Goal: Check status: Check status

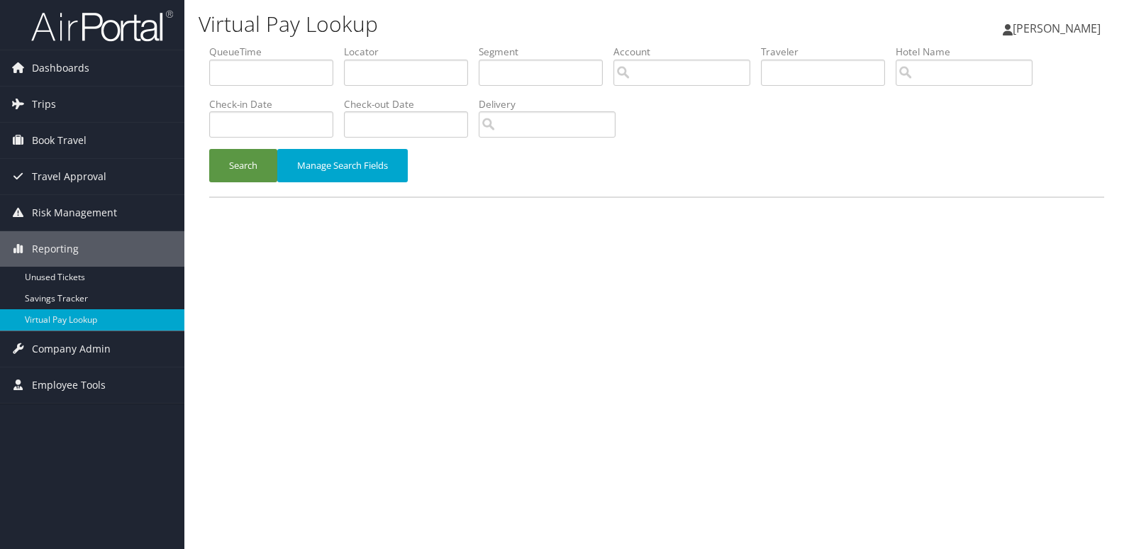
click at [393, 52] on label "Locator" at bounding box center [411, 52] width 135 height 14
click at [387, 71] on input "text" at bounding box center [406, 73] width 124 height 26
paste input "MFBQKQ"
type input "MFBQKQ"
click at [248, 163] on button "Search" at bounding box center [243, 165] width 68 height 33
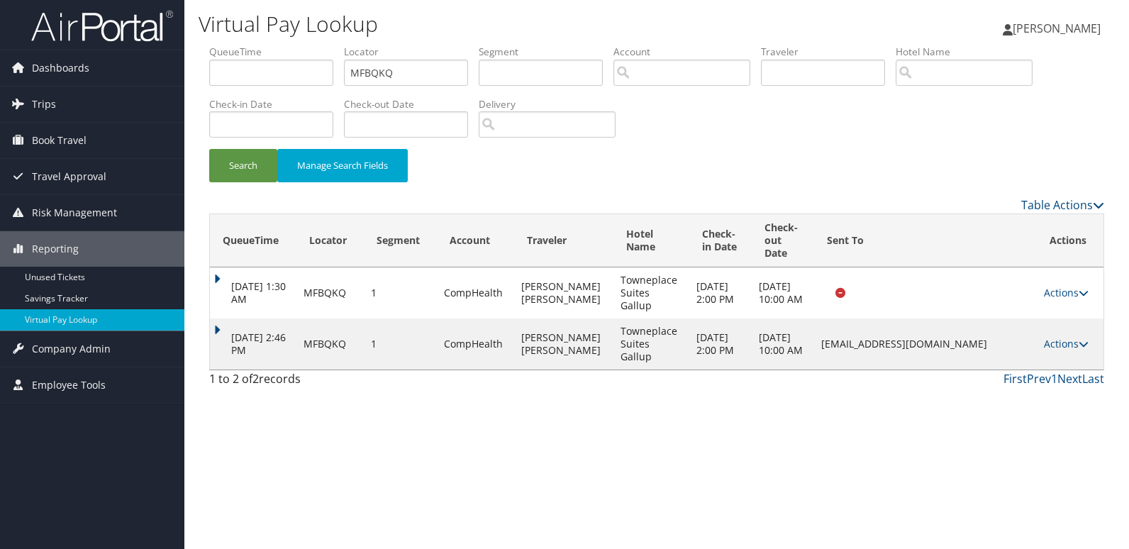
click at [1056, 336] on td "Actions Resend Logs View Itinerary" at bounding box center [1069, 343] width 67 height 51
click at [1063, 342] on link "Actions" at bounding box center [1066, 343] width 45 height 13
click at [1053, 375] on link "Resend" at bounding box center [1040, 364] width 89 height 24
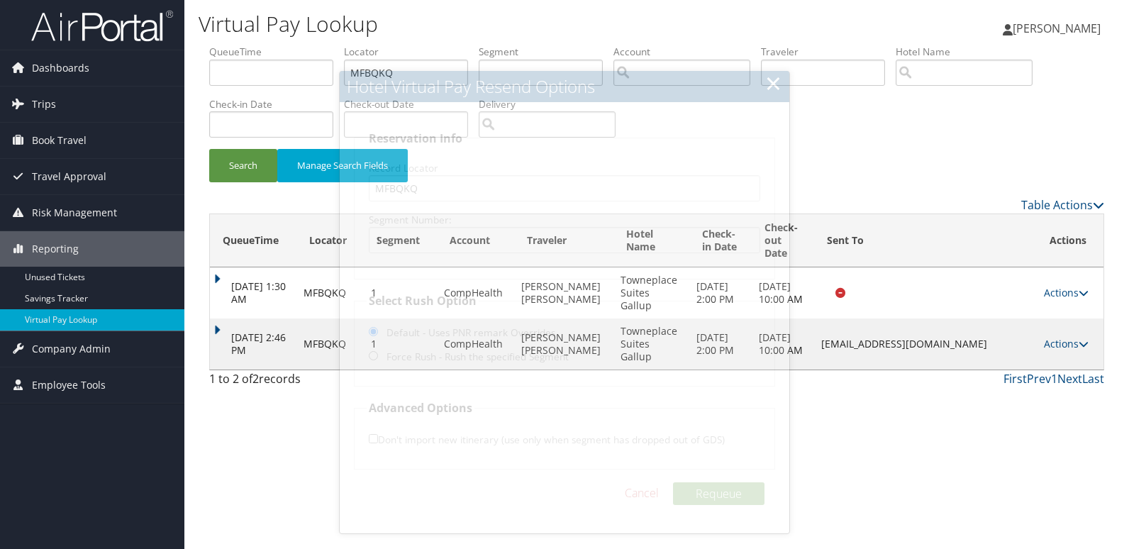
click at [1078, 336] on td "Actions Resend Logs View Itinerary" at bounding box center [1069, 343] width 67 height 51
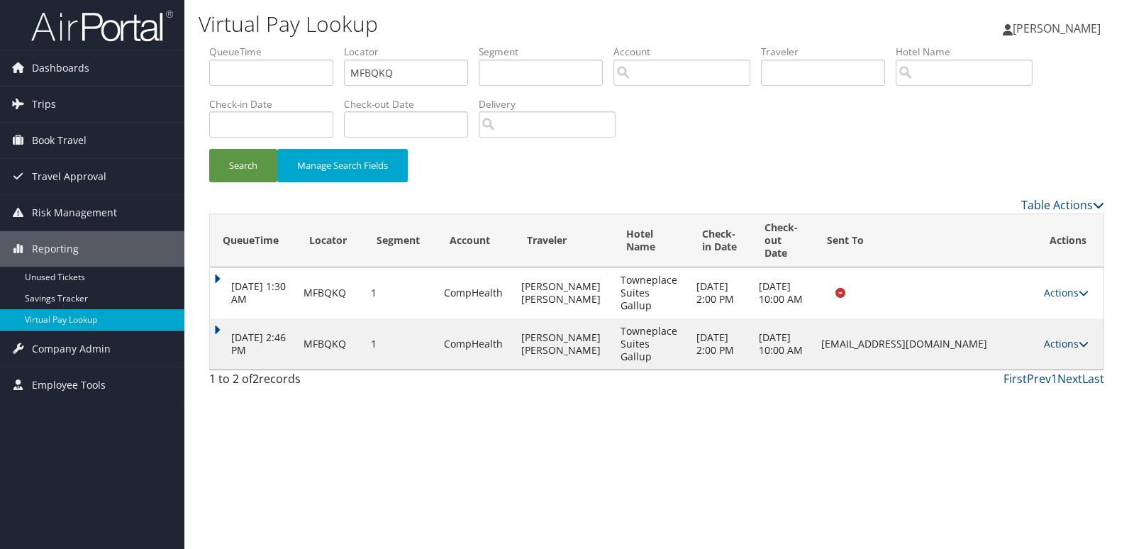
click at [1078, 341] on link "Actions" at bounding box center [1066, 343] width 45 height 13
click at [1048, 377] on link "Logs" at bounding box center [1040, 388] width 89 height 24
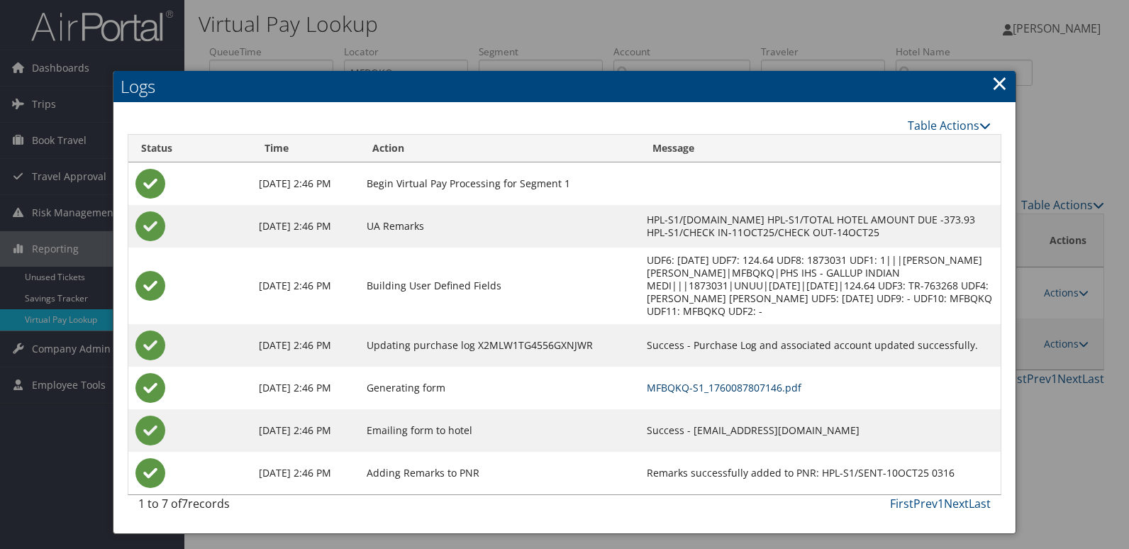
click at [714, 381] on link "MFBQKQ-S1_1760087807146.pdf" at bounding box center [724, 387] width 155 height 13
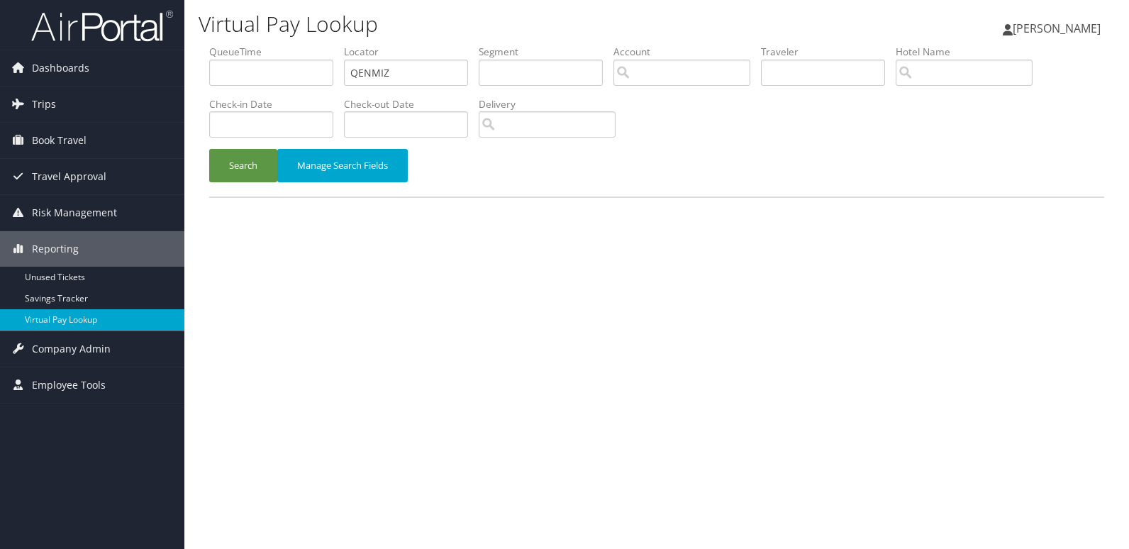
click at [354, 87] on li "Locator QENMIZ" at bounding box center [411, 71] width 135 height 52
type input "USBENH"
drag, startPoint x: 248, startPoint y: 160, endPoint x: 298, endPoint y: 163, distance: 49.8
click at [248, 160] on button "Search" at bounding box center [243, 165] width 68 height 33
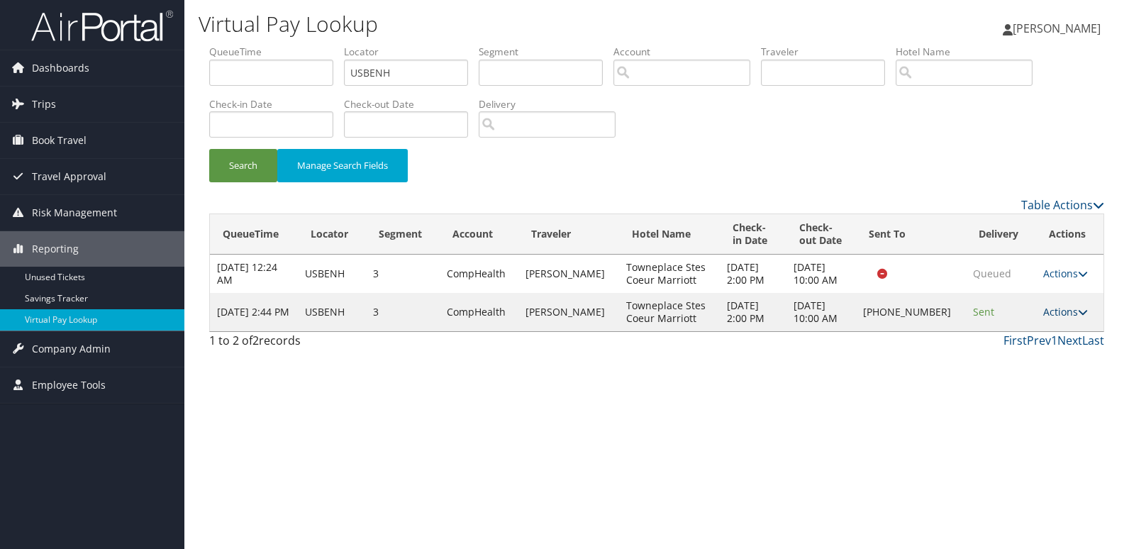
click at [1045, 308] on link "Actions" at bounding box center [1065, 311] width 45 height 13
drag, startPoint x: 1047, startPoint y: 308, endPoint x: 999, endPoint y: 361, distance: 71.8
click at [999, 361] on link "Logs" at bounding box center [1016, 357] width 121 height 24
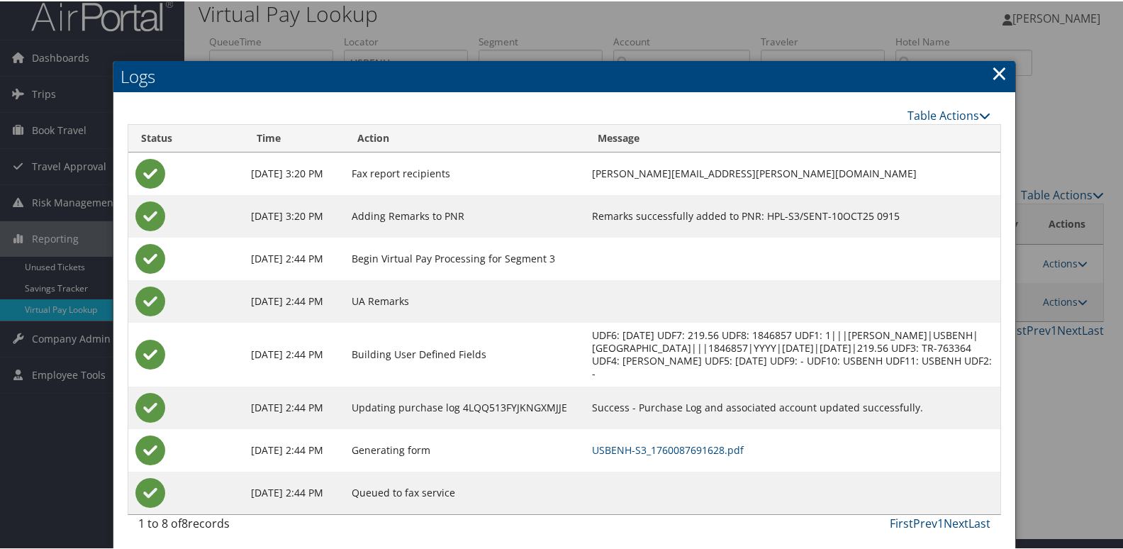
scroll to position [15, 0]
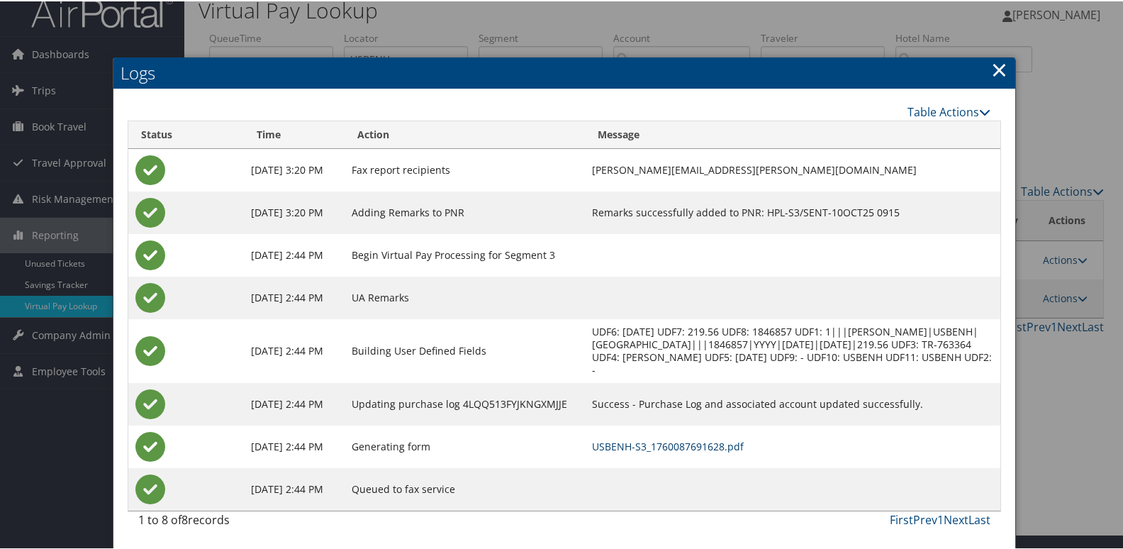
click at [742, 450] on link "USBENH-S3_1760087691628.pdf" at bounding box center [668, 444] width 152 height 13
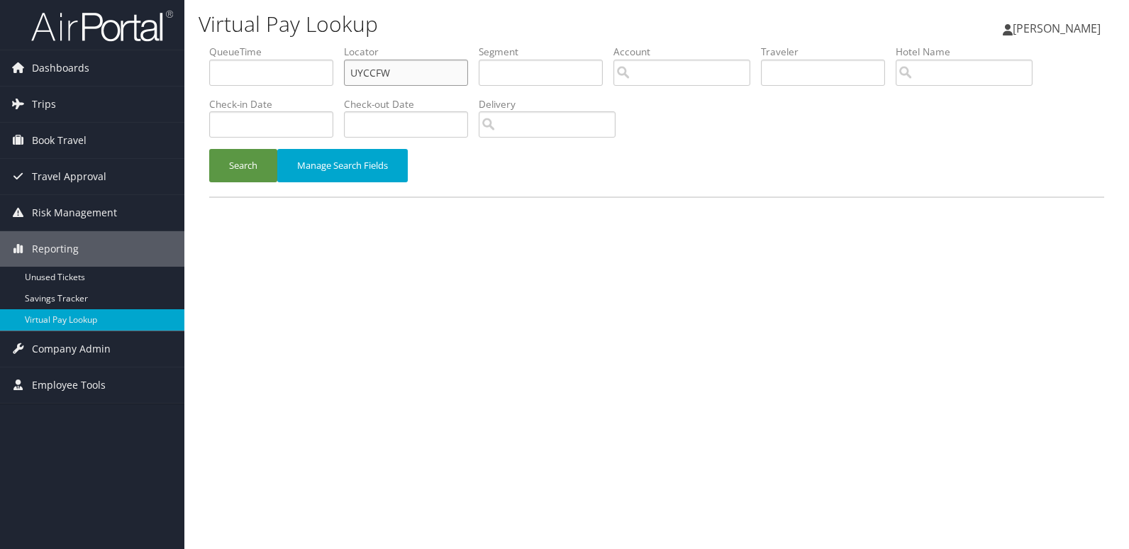
click at [411, 74] on input "UYCCFW" at bounding box center [406, 73] width 124 height 26
paste input "DKZVMG"
type input "DKZVMG"
click at [257, 166] on button "Search" at bounding box center [243, 165] width 68 height 33
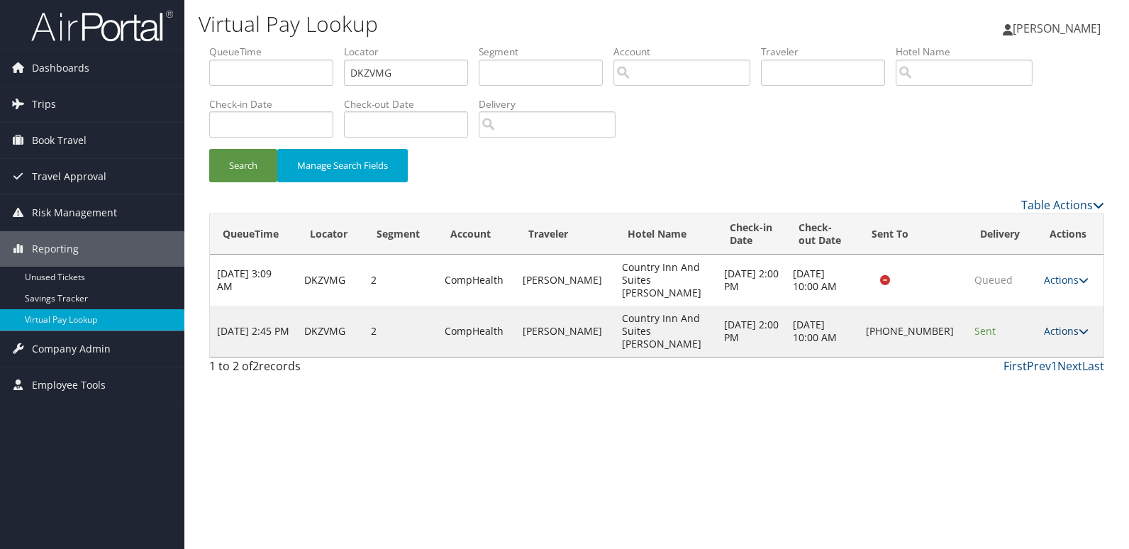
click at [1069, 324] on link "Actions" at bounding box center [1066, 330] width 45 height 13
click at [1036, 354] on link "Logs" at bounding box center [1018, 357] width 121 height 24
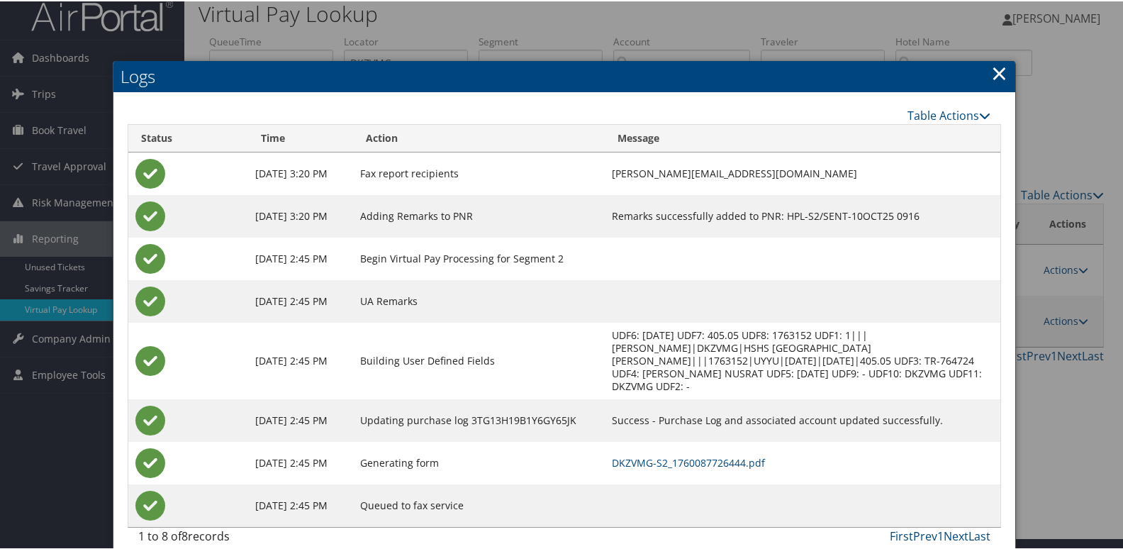
scroll to position [15, 0]
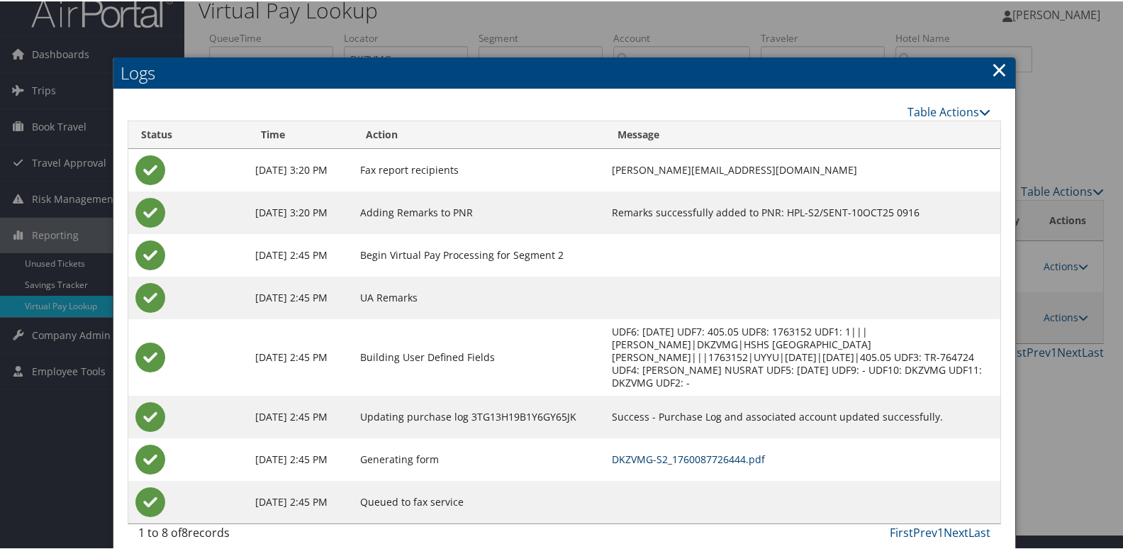
click at [683, 451] on link "DKZVMG-S2_1760087726444.pdf" at bounding box center [688, 457] width 153 height 13
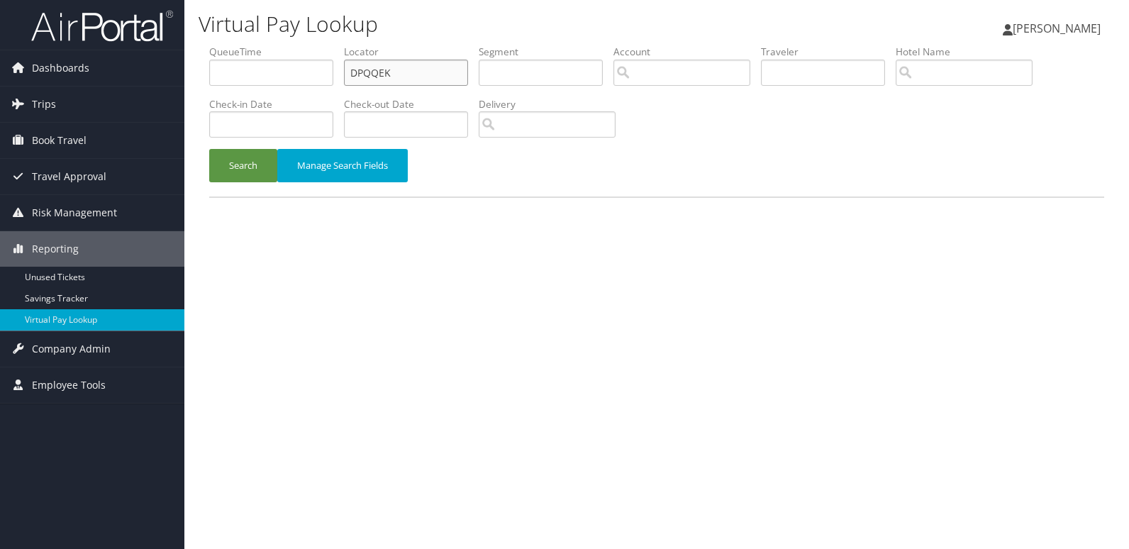
drag, startPoint x: 298, startPoint y: 77, endPoint x: 273, endPoint y: 90, distance: 28.5
click at [277, 45] on ul "QueueTime Locator DPQQEK Segment Account Traveler Hotel Name Check-in Date Chec…" at bounding box center [656, 45] width 895 height 0
paste input "OQBKMI"
type input "OQBKMI"
click at [255, 151] on form "QueueTime Locator OQBKMI Segment Account Traveler Hotel Name Check-in Date Chec…" at bounding box center [656, 121] width 895 height 152
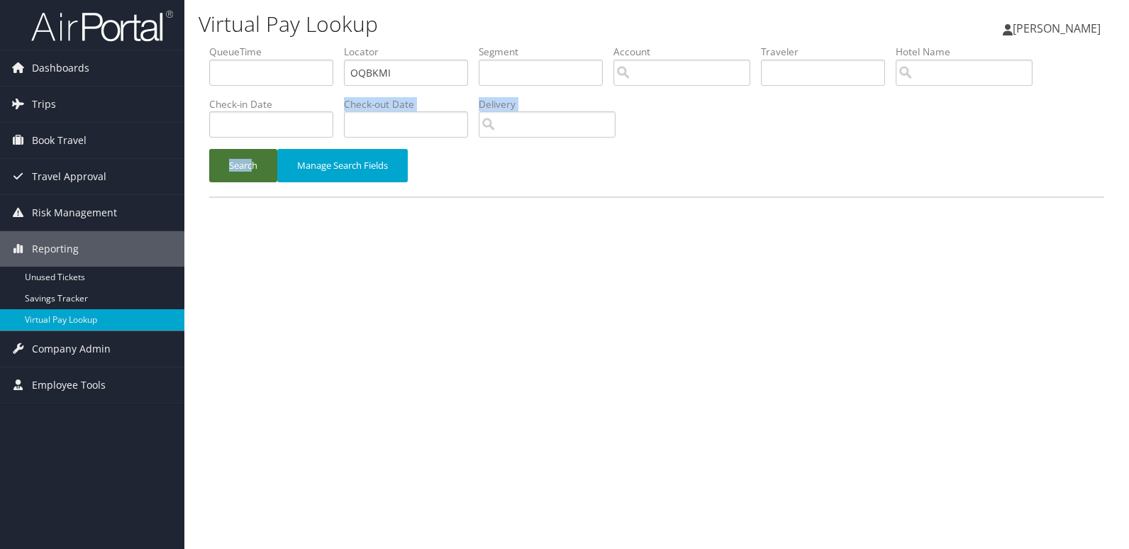
drag, startPoint x: 255, startPoint y: 151, endPoint x: 296, endPoint y: 194, distance: 59.2
click at [254, 170] on button "Search" at bounding box center [243, 165] width 68 height 33
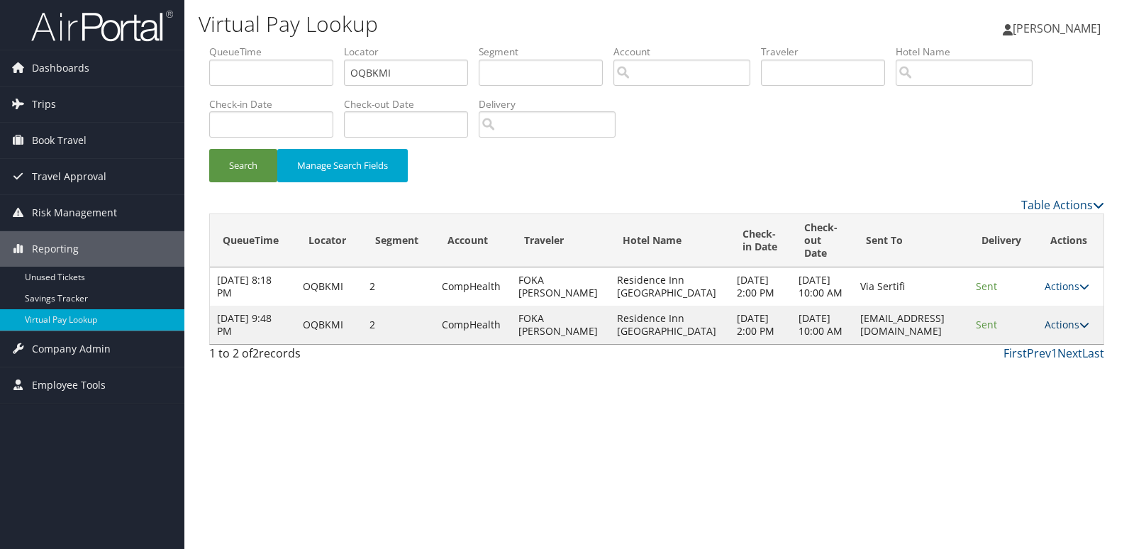
click at [1061, 331] on link "Actions" at bounding box center [1066, 324] width 45 height 13
click at [1065, 379] on link "Logs" at bounding box center [1037, 388] width 89 height 24
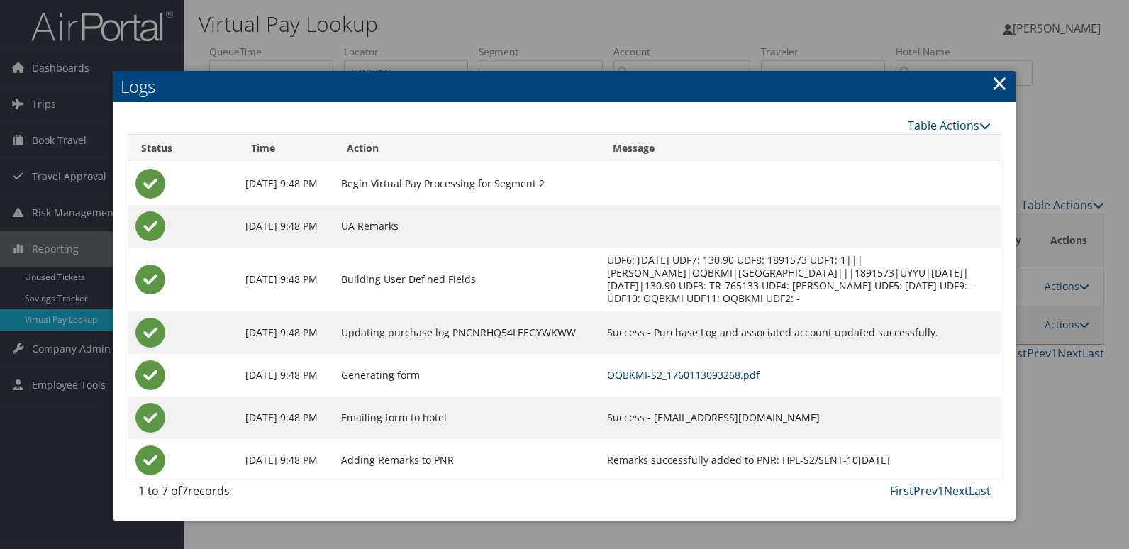
click at [759, 376] on link "OQBKMI-S2_1760113093268.pdf" at bounding box center [683, 374] width 152 height 13
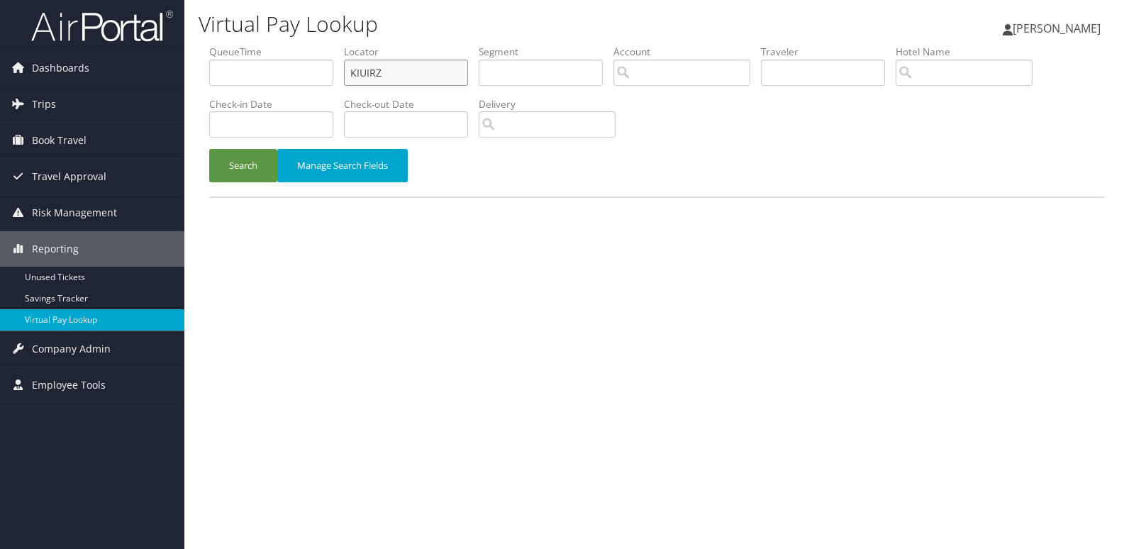
click at [325, 45] on ul "QueueTime Locator KIUIRZ Segment Account Traveler Hotel Name Check-in Date Chec…" at bounding box center [656, 45] width 895 height 0
paste input "JPOWTY"
type input "JPOWTY"
click at [258, 166] on button "Search" at bounding box center [243, 165] width 68 height 33
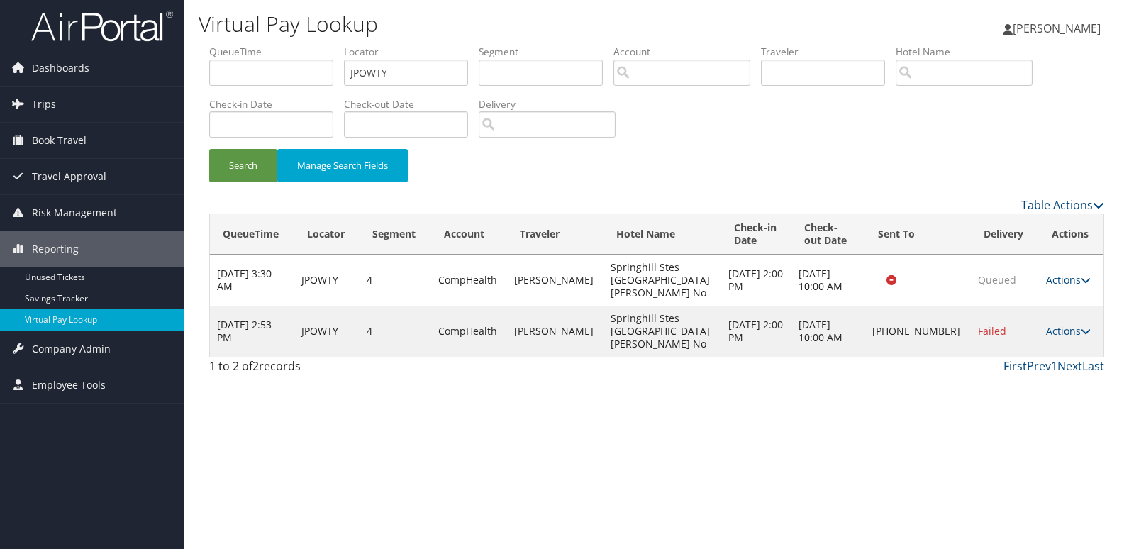
drag, startPoint x: 1051, startPoint y: 310, endPoint x: 1053, endPoint y: 343, distance: 33.4
click at [1051, 324] on link "Actions" at bounding box center [1068, 330] width 45 height 13
click at [1042, 362] on link "Logs" at bounding box center [1018, 357] width 121 height 24
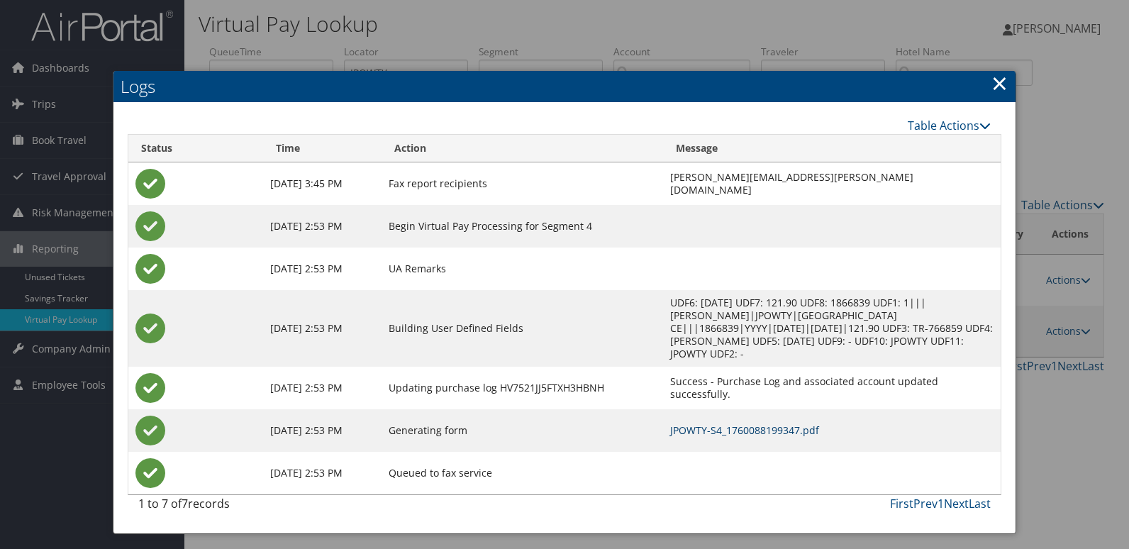
click at [731, 423] on link "JPOWTY-S4_1760088199347.pdf" at bounding box center [744, 429] width 149 height 13
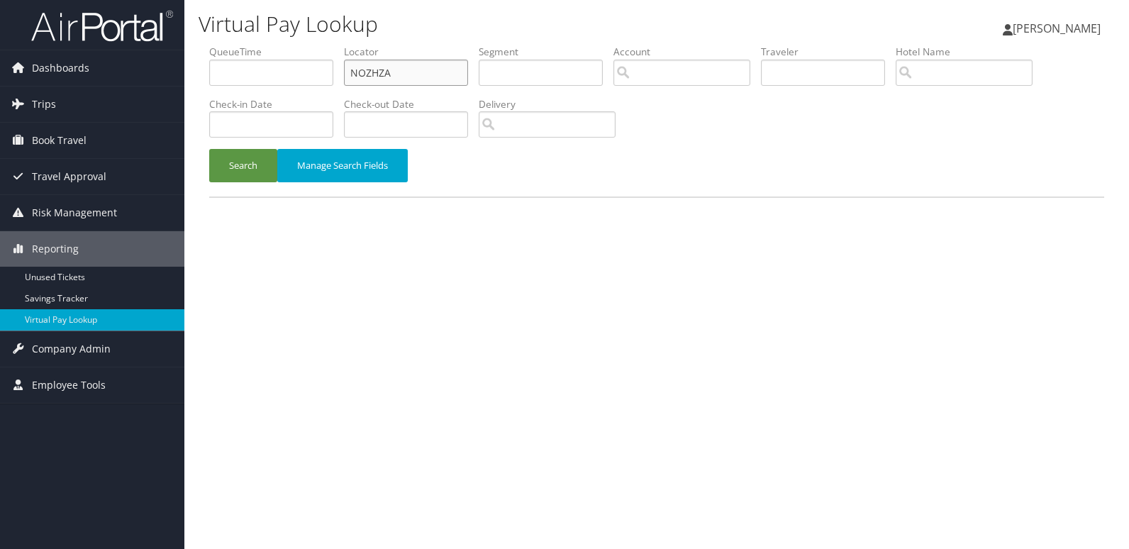
drag, startPoint x: 413, startPoint y: 75, endPoint x: 219, endPoint y: 111, distance: 196.8
click at [230, 45] on ul "QueueTime Locator NOZHZA Segment Account Traveler Hotel Name Check-in Date Chec…" at bounding box center [656, 45] width 895 height 0
paste input "USDCTU"
type input "USDCTU"
click at [242, 169] on button "Search" at bounding box center [243, 165] width 68 height 33
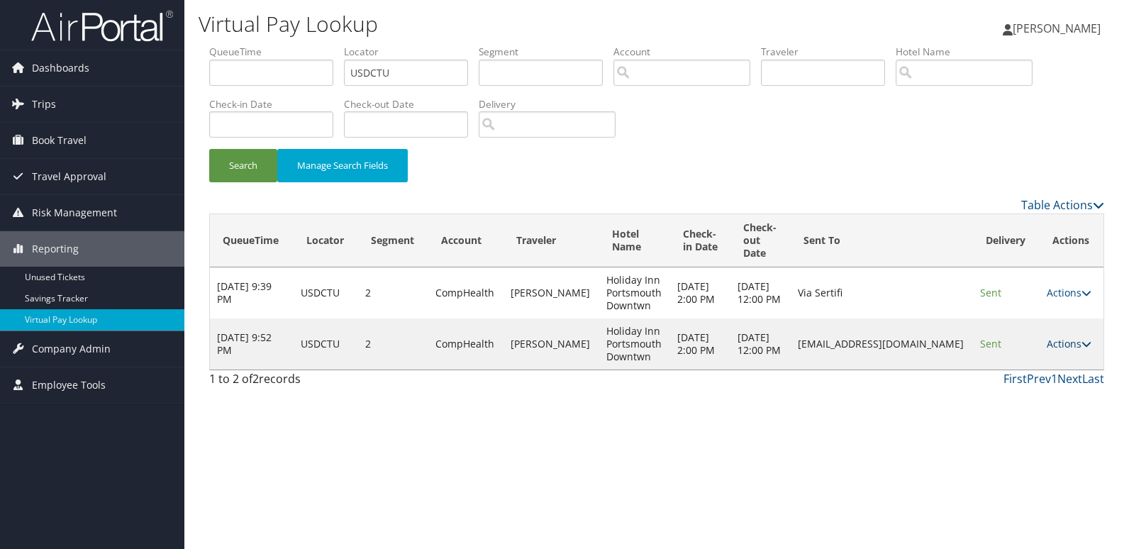
click at [1076, 339] on link "Actions" at bounding box center [1068, 343] width 45 height 13
click at [1024, 384] on link "Logs" at bounding box center [1043, 388] width 89 height 24
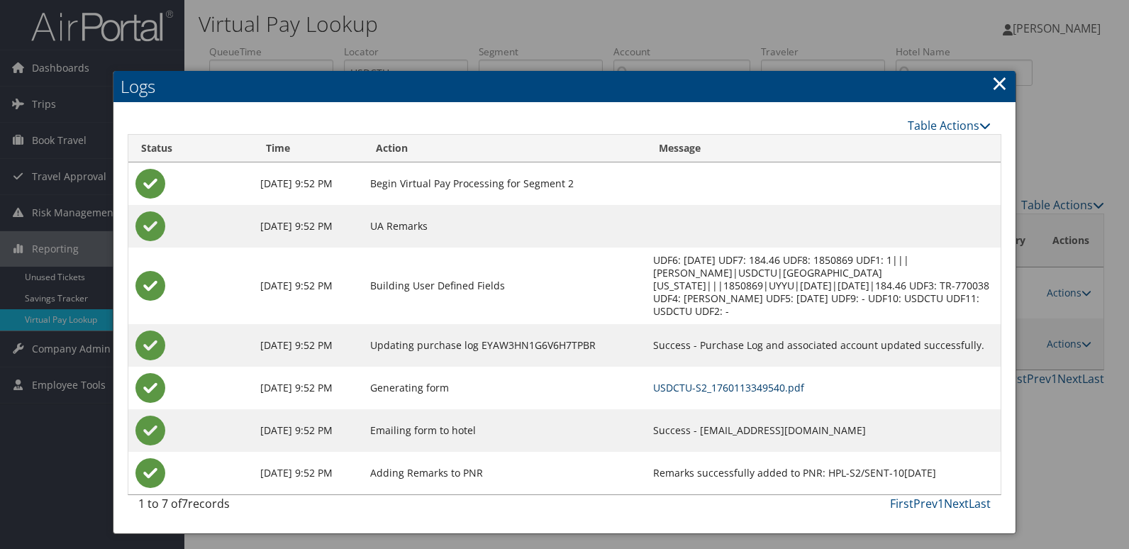
click at [661, 381] on link "USDCTU-S2_1760113349540.pdf" at bounding box center [728, 387] width 151 height 13
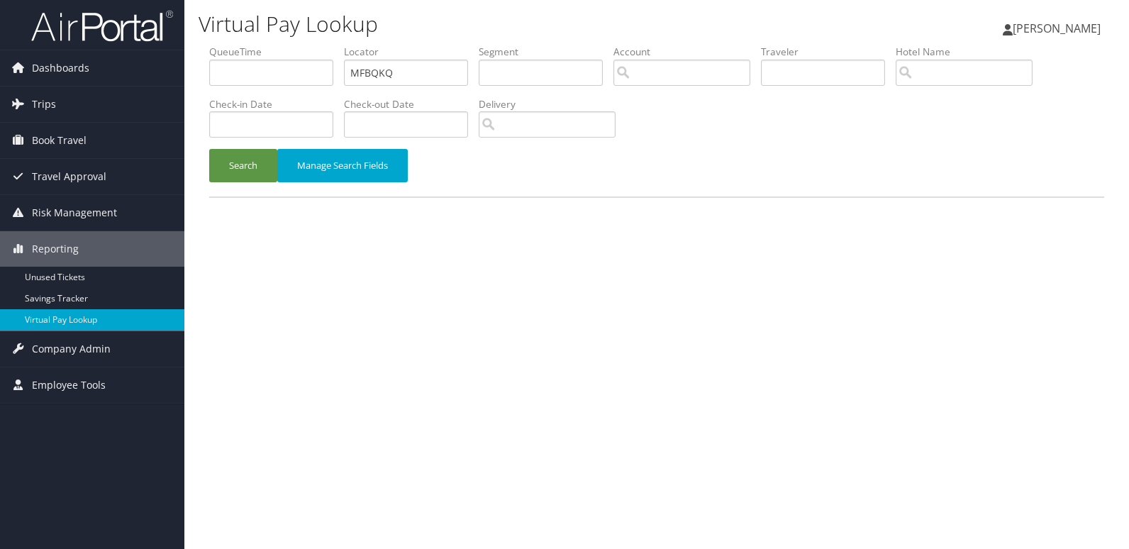
click at [240, 45] on ul "QueueTime Locator MFBQKQ Segment Account Traveler Hotel Name Check-in Date Chec…" at bounding box center [656, 45] width 895 height 0
type input "ALNXMX"
click at [252, 172] on button "Search" at bounding box center [243, 165] width 68 height 33
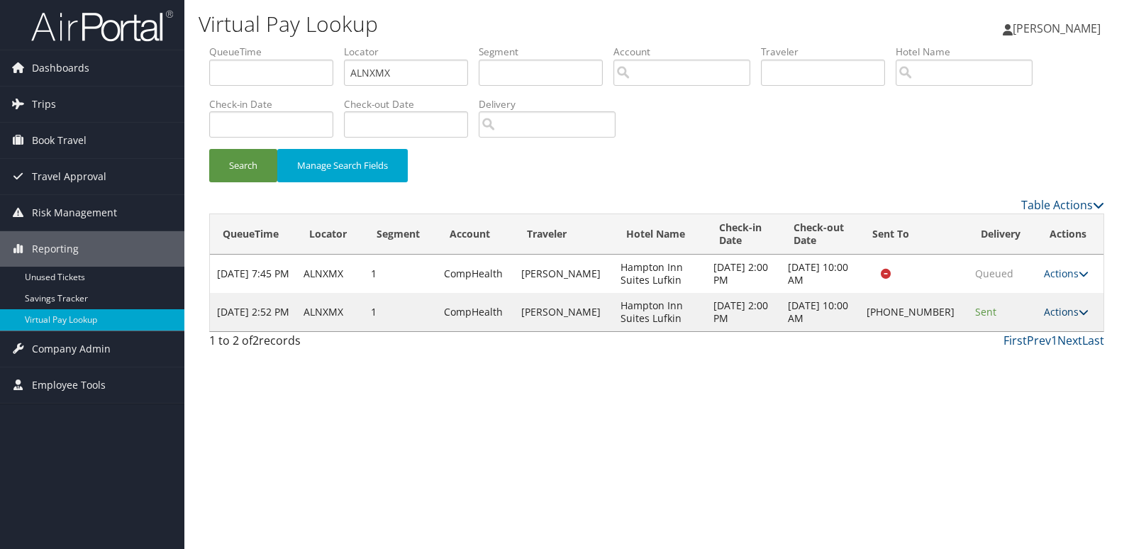
drag, startPoint x: 1062, startPoint y: 311, endPoint x: 1016, endPoint y: 365, distance: 70.9
click at [1062, 312] on link "Actions" at bounding box center [1066, 311] width 45 height 13
click at [1015, 365] on link "Logs" at bounding box center [1018, 357] width 121 height 24
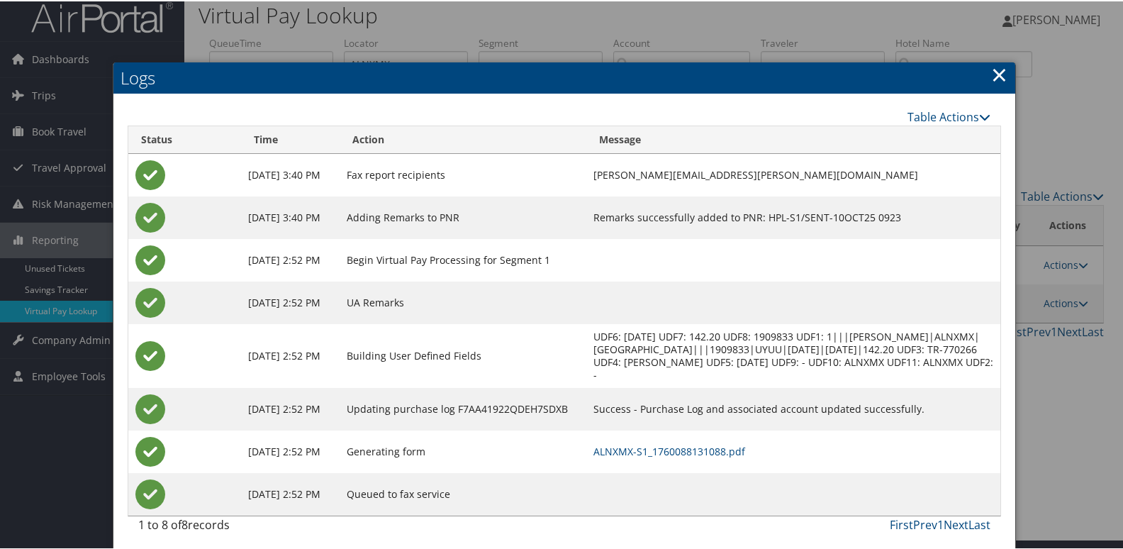
scroll to position [15, 0]
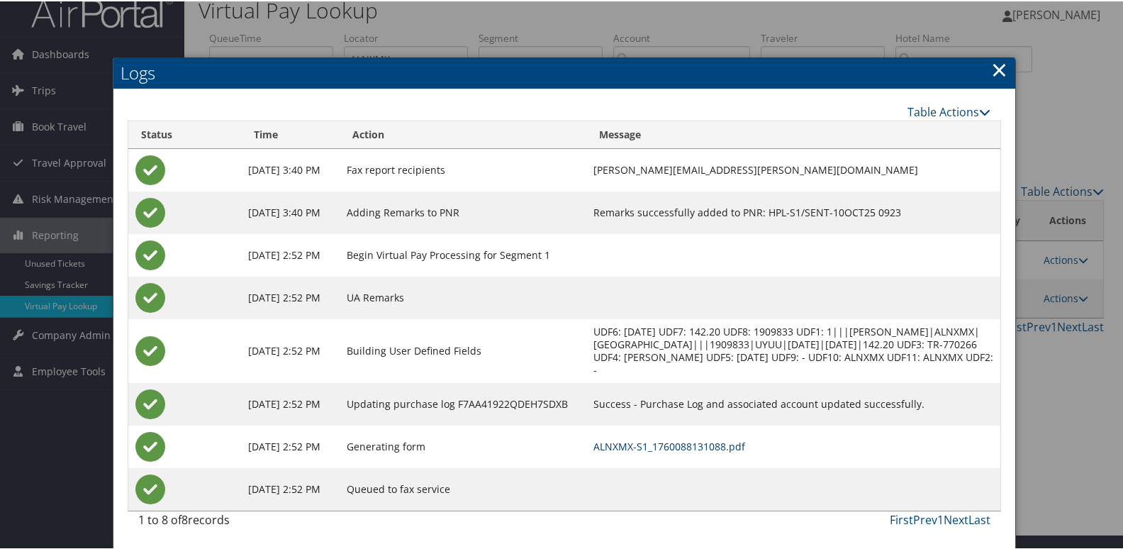
click at [744, 449] on link "ALNXMX-S1_1760088131088.pdf" at bounding box center [669, 444] width 152 height 13
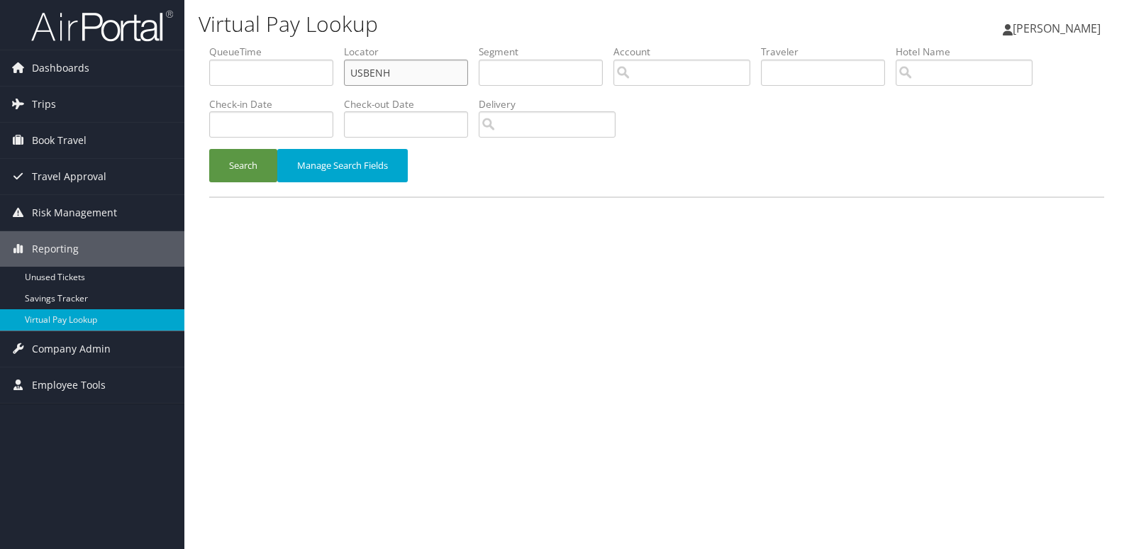
drag, startPoint x: 408, startPoint y: 73, endPoint x: 264, endPoint y: 88, distance: 144.7
click at [293, 45] on ul "QueueTime Locator USBENH Segment Account Traveler Hotel Name Check-in Date Chec…" at bounding box center [656, 45] width 895 height 0
paste input "JLBUIJ"
type input "JLBUIJ"
click at [242, 177] on button "Search" at bounding box center [243, 165] width 68 height 33
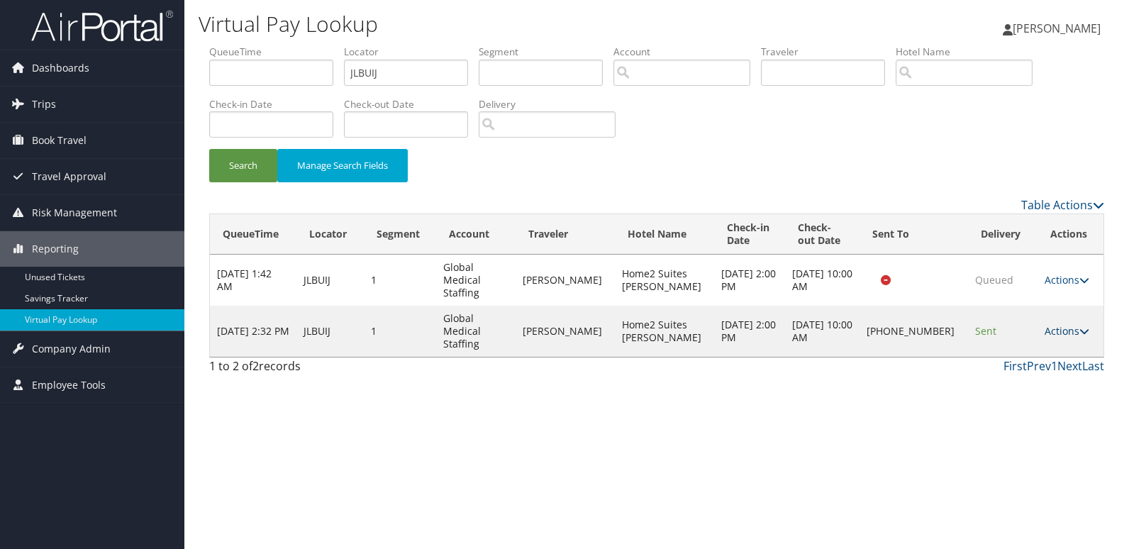
click at [1063, 324] on link "Actions" at bounding box center [1066, 330] width 45 height 13
click at [999, 365] on link "Logs" at bounding box center [1015, 357] width 121 height 24
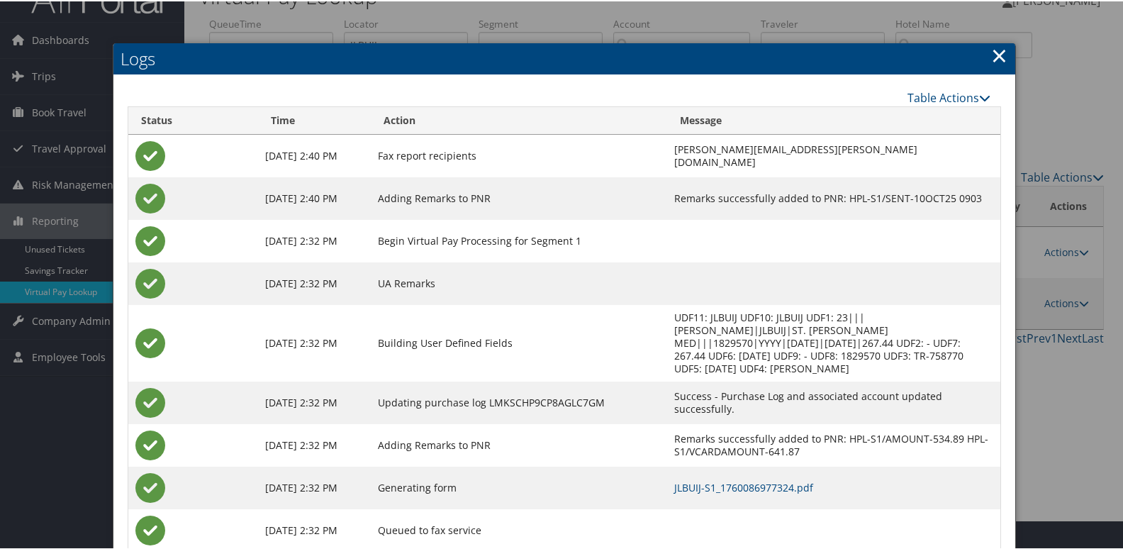
scroll to position [57, 0]
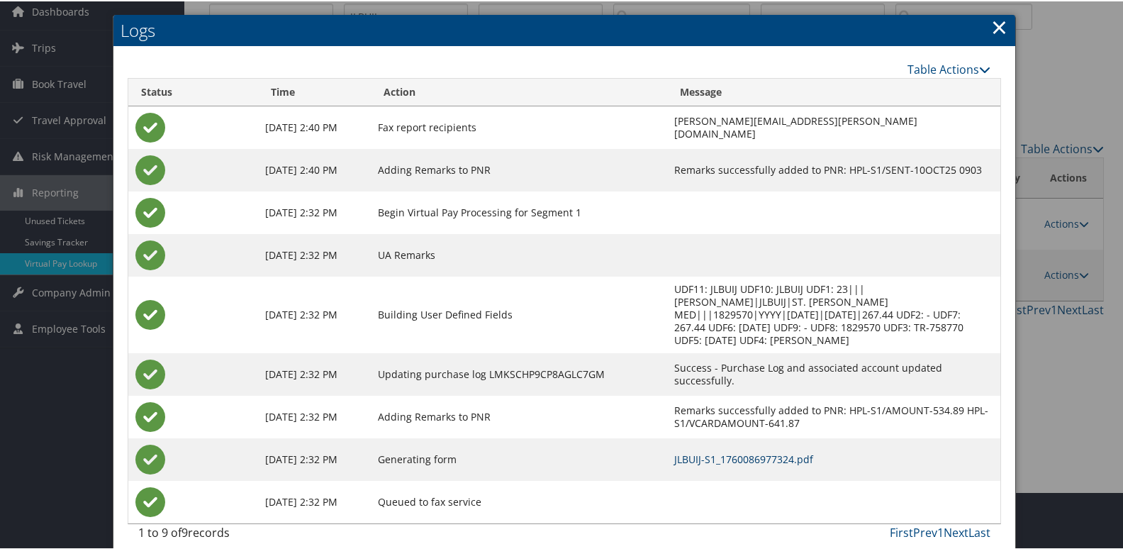
click at [727, 451] on link "JLBUIJ-S1_1760086977324.pdf" at bounding box center [743, 457] width 139 height 13
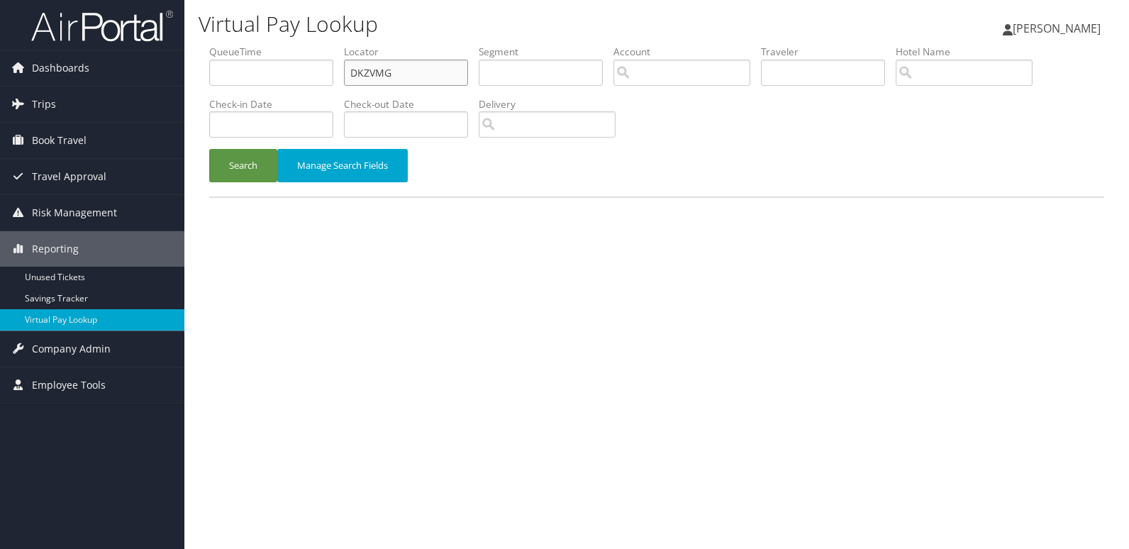
drag, startPoint x: 231, startPoint y: 99, endPoint x: 272, endPoint y: 125, distance: 48.8
click at [228, 45] on ul "QueueTime Locator DKZVMG Segment Account Traveler Hotel Name Check-in Date Chec…" at bounding box center [656, 45] width 895 height 0
paste input "YBHUHH"
type input "YBHUHH"
drag, startPoint x: 245, startPoint y: 169, endPoint x: 669, endPoint y: 84, distance: 431.7
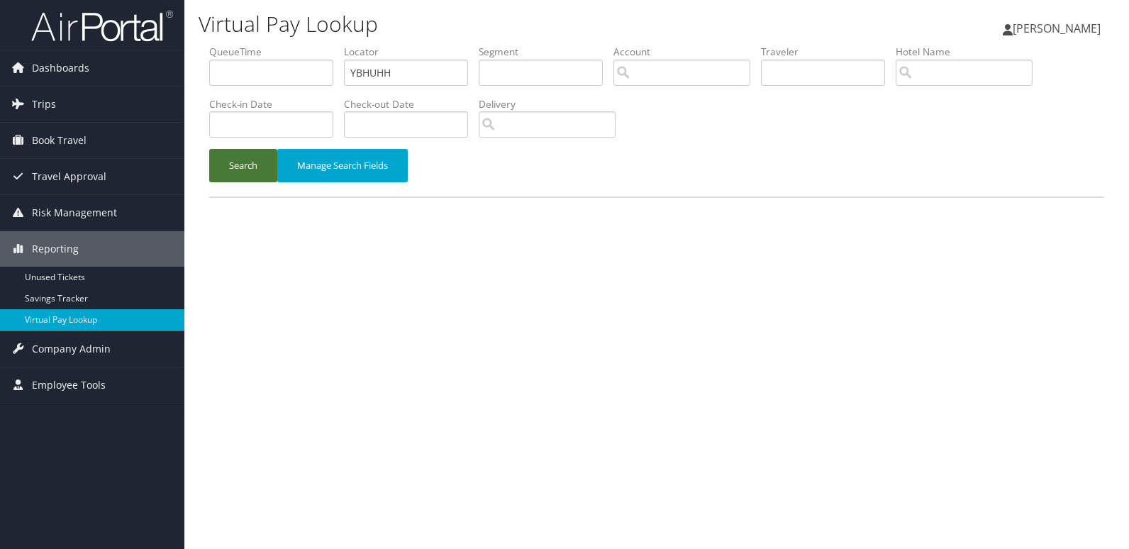
click at [245, 170] on button "Search" at bounding box center [243, 165] width 68 height 33
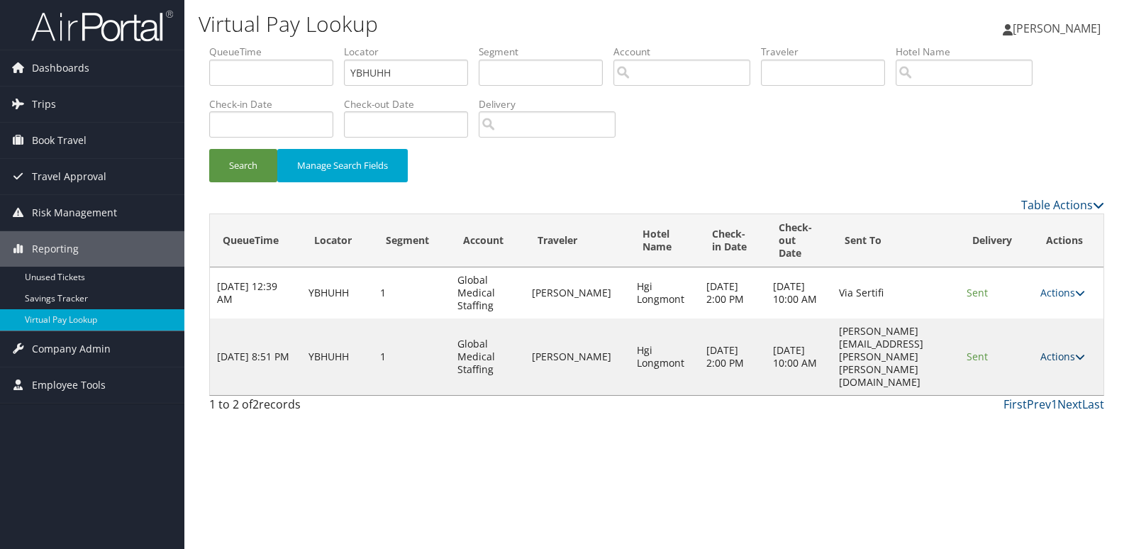
click at [1053, 349] on link "Actions" at bounding box center [1062, 355] width 45 height 13
click at [1031, 384] on link "Logs" at bounding box center [1036, 388] width 89 height 24
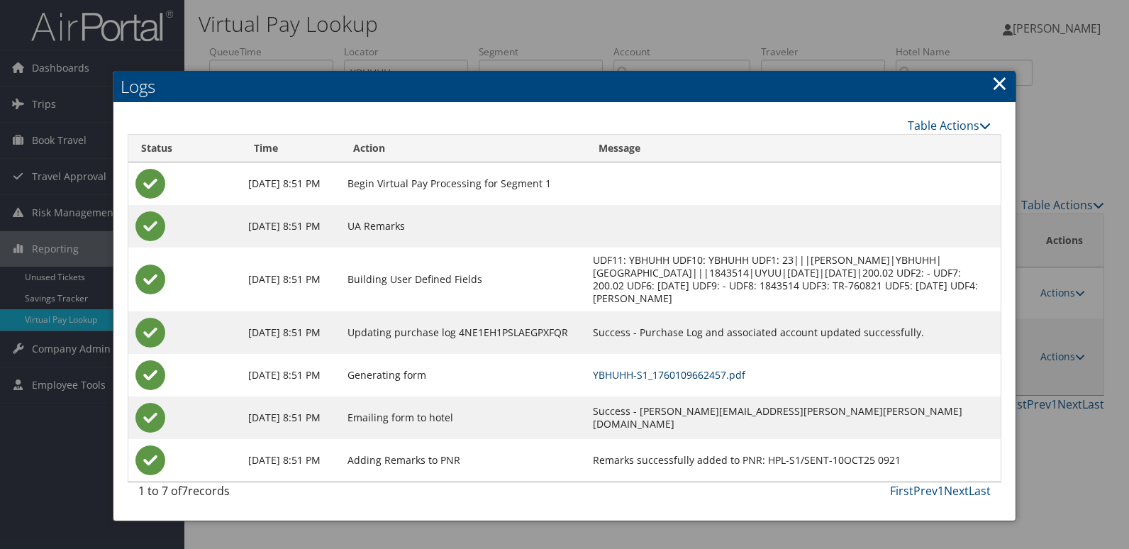
click at [745, 373] on link "YBHUHH-S1_1760109662457.pdf" at bounding box center [669, 374] width 152 height 13
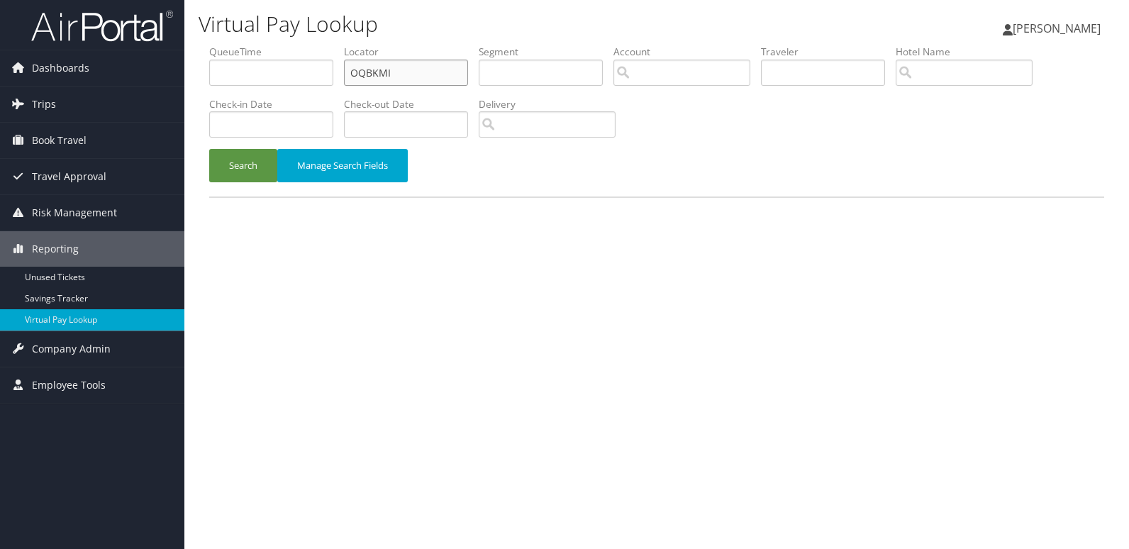
drag, startPoint x: 345, startPoint y: 79, endPoint x: 315, endPoint y: 142, distance: 69.8
click at [295, 45] on ul "QueueTime Locator OQBKMI Segment Account Traveler Hotel Name Check-in Date Chec…" at bounding box center [656, 45] width 895 height 0
paste input "QPWVXN"
type input "QPWVXN"
click at [240, 170] on button "Search" at bounding box center [243, 165] width 68 height 33
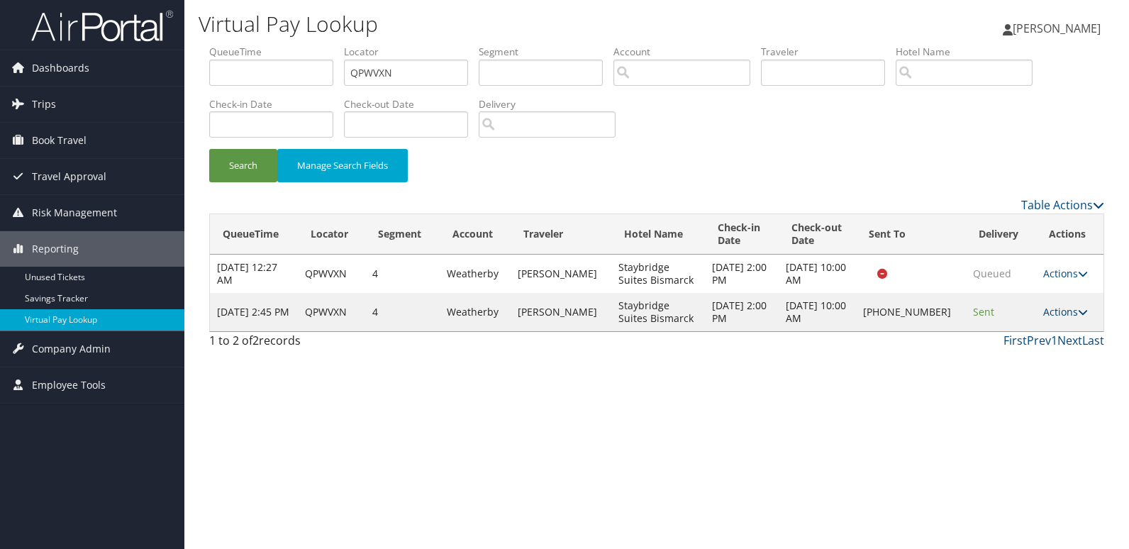
click at [1047, 306] on link "Actions" at bounding box center [1065, 311] width 45 height 13
click at [1014, 354] on link "Logs" at bounding box center [1017, 357] width 121 height 24
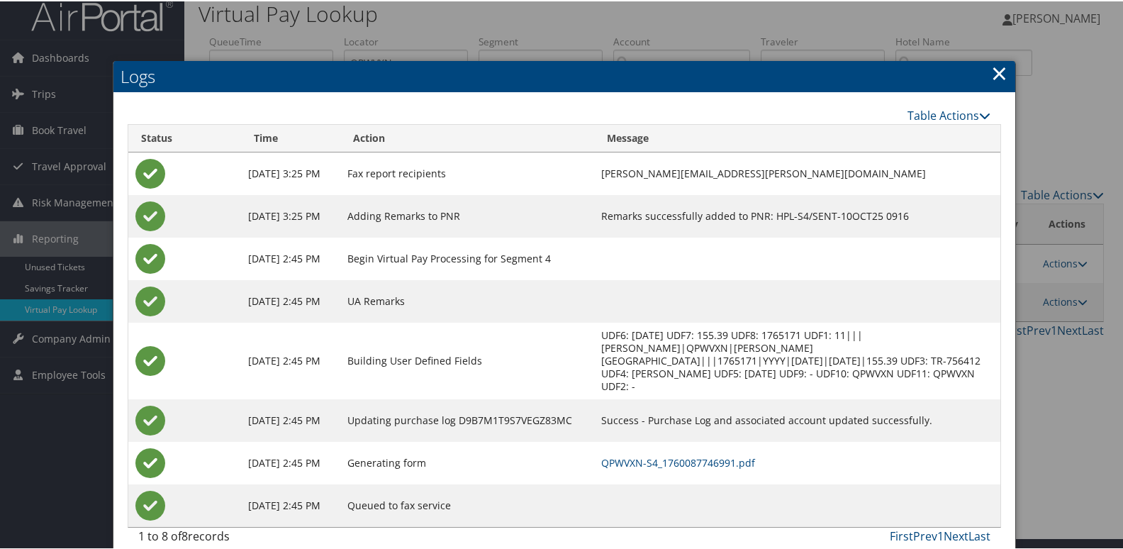
scroll to position [15, 0]
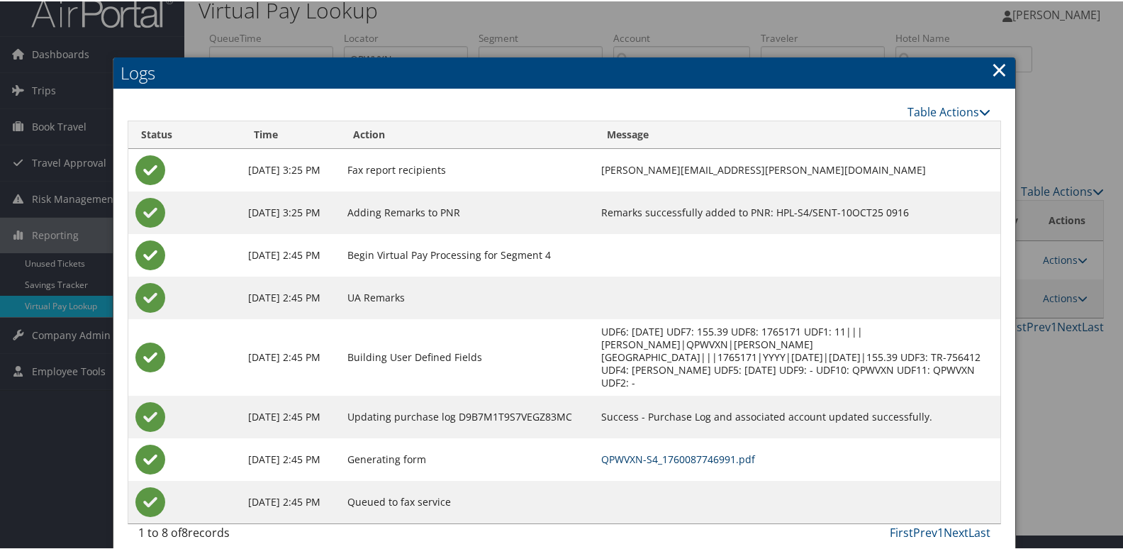
click at [688, 451] on link "QPWVXN-S4_1760087746991.pdf" at bounding box center [678, 457] width 154 height 13
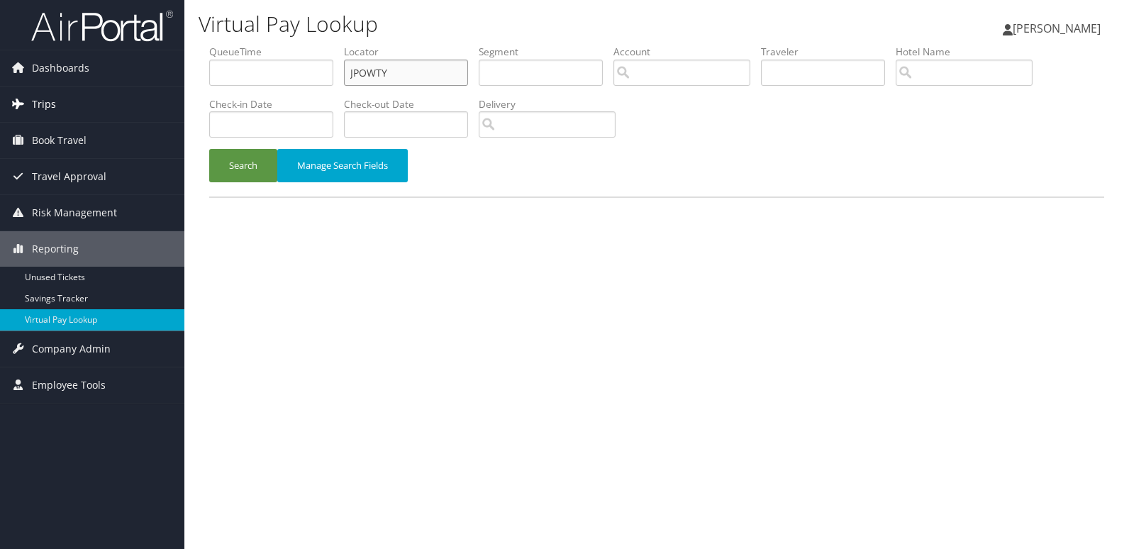
click at [194, 89] on div "Virtual Pay Lookup [PERSON_NAME] [PERSON_NAME] My Settings Travel Agency Contac…" at bounding box center [656, 274] width 944 height 549
paste input "UKKJFP"
type input "UKKJFP"
click at [235, 178] on button "Search" at bounding box center [243, 165] width 68 height 33
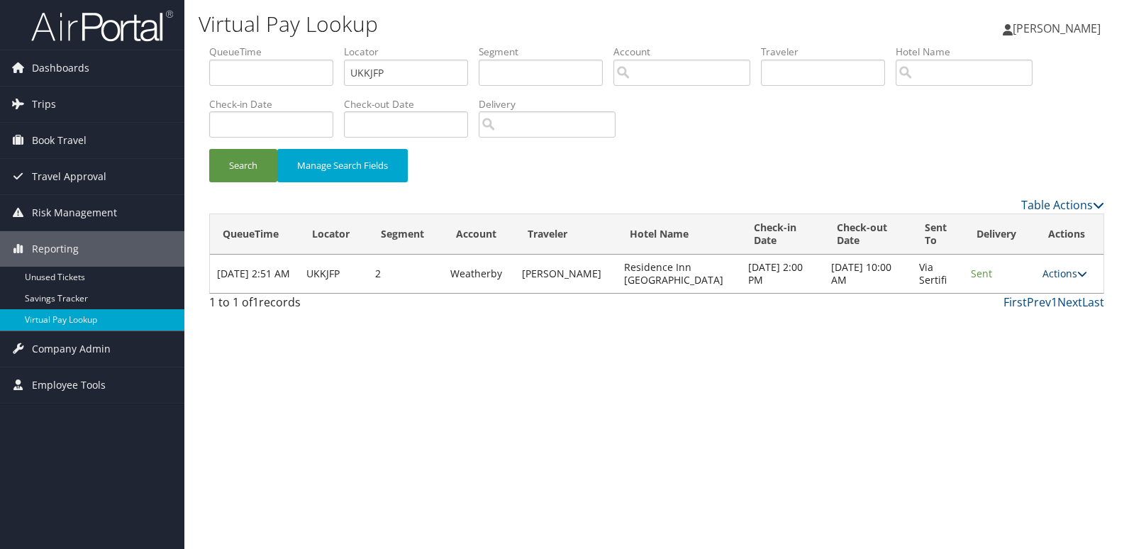
click at [1073, 272] on link "Actions" at bounding box center [1064, 273] width 45 height 13
click at [1000, 324] on link "Logs" at bounding box center [1035, 318] width 89 height 24
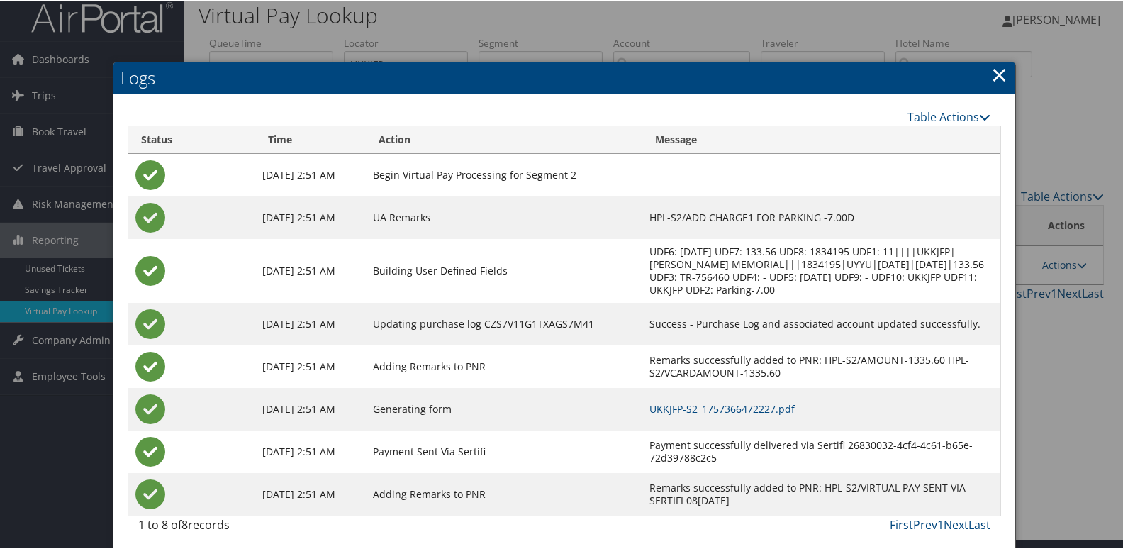
scroll to position [15, 0]
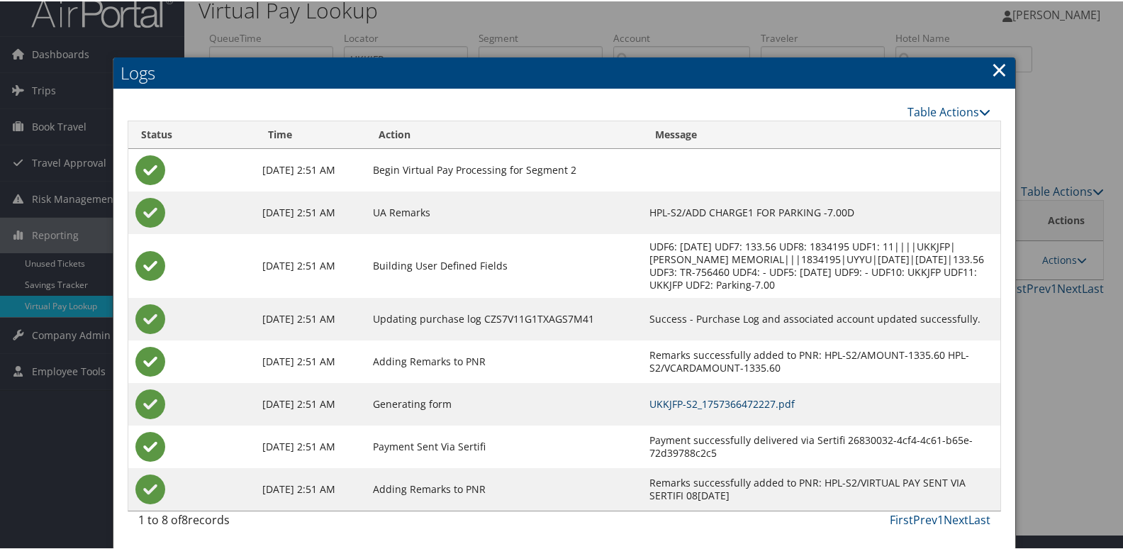
click at [731, 404] on link "UKKJFP-S2_1757366472227.pdf" at bounding box center [721, 402] width 145 height 13
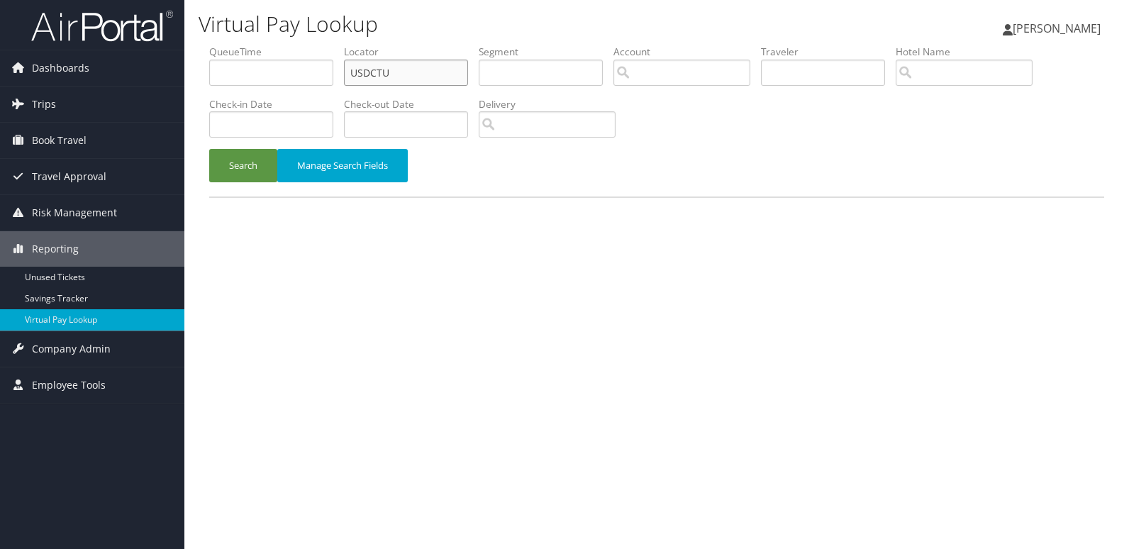
drag, startPoint x: 386, startPoint y: 95, endPoint x: 276, endPoint y: 125, distance: 113.2
click at [279, 45] on ul "QueueTime Locator USDCTU Segment Account Traveler Hotel Name Check-in Date Chec…" at bounding box center [656, 45] width 895 height 0
paste input "LBWVWV"
type input "LBWVWV"
click at [254, 174] on button "Search" at bounding box center [243, 165] width 68 height 33
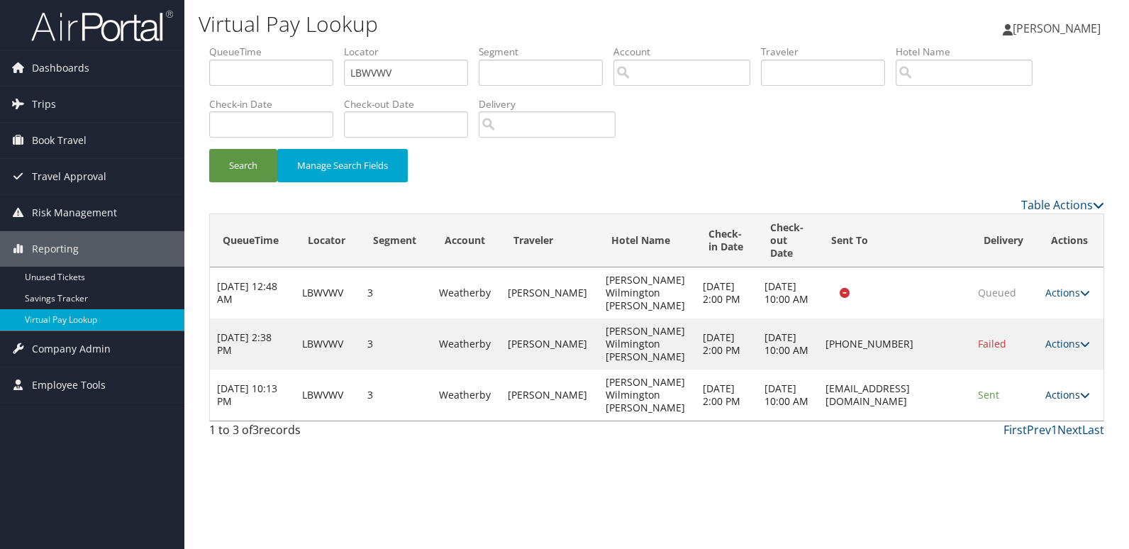
click at [1073, 393] on link "Actions" at bounding box center [1067, 394] width 45 height 13
click at [1051, 436] on link "Logs" at bounding box center [1040, 439] width 89 height 24
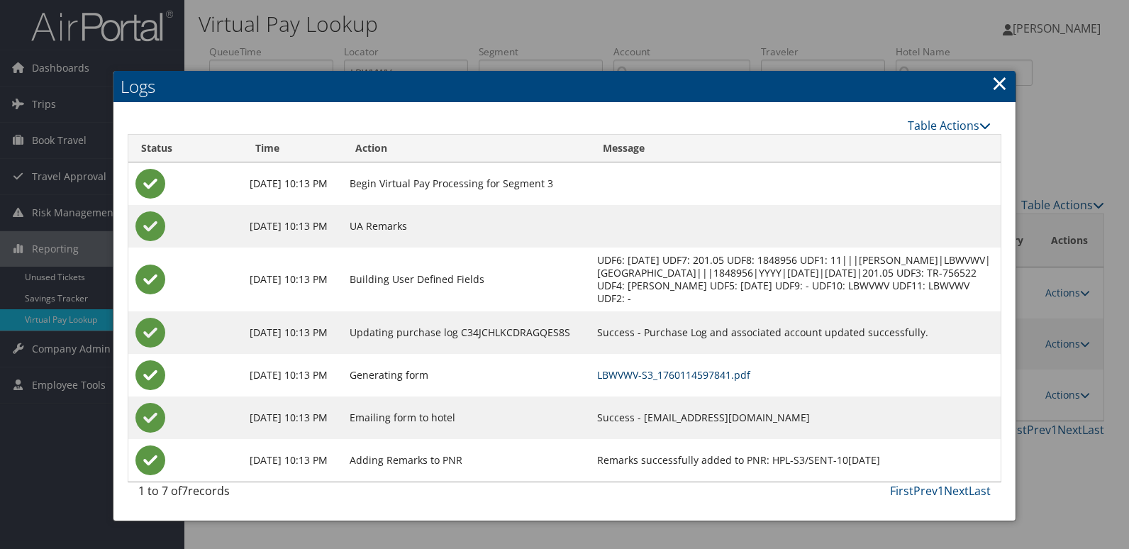
click at [749, 374] on link "LBWVWV-S3_1760114597841.pdf" at bounding box center [673, 374] width 153 height 13
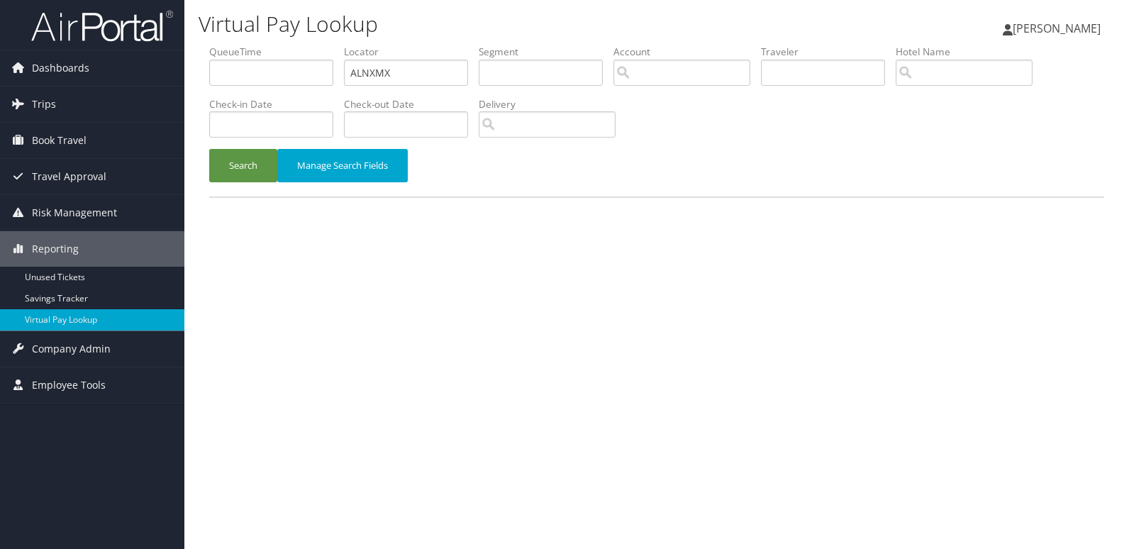
click at [217, 45] on ul "QueueTime Locator ALNXMX Segment Account Traveler Hotel Name Check-in Date Chec…" at bounding box center [656, 45] width 895 height 0
type input "MIMZDZ"
drag, startPoint x: 240, startPoint y: 168, endPoint x: 578, endPoint y: 111, distance: 342.9
click at [254, 172] on button "Search" at bounding box center [243, 165] width 68 height 33
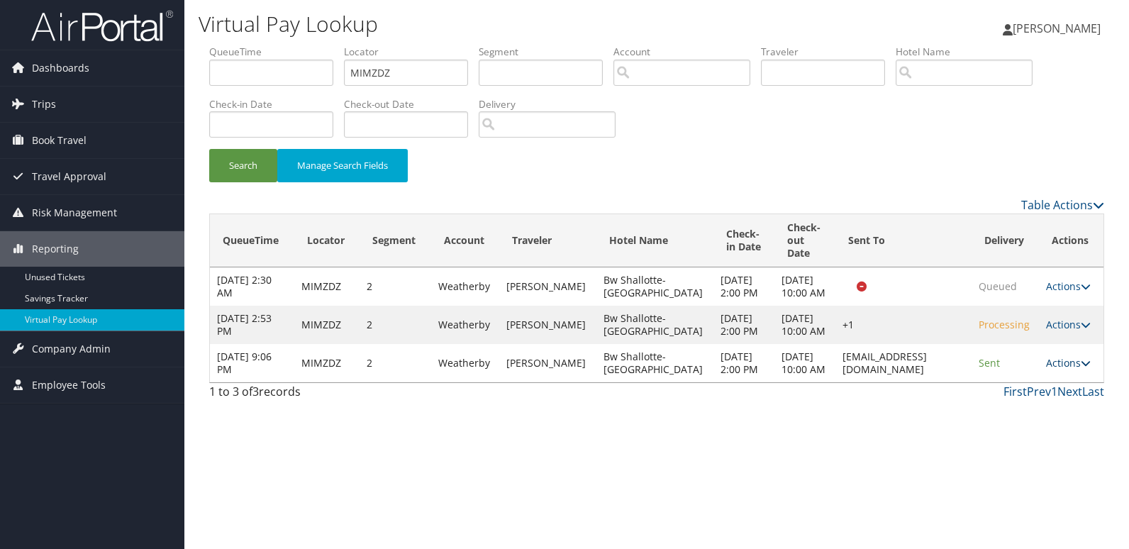
click at [1054, 369] on link "Actions" at bounding box center [1068, 362] width 45 height 13
click at [1046, 464] on link "Logs" at bounding box center [1038, 471] width 89 height 24
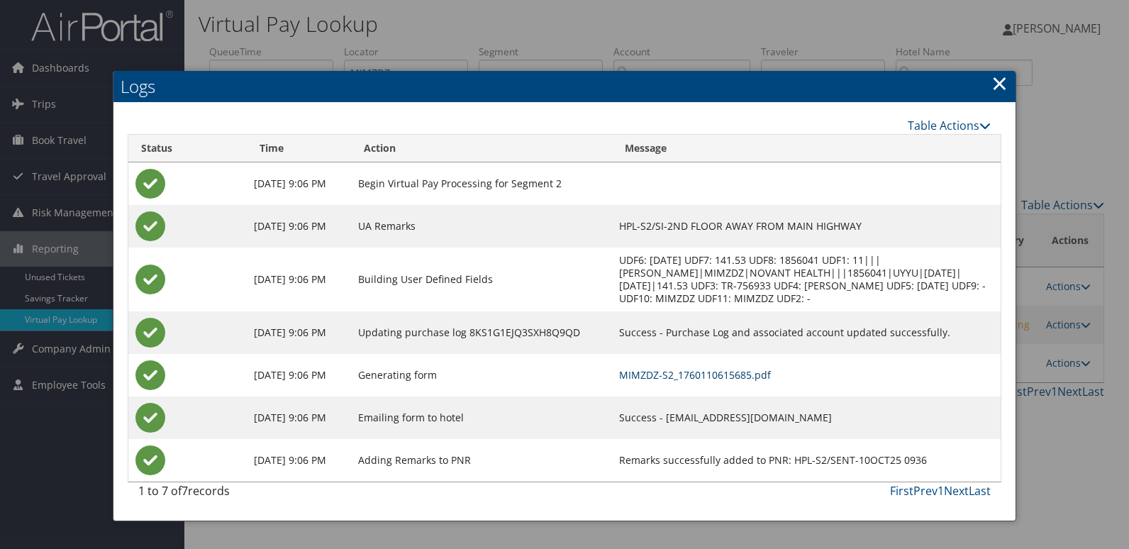
click at [771, 379] on link "MIMZDZ-S2_1760110615685.pdf" at bounding box center [695, 374] width 152 height 13
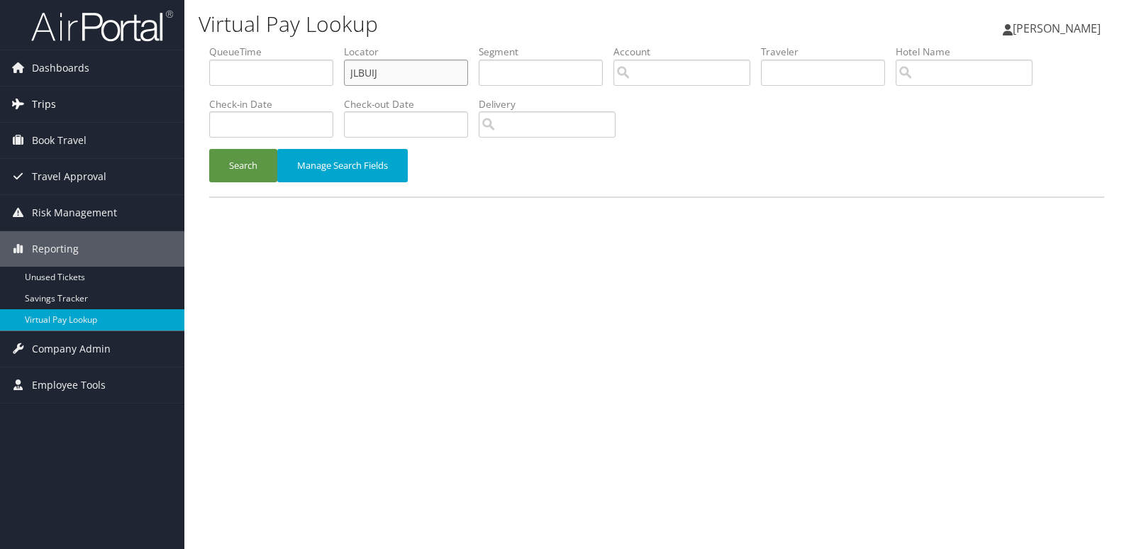
drag, startPoint x: 187, startPoint y: 104, endPoint x: 180, endPoint y: 118, distance: 15.9
click at [181, 111] on div "Dashboards AirPortal 360™ (Manager) My Travel Dashboard Trips Airtinerary® Look…" at bounding box center [564, 274] width 1129 height 549
paste input "NDLPSC"
type input "NDLPSC"
click at [221, 160] on button "Search" at bounding box center [243, 165] width 68 height 33
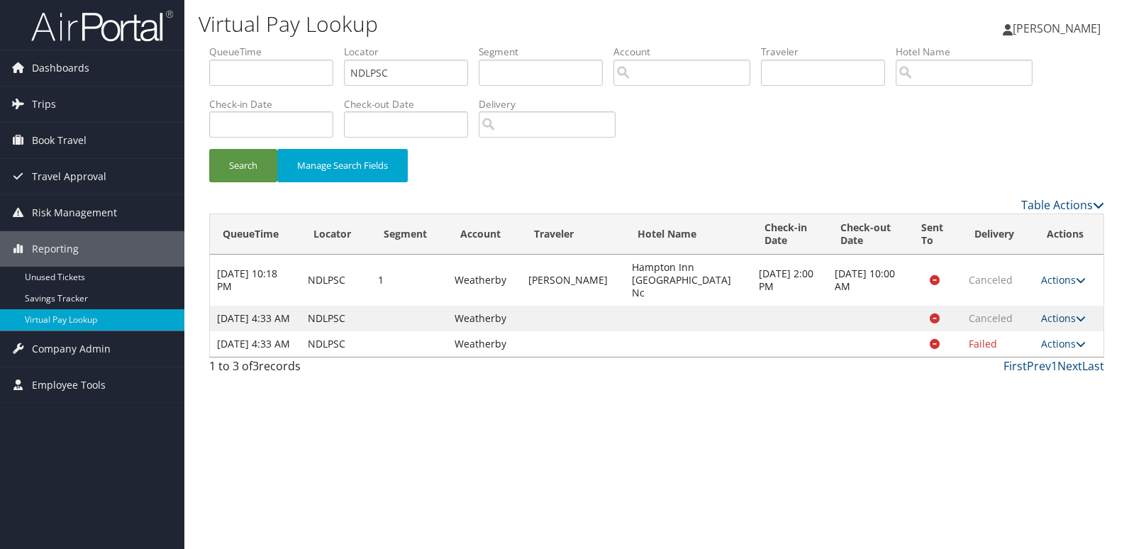
click at [1055, 357] on td "Actions Resend Logs View Itinerary" at bounding box center [1068, 344] width 69 height 26
drag, startPoint x: 397, startPoint y: 65, endPoint x: 241, endPoint y: 84, distance: 157.0
click at [253, 45] on ul "QueueTime Locator NDLPSC Segment Account Traveler Hotel Name Check-in Date Chec…" at bounding box center [656, 45] width 895 height 0
paste input "QYPRIF"
type input "QYPRIF"
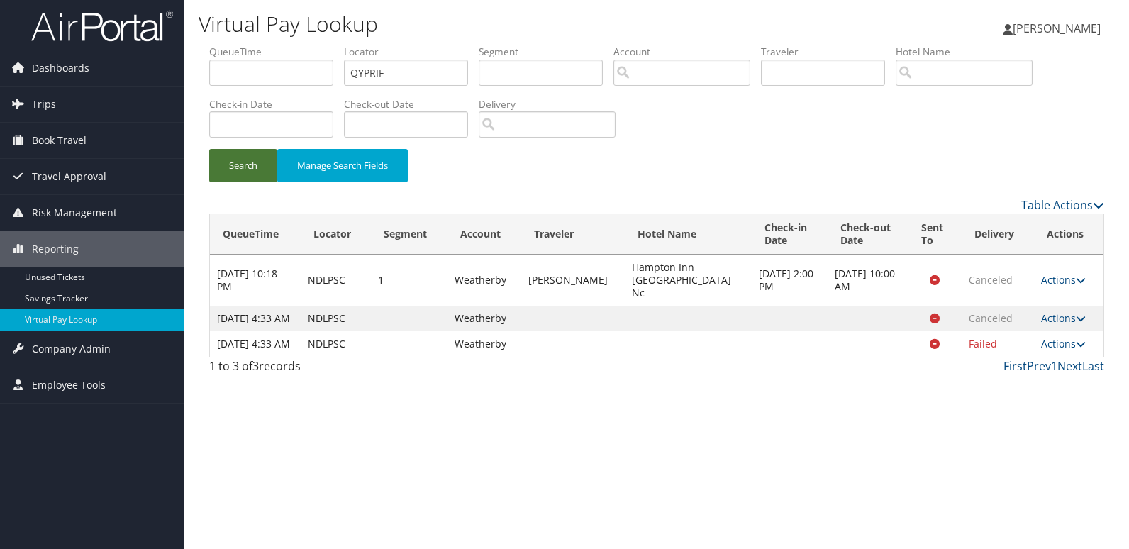
click at [246, 170] on button "Search" at bounding box center [243, 165] width 68 height 33
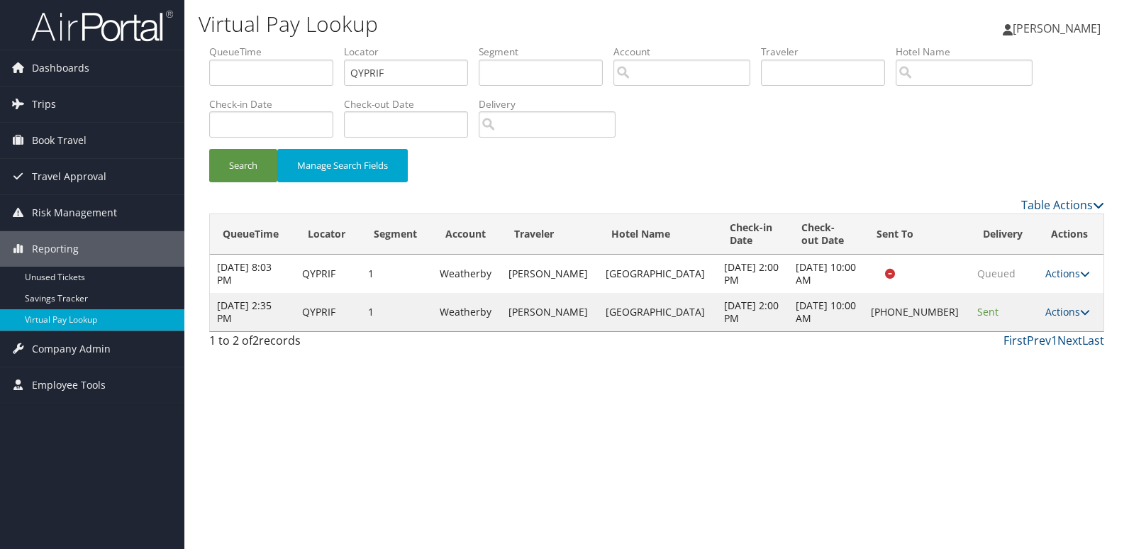
click at [1056, 328] on td "Actions Resend Logs Delivery Information View Itinerary" at bounding box center [1070, 312] width 65 height 38
click at [1059, 318] on link "Actions" at bounding box center [1067, 311] width 45 height 13
click at [1009, 359] on link "Logs" at bounding box center [1018, 363] width 121 height 24
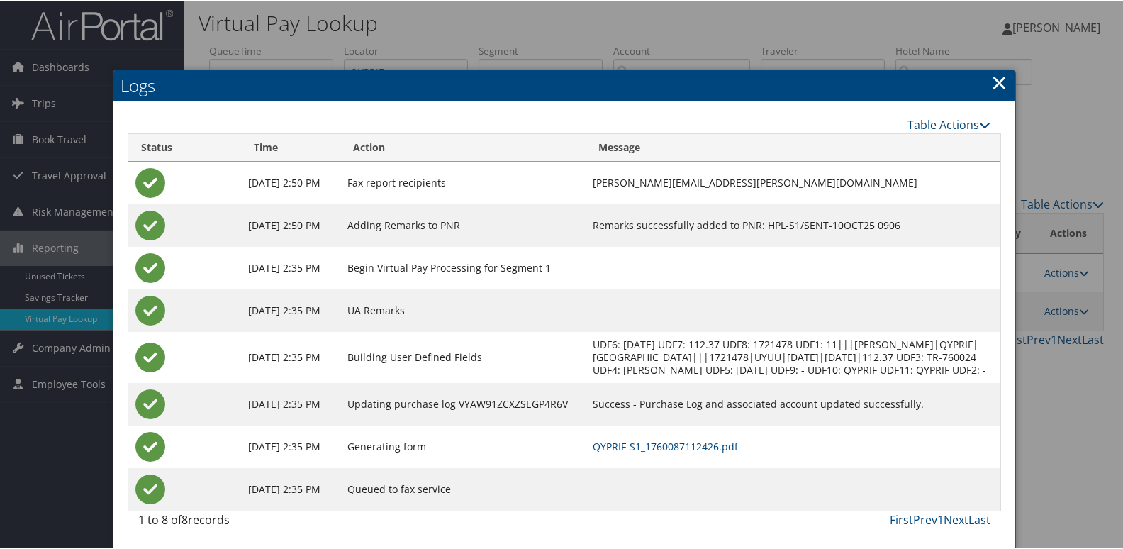
scroll to position [15, 0]
click at [738, 440] on link "QYPRIF-S1_1760087112426.pdf" at bounding box center [665, 444] width 145 height 13
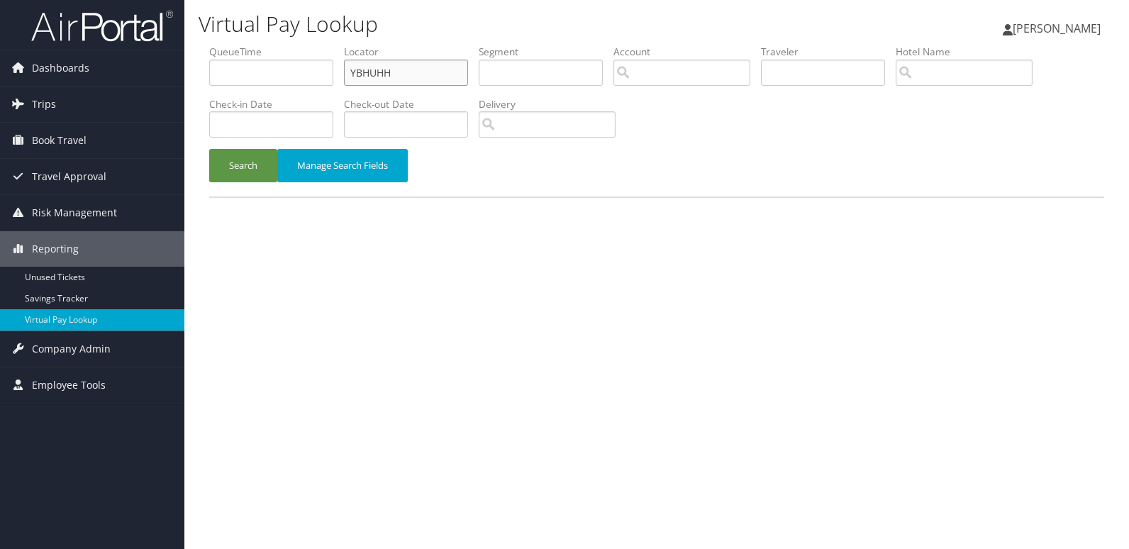
click at [254, 45] on ul "QueueTime Locator YBHUHH Segment Account Traveler Hotel Name Check-in Date Chec…" at bounding box center [656, 45] width 895 height 0
paste input "MTPFZA"
type input "MTPFZA"
click at [247, 170] on button "Search" at bounding box center [243, 165] width 68 height 33
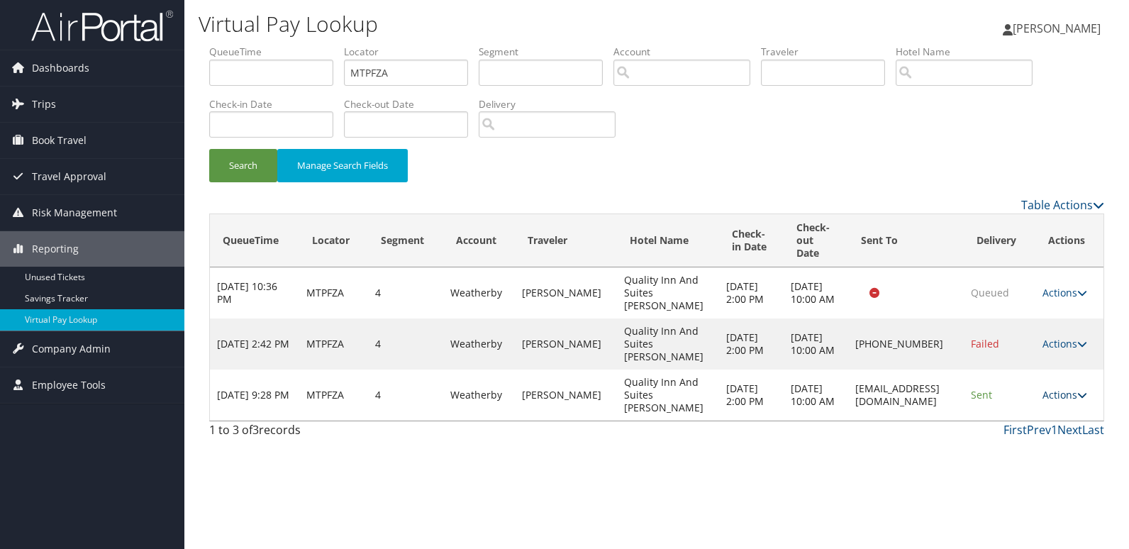
click at [1070, 391] on link "Actions" at bounding box center [1064, 394] width 45 height 13
click at [1036, 430] on link "Logs" at bounding box center [1037, 439] width 89 height 24
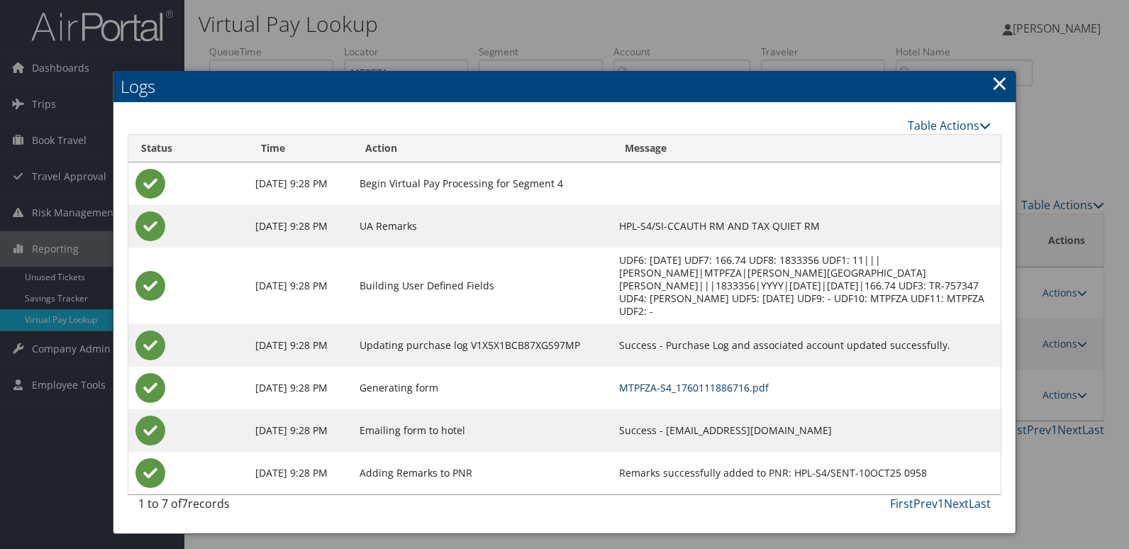
click at [729, 381] on link "MTPFZA-S4_1760111886716.pdf" at bounding box center [694, 387] width 150 height 13
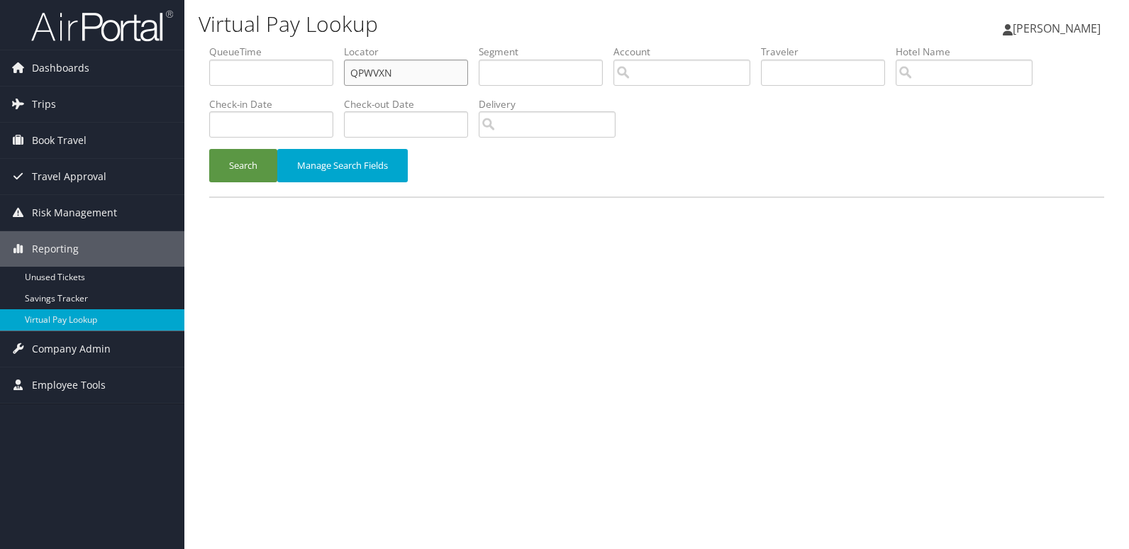
drag, startPoint x: 302, startPoint y: 79, endPoint x: 293, endPoint y: 82, distance: 9.2
click at [294, 45] on ul "QueueTime Locator QPWVXN Segment Account Traveler Hotel Name Check-in Date Chec…" at bounding box center [656, 45] width 895 height 0
paste input "WMXUSU"
type input "WMXUSU"
click at [258, 158] on button "Search" at bounding box center [243, 165] width 68 height 33
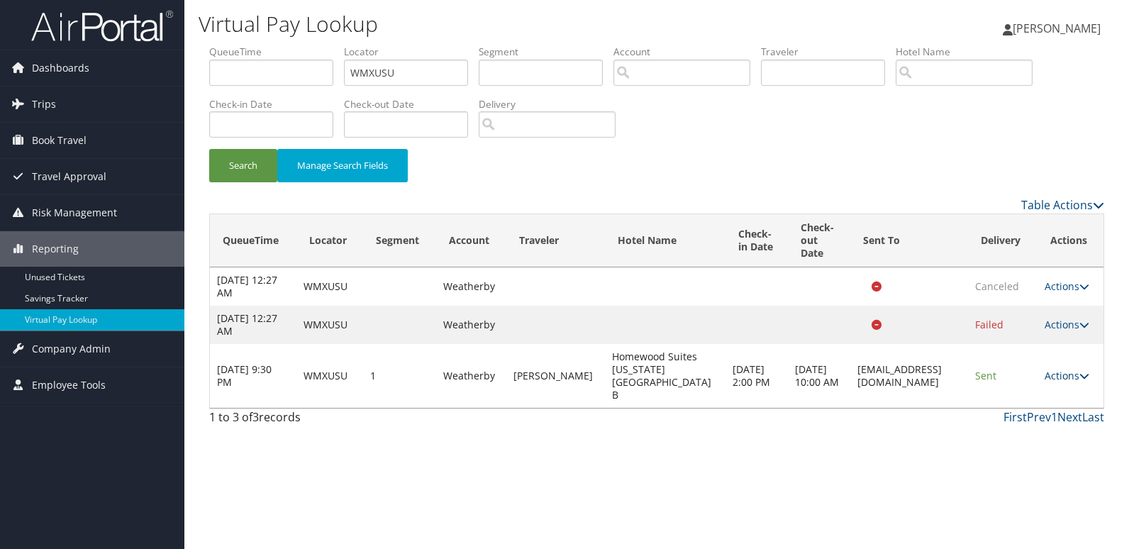
click at [1072, 369] on link "Actions" at bounding box center [1066, 375] width 45 height 13
click at [1041, 414] on link "Logs" at bounding box center [1038, 414] width 89 height 24
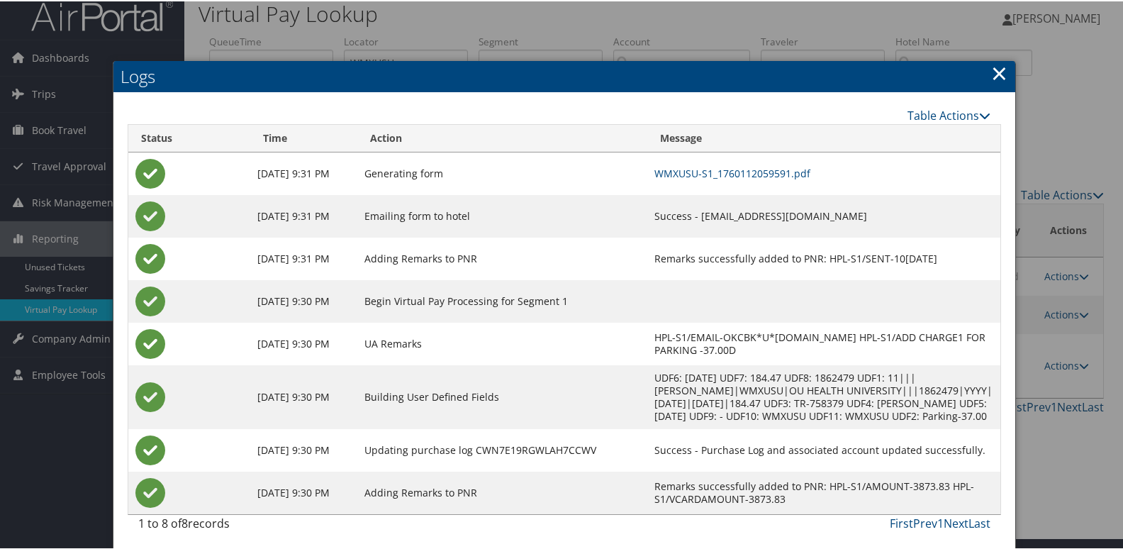
scroll to position [15, 0]
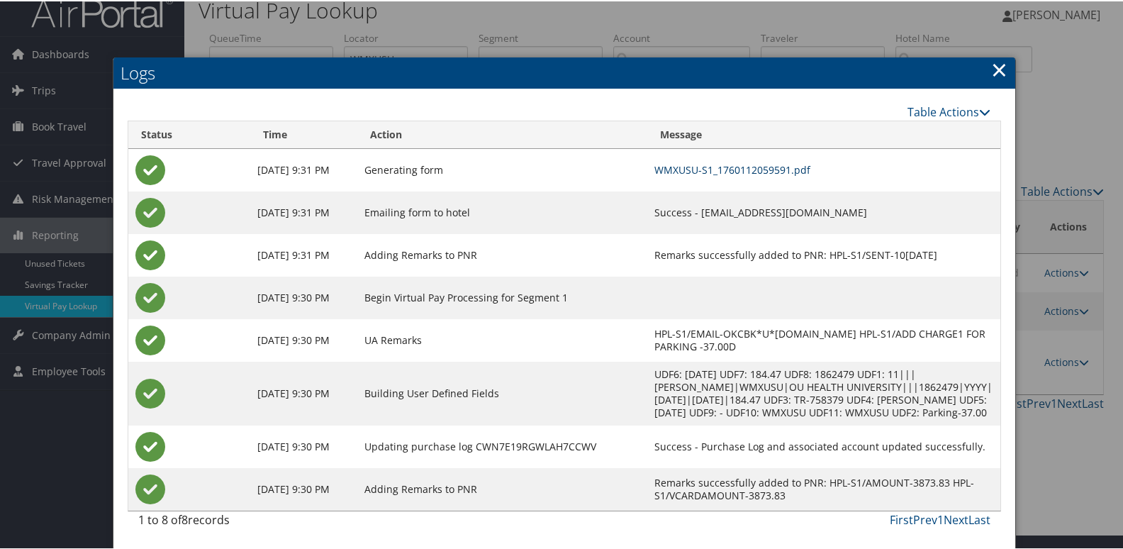
click at [741, 173] on link "WMXUSU-S1_1760112059591.pdf" at bounding box center [732, 168] width 156 height 13
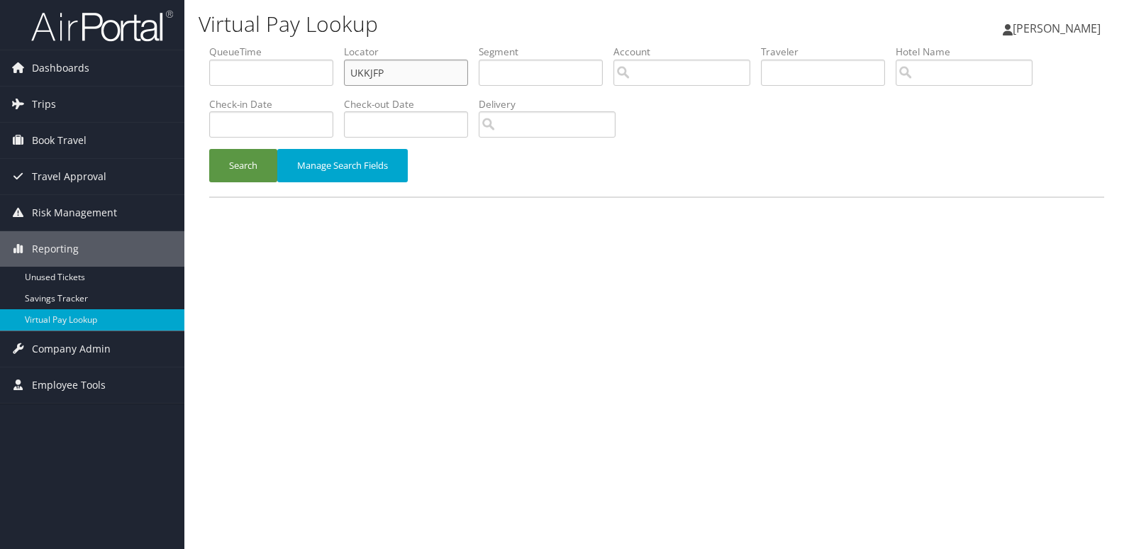
drag, startPoint x: 416, startPoint y: 67, endPoint x: 257, endPoint y: 97, distance: 162.3
click at [264, 45] on ul "QueueTime Locator UKKJFP Segment Account Traveler Hotel Name Check-in Date Chec…" at bounding box center [656, 45] width 895 height 0
paste input "YWBJSG"
type input "YWBJSG"
click at [247, 162] on button "Search" at bounding box center [243, 165] width 68 height 33
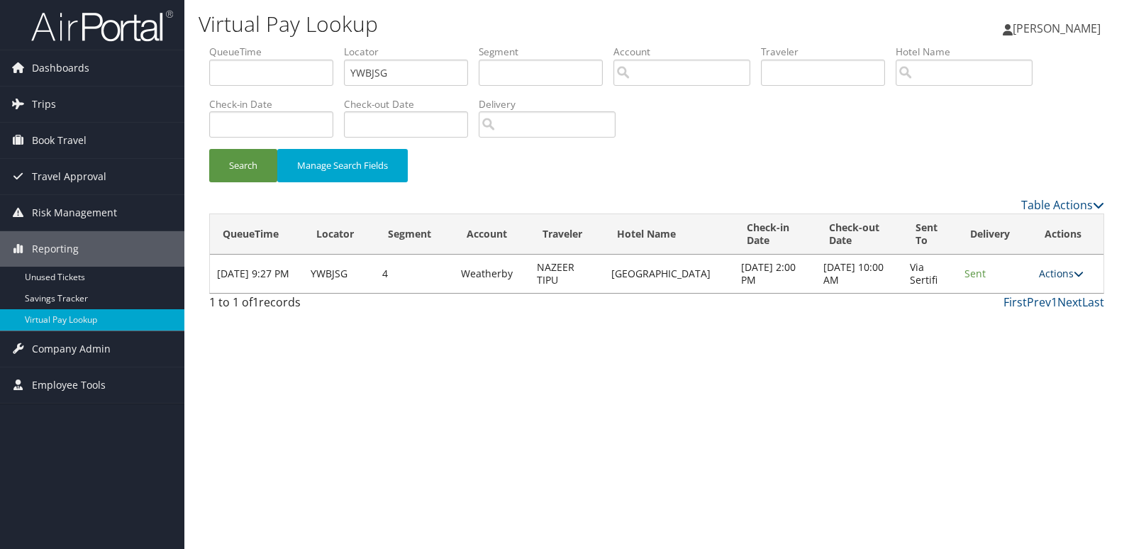
click at [1064, 272] on link "Actions" at bounding box center [1061, 273] width 45 height 13
click at [1048, 306] on link "Logs" at bounding box center [1036, 318] width 89 height 24
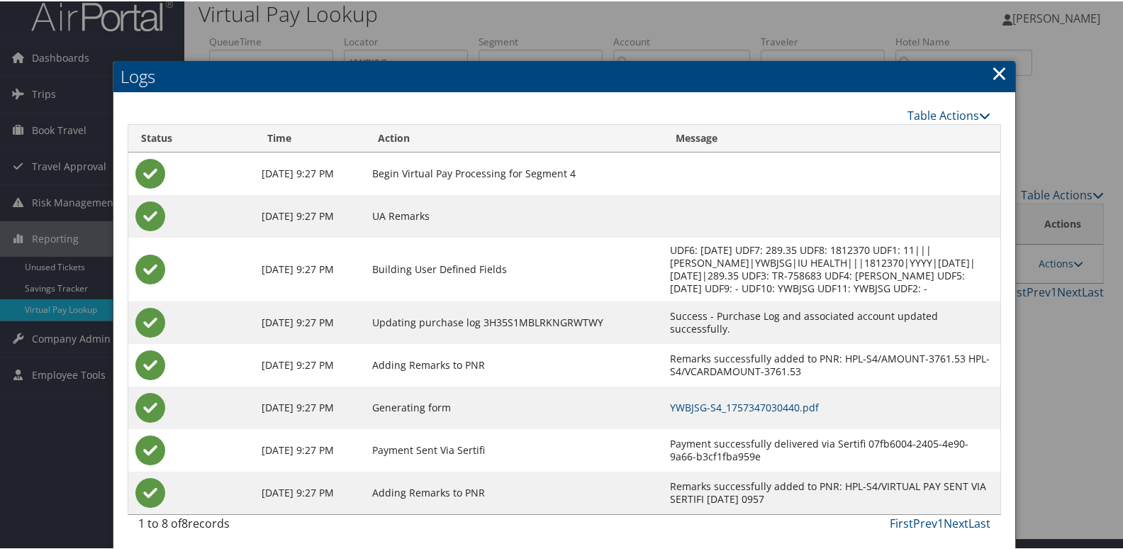
scroll to position [15, 0]
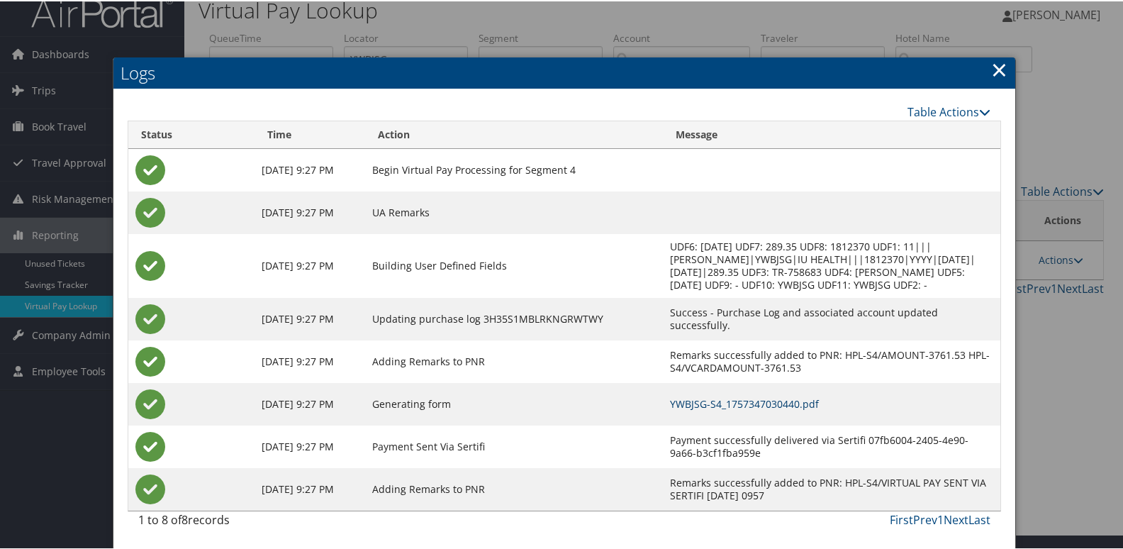
click at [791, 398] on link "YWBJSG-S4_1757347030440.pdf" at bounding box center [744, 402] width 149 height 13
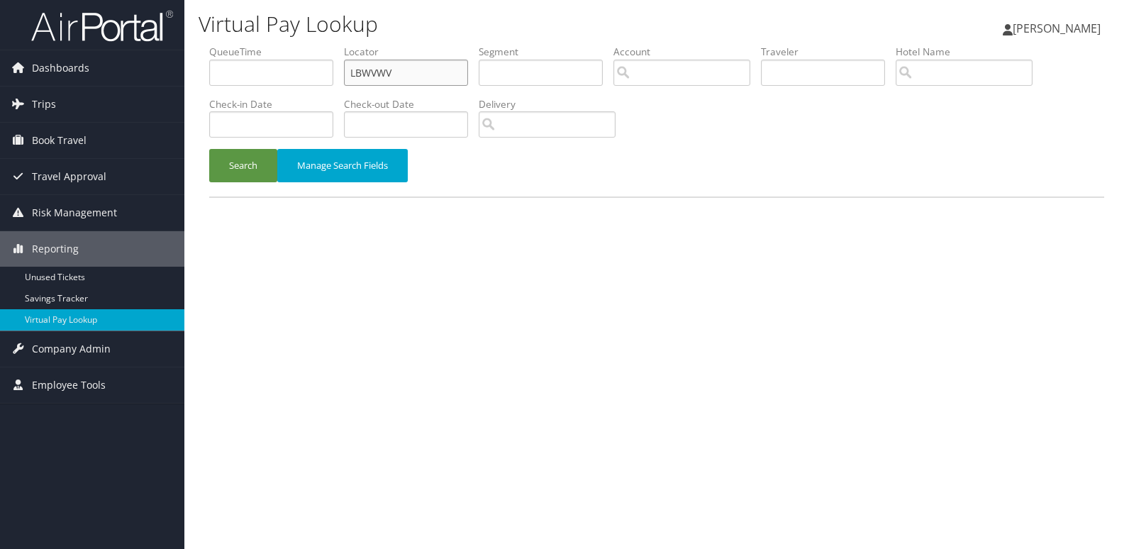
drag, startPoint x: 410, startPoint y: 69, endPoint x: 255, endPoint y: 97, distance: 157.1
click at [268, 45] on ul "QueueTime Locator LBWVWV Segment Account Traveler Hotel Name Check-in Date Chec…" at bounding box center [656, 45] width 895 height 0
paste input "AHNLWQ"
type input "AHNLWQ"
click at [254, 181] on button "Search" at bounding box center [243, 165] width 68 height 33
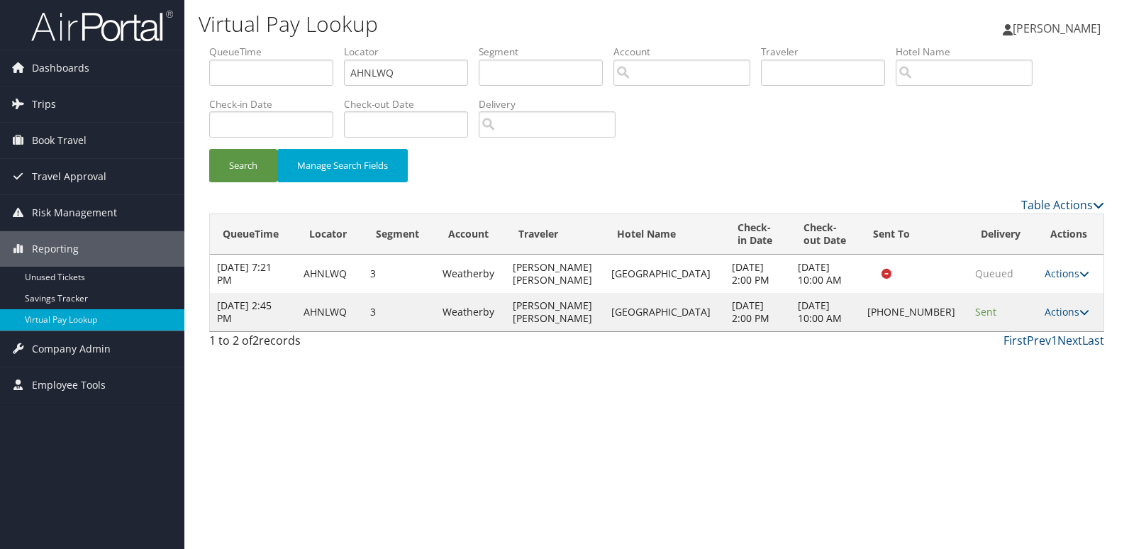
click at [1041, 318] on td "Actions Resend Logs Delivery Information View Itinerary" at bounding box center [1070, 312] width 66 height 38
click at [1063, 309] on link "Actions" at bounding box center [1066, 311] width 45 height 13
click at [1006, 361] on link "Logs" at bounding box center [1016, 357] width 121 height 24
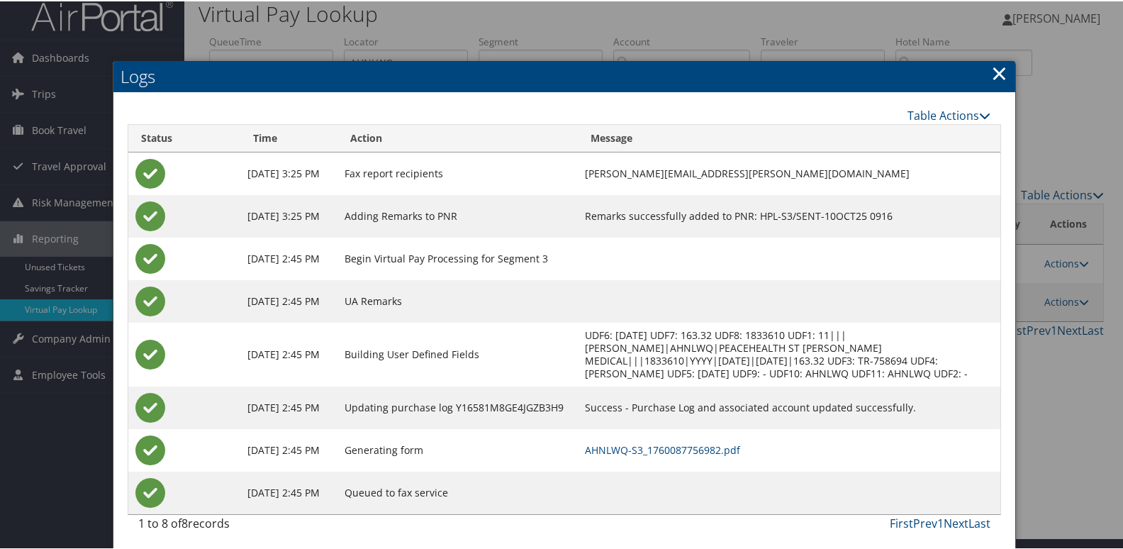
scroll to position [15, 0]
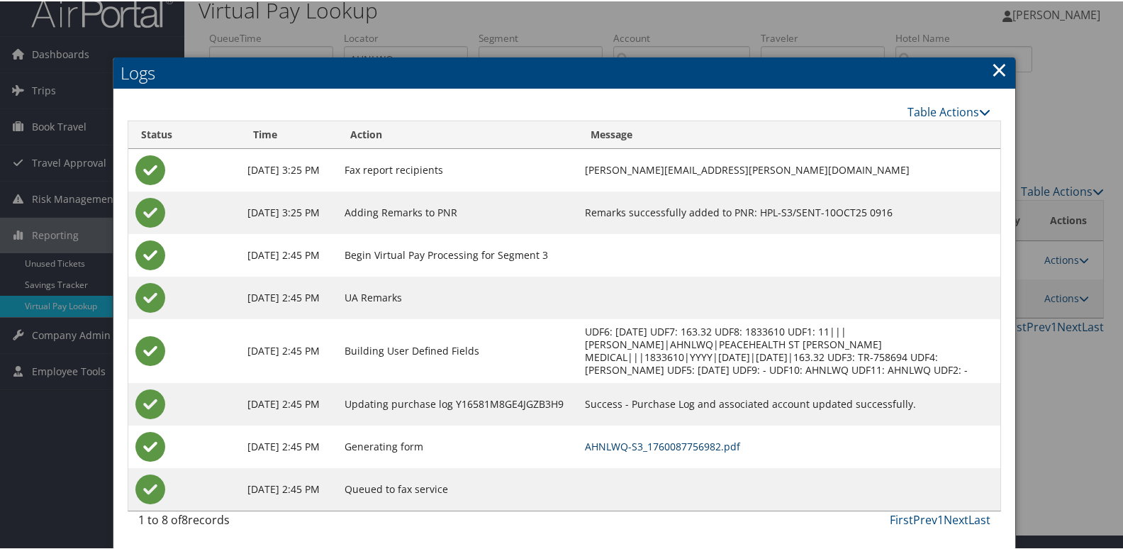
click at [718, 447] on link "AHNLWQ-S3_1760087756982.pdf" at bounding box center [662, 444] width 155 height 13
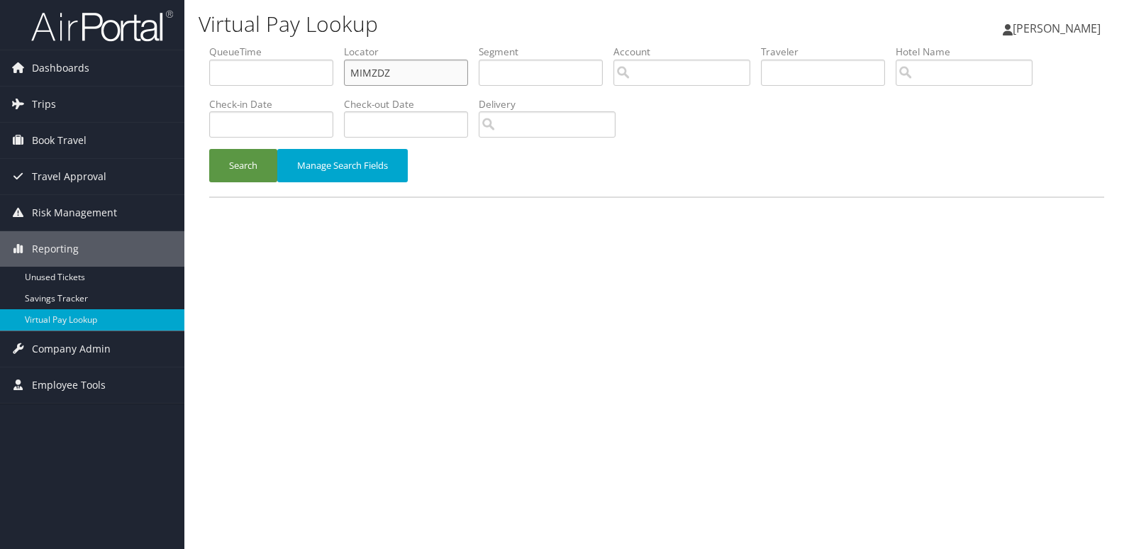
drag, startPoint x: 286, startPoint y: 63, endPoint x: 237, endPoint y: 86, distance: 53.6
click at [268, 45] on ul "QueueTime Locator MIMZDZ Segment Account Traveler Hotel Name Check-in Date Chec…" at bounding box center [656, 45] width 895 height 0
paste input "KQXLPX"
type input "KQXLPX"
click at [235, 181] on button "Search" at bounding box center [243, 165] width 68 height 33
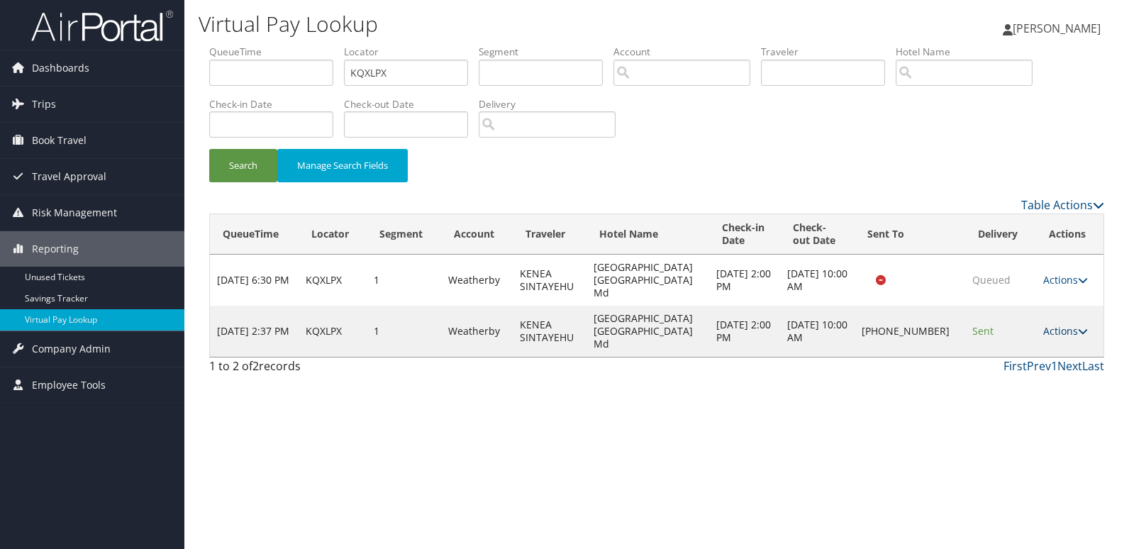
click at [1062, 324] on link "Actions" at bounding box center [1065, 330] width 45 height 13
click at [1022, 354] on link "Logs" at bounding box center [1017, 357] width 121 height 24
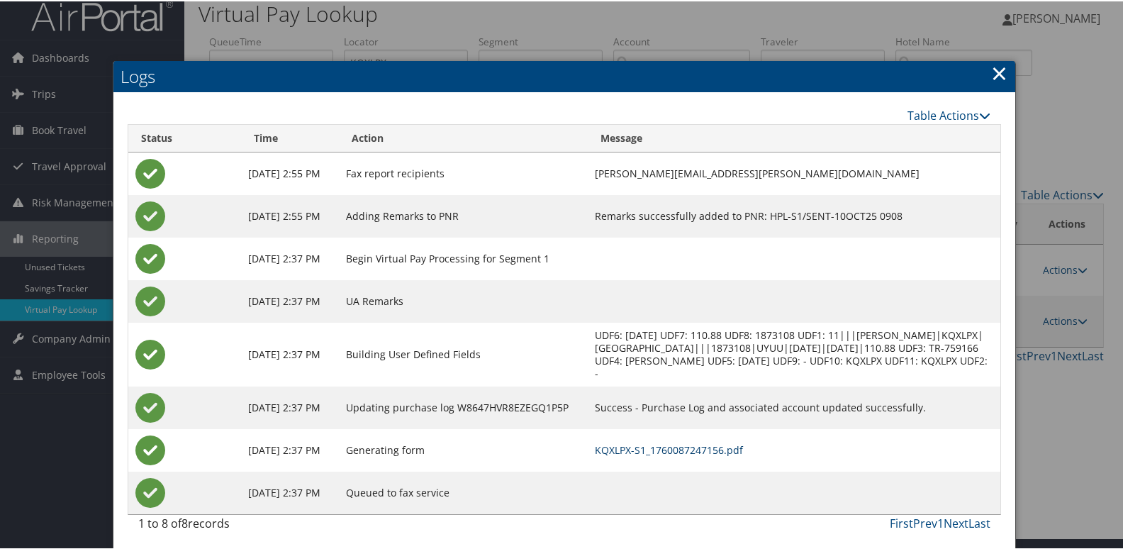
scroll to position [15, 0]
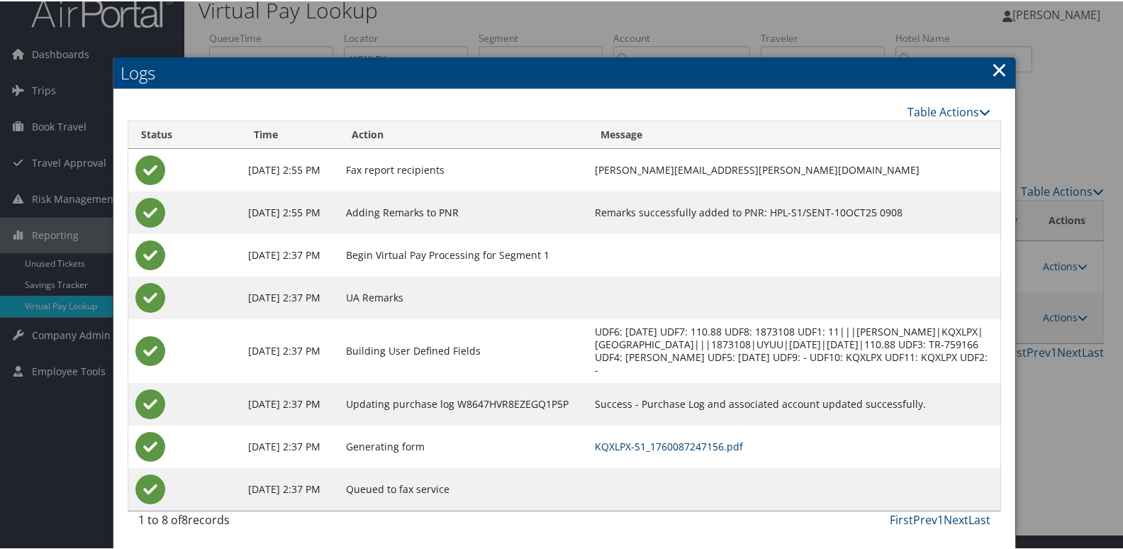
click at [713, 442] on link "KQXLPX-S1_1760087247156.pdf" at bounding box center [669, 444] width 148 height 13
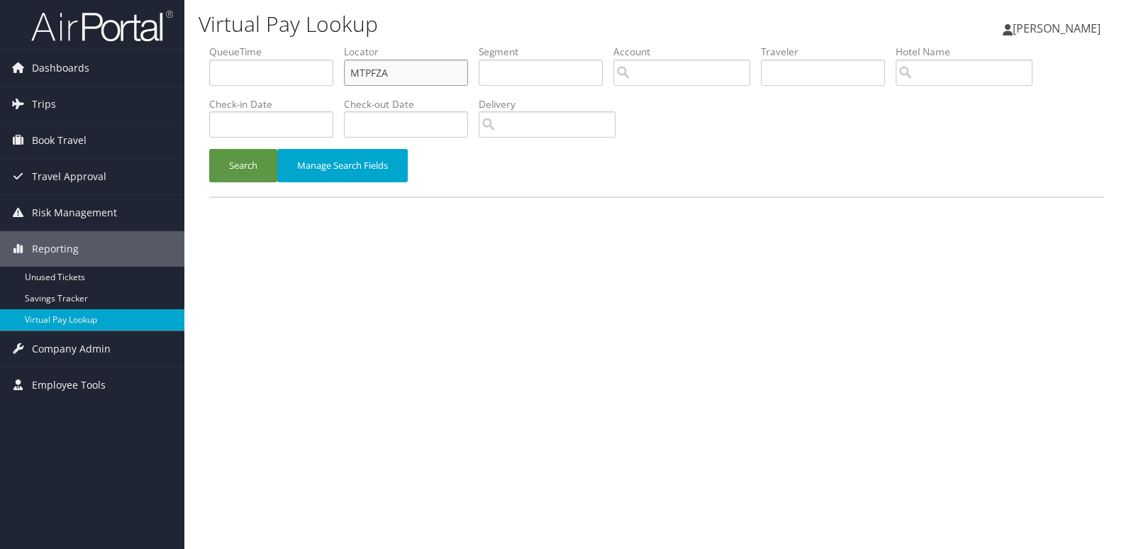
drag, startPoint x: 434, startPoint y: 71, endPoint x: 189, endPoint y: 105, distance: 246.9
click at [272, 45] on ul "QueueTime Locator MTPFZA Segment Account Traveler Hotel Name Check-in Date Chec…" at bounding box center [656, 45] width 895 height 0
paste input "JPAMXS"
type input "JPAMXS"
click at [237, 179] on button "Search" at bounding box center [243, 165] width 68 height 33
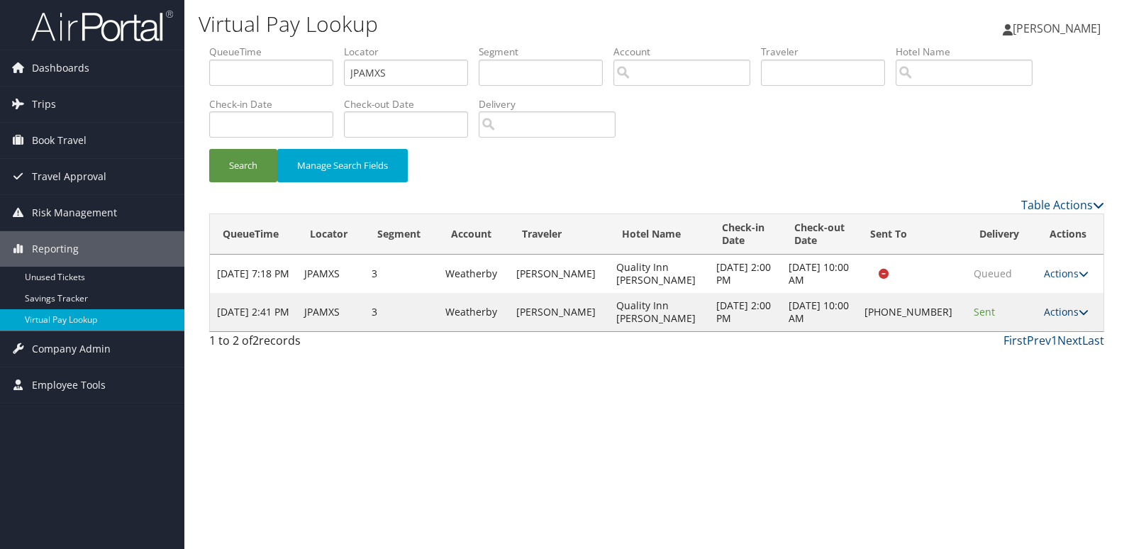
click at [1066, 311] on link "Actions" at bounding box center [1066, 311] width 45 height 13
click at [1042, 357] on link "Logs" at bounding box center [1016, 357] width 121 height 24
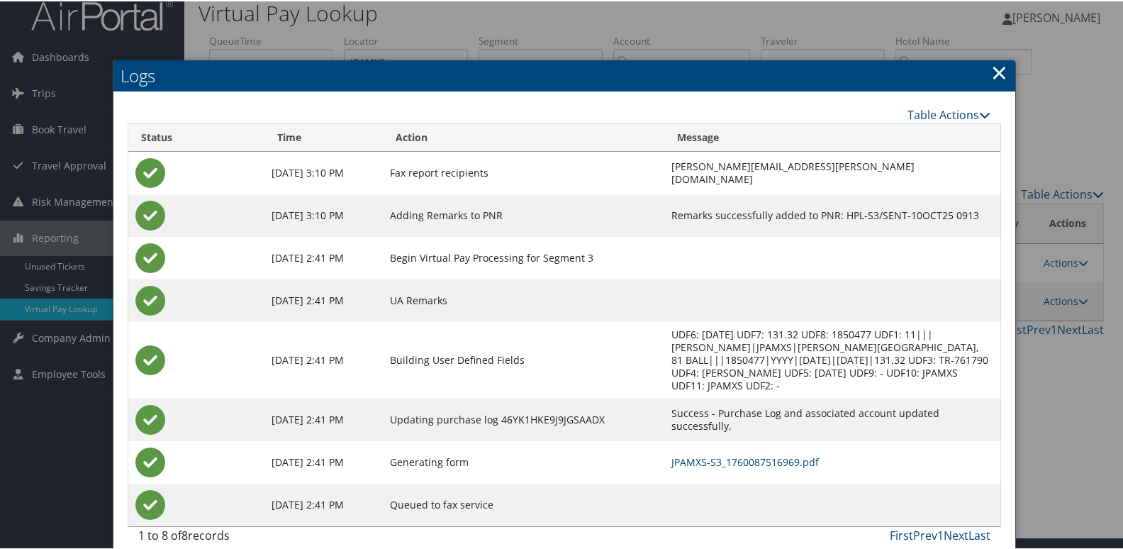
scroll to position [15, 0]
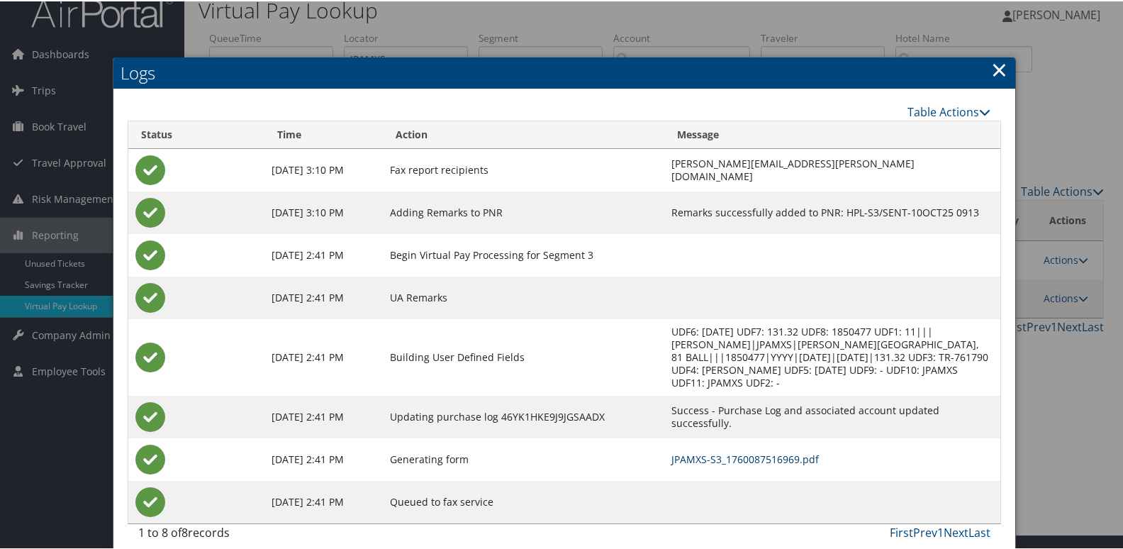
click at [675, 451] on link "JPAMXS-S3_1760087516969.pdf" at bounding box center [744, 457] width 147 height 13
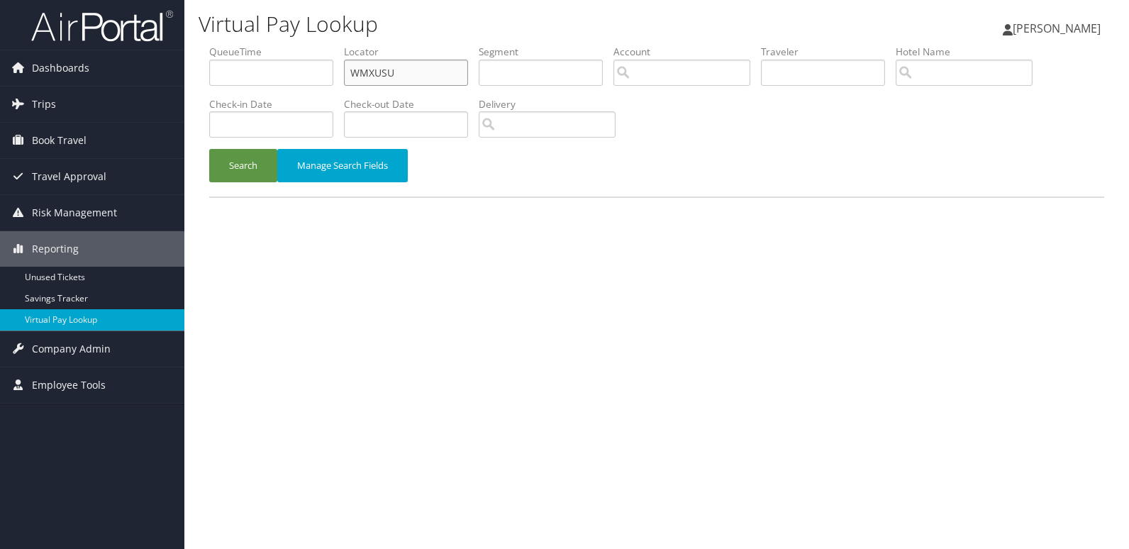
drag, startPoint x: 443, startPoint y: 69, endPoint x: 233, endPoint y: 123, distance: 216.5
click at [229, 45] on ul "QueueTime Locator WMXUSU Segment Account Traveler Hotel Name Check-in Date Chec…" at bounding box center [656, 45] width 895 height 0
paste input "FKOJTM"
type input "FKOJTM"
click at [244, 163] on button "Search" at bounding box center [243, 165] width 68 height 33
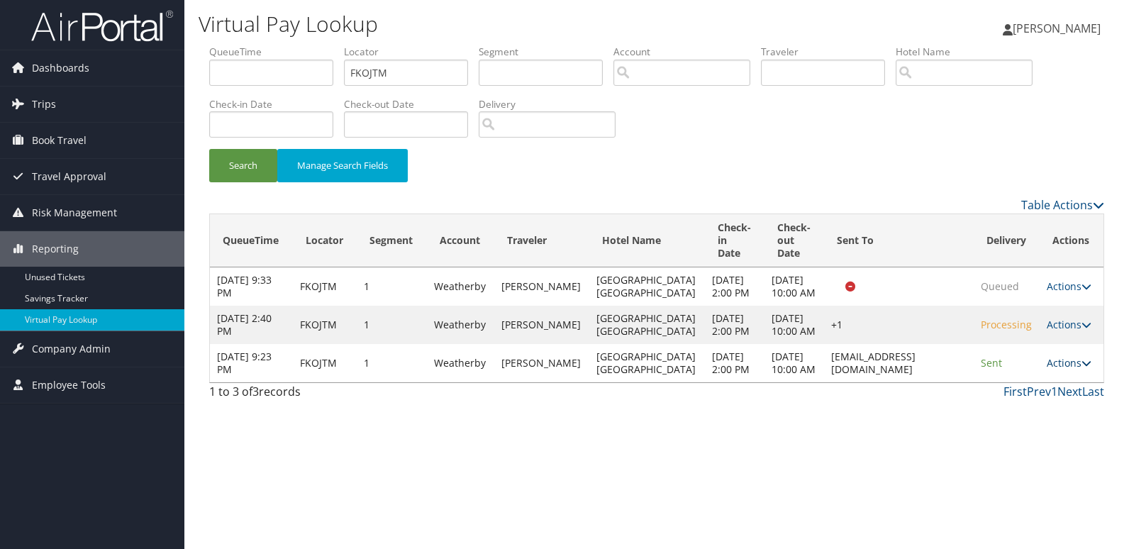
click at [1070, 369] on link "Actions" at bounding box center [1068, 362] width 45 height 13
click at [1033, 498] on link "Logs" at bounding box center [1040, 503] width 89 height 24
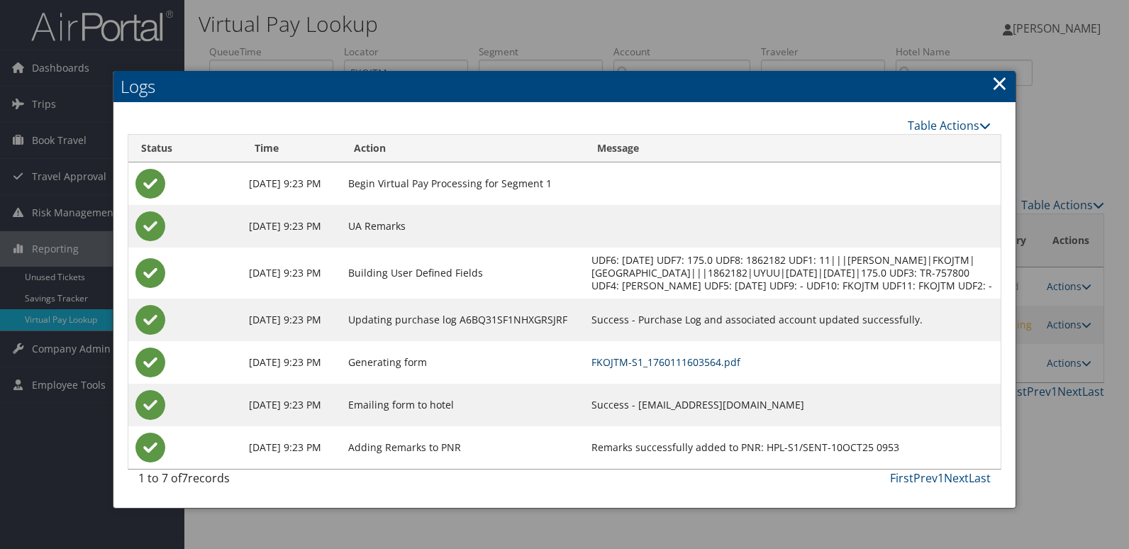
click at [740, 369] on link "FKOJTM-S1_1760111603564.pdf" at bounding box center [665, 361] width 149 height 13
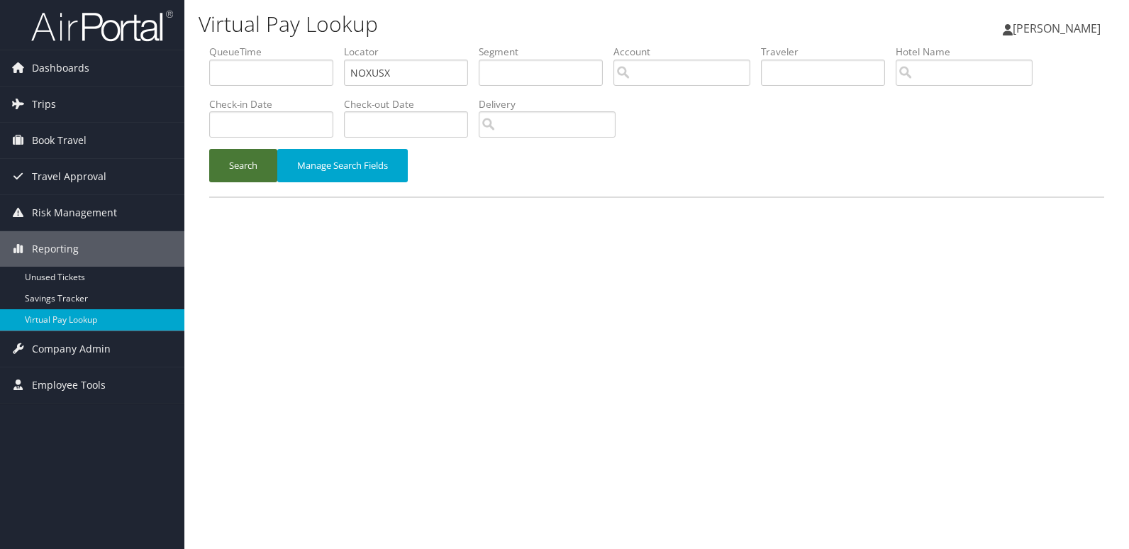
type input "NOXUSX"
drag, startPoint x: 229, startPoint y: 172, endPoint x: 247, endPoint y: 171, distance: 18.4
click at [230, 171] on button "Search" at bounding box center [243, 165] width 68 height 33
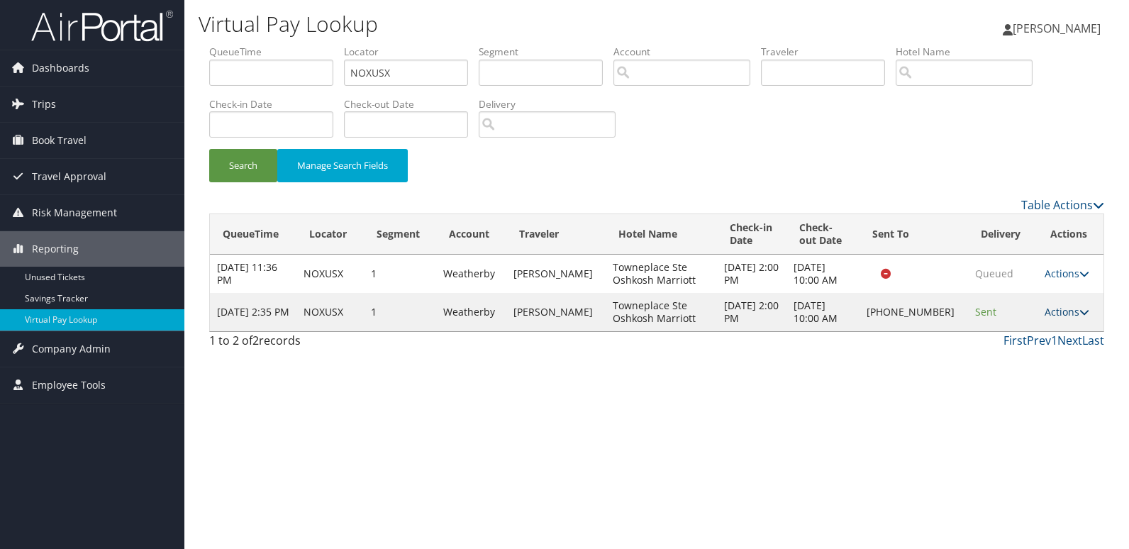
click at [1058, 313] on link "Actions" at bounding box center [1066, 311] width 45 height 13
click at [1030, 358] on link "Logs" at bounding box center [1018, 357] width 121 height 24
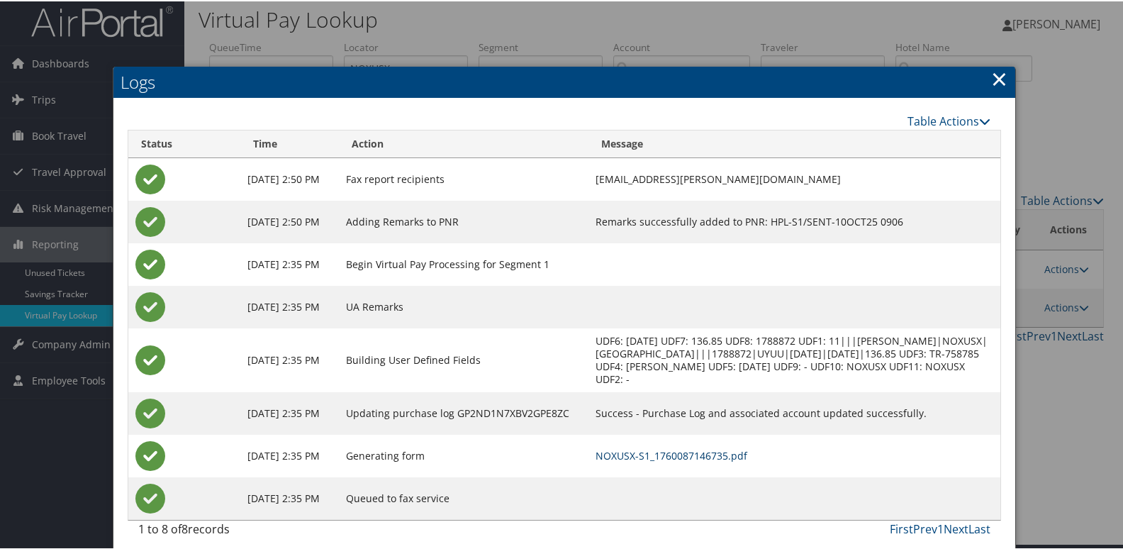
scroll to position [15, 0]
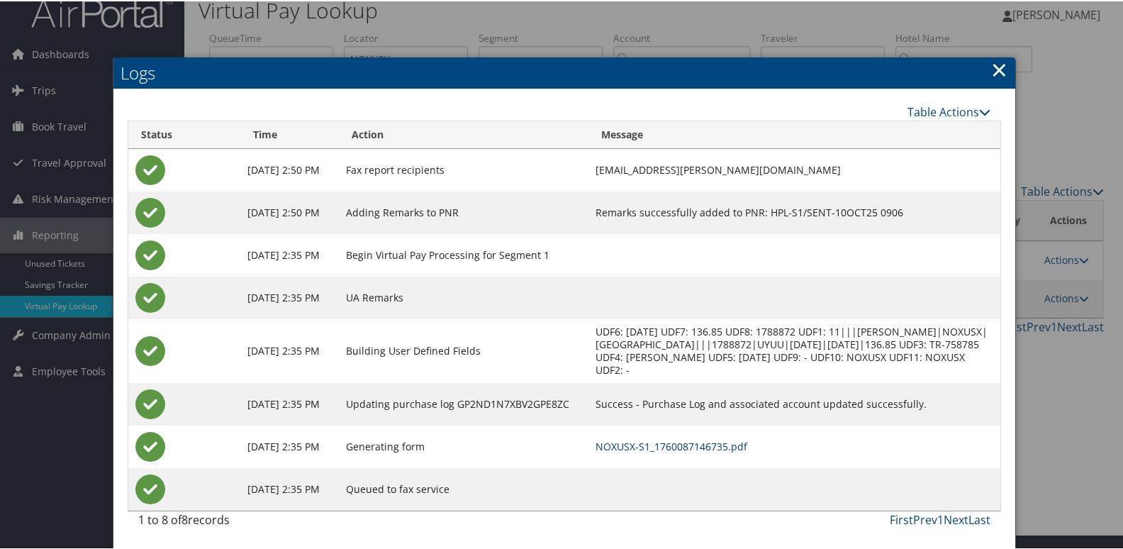
click at [703, 445] on link "NOXUSX-S1_1760087146735.pdf" at bounding box center [671, 444] width 152 height 13
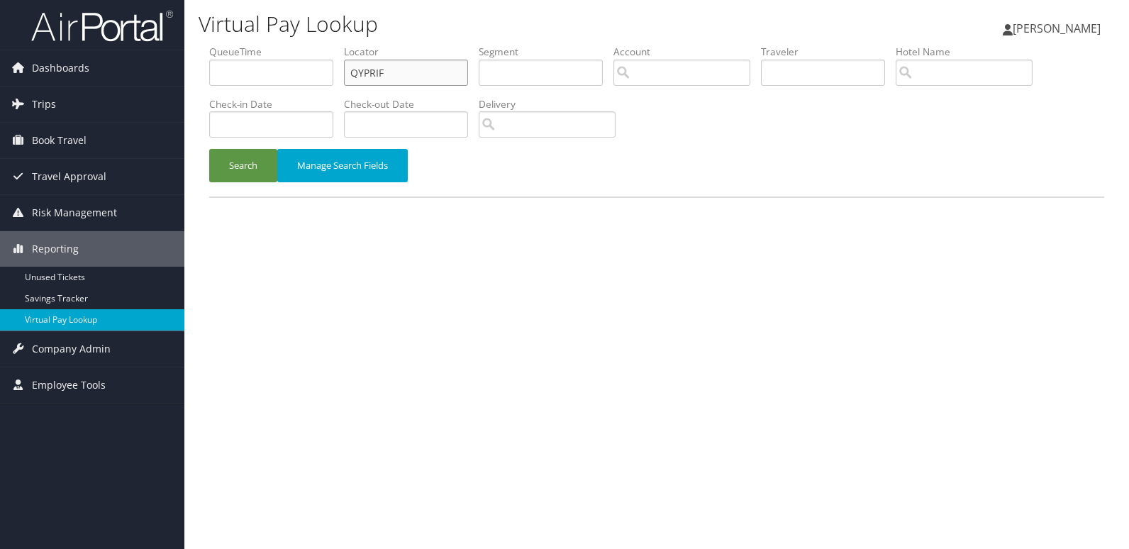
click at [281, 45] on ul "QueueTime Locator QYPRIF Segment Account Traveler Hotel Name Check-in Date Chec…" at bounding box center [656, 45] width 895 height 0
paste input "YTTXAS"
type input "YTTXAS"
drag, startPoint x: 240, startPoint y: 162, endPoint x: 494, endPoint y: 112, distance: 258.6
click at [242, 162] on button "Search" at bounding box center [243, 165] width 68 height 33
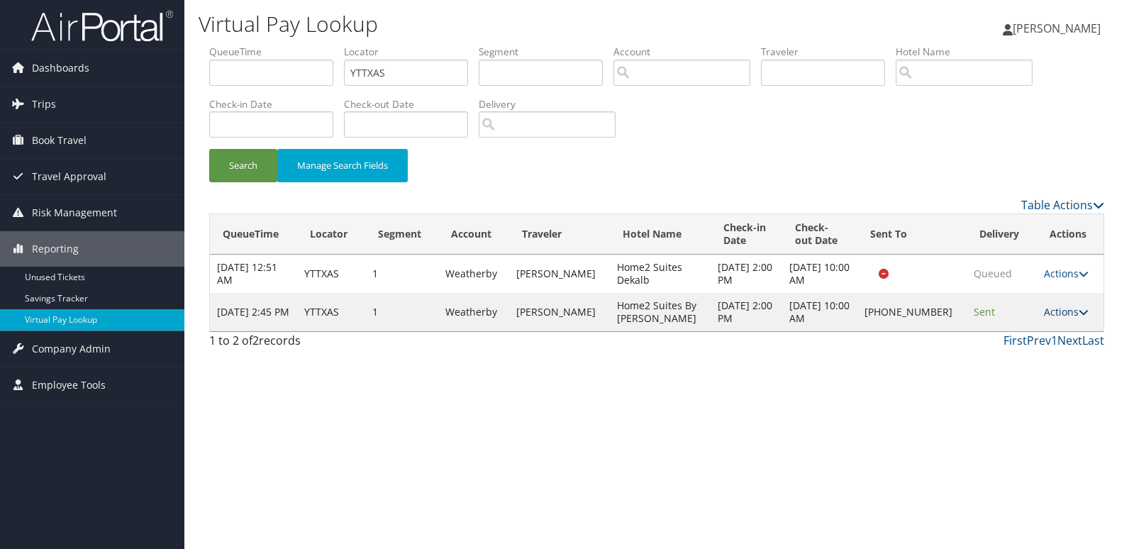
click at [1064, 314] on link "Actions" at bounding box center [1066, 311] width 45 height 13
click at [1019, 360] on link "Logs" at bounding box center [1018, 357] width 121 height 24
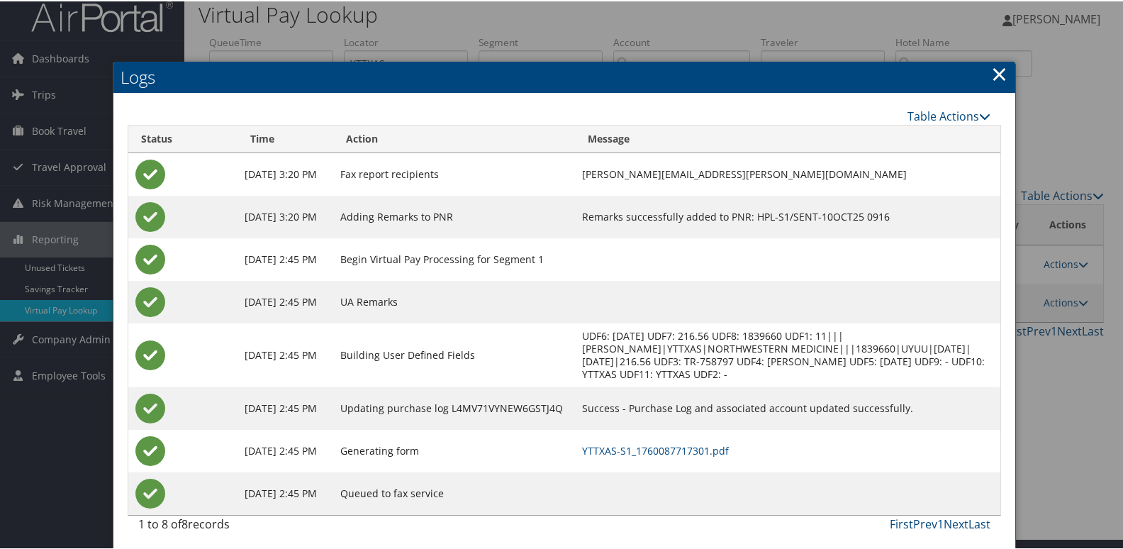
scroll to position [15, 0]
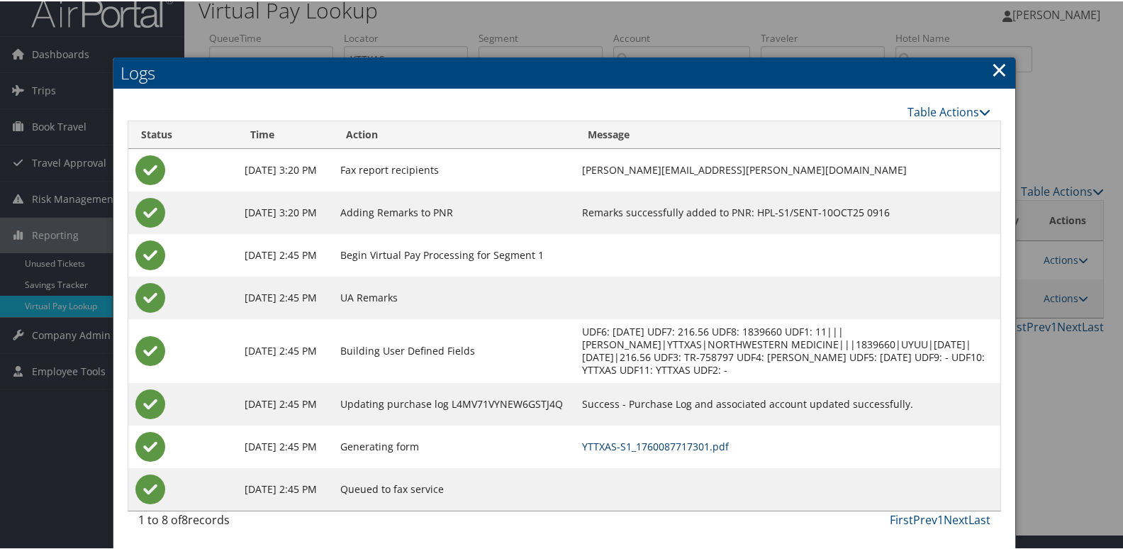
click at [729, 444] on link "YTTXAS-S1_1760087717301.pdf" at bounding box center [655, 444] width 147 height 13
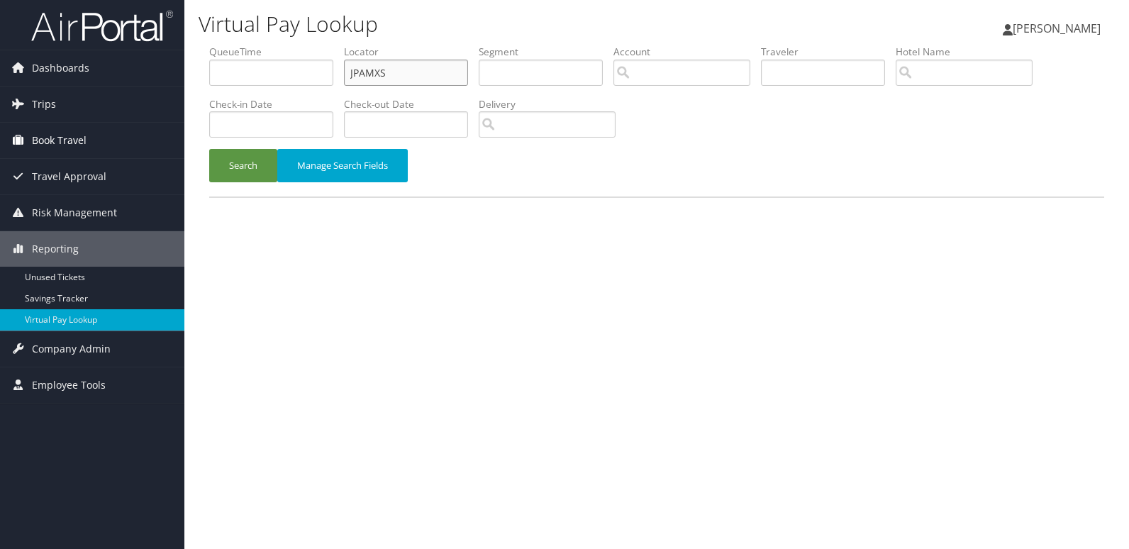
drag, startPoint x: 390, startPoint y: 81, endPoint x: 161, endPoint y: 135, distance: 235.2
click at [177, 130] on div "Dashboards AirPortal 360™ (Manager) My Travel Dashboard Trips Airtinerary® Look…" at bounding box center [564, 274] width 1129 height 549
paste input "LNGPQI"
type input "LNGPQI"
click at [247, 169] on button "Search" at bounding box center [243, 165] width 68 height 33
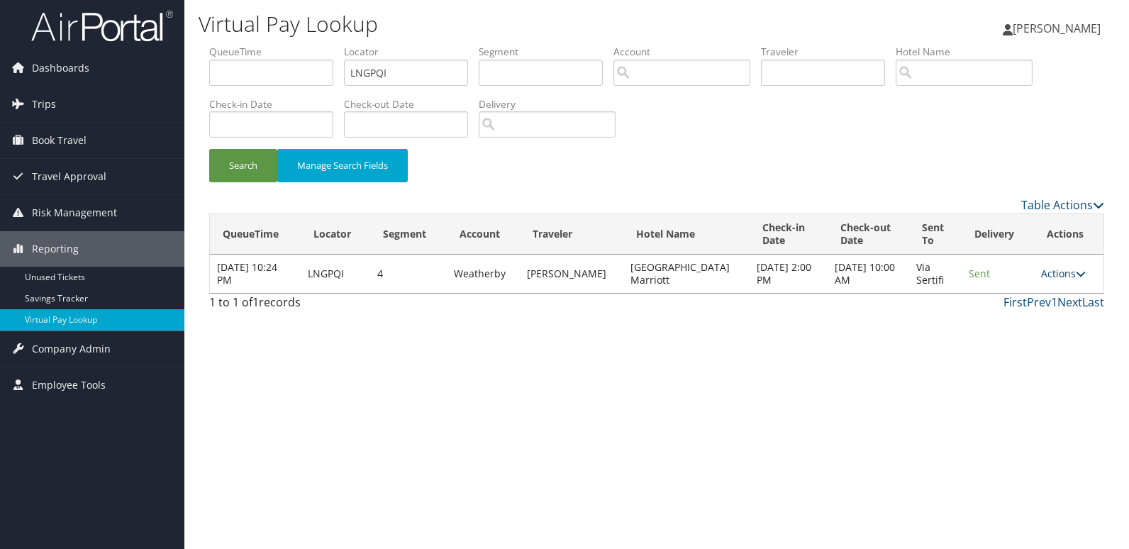
click at [1063, 269] on link "Actions" at bounding box center [1063, 273] width 45 height 13
click at [1014, 308] on link "Logs" at bounding box center [1034, 318] width 89 height 24
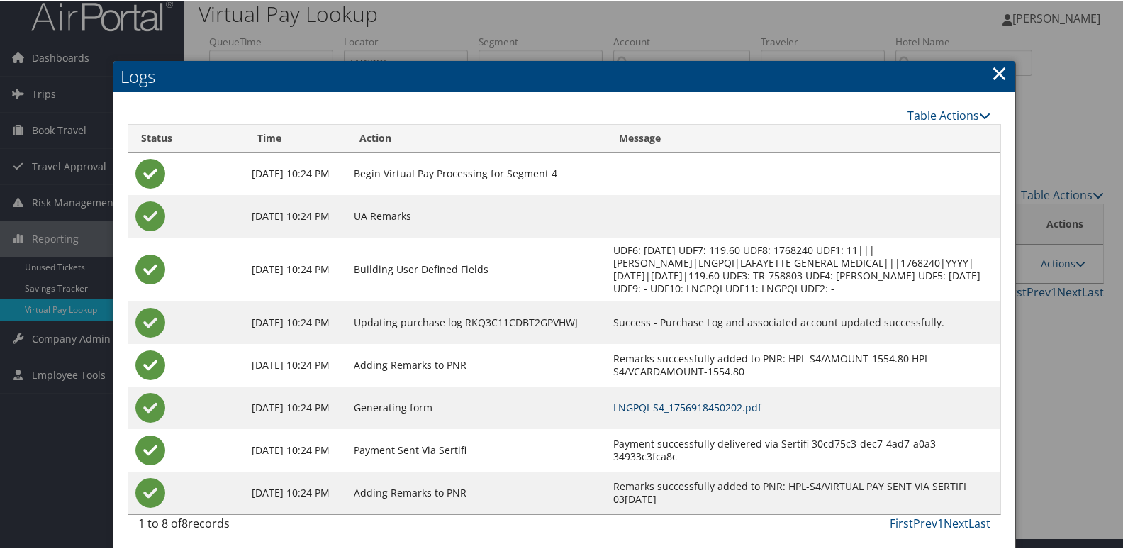
scroll to position [15, 0]
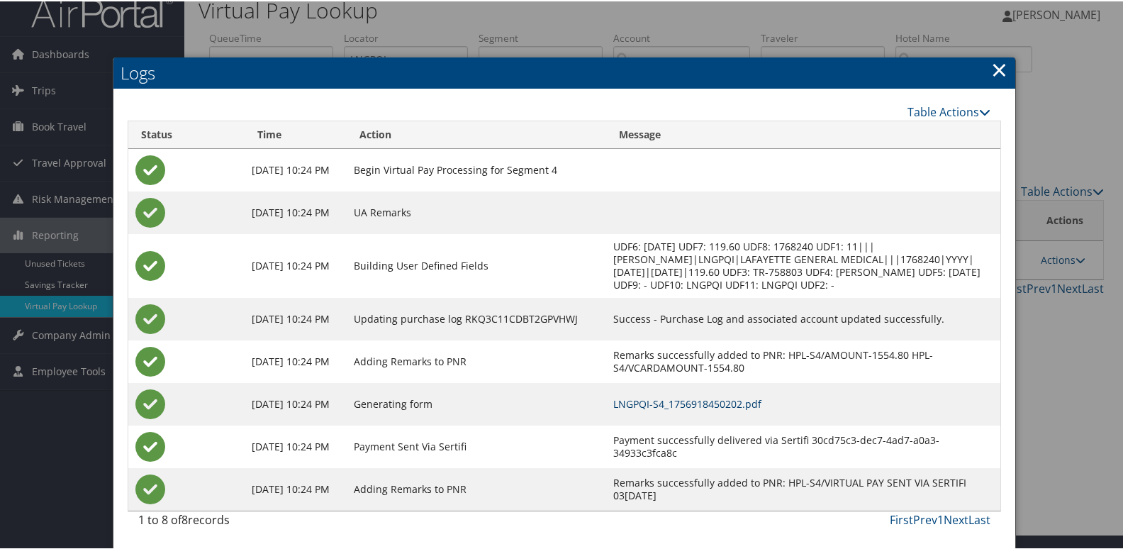
click at [761, 399] on link "LNGPQI-S4_1756918450202.pdf" at bounding box center [687, 402] width 148 height 13
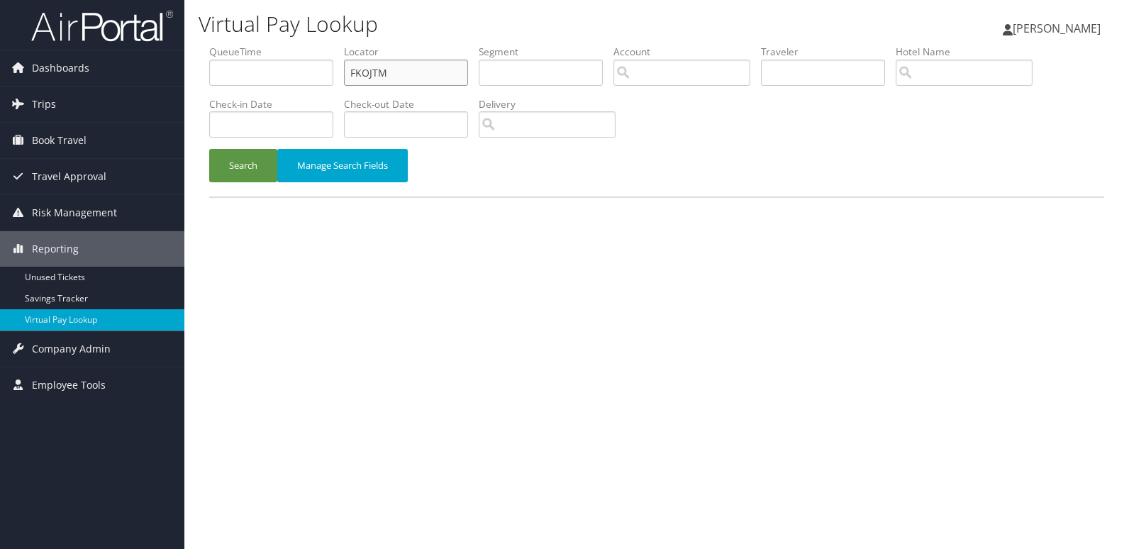
drag, startPoint x: 0, startPoint y: 0, endPoint x: 219, endPoint y: 77, distance: 232.0
click at [242, 45] on ul "QueueTime Locator FKOJTM Segment Account Traveler Hotel Name Check-in Date Chec…" at bounding box center [656, 45] width 895 height 0
paste input "JHDPFB"
type input "JHDPFB"
click at [250, 157] on button "Search" at bounding box center [243, 165] width 68 height 33
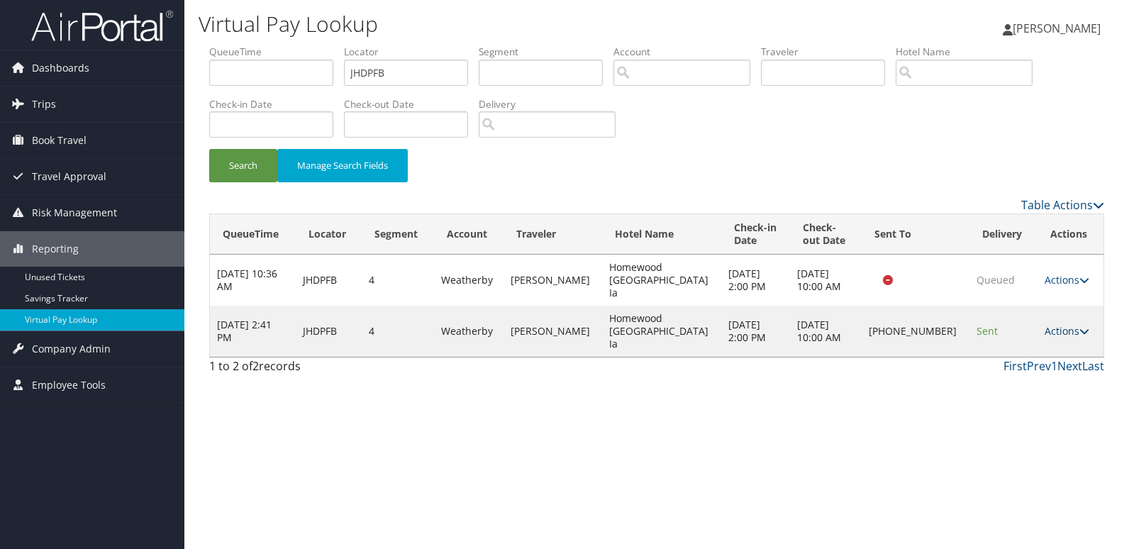
click at [1063, 324] on link "Actions" at bounding box center [1066, 330] width 45 height 13
click at [1055, 350] on link "Logs" at bounding box center [1016, 357] width 121 height 24
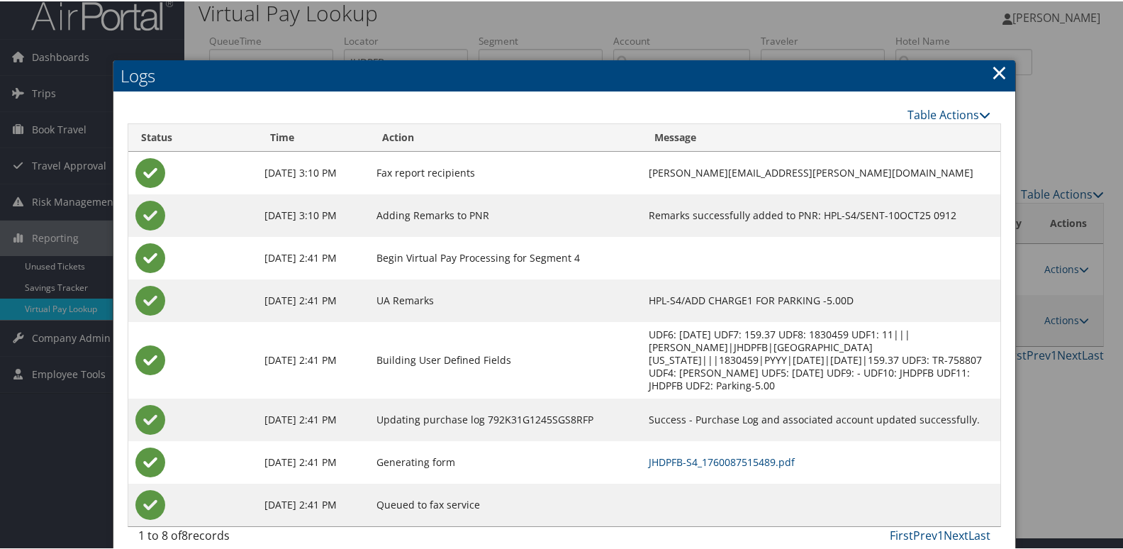
scroll to position [15, 0]
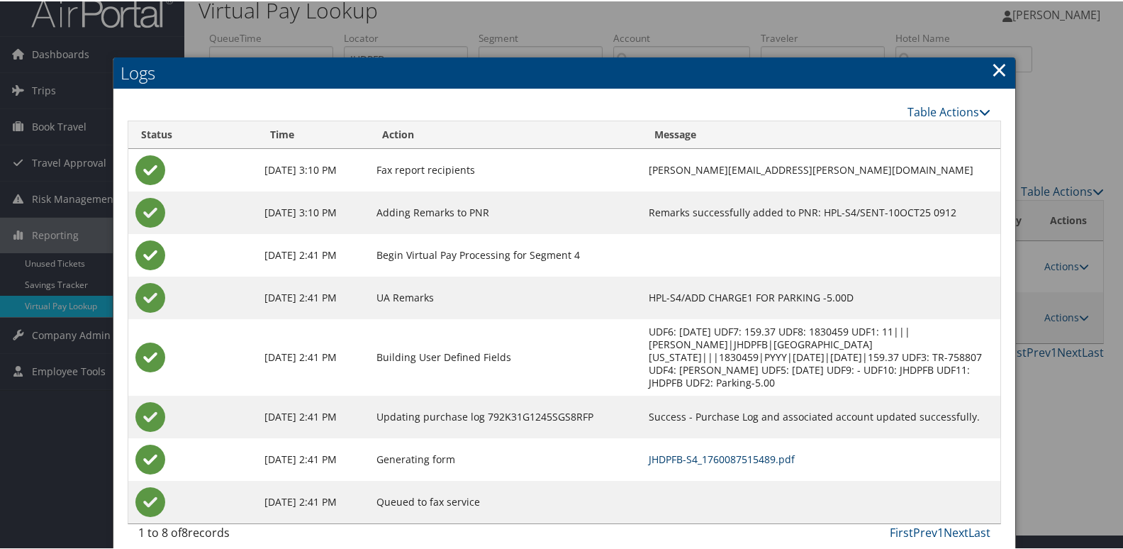
click at [737, 451] on link "JHDPFB-S4_1760087515489.pdf" at bounding box center [722, 457] width 146 height 13
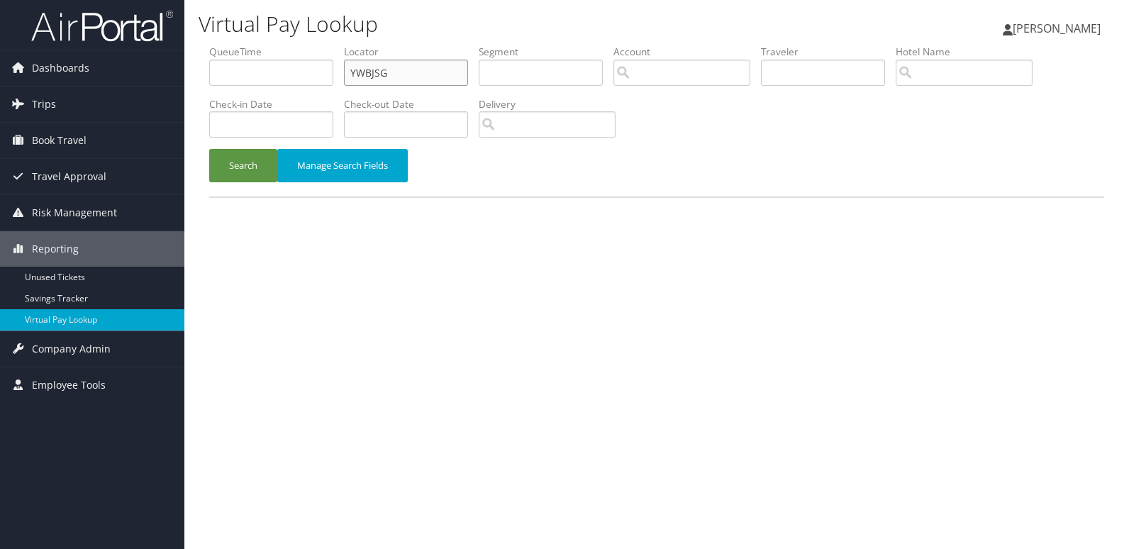
drag, startPoint x: 440, startPoint y: 68, endPoint x: 272, endPoint y: 91, distance: 170.2
click at [276, 45] on ul "QueueTime Locator YWBJSG Segment Account Traveler Hotel Name Check-in Date Chec…" at bounding box center [656, 45] width 895 height 0
paste input "IPUDJV"
type input "IPUDJV"
click at [260, 158] on button "Search" at bounding box center [243, 165] width 68 height 33
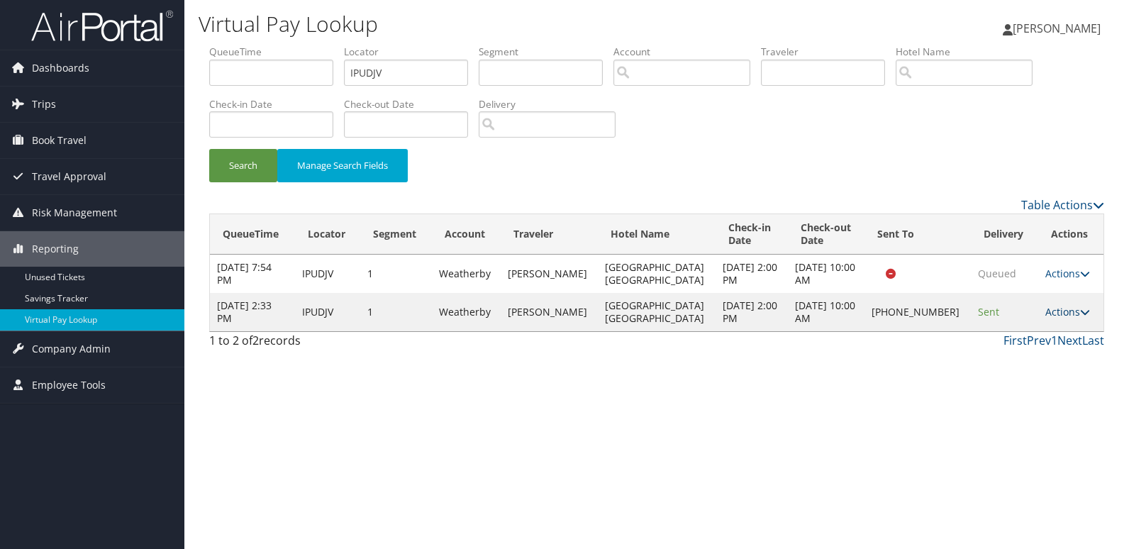
click at [1058, 313] on link "Actions" at bounding box center [1067, 311] width 45 height 13
click at [1017, 358] on link "Logs" at bounding box center [1016, 357] width 121 height 24
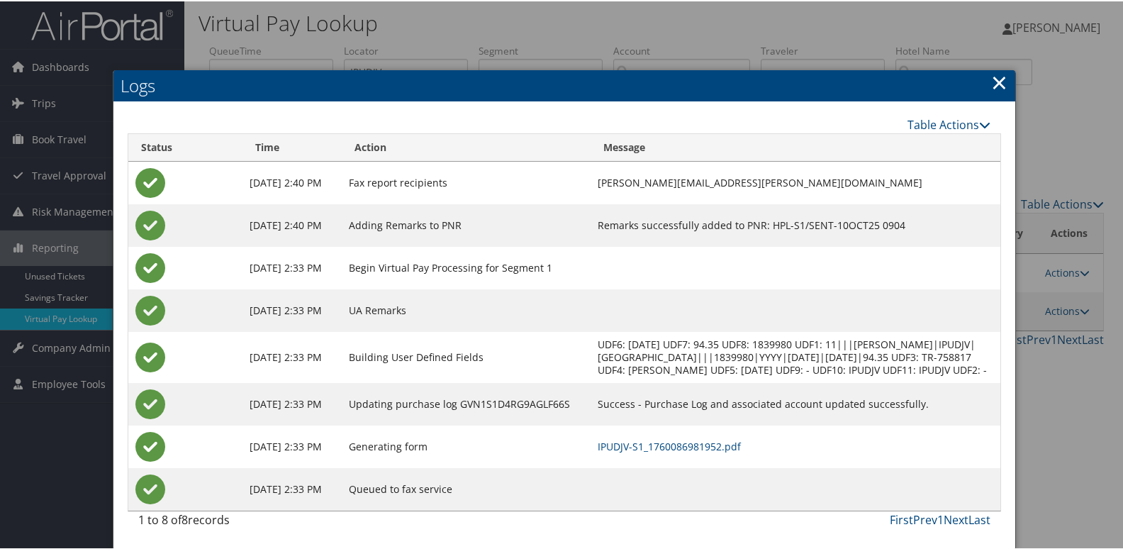
scroll to position [15, 0]
click at [719, 442] on link "IPUDJV-S1_1760086981952.pdf" at bounding box center [669, 444] width 143 height 13
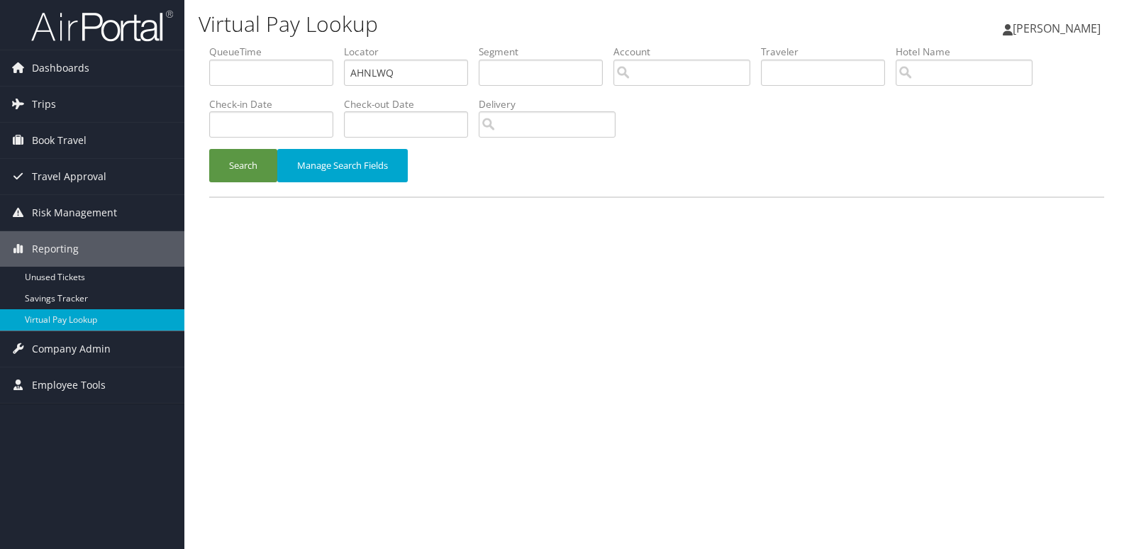
click at [246, 45] on ul "QueueTime Locator AHNLWQ Segment Account Traveler Hotel Name Check-in Date Chec…" at bounding box center [656, 45] width 895 height 0
type input "UAFFIU"
click at [240, 167] on button "Search" at bounding box center [243, 165] width 68 height 33
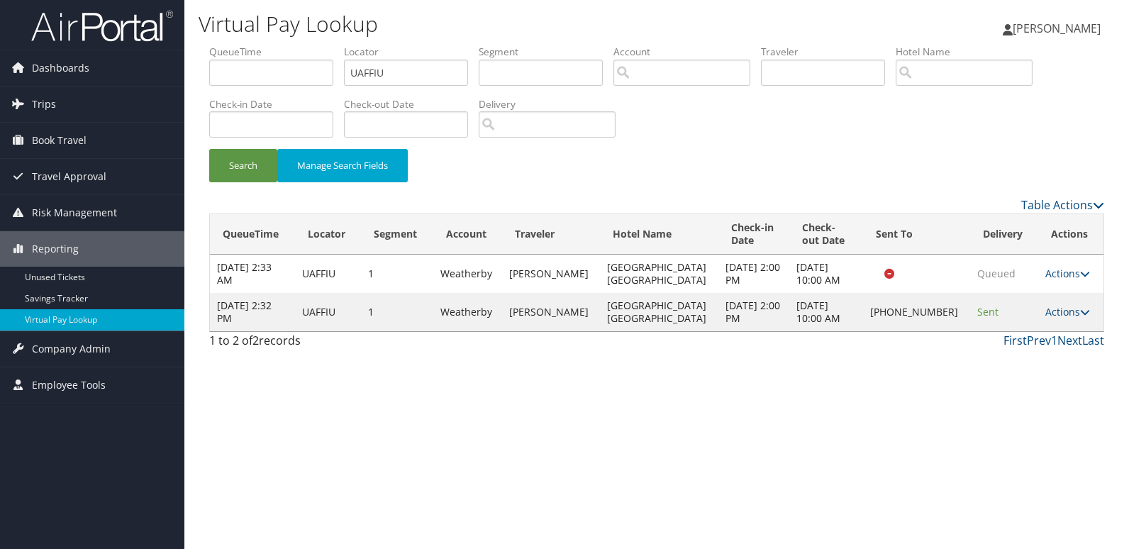
drag, startPoint x: 1053, startPoint y: 305, endPoint x: 1074, endPoint y: 316, distance: 24.1
click at [1052, 306] on link "Actions" at bounding box center [1067, 311] width 45 height 13
click at [1022, 352] on link "Logs" at bounding box center [1018, 357] width 121 height 24
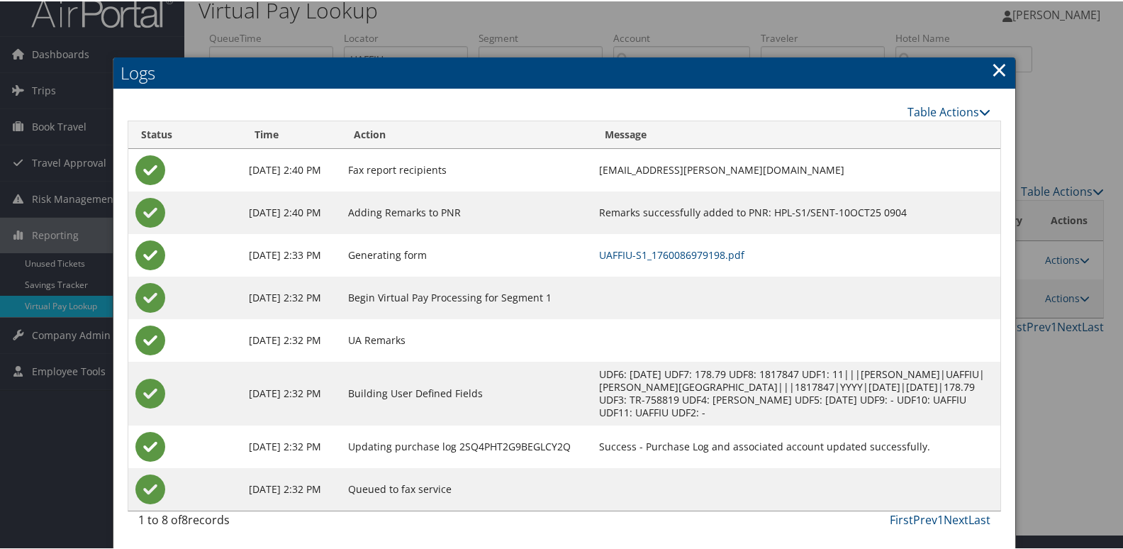
scroll to position [28, 0]
click at [744, 247] on link "UAFFIU-S1_1760086979198.pdf" at bounding box center [671, 253] width 145 height 13
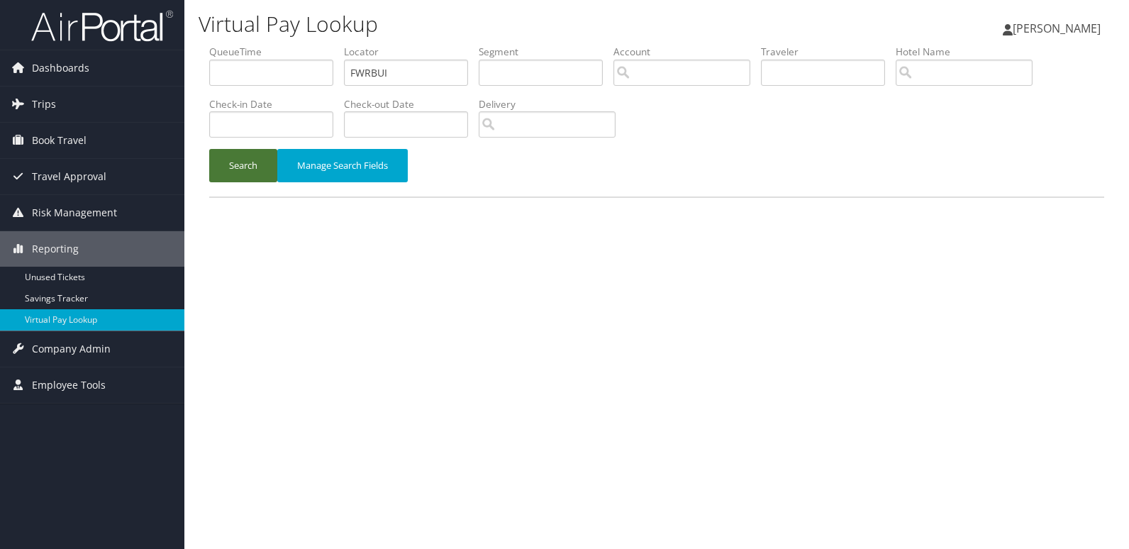
type input "FWRBUI"
click at [243, 170] on button "Search" at bounding box center [243, 165] width 68 height 33
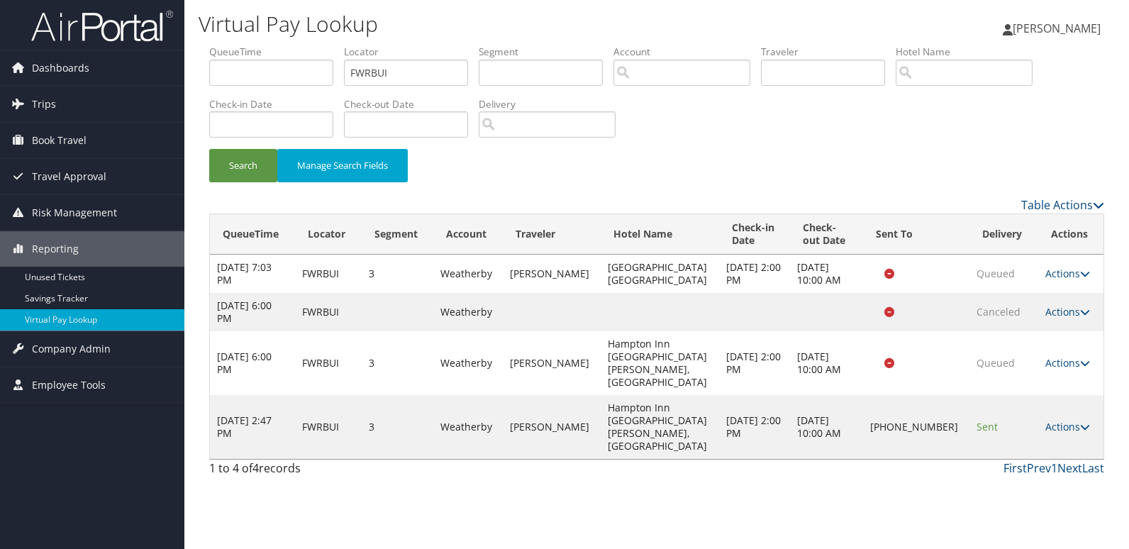
click at [1049, 420] on link "Actions" at bounding box center [1067, 426] width 45 height 13
click at [1037, 440] on link "Logs" at bounding box center [1017, 433] width 121 height 24
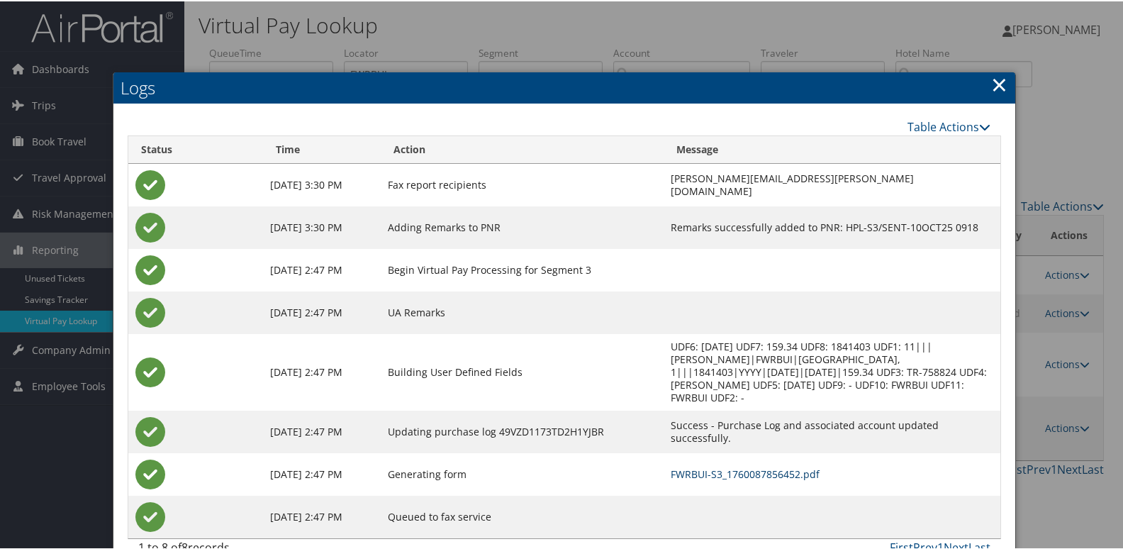
click at [708, 466] on link "FWRBUI-S3_1760087856452.pdf" at bounding box center [745, 472] width 149 height 13
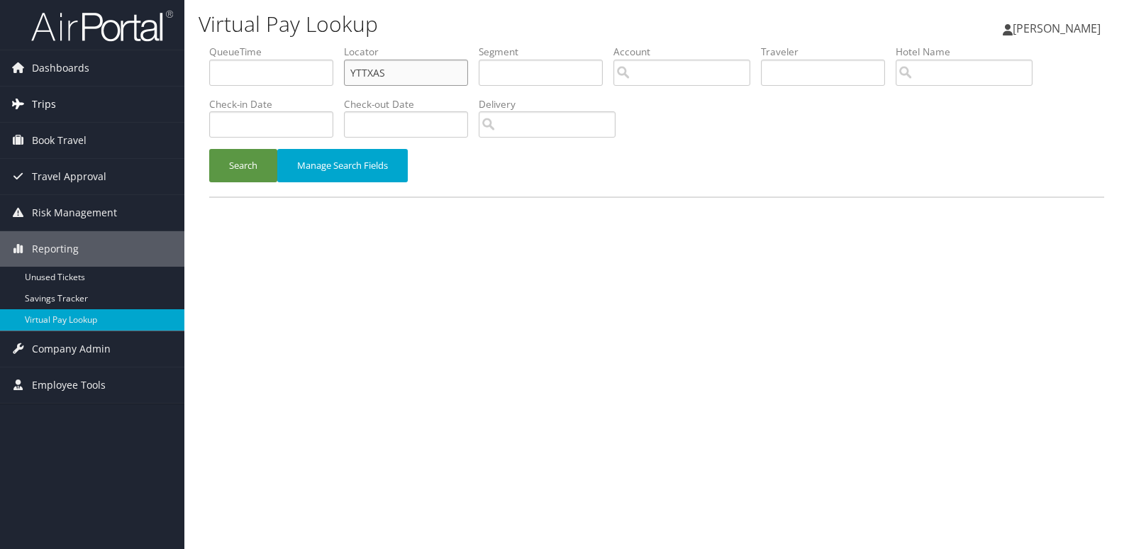
drag, startPoint x: 338, startPoint y: 68, endPoint x: 161, endPoint y: 113, distance: 182.9
click at [139, 80] on div "Dashboards AirPortal 360™ (Manager) My Travel Dashboard Trips Airtinerary® Look…" at bounding box center [564, 274] width 1129 height 549
paste input "JMTFNB"
type input "JMTFNB"
click at [181, 165] on link "Travel Approval" at bounding box center [92, 176] width 184 height 35
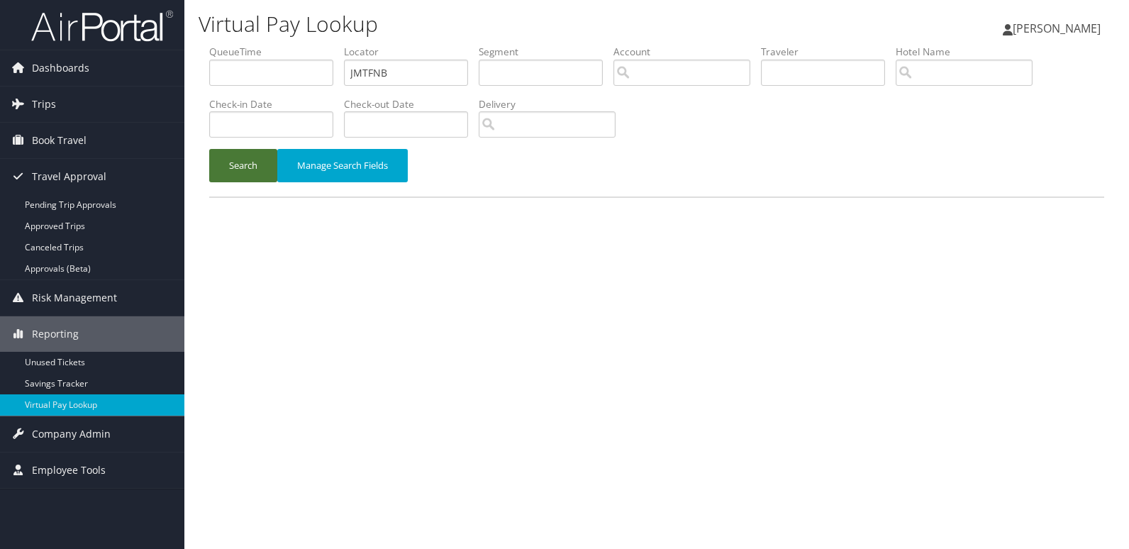
click at [220, 164] on button "Search" at bounding box center [243, 165] width 68 height 33
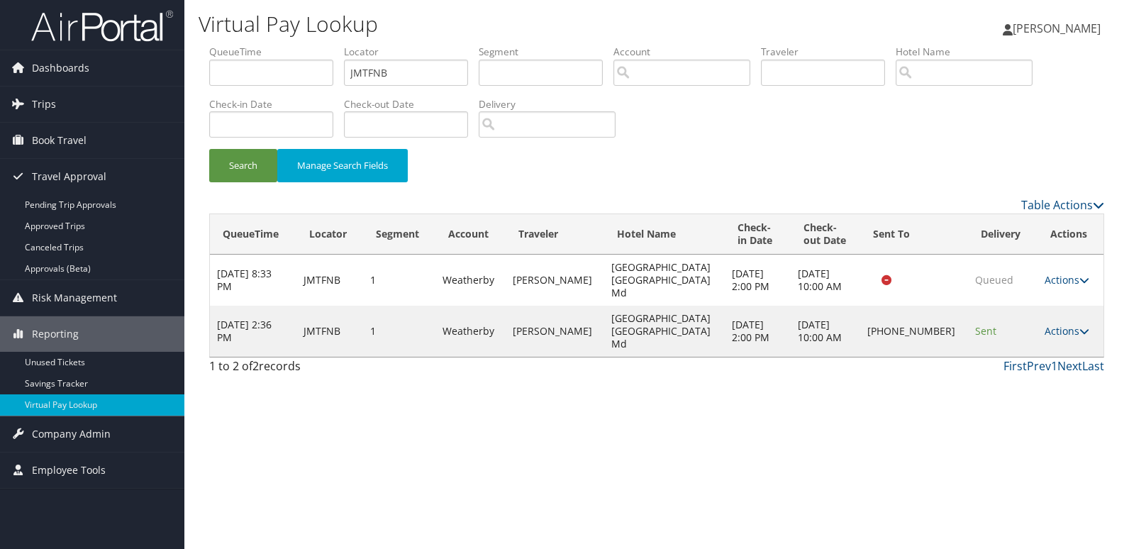
click at [1062, 319] on td "Actions Resend Logs Delivery Information View Itinerary" at bounding box center [1070, 331] width 66 height 51
click at [1062, 324] on link "Actions" at bounding box center [1066, 330] width 45 height 13
click at [1036, 346] on link "Logs" at bounding box center [1016, 357] width 121 height 24
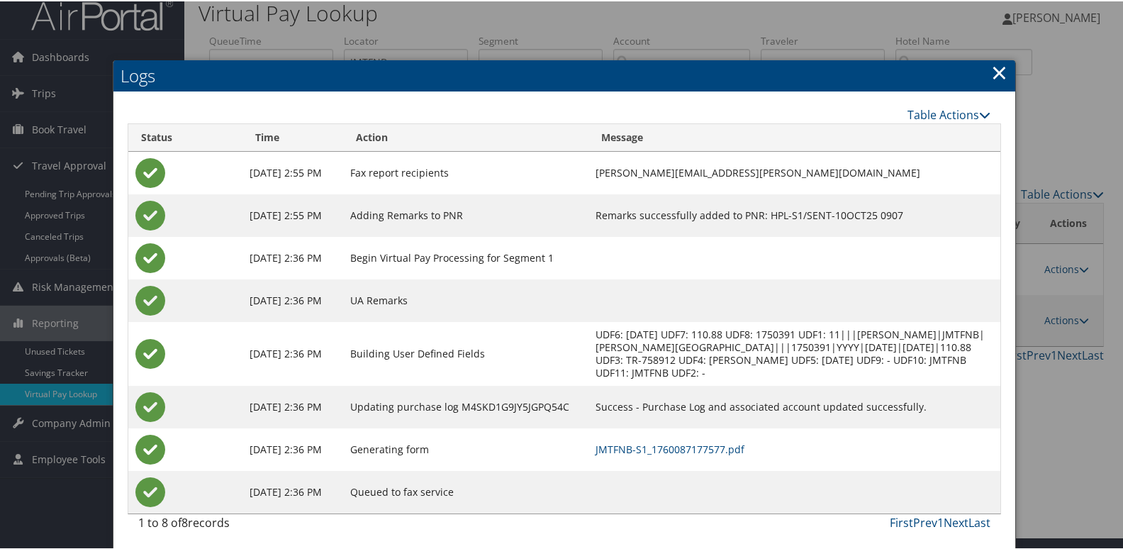
scroll to position [15, 0]
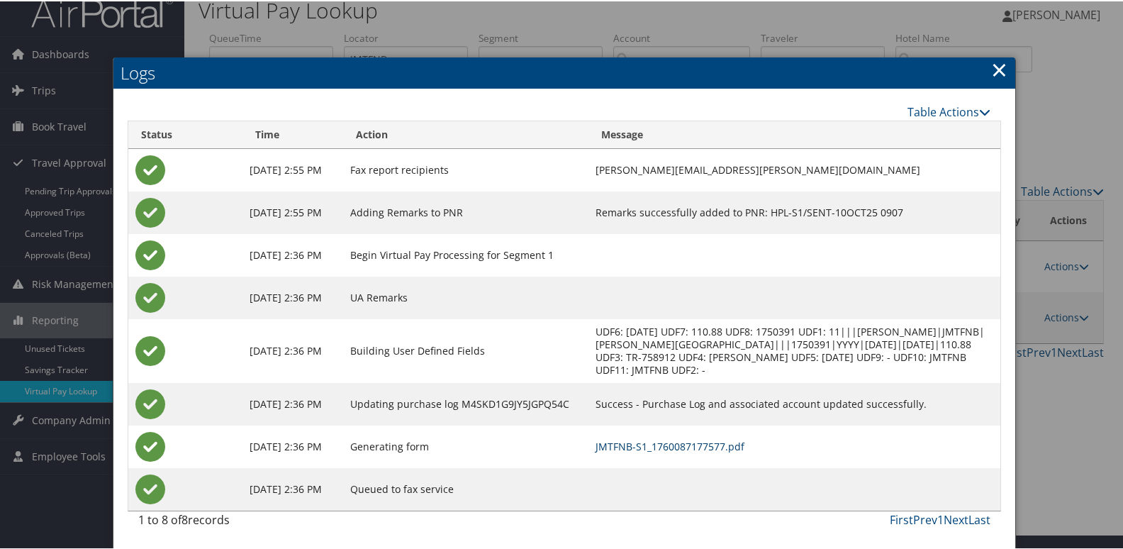
click at [744, 448] on link "JMTFNB-S1_1760087177577.pdf" at bounding box center [669, 444] width 149 height 13
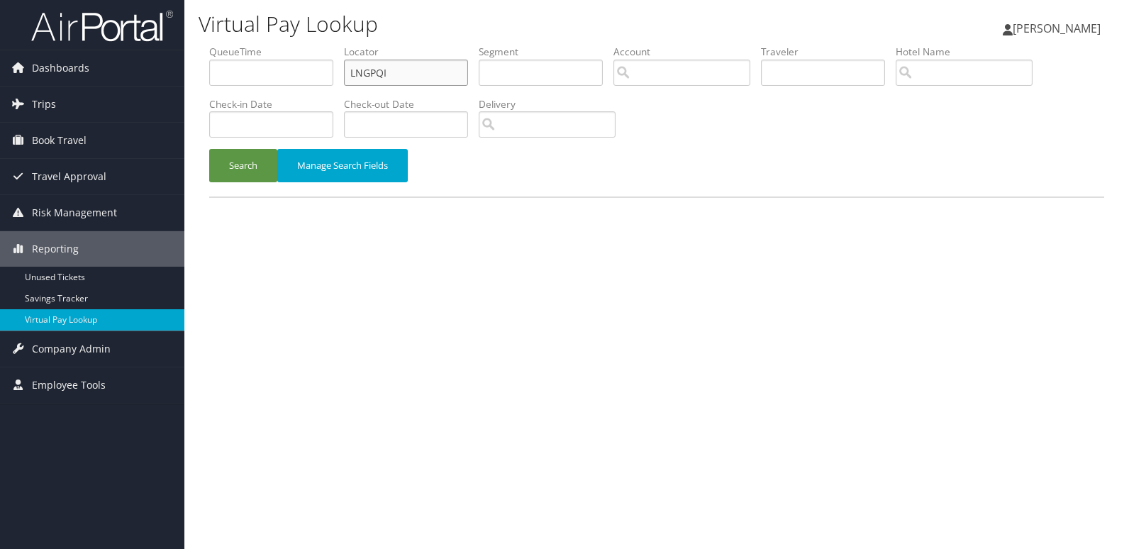
click at [234, 45] on ul "QueueTime Locator LNGPQI Segment Account Traveler Hotel Name Check-in Date Chec…" at bounding box center [656, 45] width 895 height 0
paste input "SOGWXA"
type input "SOGWXA"
click at [235, 158] on button "Search" at bounding box center [243, 165] width 68 height 33
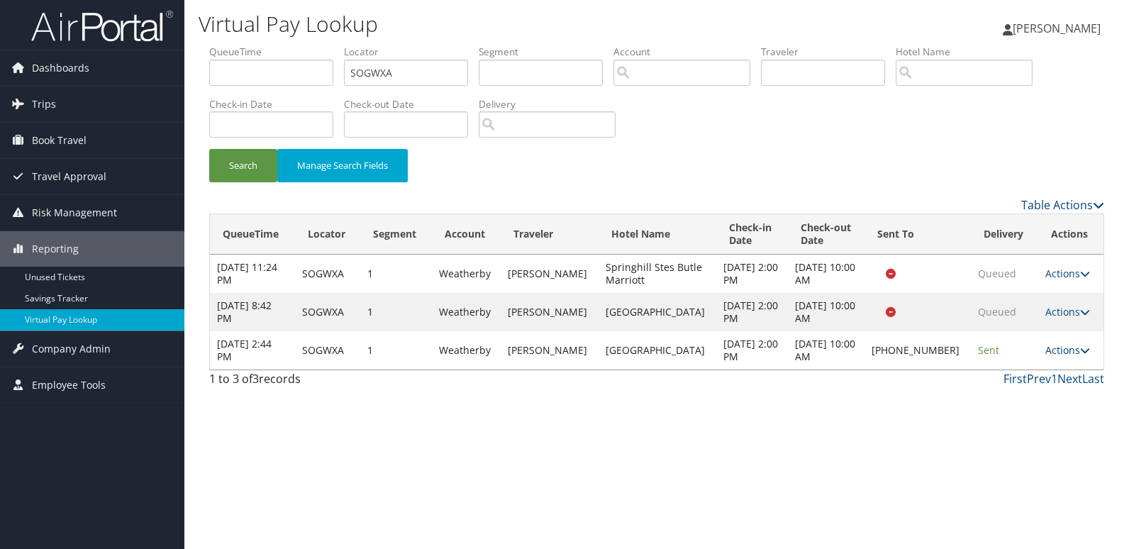
click at [1050, 350] on link "Actions" at bounding box center [1067, 349] width 45 height 13
click at [1044, 402] on link "Logs" at bounding box center [1018, 395] width 121 height 24
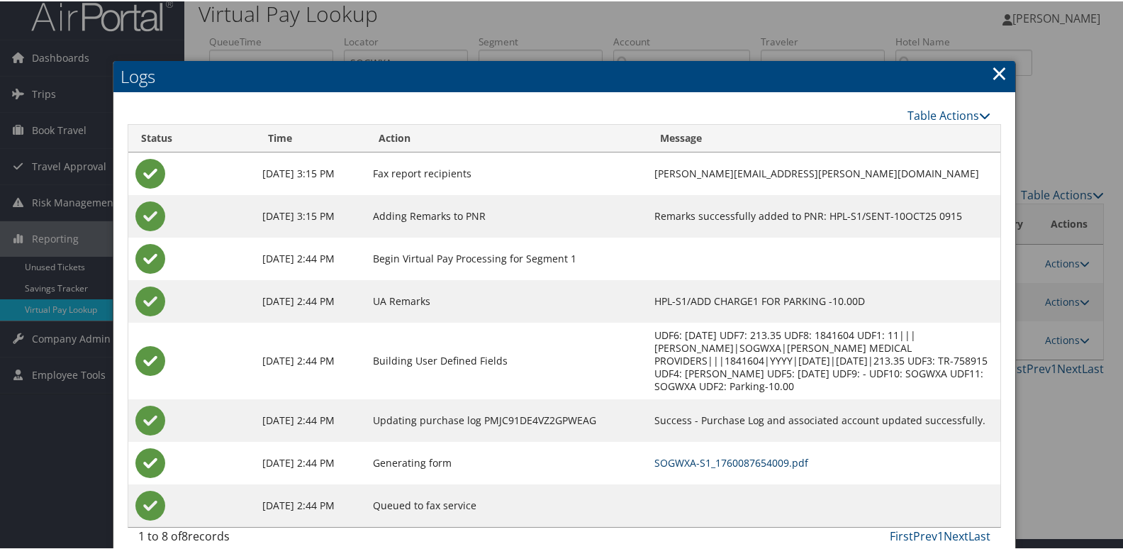
scroll to position [15, 0]
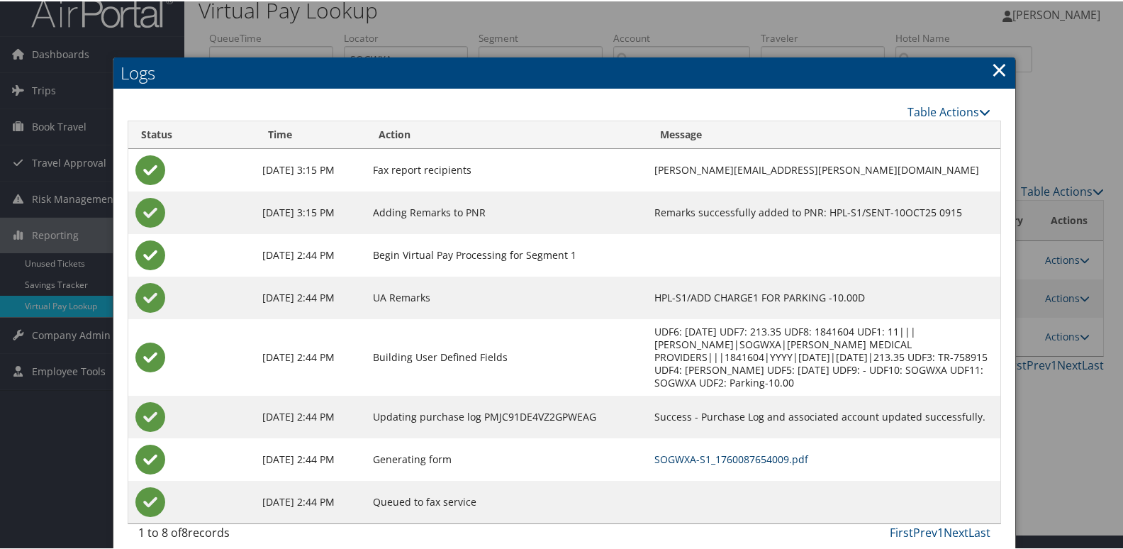
click at [766, 451] on link "SOGWXA-S1_1760087654009.pdf" at bounding box center [731, 457] width 154 height 13
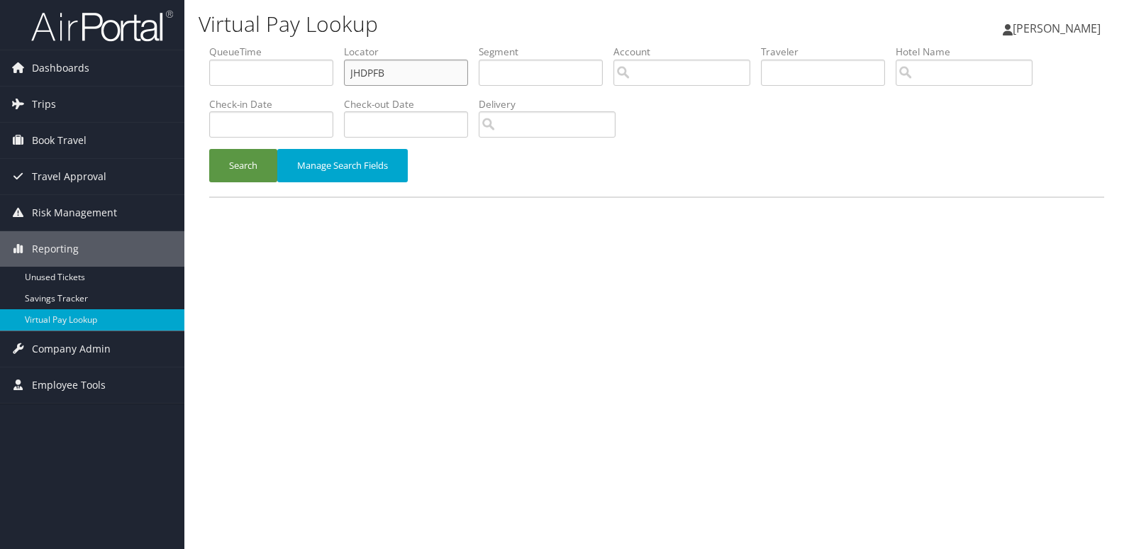
click at [278, 45] on ul "QueueTime Locator JHDPFB Segment Account Traveler Hotel Name Check-in Date Chec…" at bounding box center [656, 45] width 895 height 0
paste input "CDZCEW"
type input "CDZCEW"
click at [235, 187] on div "Search Manage Search Fields" at bounding box center [656, 172] width 916 height 47
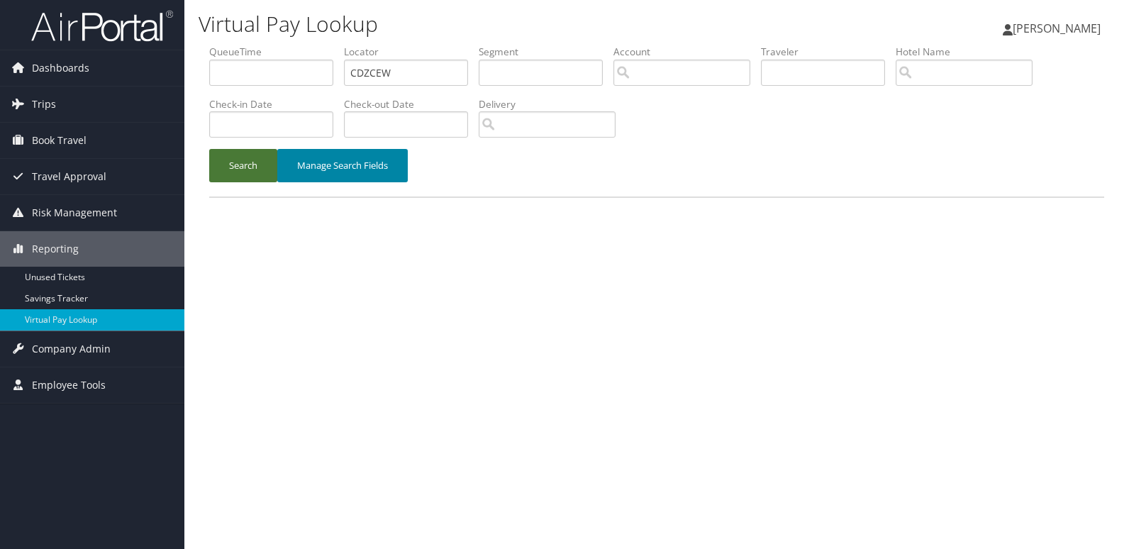
drag, startPoint x: 246, startPoint y: 162, endPoint x: 355, endPoint y: 172, distance: 109.6
click at [247, 166] on button "Search" at bounding box center [243, 165] width 68 height 33
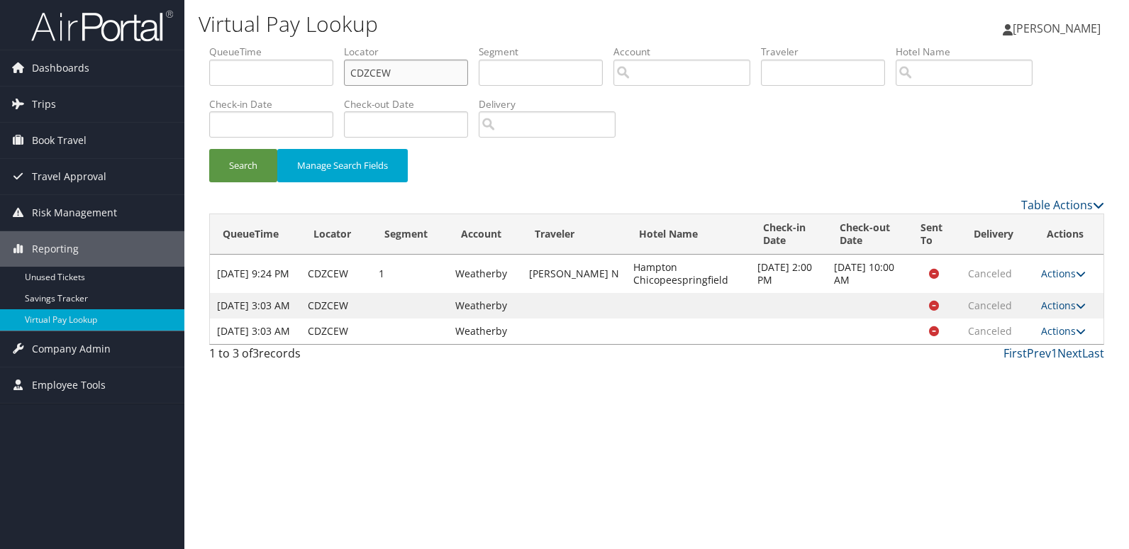
click at [301, 45] on ul "QueueTime Locator CDZCEW Segment Account Traveler Hotel Name Check-in Date Chec…" at bounding box center [656, 45] width 895 height 0
paste input "HNGQTS"
type input "HNGQTS"
click at [247, 159] on button "Search" at bounding box center [243, 165] width 68 height 33
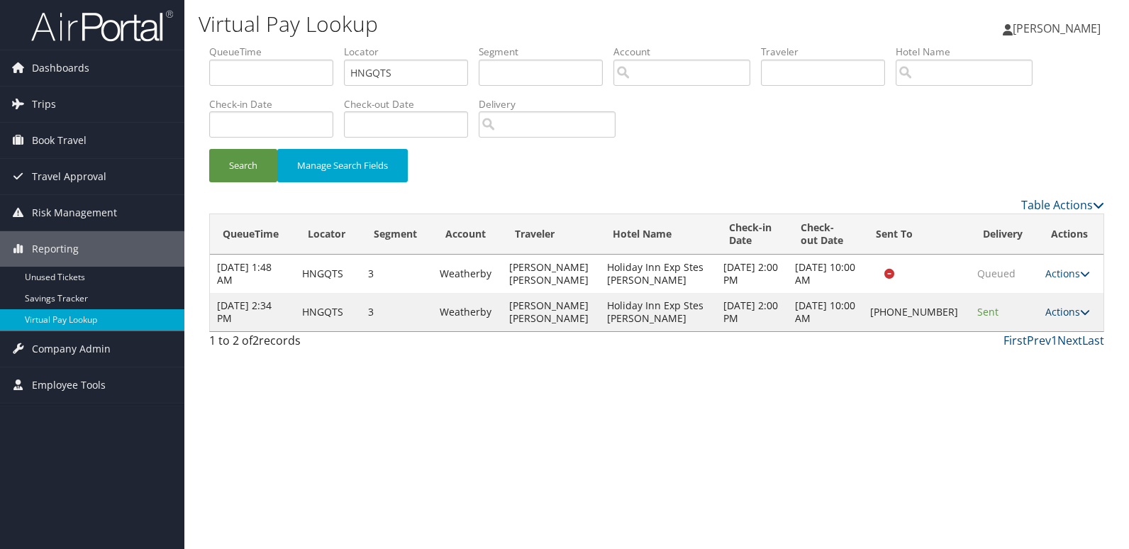
click at [1051, 318] on link "Actions" at bounding box center [1067, 311] width 45 height 13
click at [1044, 382] on link "Logs" at bounding box center [1019, 376] width 121 height 24
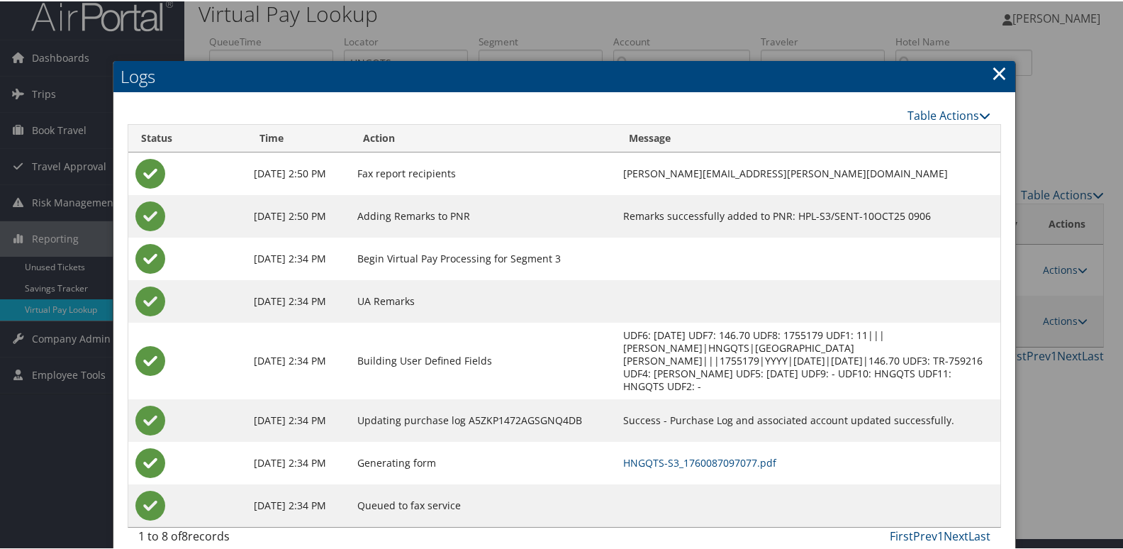
scroll to position [15, 0]
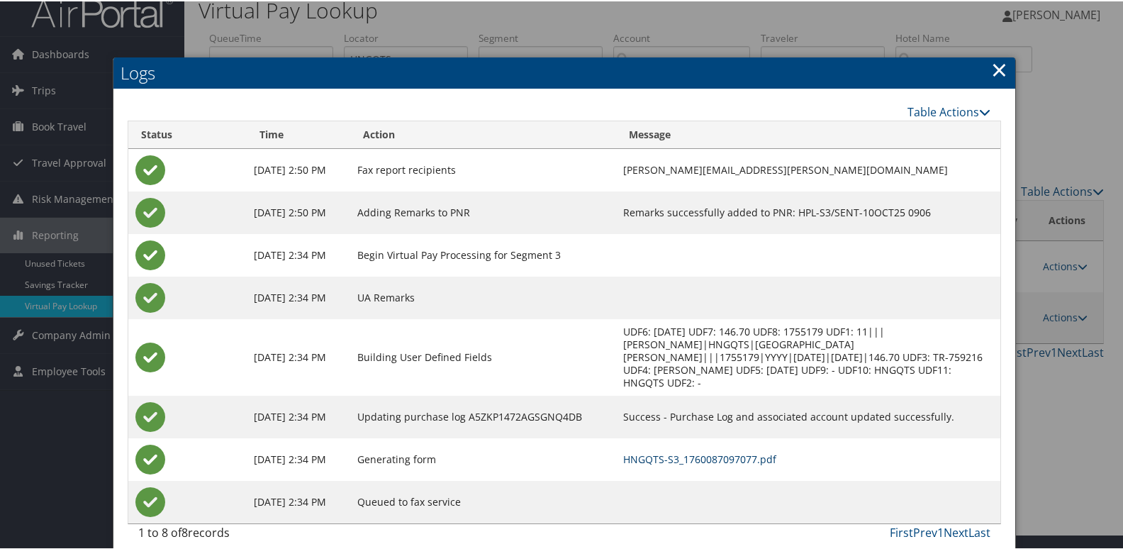
click at [744, 451] on link "HNGQTS-S3_1760087097077.pdf" at bounding box center [699, 457] width 153 height 13
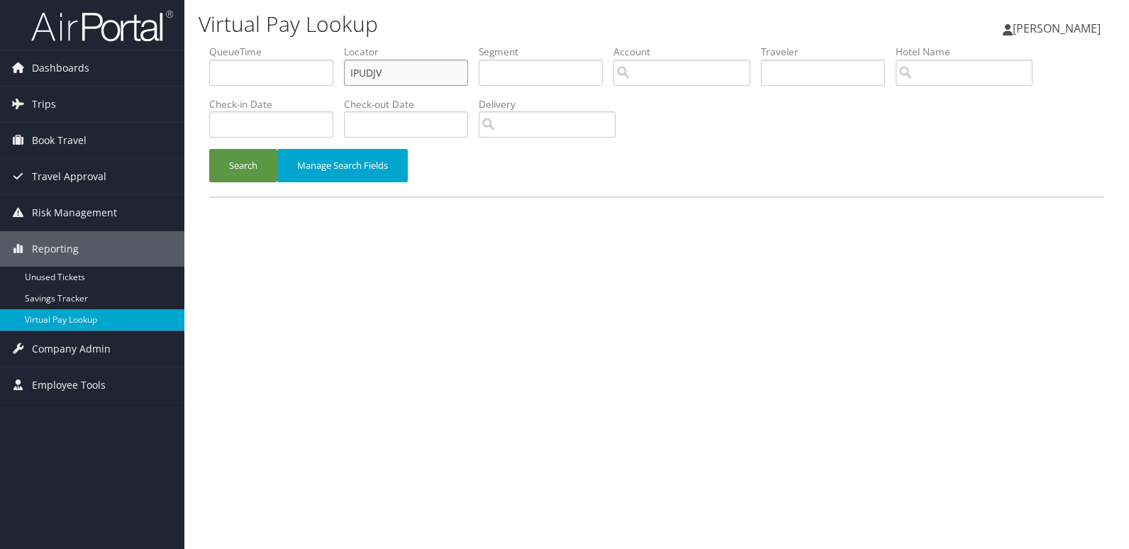
drag, startPoint x: 325, startPoint y: 71, endPoint x: 296, endPoint y: 83, distance: 32.1
click at [304, 45] on ul "QueueTime Locator IPUDJV Segment Account Traveler Hotel Name Check-in Date Chec…" at bounding box center [656, 45] width 895 height 0
paste input "KRJIOM"
type input "KRJIOM"
click at [265, 155] on button "Search" at bounding box center [243, 165] width 68 height 33
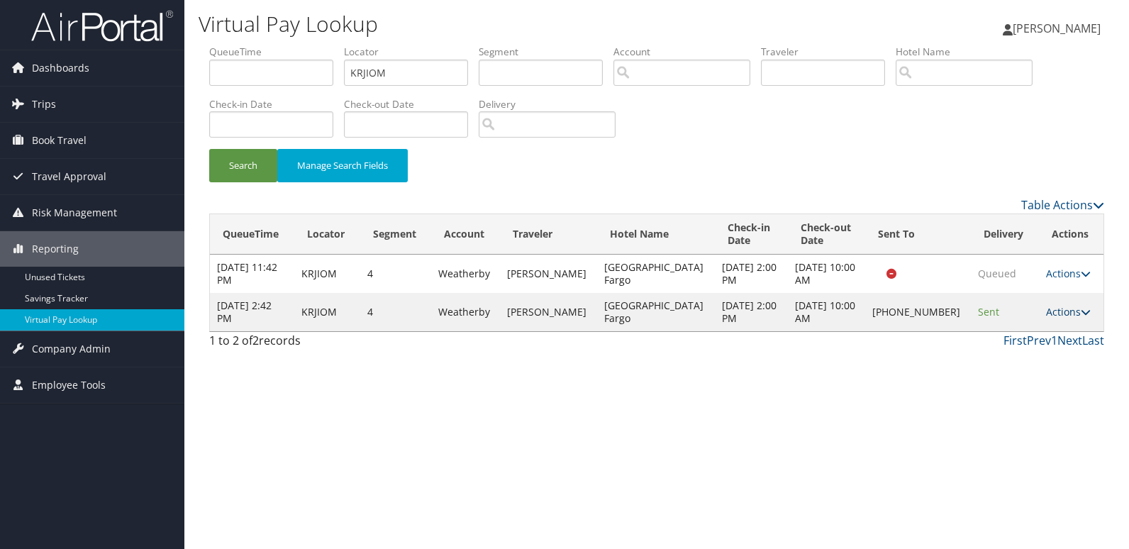
click at [1057, 310] on link "Actions" at bounding box center [1068, 311] width 45 height 13
click at [1040, 367] on link "Logs" at bounding box center [1017, 357] width 121 height 24
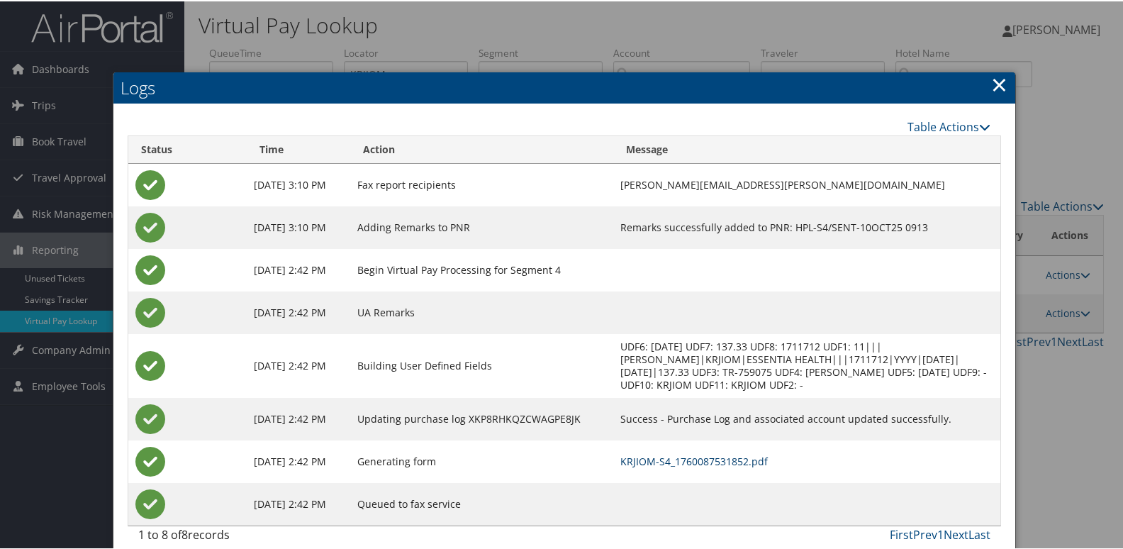
click at [746, 455] on link "KRJIOM-S4_1760087531852.pdf" at bounding box center [693, 459] width 147 height 13
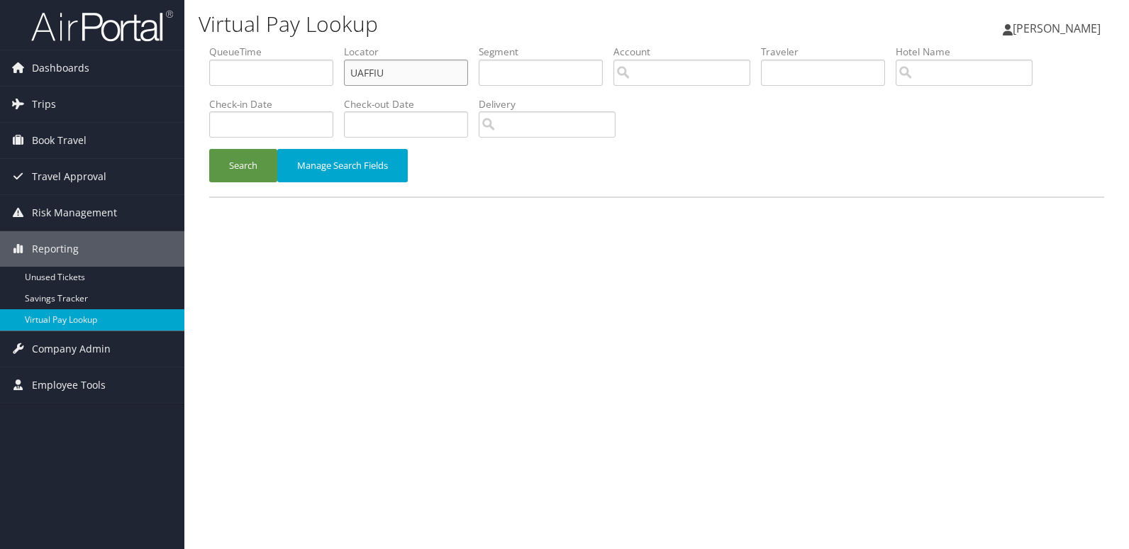
click at [320, 45] on ul "QueueTime Locator UAFFIU Segment Account Traveler Hotel Name Check-in Date Chec…" at bounding box center [656, 45] width 895 height 0
paste input "SIMVKB"
type input "SIMVKB"
click at [230, 161] on button "Search" at bounding box center [243, 165] width 68 height 33
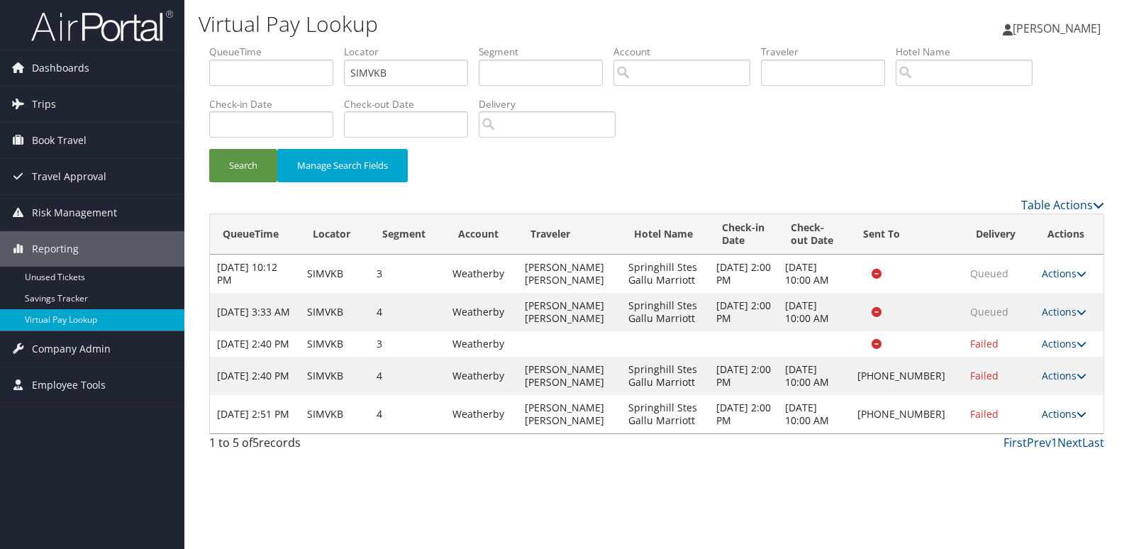
click at [1068, 420] on link "Actions" at bounding box center [1063, 413] width 45 height 13
click at [1046, 463] on link "Logs" at bounding box center [1016, 471] width 121 height 24
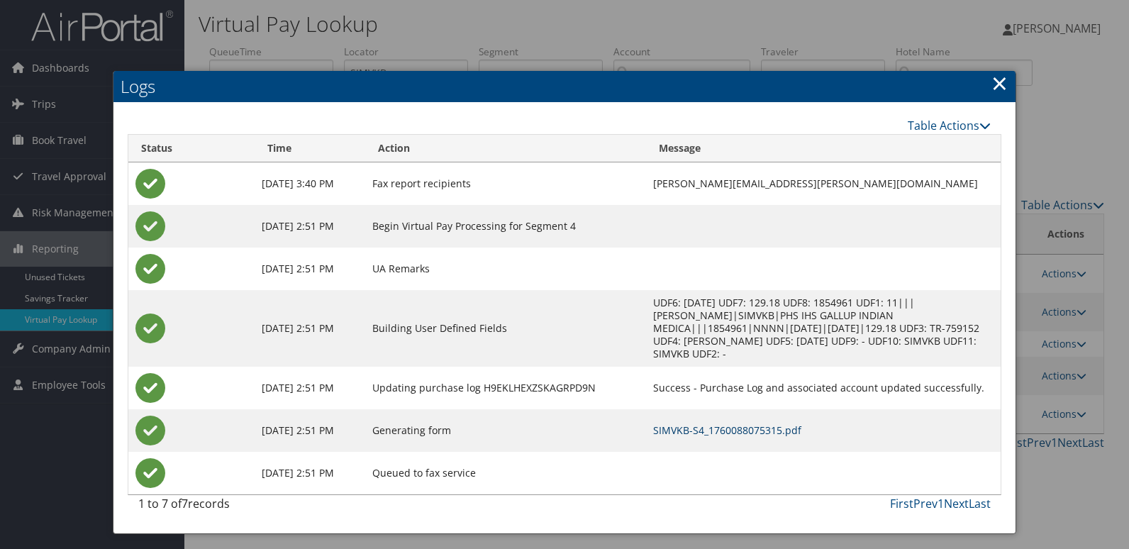
click at [751, 435] on link "SIMVKB-S4_1760088075315.pdf" at bounding box center [727, 429] width 148 height 13
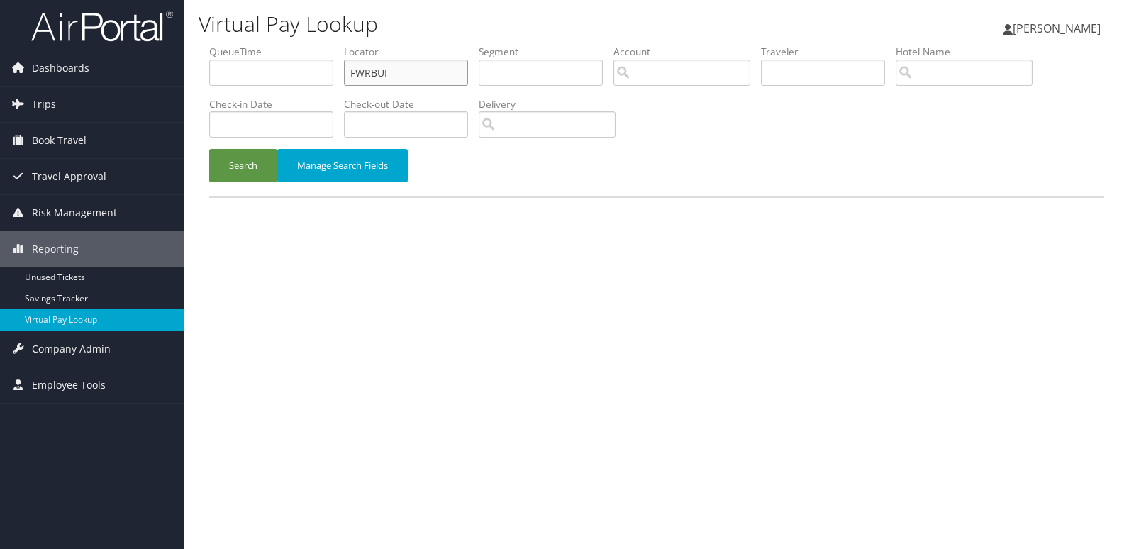
click at [288, 45] on ul "QueueTime Locator FWRBUI Segment Account Traveler Hotel Name Check-in Date Chec…" at bounding box center [656, 45] width 895 height 0
paste input "LDCRHX"
type input "LDCRHX"
click at [249, 162] on button "Search" at bounding box center [243, 165] width 68 height 33
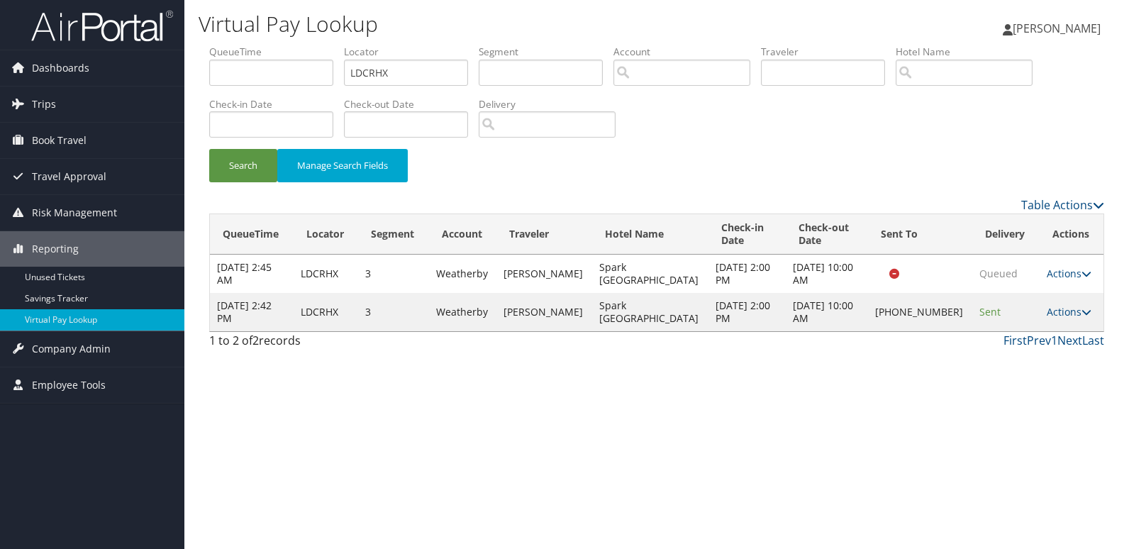
drag, startPoint x: 1051, startPoint y: 313, endPoint x: 1052, endPoint y: 327, distance: 13.5
click at [1051, 313] on link "Actions" at bounding box center [1068, 311] width 45 height 13
click at [1046, 364] on link "Logs" at bounding box center [1018, 357] width 121 height 24
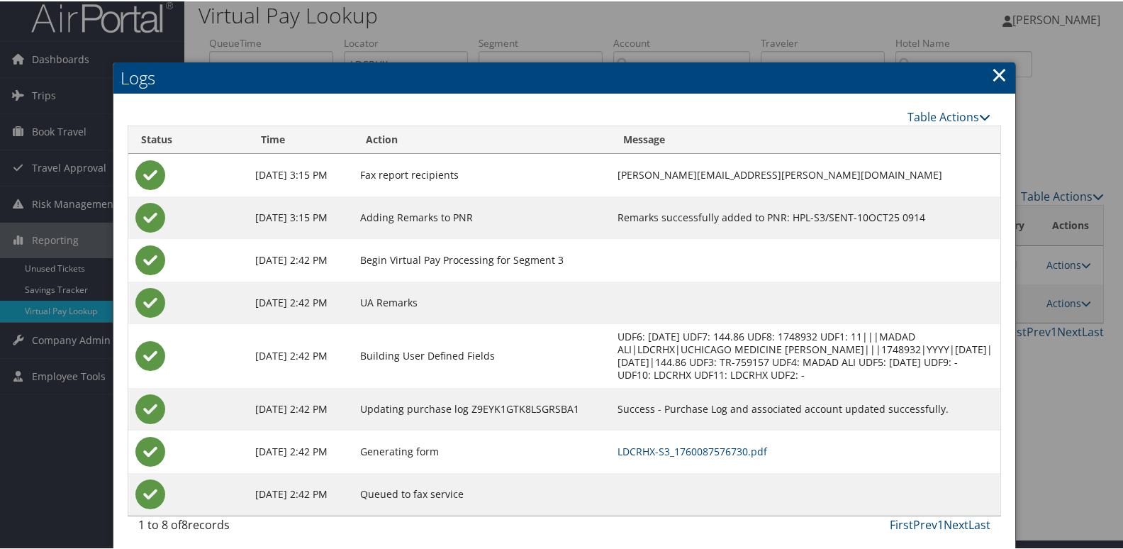
scroll to position [15, 0]
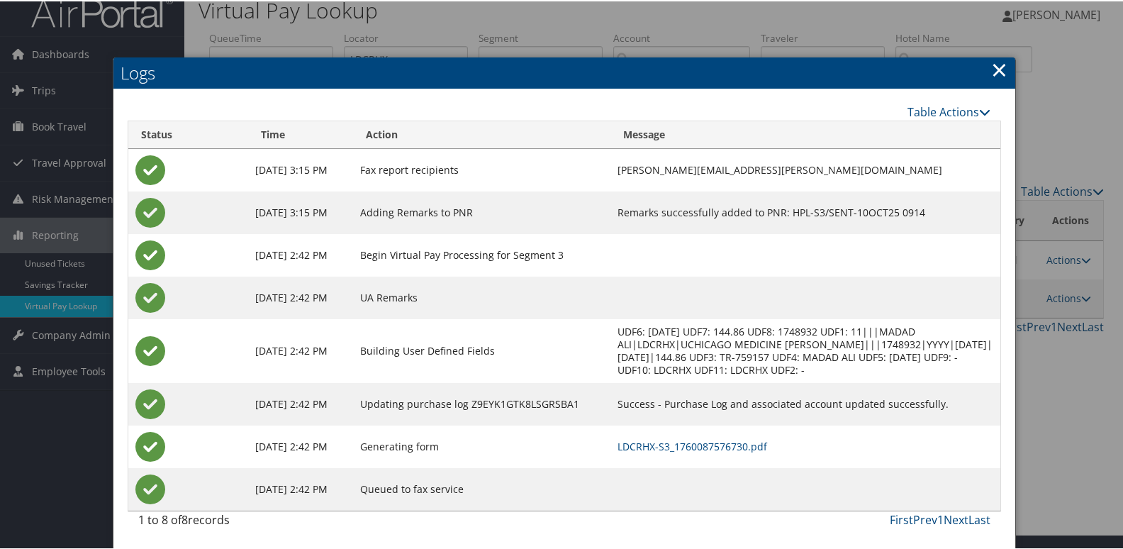
click at [720, 434] on td "LDCRHX-S3_1760087576730.pdf" at bounding box center [804, 445] width 389 height 43
click at [729, 445] on link "LDCRHX-S3_1760087576730.pdf" at bounding box center [692, 444] width 150 height 13
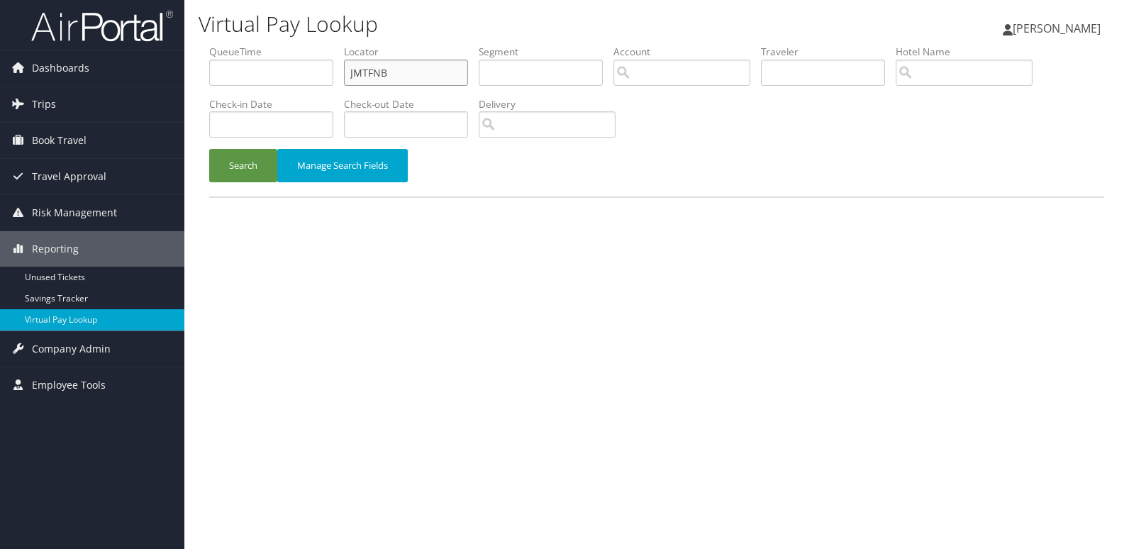
click at [422, 76] on input "JMTFNB" at bounding box center [406, 73] width 124 height 26
paste input "LGSBMM"
type input "LGSBMM"
click at [246, 149] on button "Search" at bounding box center [243, 165] width 68 height 33
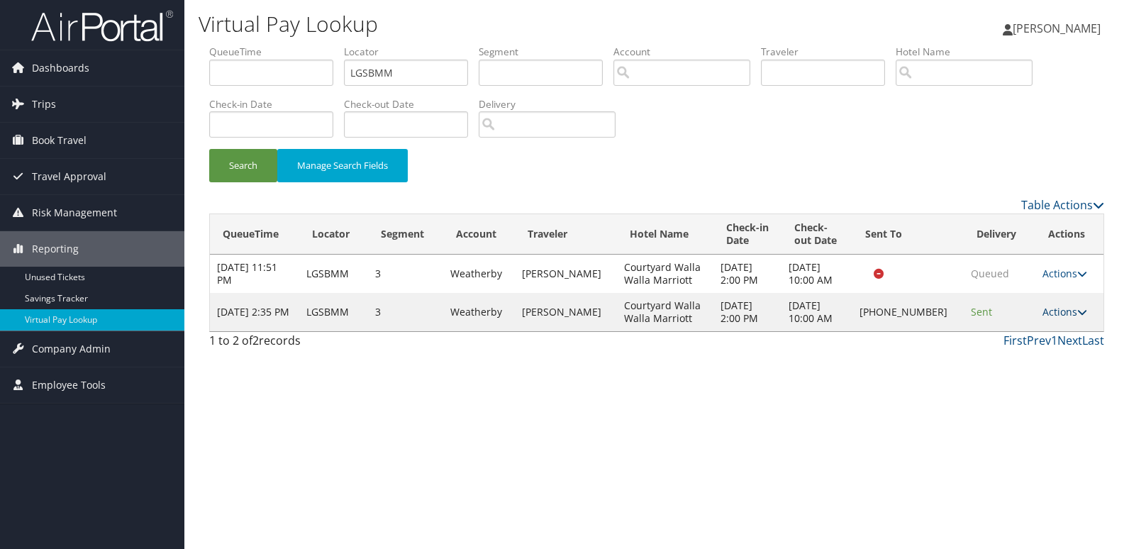
click at [1053, 315] on link "Actions" at bounding box center [1064, 311] width 45 height 13
click at [1022, 357] on link "Logs" at bounding box center [1016, 357] width 121 height 24
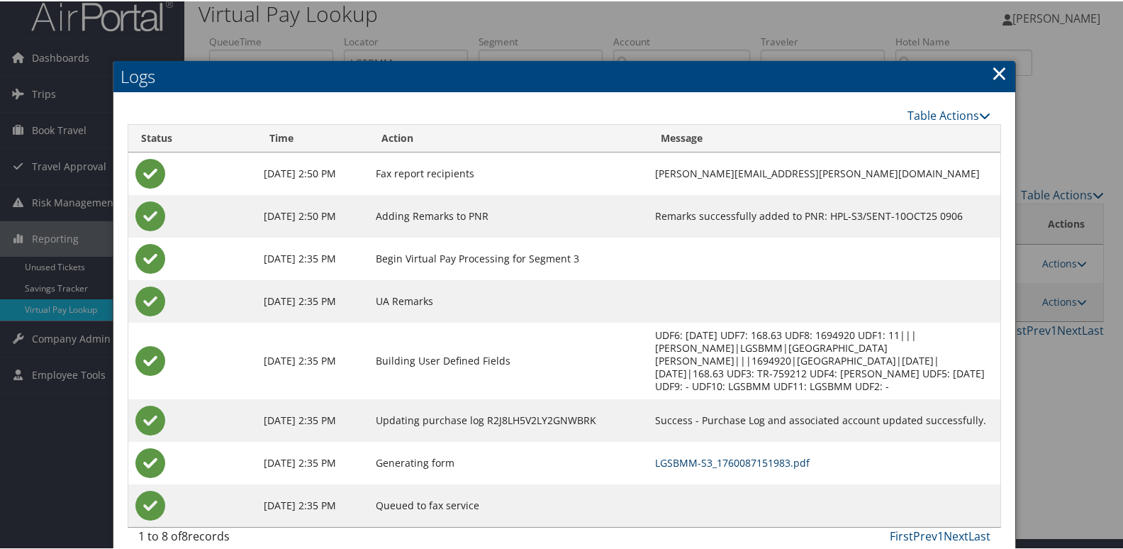
scroll to position [15, 0]
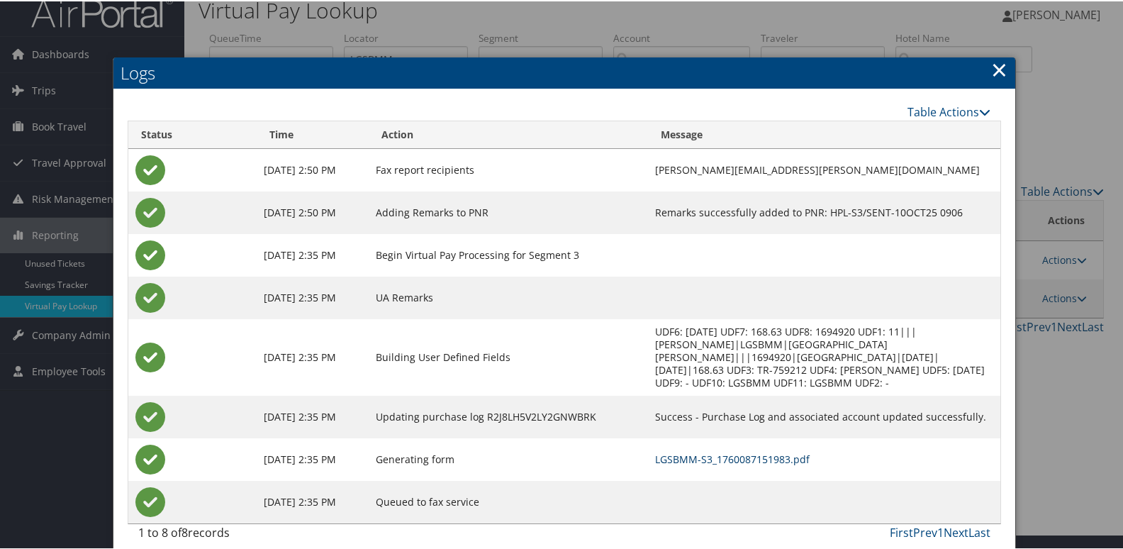
click at [753, 451] on link "LGSBMM-S3_1760087151983.pdf" at bounding box center [732, 457] width 155 height 13
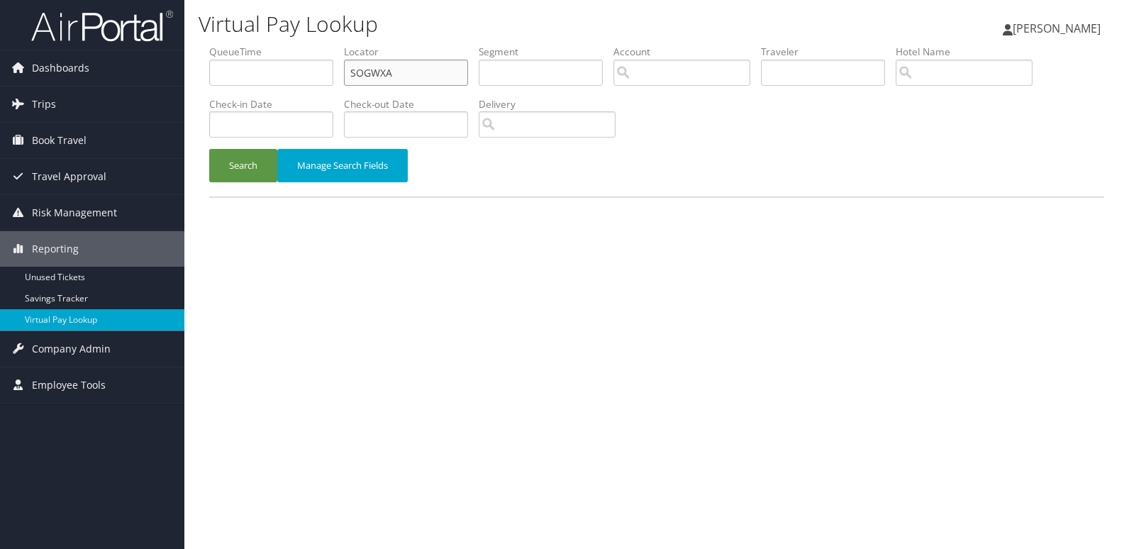
click at [192, 96] on div "Virtual Pay Lookup [PERSON_NAME] [PERSON_NAME] My Settings Travel Agency Contac…" at bounding box center [656, 274] width 944 height 549
paste input "CBQGH"
type input "SCBQGH"
click at [210, 177] on button "Search" at bounding box center [243, 165] width 68 height 33
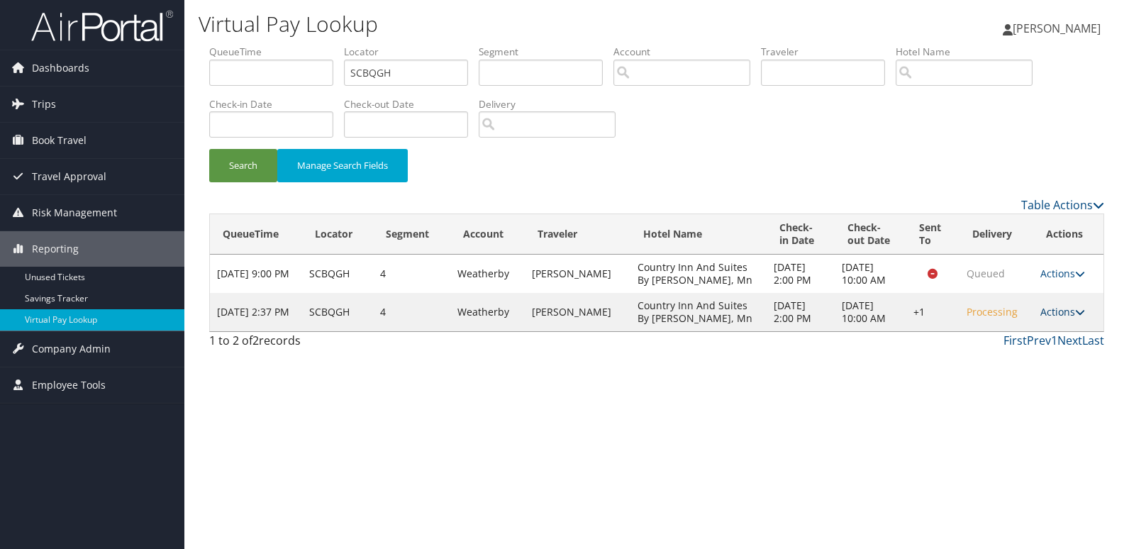
click at [1073, 318] on link "Actions" at bounding box center [1062, 311] width 45 height 13
click at [1034, 381] on link "Logs" at bounding box center [1018, 376] width 121 height 24
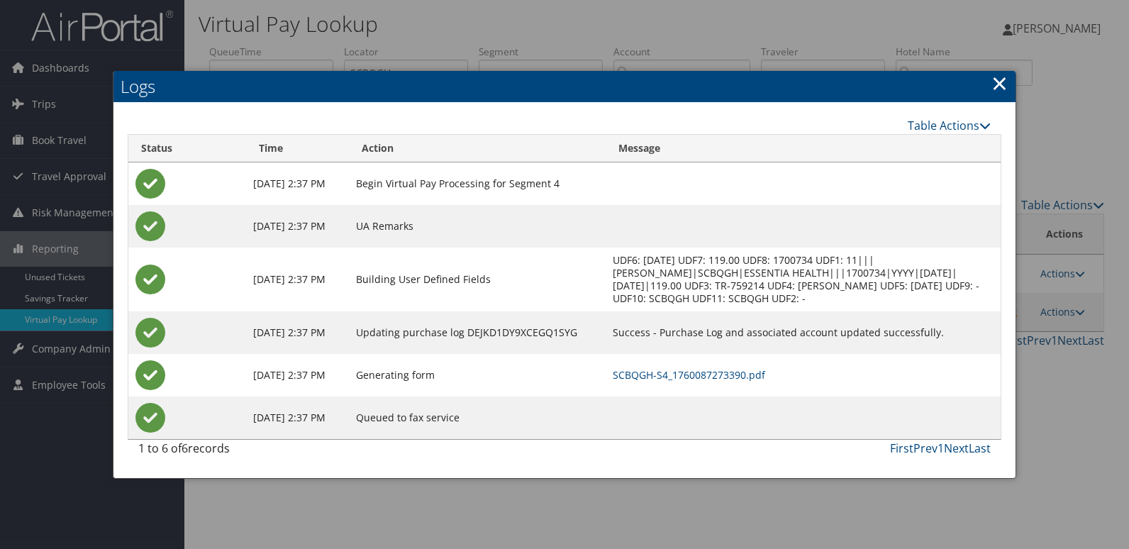
click at [778, 378] on td "SCBQGH-S4_1760087273390.pdf" at bounding box center [802, 375] width 395 height 43
click at [754, 381] on link "SCBQGH-S4_1760087273390.pdf" at bounding box center [688, 374] width 152 height 13
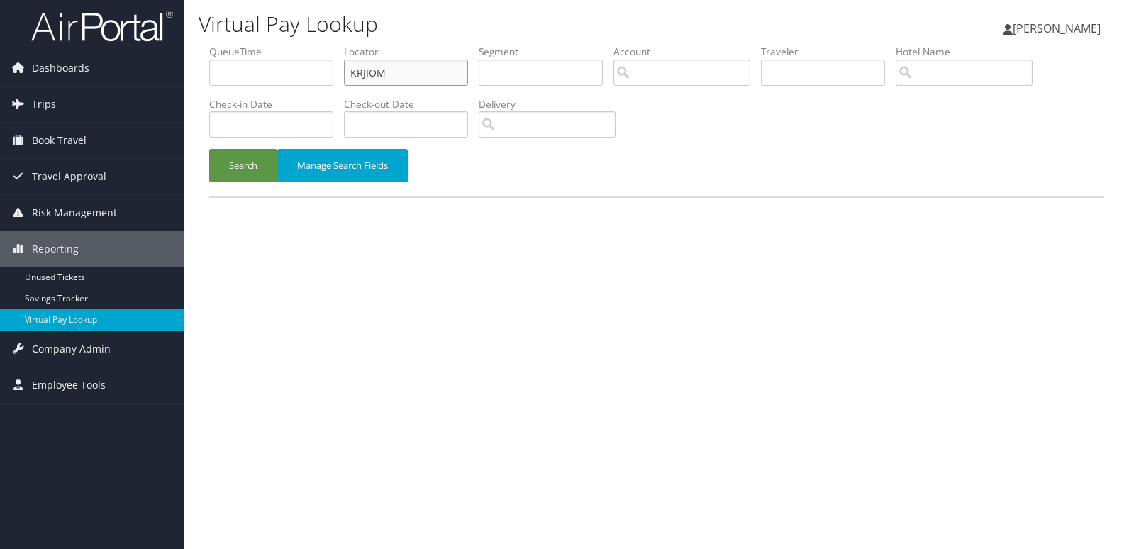
drag, startPoint x: 0, startPoint y: 0, endPoint x: 199, endPoint y: 101, distance: 223.5
click at [230, 45] on ul "QueueTime Locator KRJIOM Segment Account Traveler Hotel Name Check-in Date Chec…" at bounding box center [656, 45] width 895 height 0
paste input "LQBBSI"
type input "LQBBSI"
click at [255, 156] on button "Search" at bounding box center [243, 165] width 68 height 33
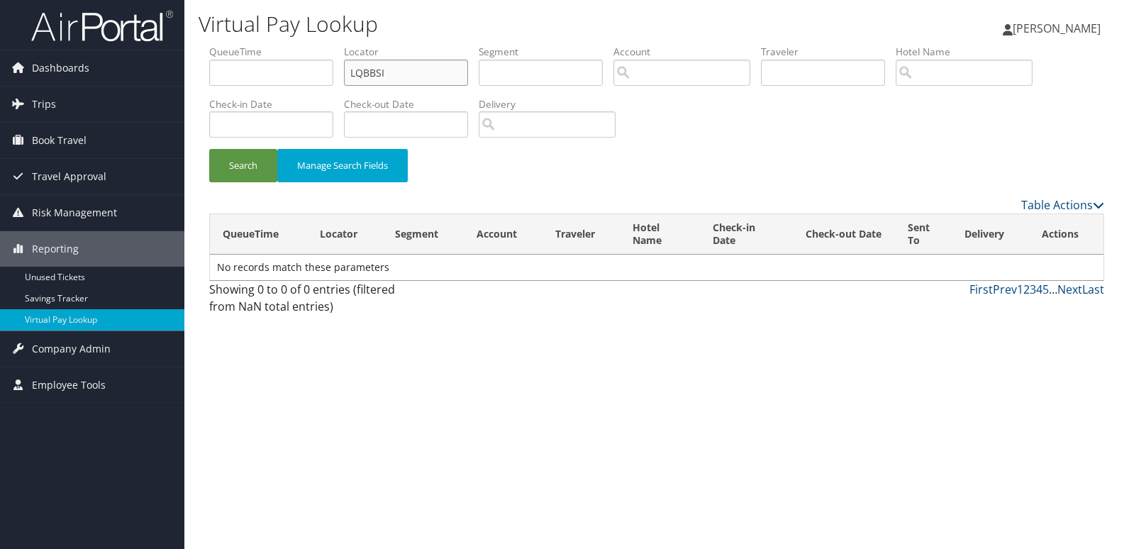
drag, startPoint x: 286, startPoint y: 58, endPoint x: 235, endPoint y: 106, distance: 69.7
click at [242, 45] on ul "QueueTime Locator LQBBSI Segment Account Traveler Hotel Name Check-in Date Chec…" at bounding box center [656, 45] width 895 height 0
paste input "SGTJSH"
type input "SGTJSH"
click at [252, 152] on button "Search" at bounding box center [243, 165] width 68 height 33
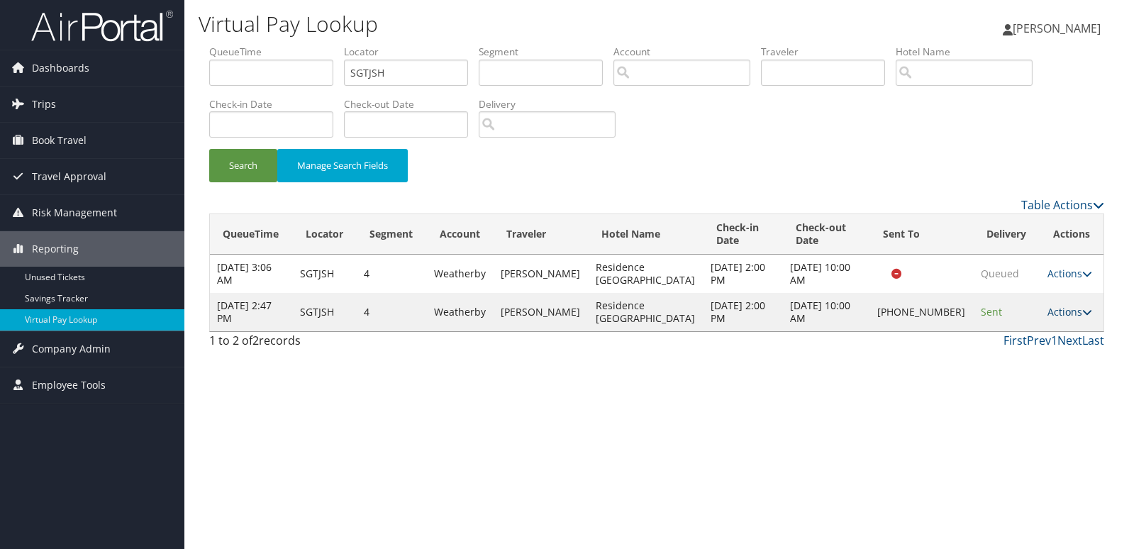
click at [1056, 318] on link "Actions" at bounding box center [1069, 311] width 45 height 13
click at [1035, 355] on link "Logs" at bounding box center [1017, 363] width 121 height 24
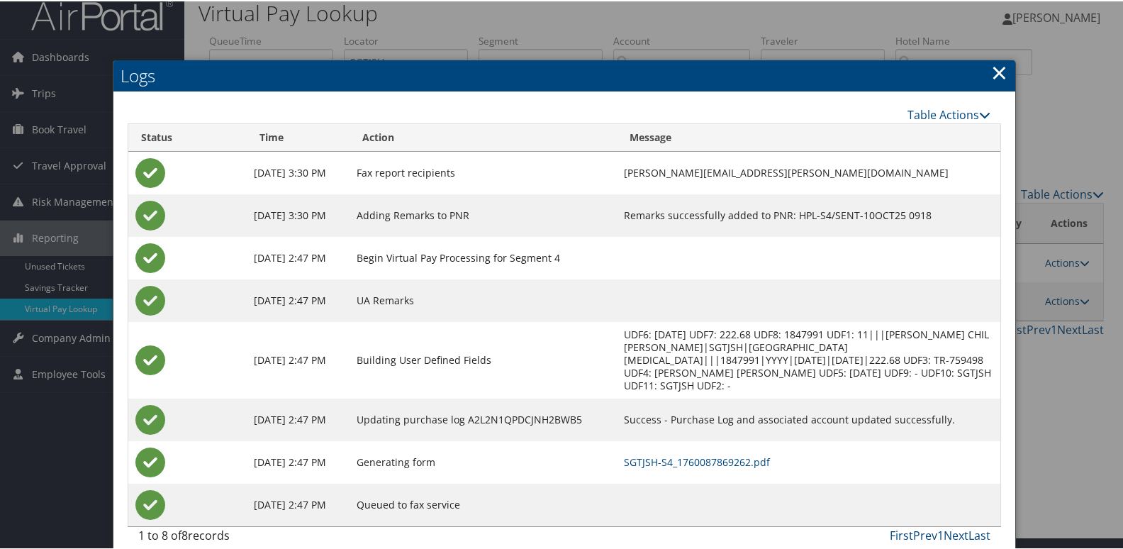
scroll to position [15, 0]
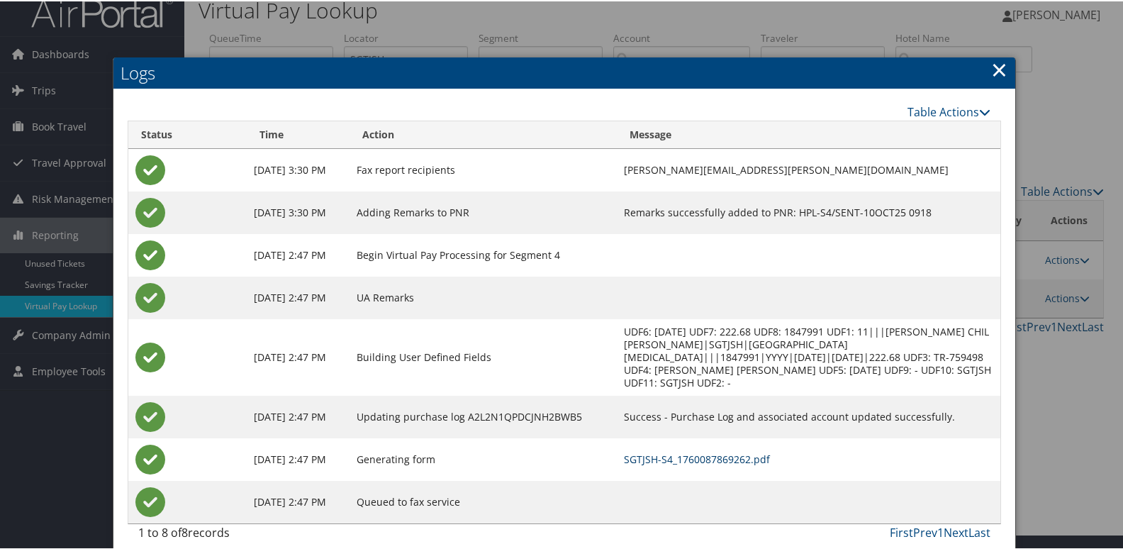
click at [763, 451] on link "SGTJSH-S4_1760087869262.pdf" at bounding box center [697, 457] width 146 height 13
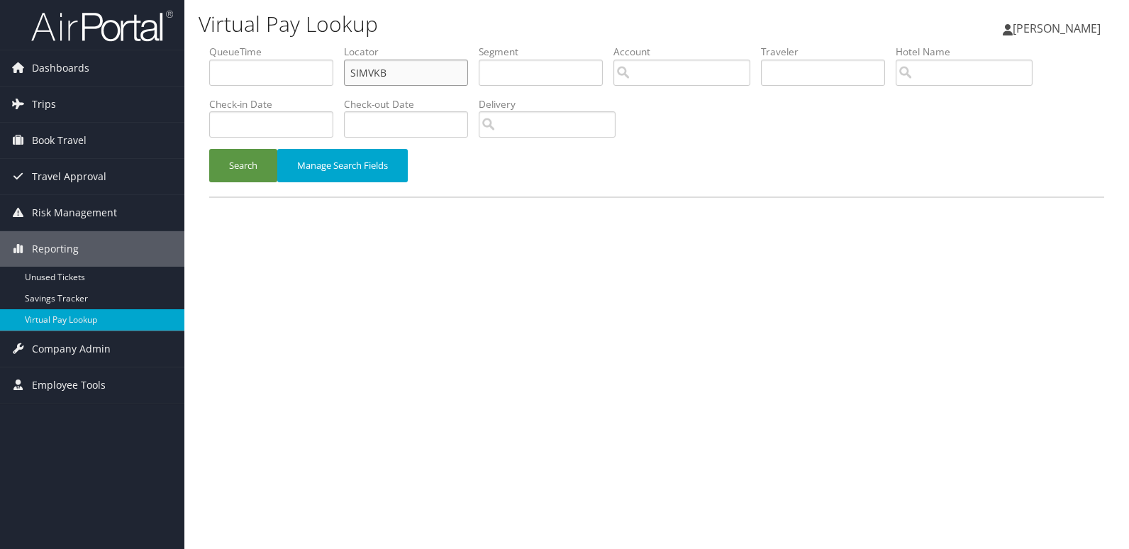
drag, startPoint x: 398, startPoint y: 65, endPoint x: 312, endPoint y: 94, distance: 90.6
click at [321, 45] on ul "QueueTime Locator SIMVKB Segment Account Traveler Hotel Name Check-in Date Chec…" at bounding box center [656, 45] width 895 height 0
paste input "EGBFNF"
type input "EGBFNF"
click at [246, 157] on button "Search" at bounding box center [243, 165] width 68 height 33
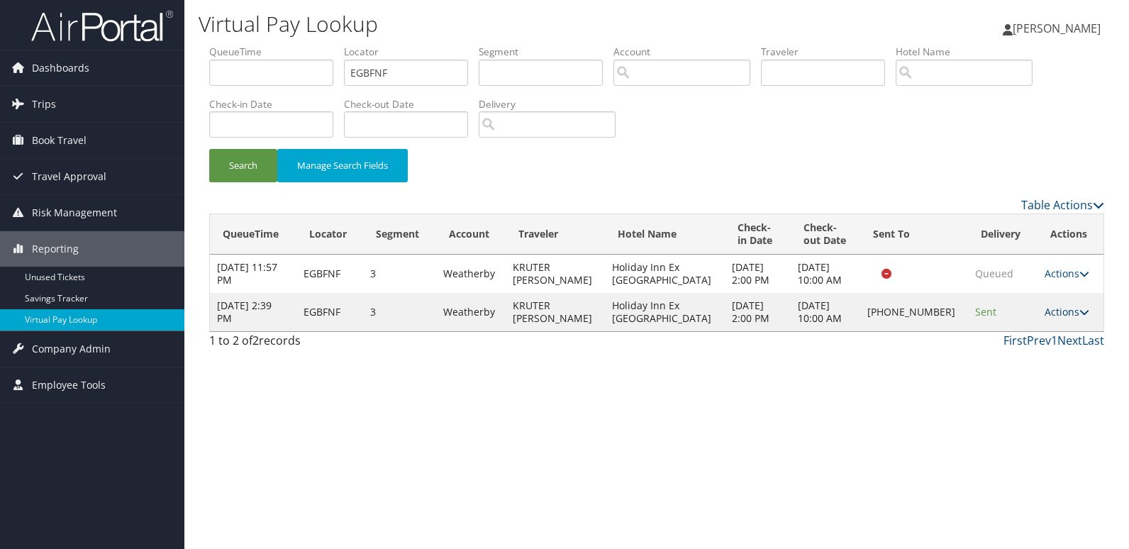
click at [1079, 316] on icon at bounding box center [1084, 312] width 10 height 10
click at [1041, 358] on link "Logs" at bounding box center [1016, 357] width 121 height 24
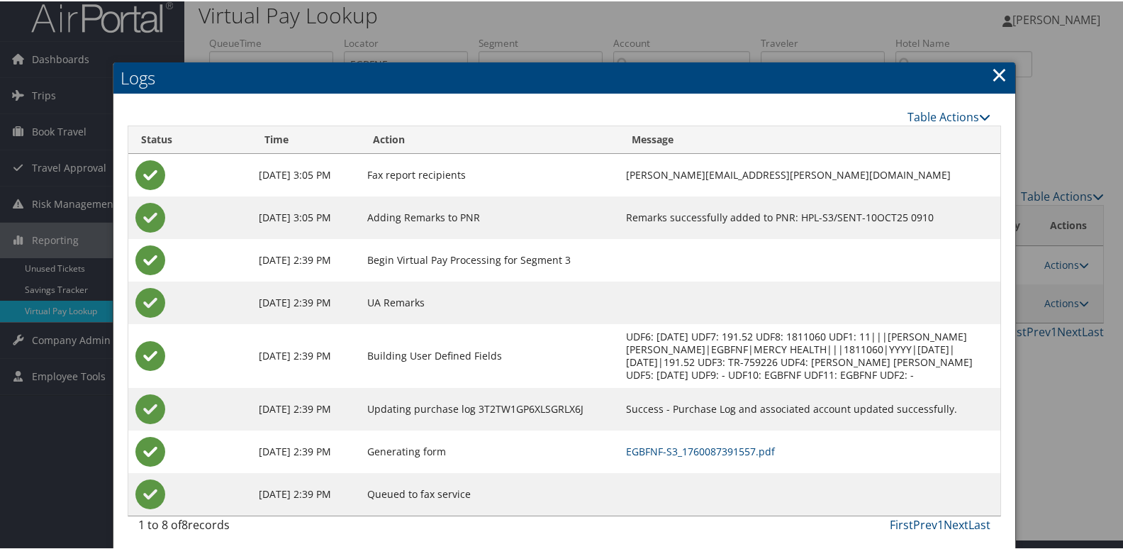
scroll to position [15, 0]
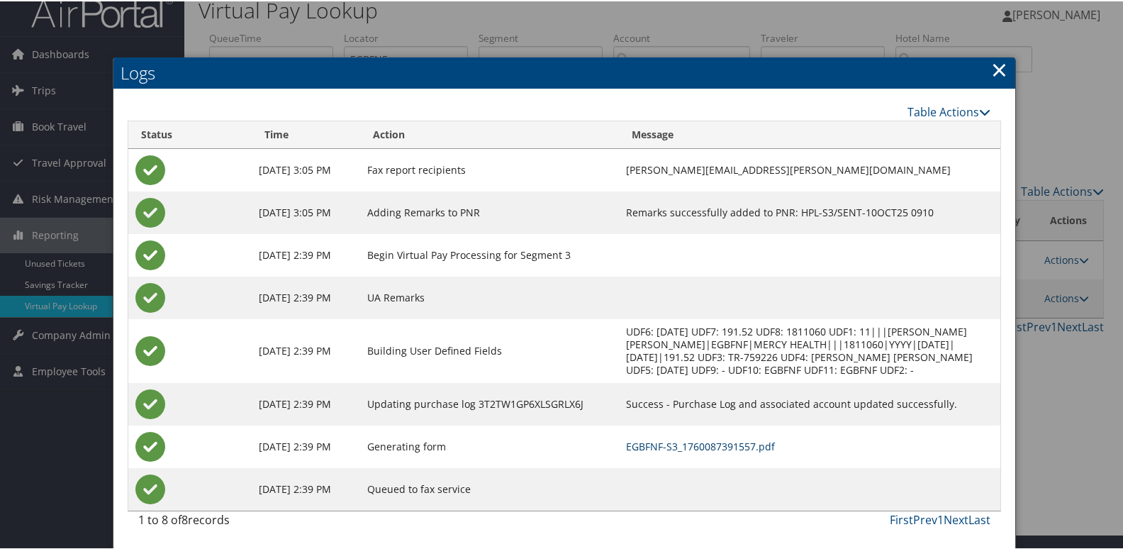
click at [678, 442] on link "EGBFNF-S3_1760087391557.pdf" at bounding box center [700, 444] width 149 height 13
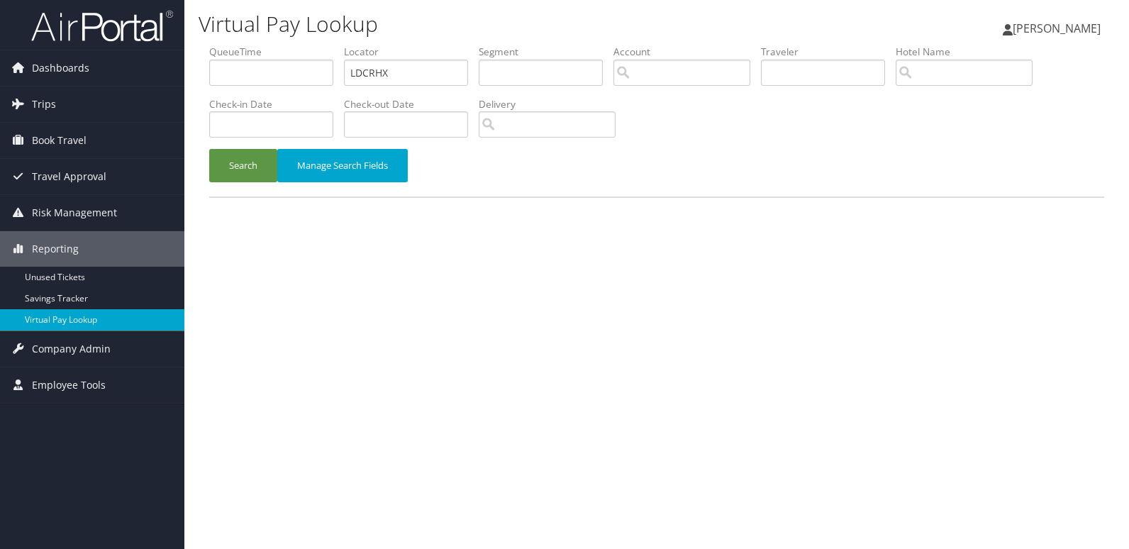
click at [282, 45] on ul "QueueTime Locator LDCRHX Segment Account Traveler Hotel Name Check-in Date Chec…" at bounding box center [656, 45] width 895 height 0
type input "UXKIQV"
click at [265, 167] on button "Search" at bounding box center [243, 165] width 68 height 33
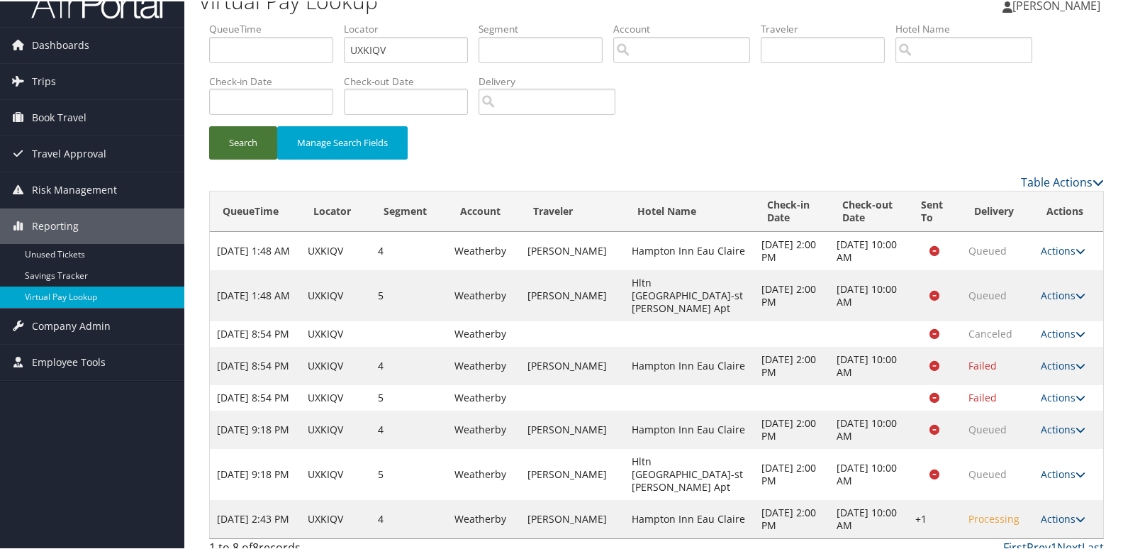
scroll to position [37, 0]
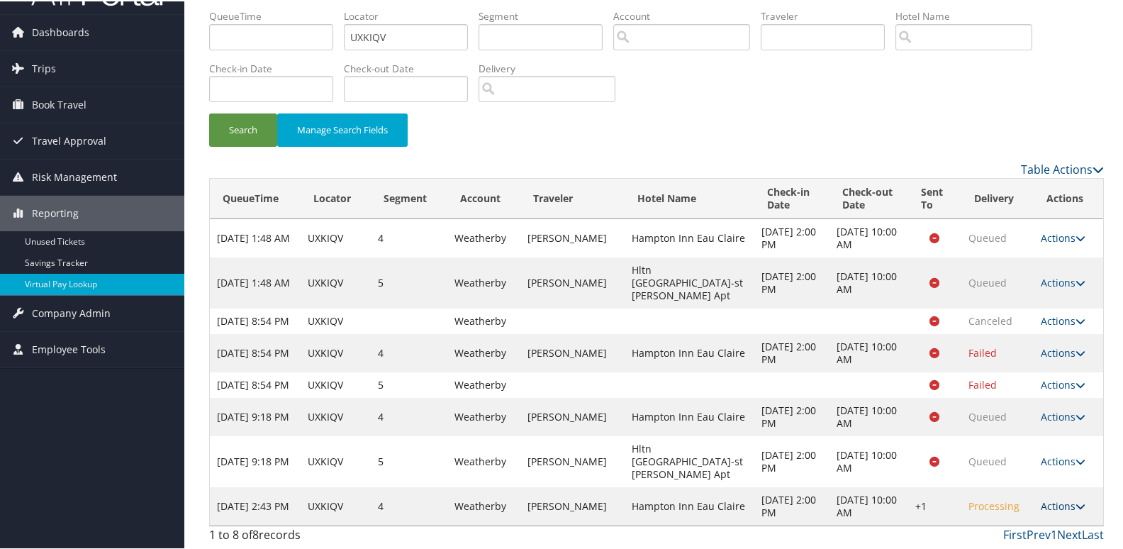
click at [1061, 500] on link "Actions" at bounding box center [1063, 504] width 45 height 13
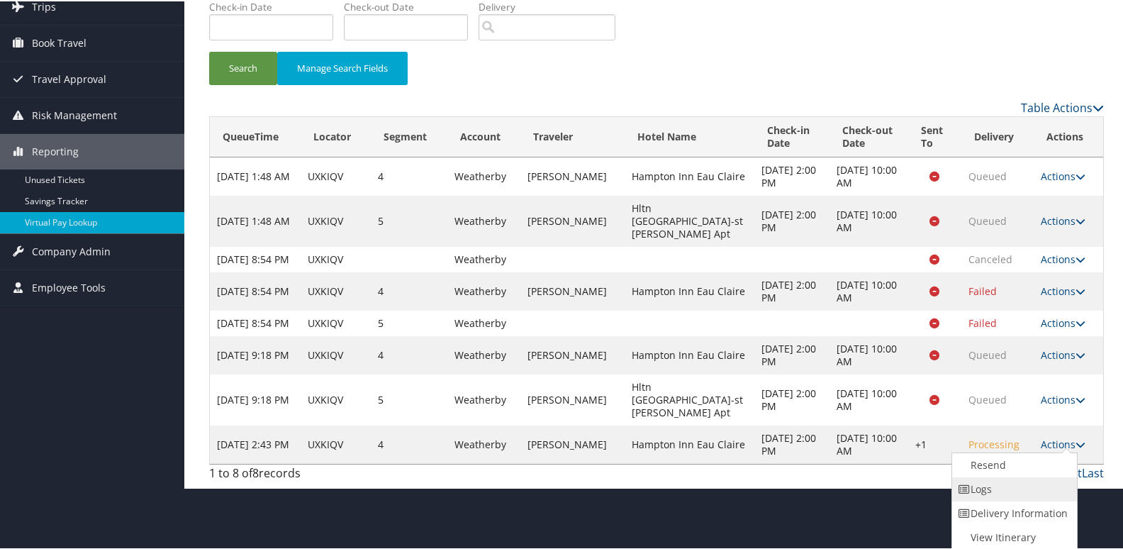
click at [1017, 488] on link "Logs" at bounding box center [1012, 488] width 121 height 24
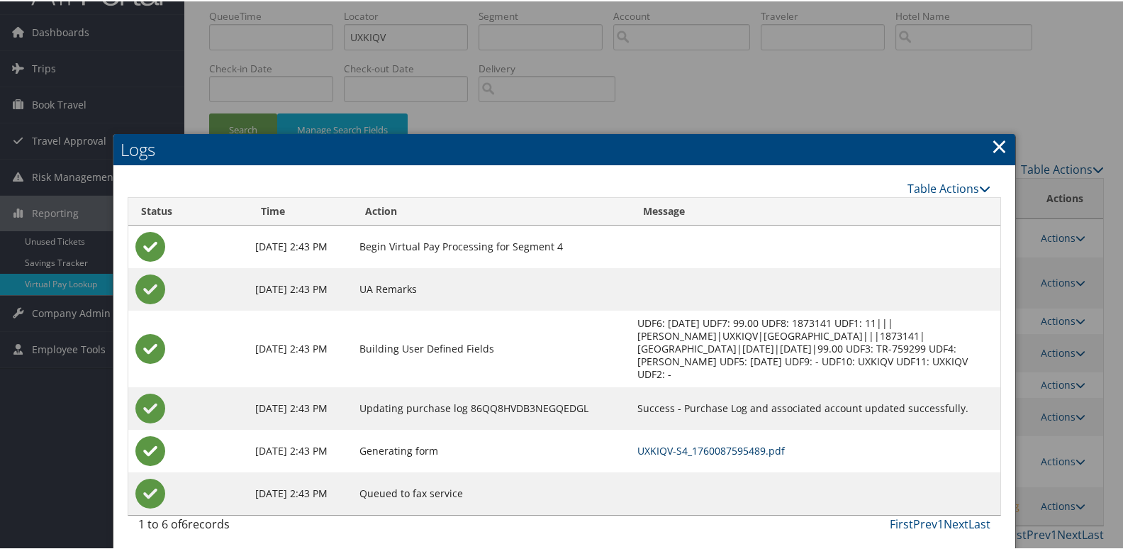
click at [756, 442] on link "UXKIQV-S4_1760087595489.pdf" at bounding box center [710, 448] width 147 height 13
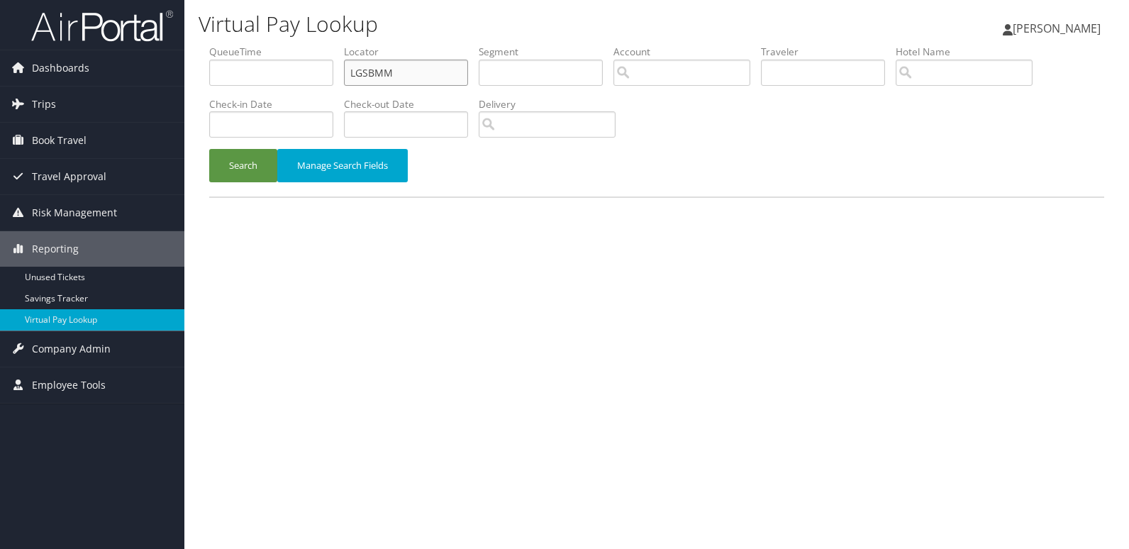
drag, startPoint x: 417, startPoint y: 72, endPoint x: 323, endPoint y: 114, distance: 102.8
click at [291, 45] on ul "QueueTime Locator LGSBMM Segment Account Traveler Hotel Name Check-in Date Chec…" at bounding box center [656, 45] width 895 height 0
paste input "QTHOWE"
type input "QTHOWE"
click at [240, 180] on button "Search" at bounding box center [243, 165] width 68 height 33
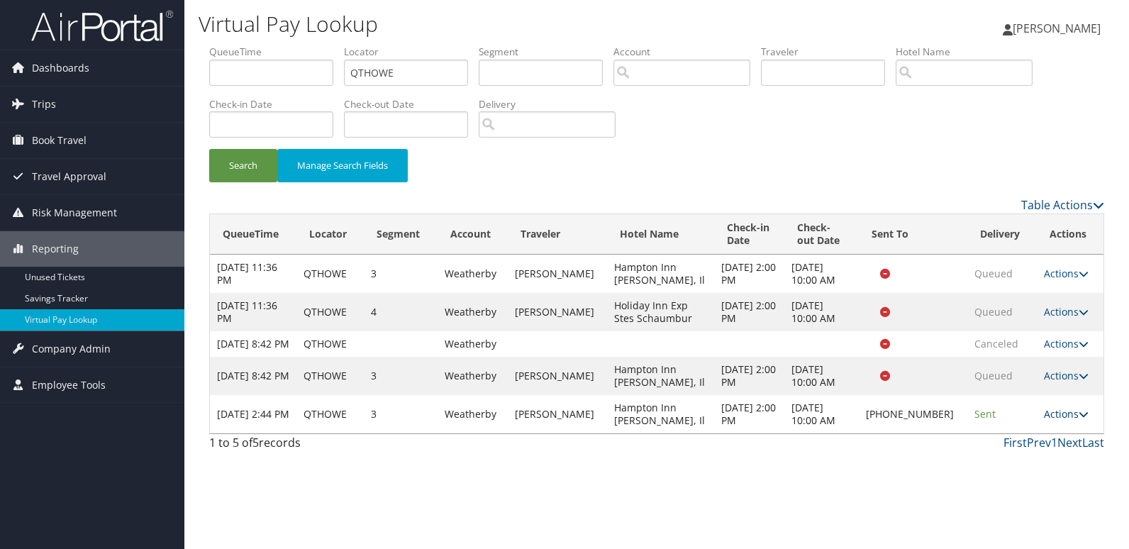
click at [1046, 420] on link "Actions" at bounding box center [1066, 413] width 45 height 13
click at [1015, 466] on link "Logs" at bounding box center [1018, 471] width 121 height 24
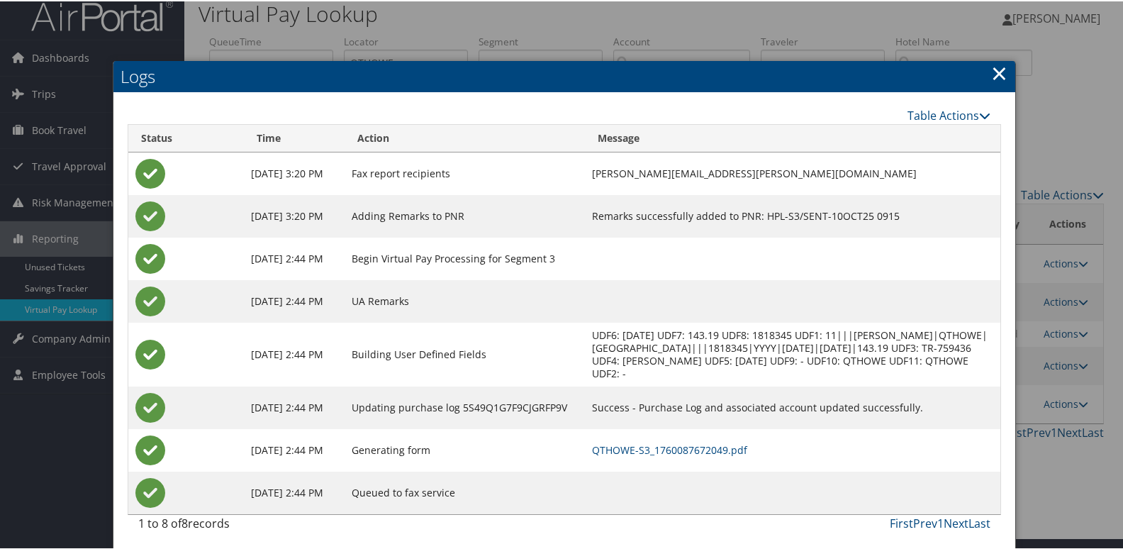
scroll to position [15, 0]
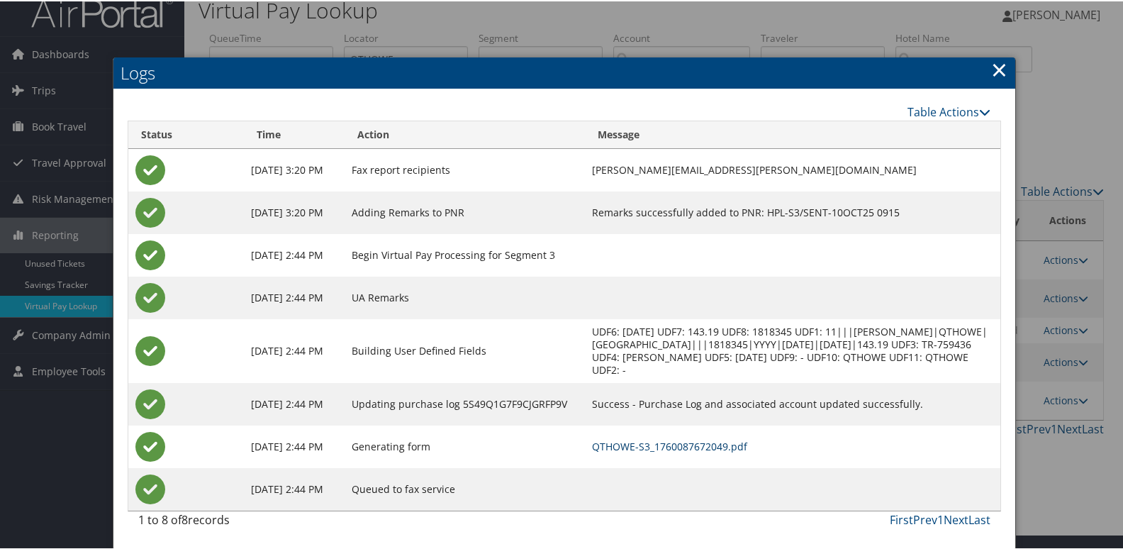
click at [709, 445] on link "QTHOWE-S3_1760087672049.pdf" at bounding box center [669, 444] width 155 height 13
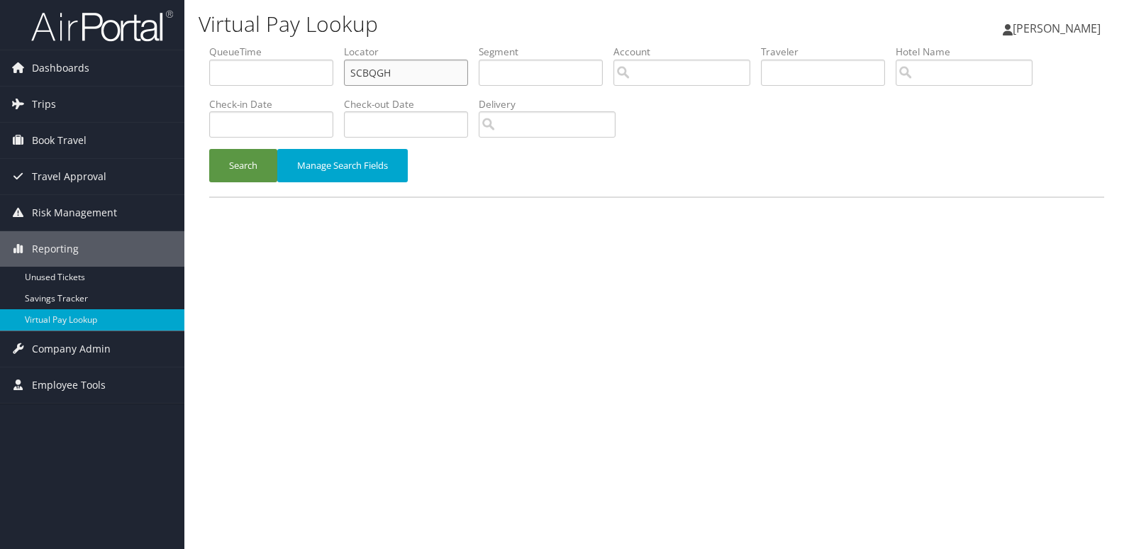
drag, startPoint x: 425, startPoint y: 69, endPoint x: 279, endPoint y: 115, distance: 152.2
click at [296, 45] on ul "QueueTime Locator SCBQGH Segment Account Traveler Hotel Name Check-in Date Chec…" at bounding box center [656, 45] width 895 height 0
paste input "DJTZQW"
type input "DJTZQW"
click at [249, 183] on div "Search Manage Search Fields" at bounding box center [656, 172] width 916 height 47
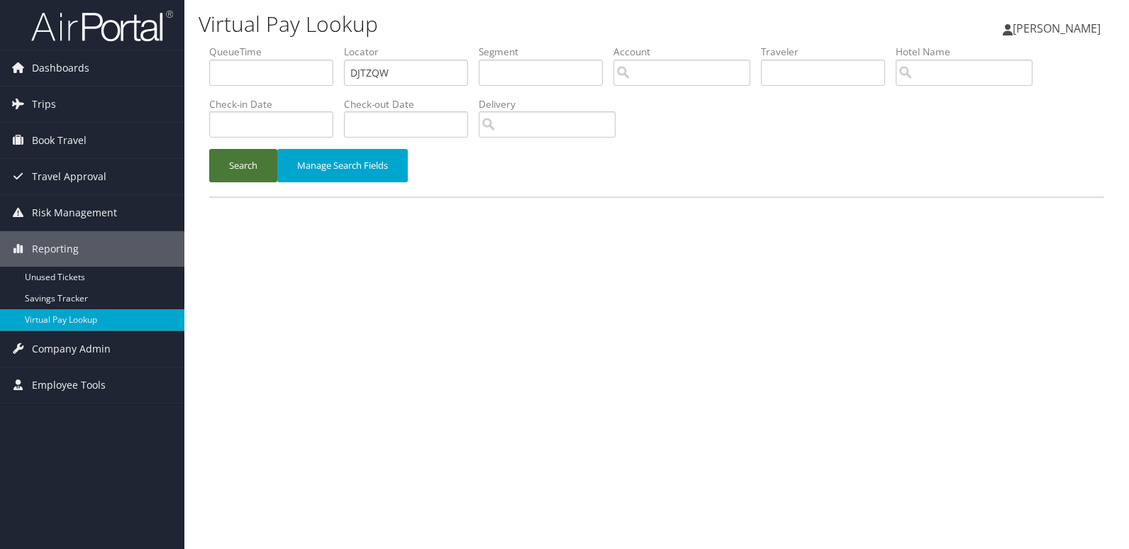
click at [252, 172] on button "Search" at bounding box center [243, 165] width 68 height 33
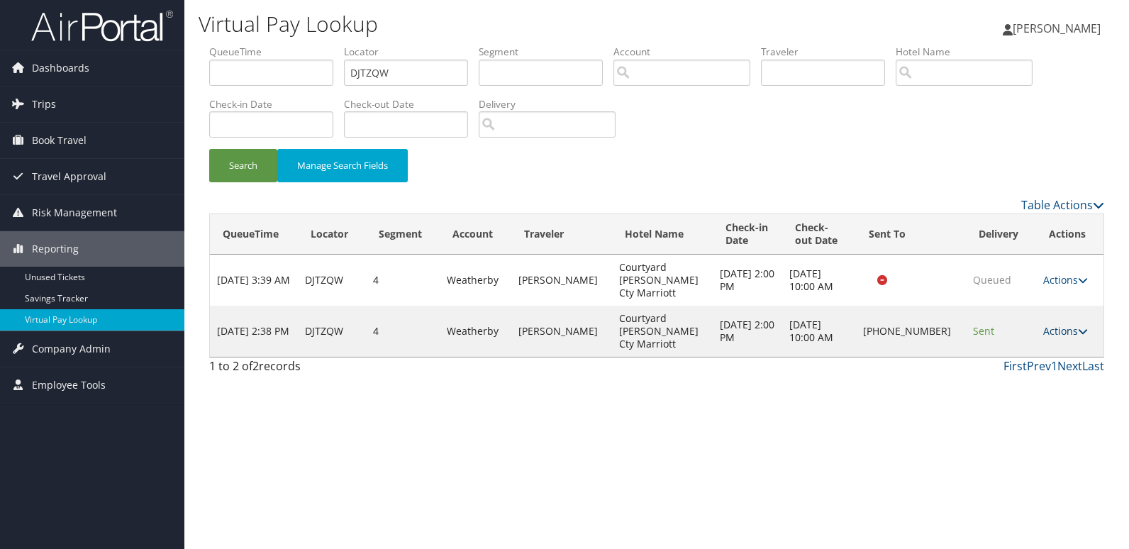
click at [1066, 324] on link "Actions" at bounding box center [1065, 330] width 45 height 13
click at [1000, 360] on link "Logs" at bounding box center [1017, 357] width 121 height 24
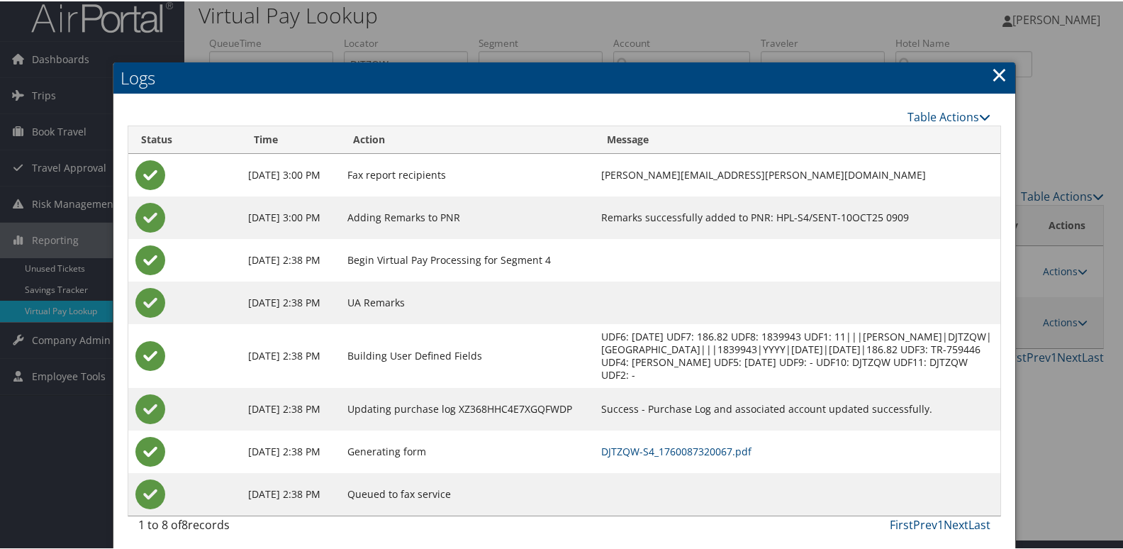
scroll to position [15, 0]
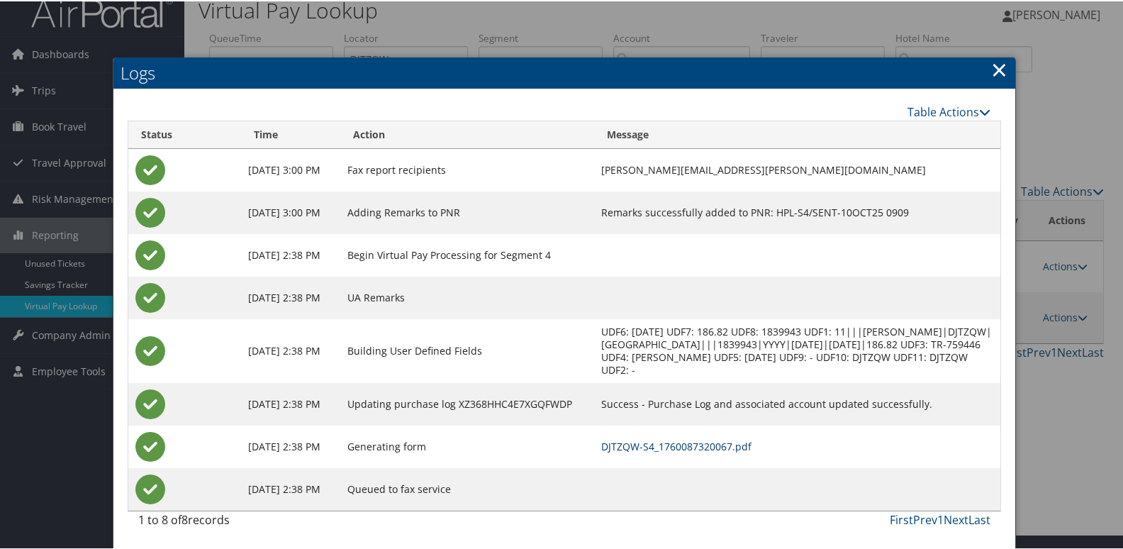
click at [751, 444] on link "DJTZQW-S4_1760087320067.pdf" at bounding box center [676, 444] width 150 height 13
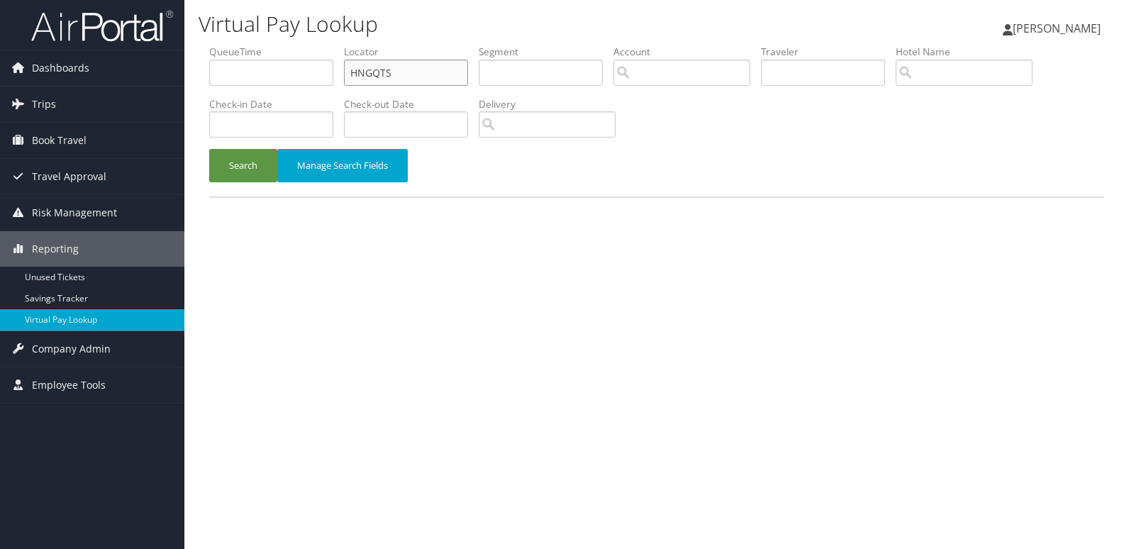
click at [286, 45] on ul "QueueTime Locator HNGQTS Segment Account Traveler Hotel Name Check-in Date Chec…" at bounding box center [656, 45] width 895 height 0
paste input "GMSDYE"
type input "GMSDYE"
click at [230, 155] on button "Search" at bounding box center [243, 165] width 68 height 33
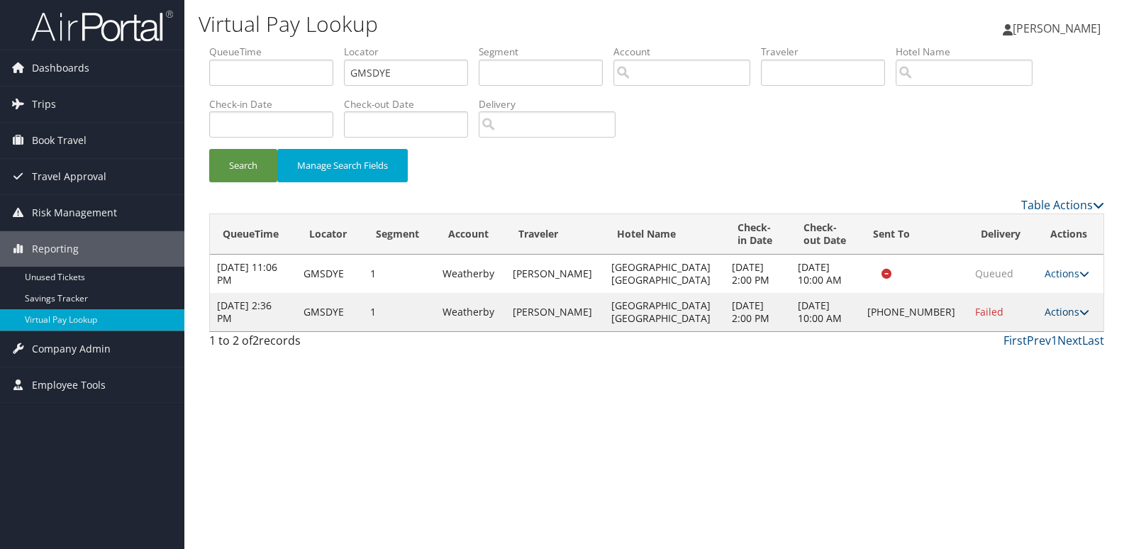
click at [1064, 315] on link "Actions" at bounding box center [1066, 311] width 45 height 13
click at [1039, 354] on link "Logs" at bounding box center [1016, 357] width 121 height 24
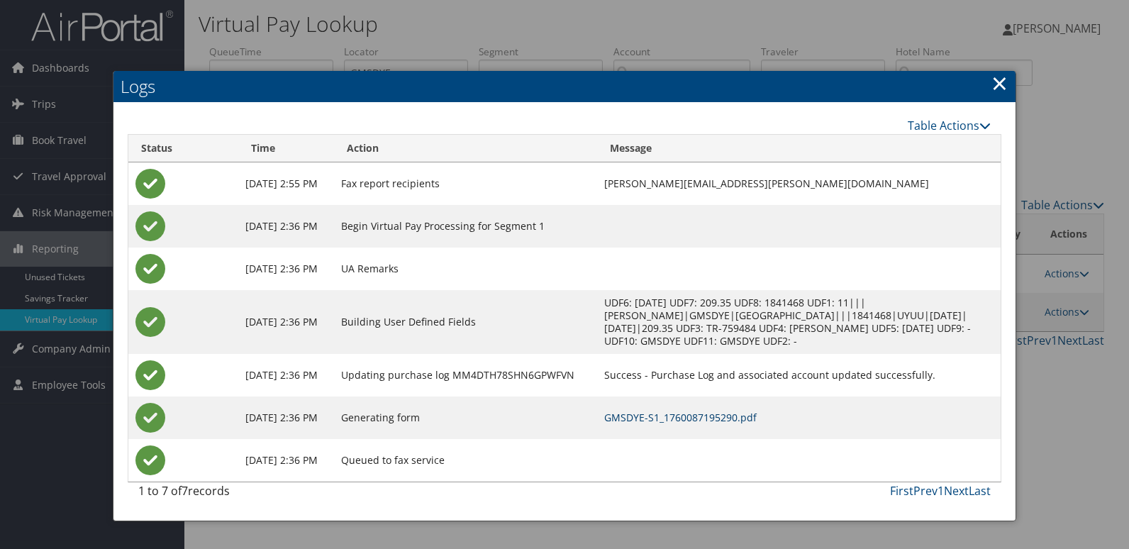
click at [756, 414] on link "GMSDYE-S1_1760087195290.pdf" at bounding box center [680, 416] width 152 height 13
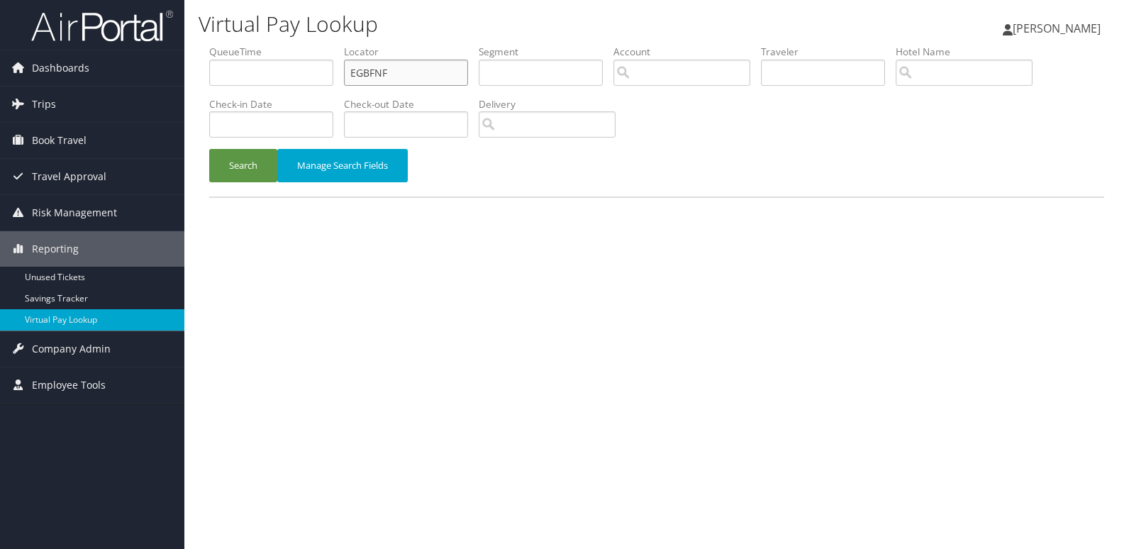
drag, startPoint x: 411, startPoint y: 65, endPoint x: 263, endPoint y: 79, distance: 148.9
click at [268, 45] on ul "QueueTime Locator EGBFNF Segment Account Traveler Hotel Name Check-in Date Chec…" at bounding box center [656, 45] width 895 height 0
paste input "LLEGGN"
type input "LLEGGN"
click at [233, 161] on button "Search" at bounding box center [243, 165] width 68 height 33
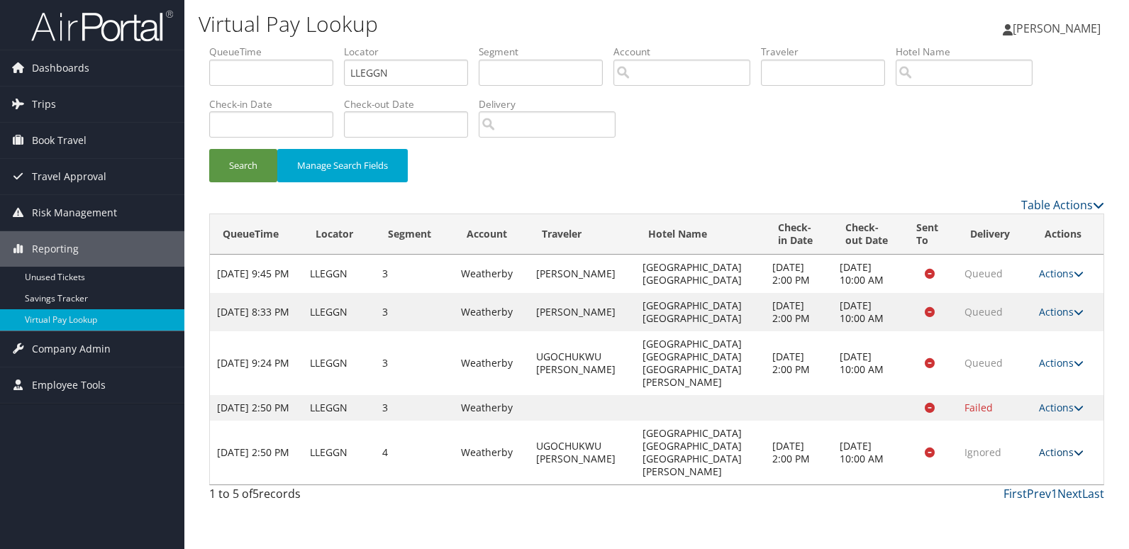
click at [1062, 459] on link "Actions" at bounding box center [1061, 451] width 45 height 13
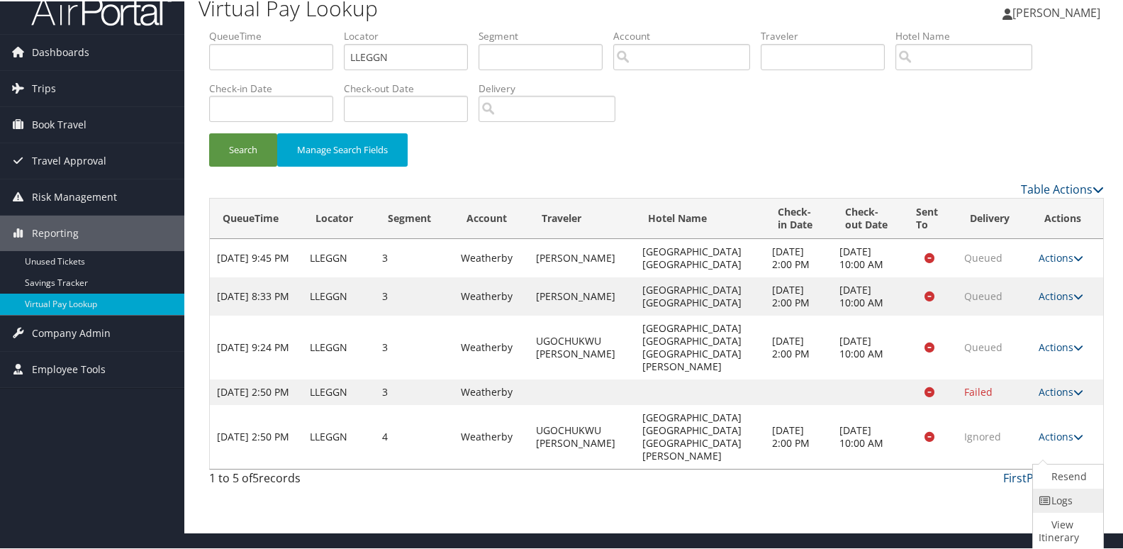
click at [1048, 495] on icon at bounding box center [1045, 499] width 13 height 10
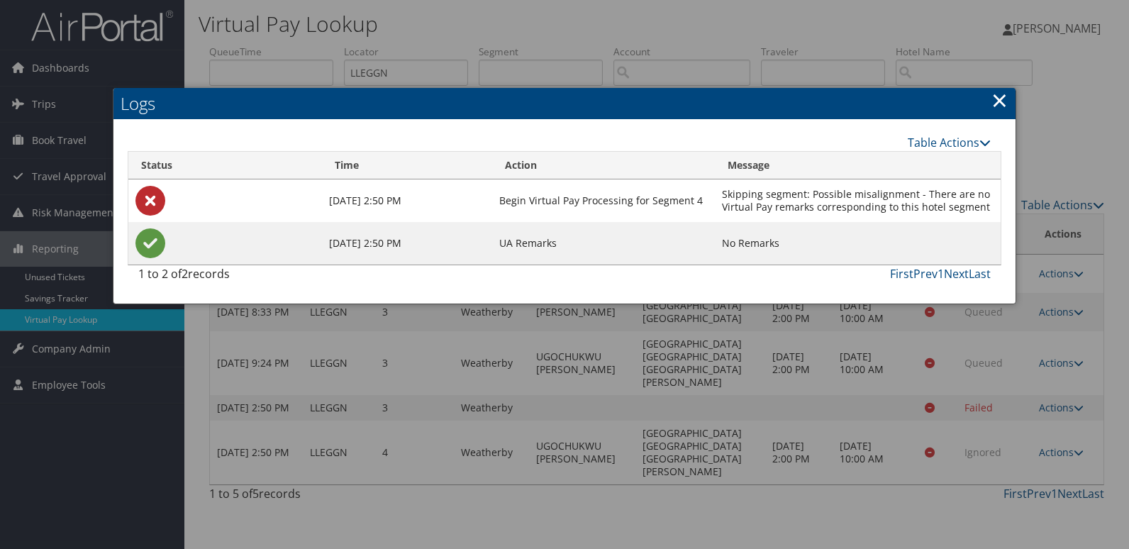
click at [1005, 104] on link "×" at bounding box center [999, 100] width 16 height 28
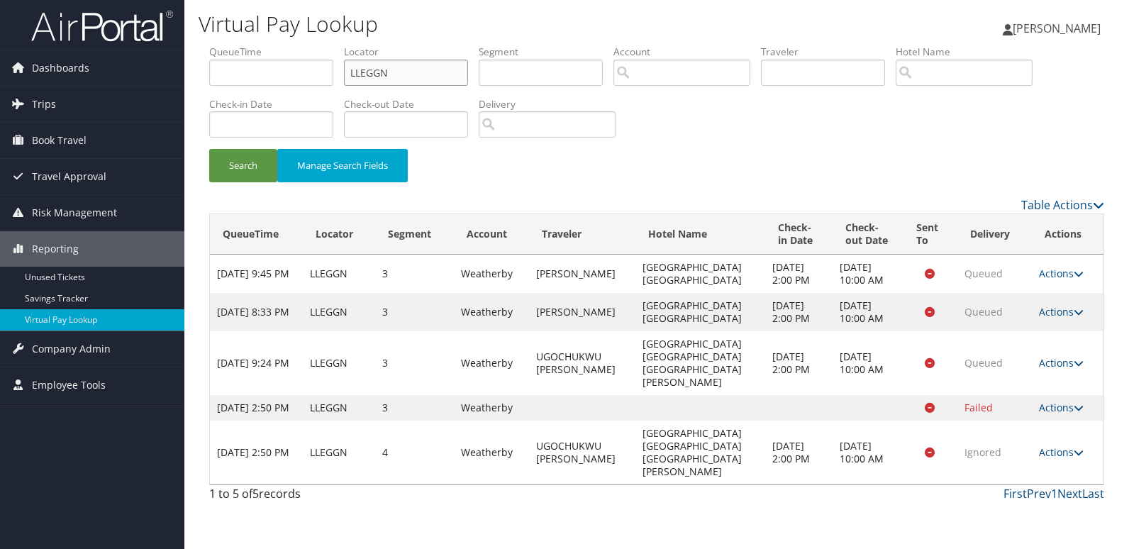
drag, startPoint x: 427, startPoint y: 64, endPoint x: 281, endPoint y: 121, distance: 156.3
click at [288, 45] on ul "QueueTime Locator LLEGGN Segment Account Traveler Hotel Name Check-in Date Chec…" at bounding box center [656, 45] width 895 height 0
paste input "FEKIEJ"
type input "FEKIEJ"
click at [247, 155] on button "Search" at bounding box center [243, 165] width 68 height 33
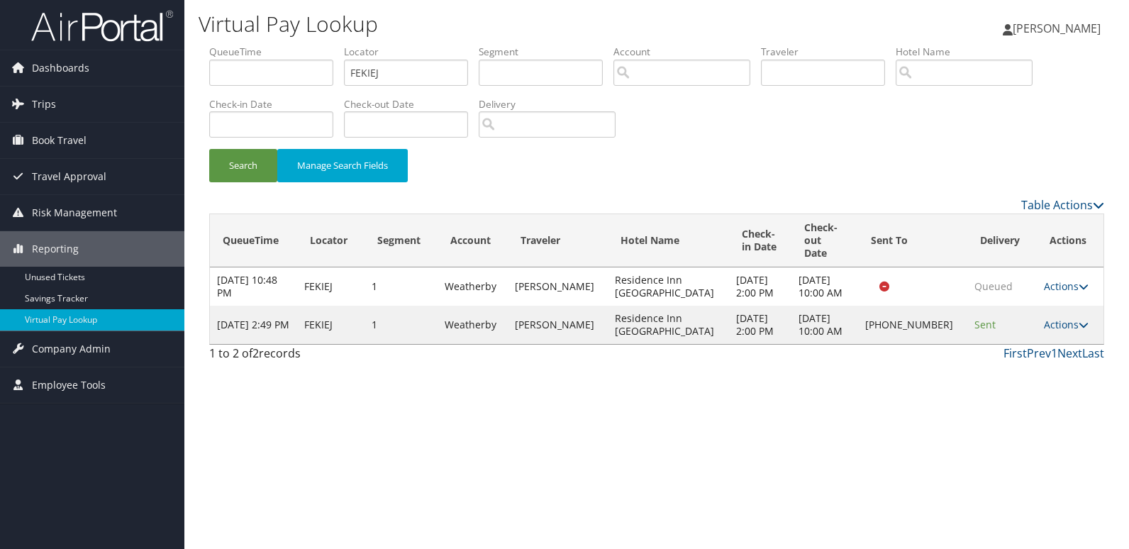
click at [1064, 338] on td "Actions Resend Logs Delivery Information View Itinerary" at bounding box center [1069, 325] width 67 height 38
click at [1071, 326] on link "Actions" at bounding box center [1066, 324] width 45 height 13
click at [1025, 373] on link "Logs" at bounding box center [1018, 376] width 121 height 24
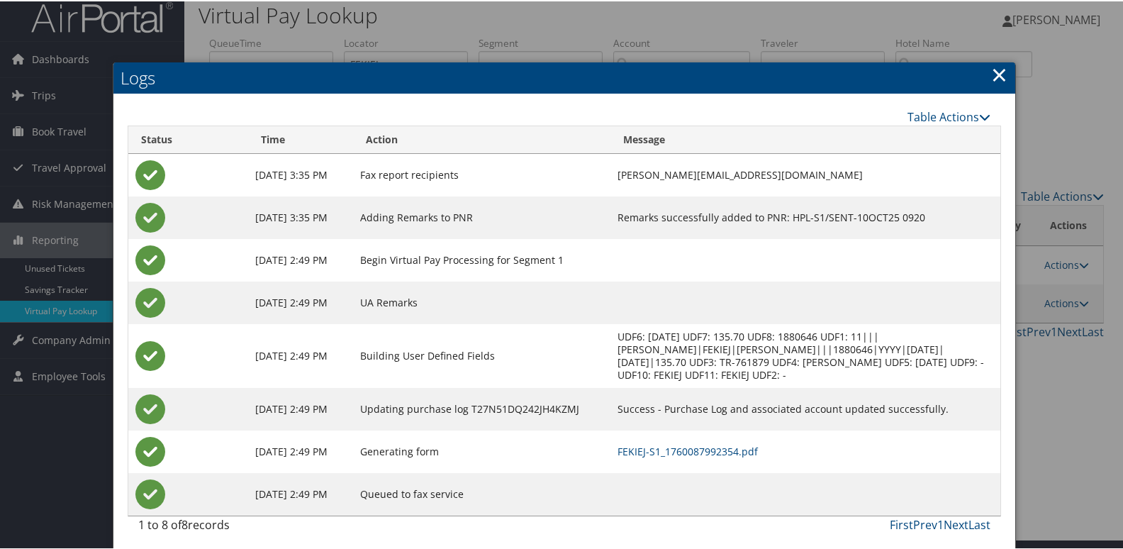
scroll to position [15, 0]
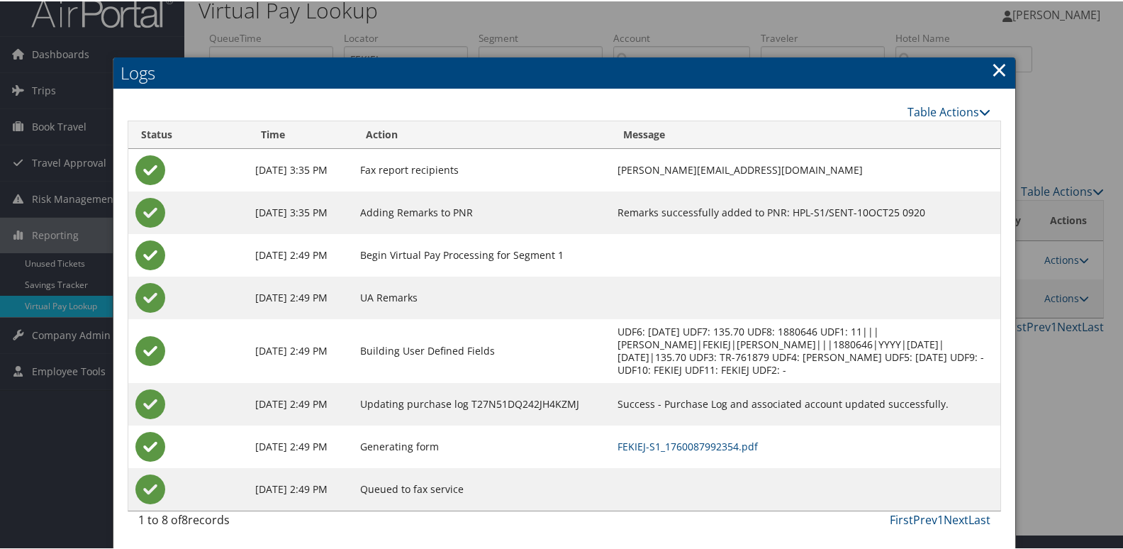
click at [720, 436] on td "FEKIEJ-S1_1760087992354.pdf" at bounding box center [804, 445] width 389 height 43
click at [693, 443] on link "FEKIEJ-S1_1760087992354.pdf" at bounding box center [687, 444] width 140 height 13
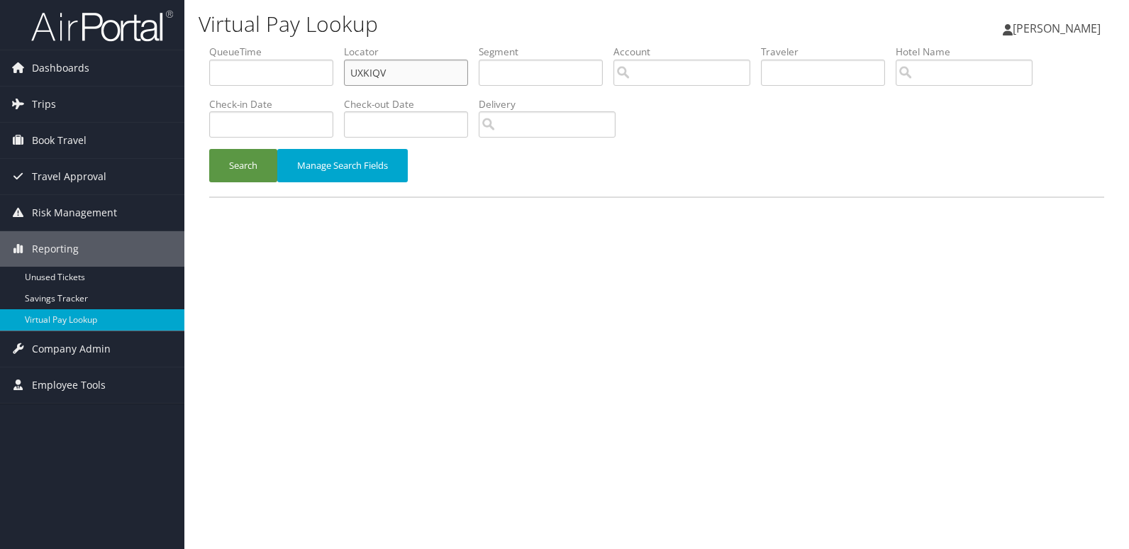
drag, startPoint x: 0, startPoint y: 0, endPoint x: 275, endPoint y: 66, distance: 282.8
click at [287, 45] on ul "QueueTime Locator UXKIQV Segment Account Traveler Hotel Name Check-in Date Chec…" at bounding box center [656, 45] width 895 height 0
paste input "WVXRNQ"
type input "WVXRNQ"
click at [245, 158] on button "Search" at bounding box center [243, 165] width 68 height 33
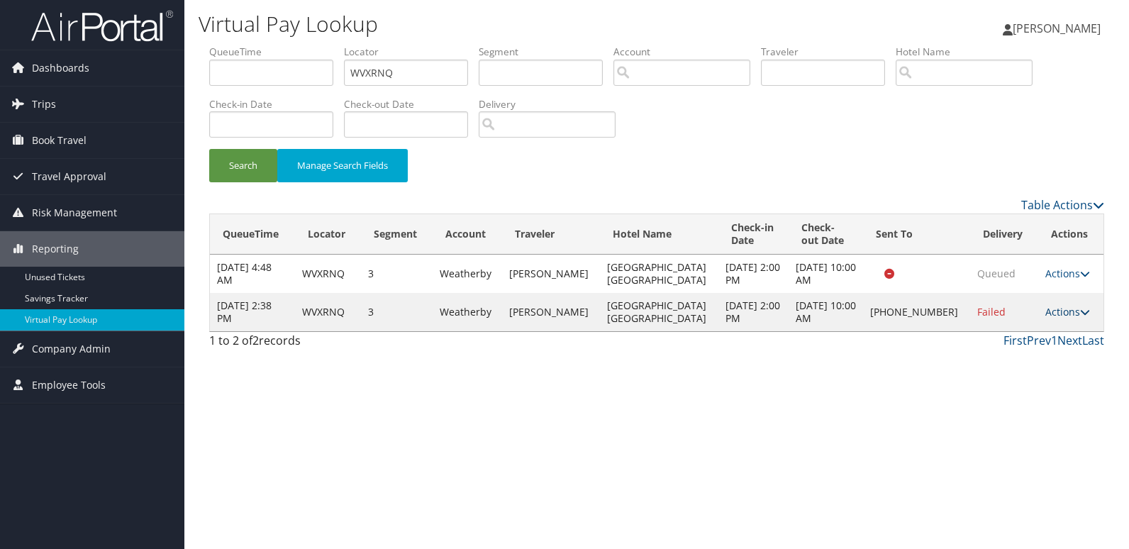
click at [1056, 309] on link "Actions" at bounding box center [1067, 311] width 45 height 13
click at [1016, 352] on link "Logs" at bounding box center [1017, 357] width 121 height 24
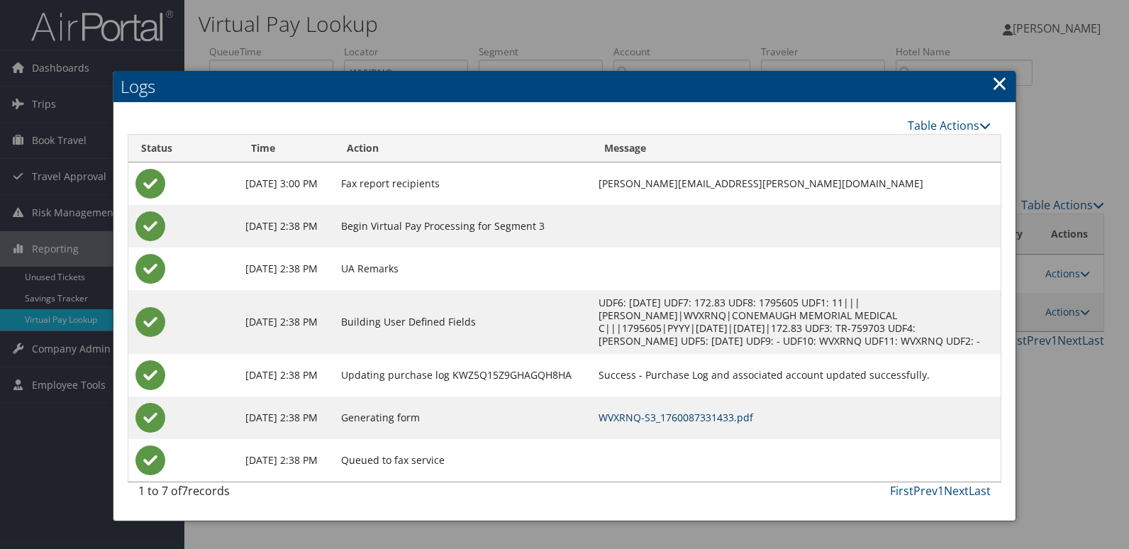
click at [753, 424] on link "WVXRNQ-S3_1760087331433.pdf" at bounding box center [675, 416] width 155 height 13
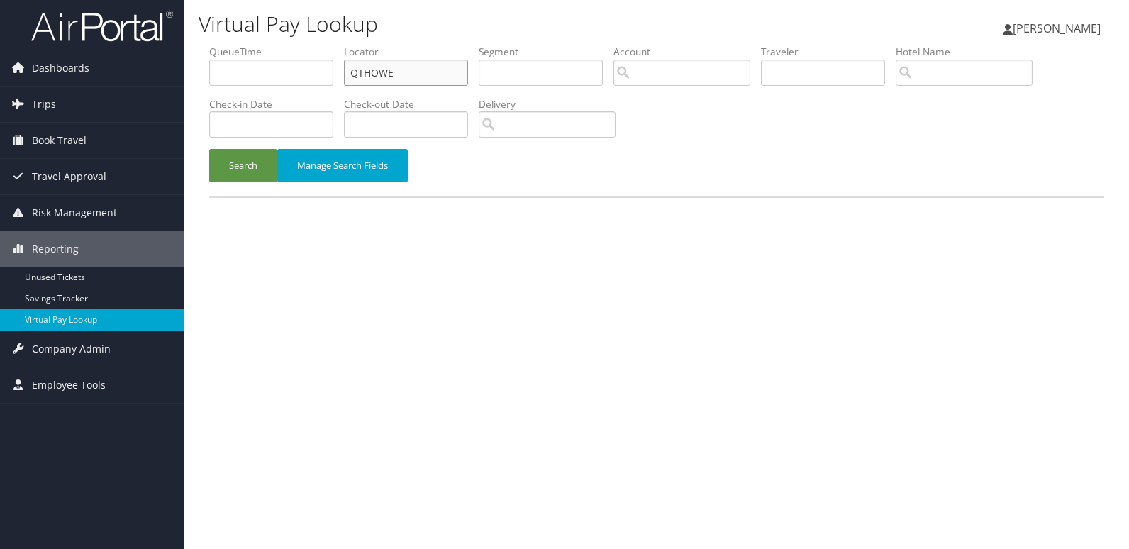
drag, startPoint x: 351, startPoint y: 66, endPoint x: 280, endPoint y: 85, distance: 73.4
click at [296, 45] on ul "QueueTime Locator QTHOWE Segment Account Traveler Hotel Name Check-in Date Chec…" at bounding box center [656, 45] width 895 height 0
paste input "ISWHJX"
type input "ISWHJX"
click at [261, 164] on button "Search" at bounding box center [243, 165] width 68 height 33
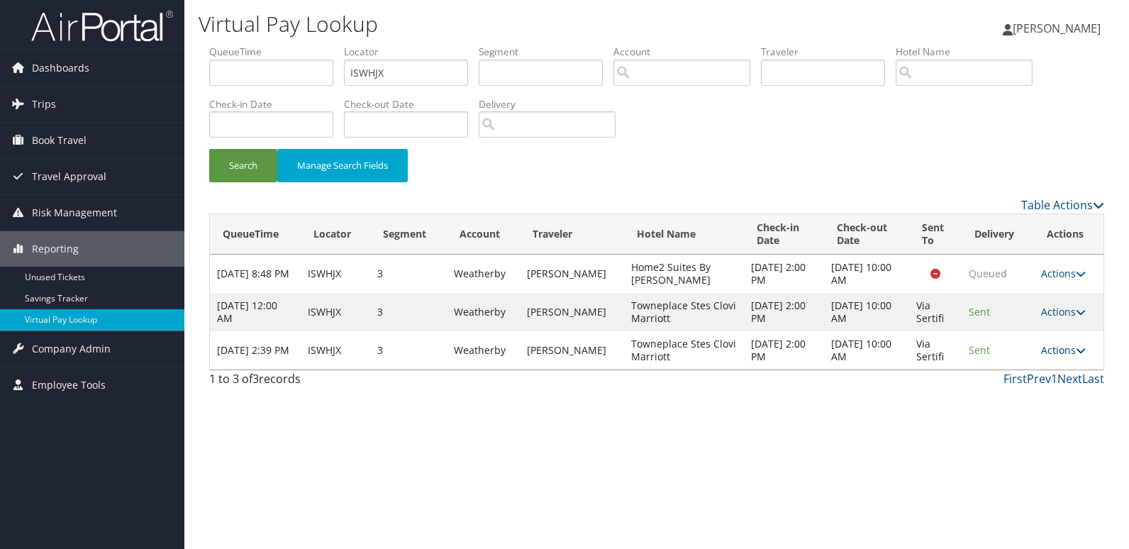
click at [1052, 345] on link "Actions" at bounding box center [1063, 349] width 45 height 13
click at [1013, 384] on link "Logs" at bounding box center [1035, 395] width 89 height 24
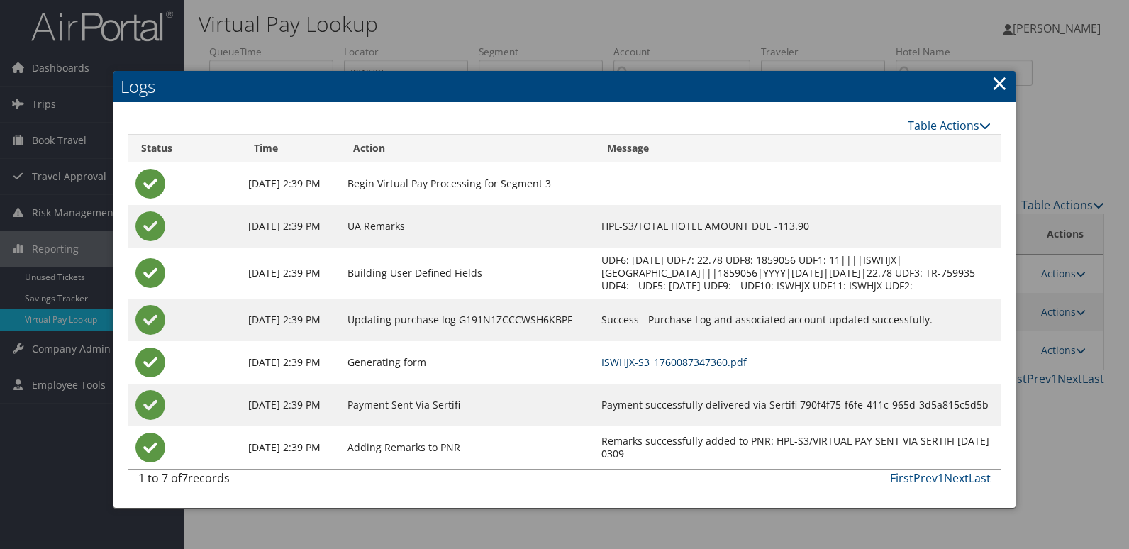
click at [746, 369] on link "ISWHJX-S3_1760087347360.pdf" at bounding box center [673, 361] width 145 height 13
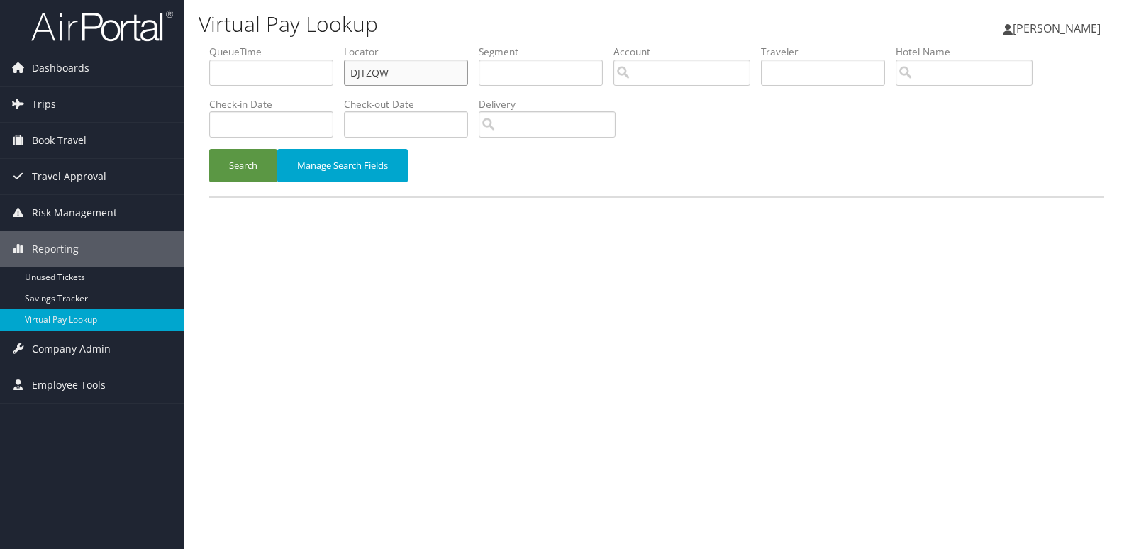
drag, startPoint x: 373, startPoint y: 59, endPoint x: 291, endPoint y: 90, distance: 87.3
click at [356, 60] on input "DJTZQW" at bounding box center [406, 73] width 124 height 26
paste input "MZKGEN"
type input "MZKGEN"
click at [245, 152] on button "Search" at bounding box center [243, 165] width 68 height 33
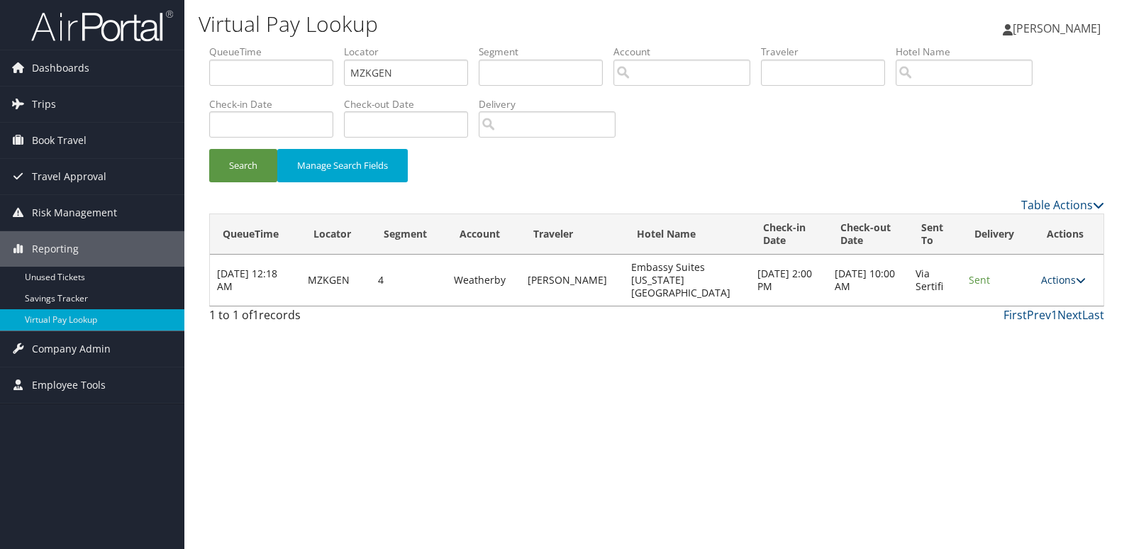
click at [1051, 273] on link "Actions" at bounding box center [1063, 279] width 45 height 13
click at [1021, 315] on link "Logs" at bounding box center [1034, 318] width 89 height 24
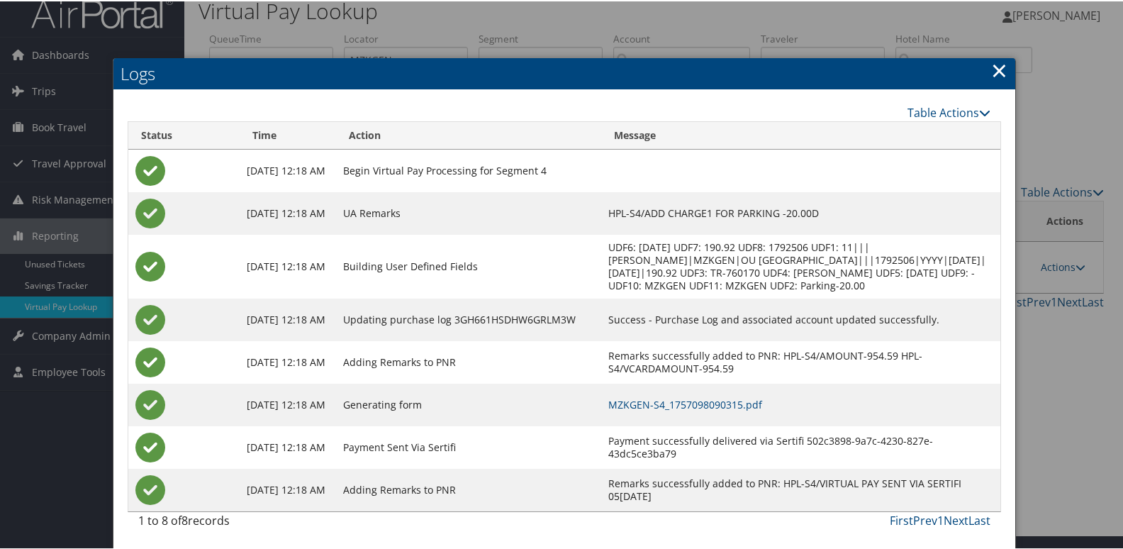
scroll to position [28, 0]
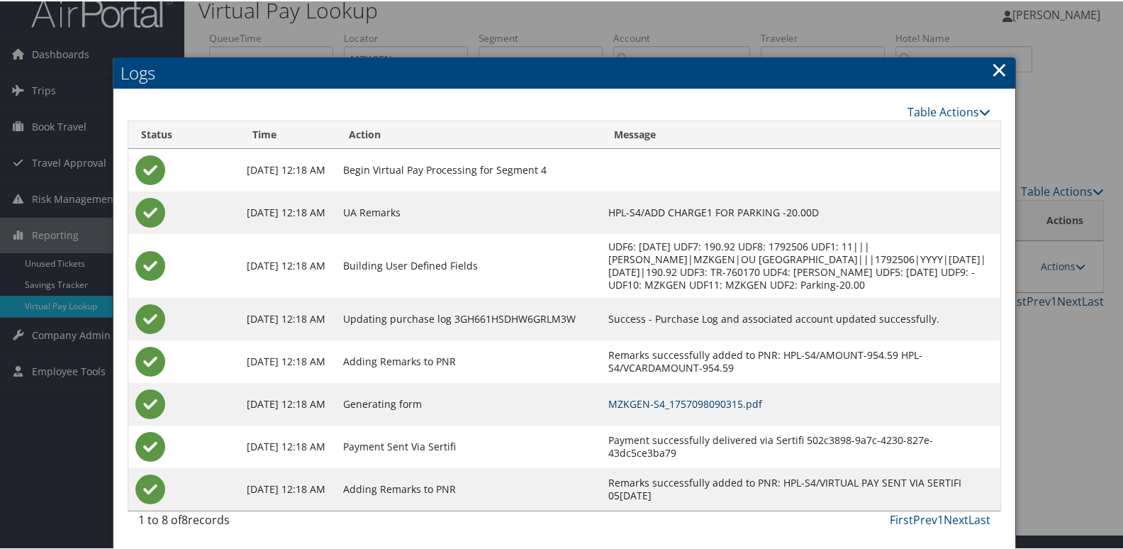
click at [762, 408] on link "MZKGEN-S4_1757098090315.pdf" at bounding box center [685, 402] width 154 height 13
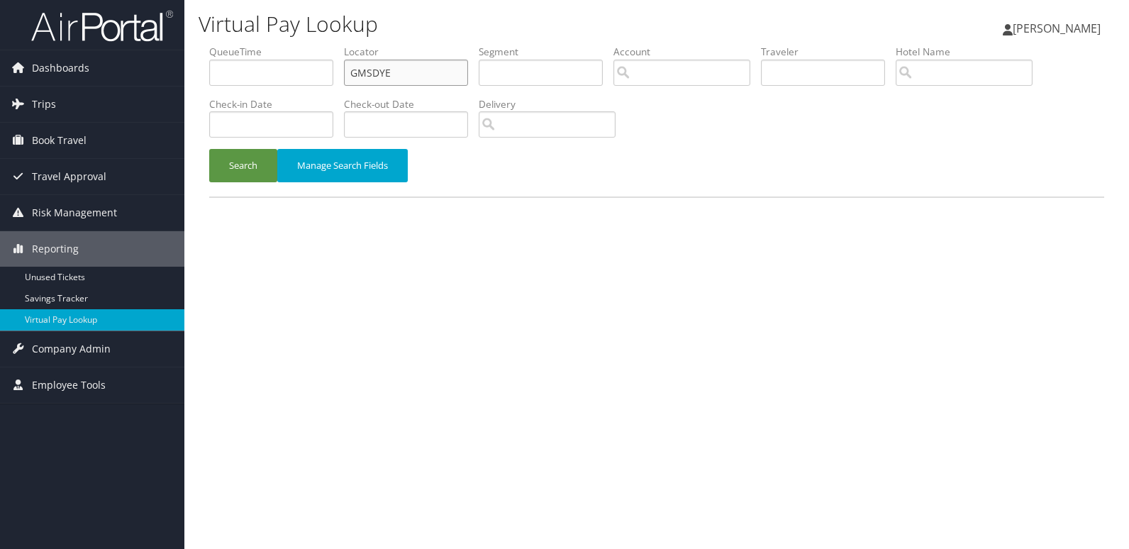
drag, startPoint x: 444, startPoint y: 71, endPoint x: 277, endPoint y: 82, distance: 166.9
click at [279, 45] on ul "QueueTime Locator GMSDYE Segment Account Traveler Hotel Name Check-in Date Chec…" at bounding box center [656, 45] width 895 height 0
paste input "NUVQHP"
type input "NUVQHP"
click at [233, 164] on button "Search" at bounding box center [243, 165] width 68 height 33
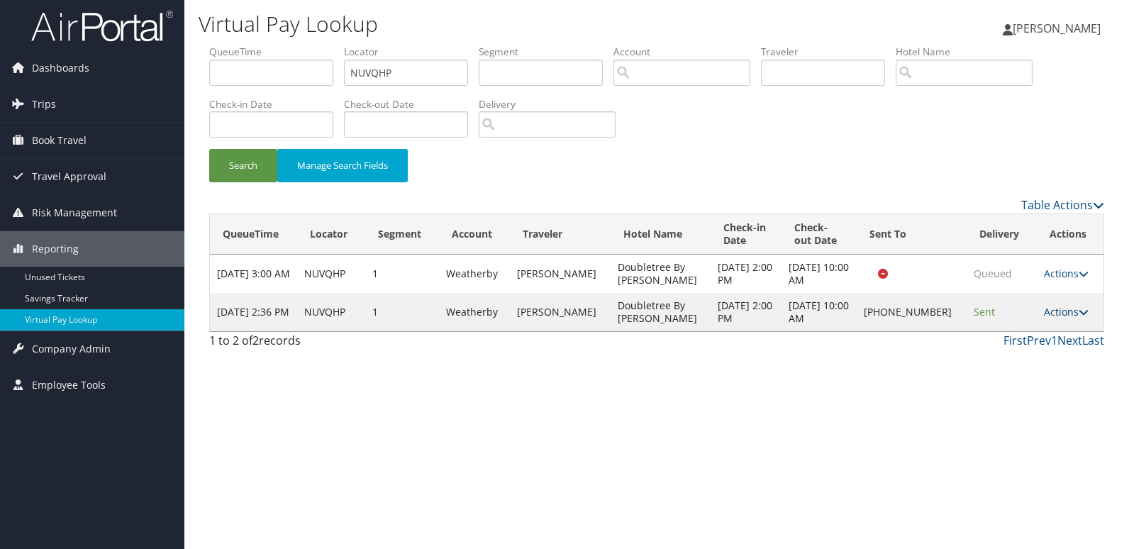
click at [1050, 315] on link "Actions" at bounding box center [1066, 311] width 45 height 13
click at [1026, 354] on link "Logs" at bounding box center [1017, 357] width 121 height 24
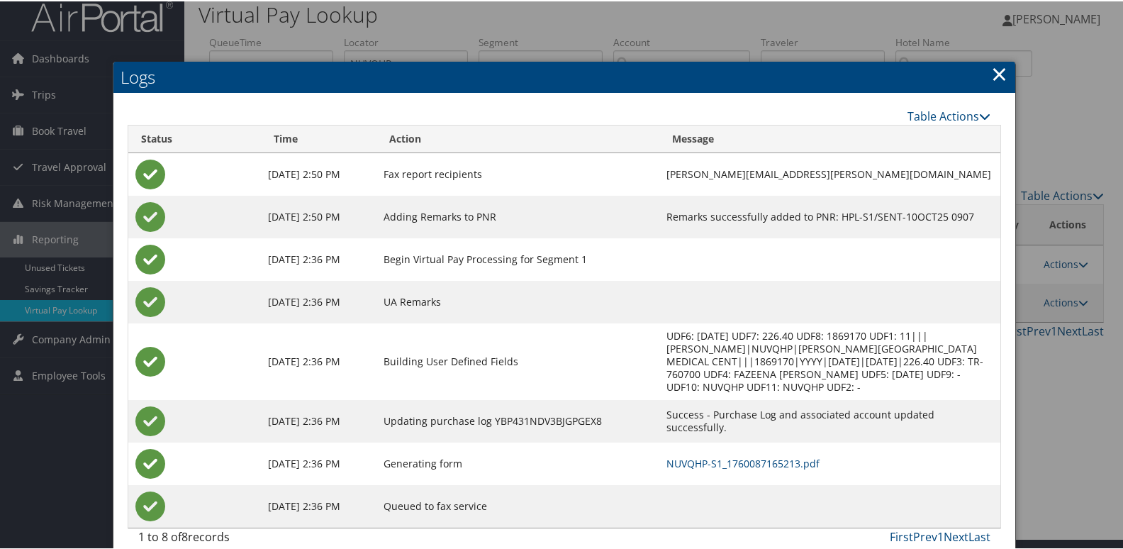
scroll to position [15, 0]
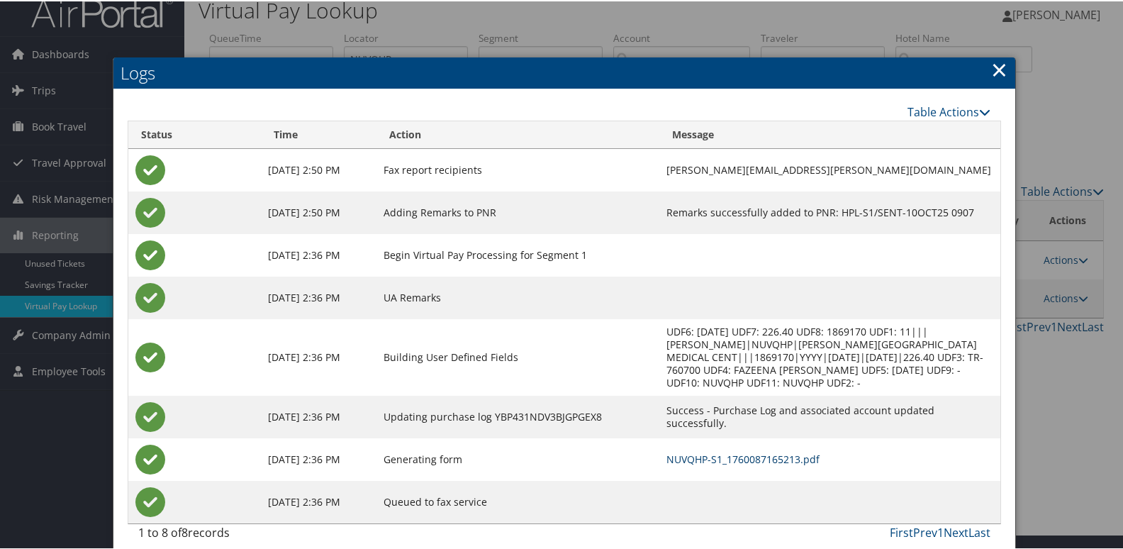
click at [720, 451] on link "NUVQHP-S1_1760087165213.pdf" at bounding box center [742, 457] width 153 height 13
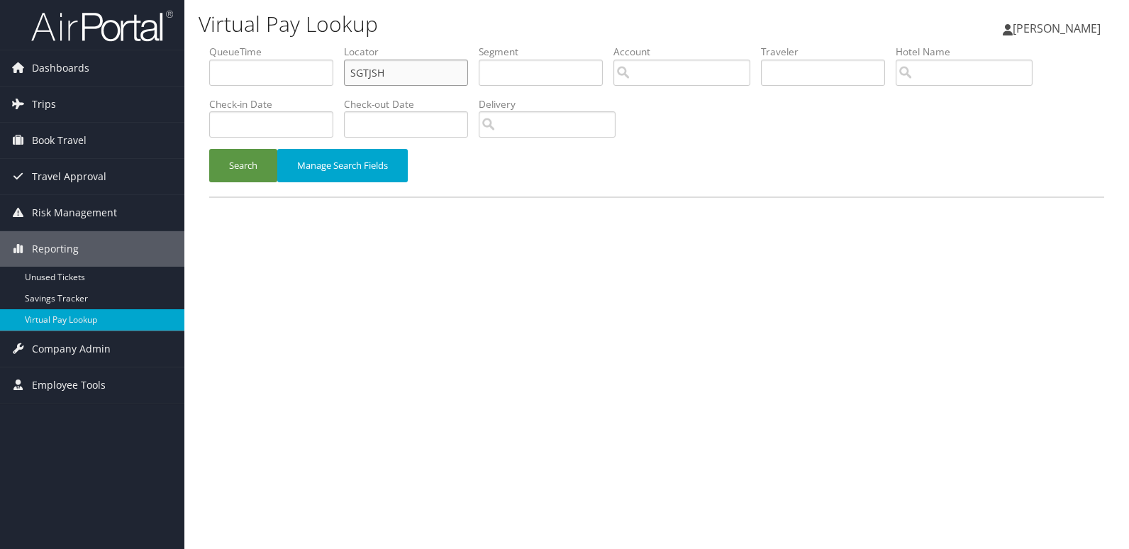
click at [330, 45] on ul "QueueTime Locator SGTJSH Segment Account Traveler Hotel Name Check-in Date Chec…" at bounding box center [656, 45] width 895 height 0
paste input "OCFUJJ"
type input "OCFUJJ"
drag, startPoint x: 225, startPoint y: 172, endPoint x: 844, endPoint y: 87, distance: 624.6
click at [237, 175] on button "Search" at bounding box center [243, 165] width 68 height 33
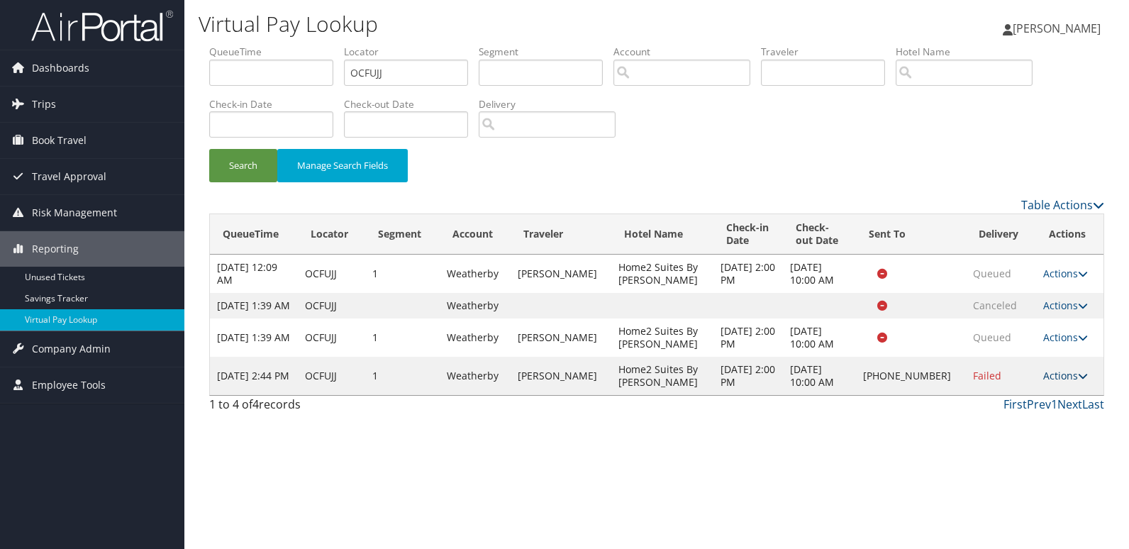
click at [1062, 382] on link "Actions" at bounding box center [1065, 375] width 45 height 13
click at [1037, 432] on link "Logs" at bounding box center [1017, 433] width 121 height 24
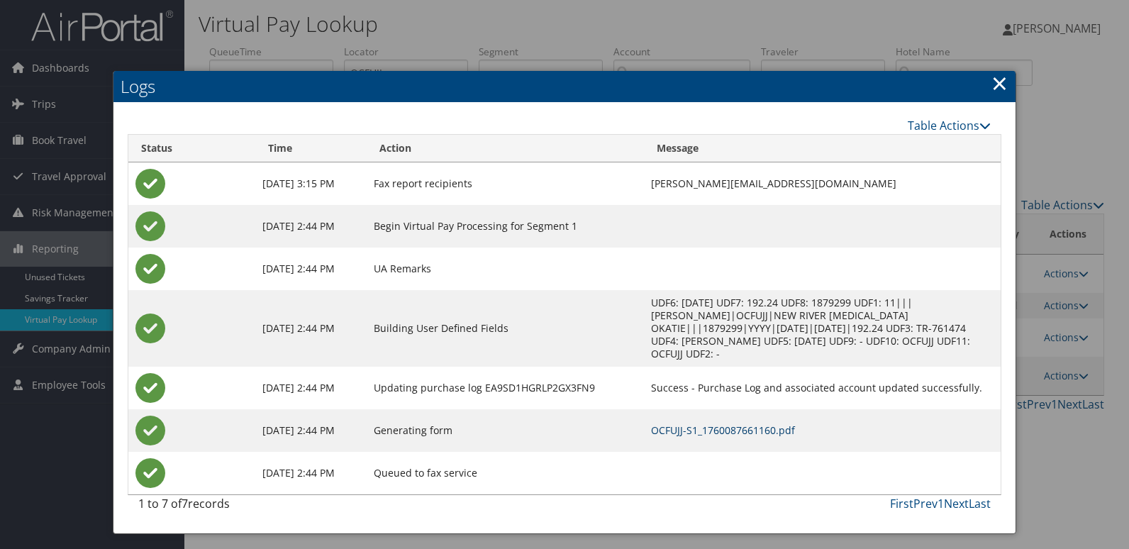
click at [730, 423] on link "OCFUJJ-S1_1760087661160.pdf" at bounding box center [723, 429] width 144 height 13
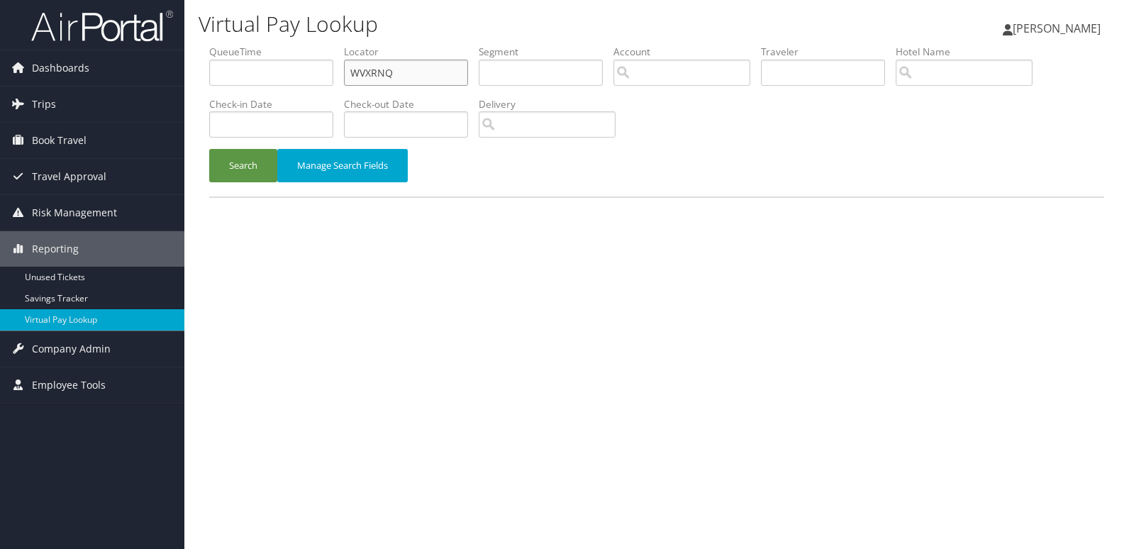
drag, startPoint x: 428, startPoint y: 66, endPoint x: 264, endPoint y: 98, distance: 166.8
click at [307, 45] on ul "QueueTime Locator WVXRNQ Segment Account Traveler Hotel Name Check-in Date Chec…" at bounding box center [656, 45] width 895 height 0
paste input "JKGBML"
type input "JKGBML"
click at [264, 160] on button "Search" at bounding box center [243, 165] width 68 height 33
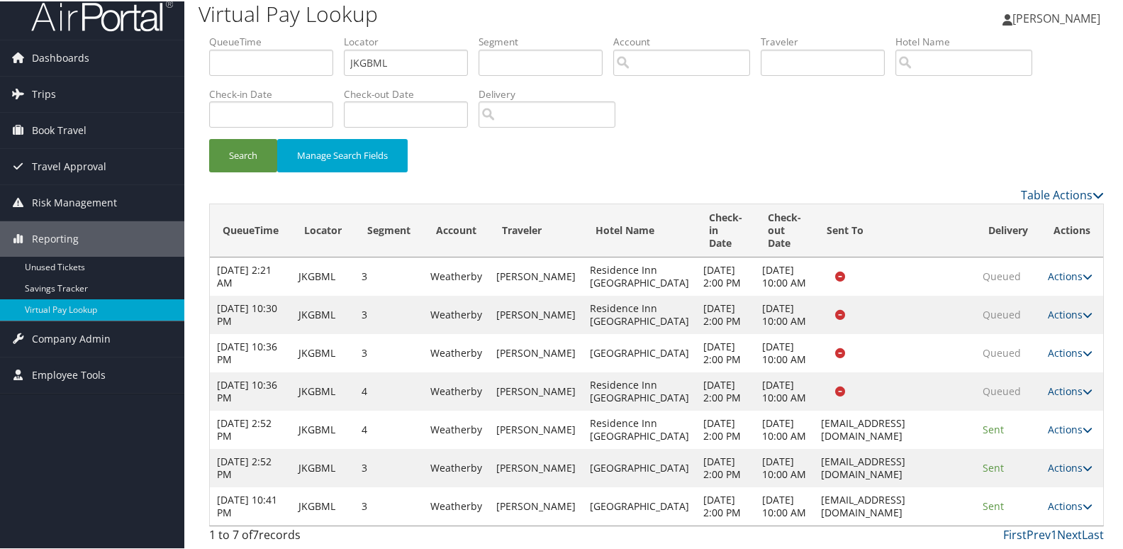
click at [1061, 498] on link "Actions" at bounding box center [1070, 504] width 45 height 13
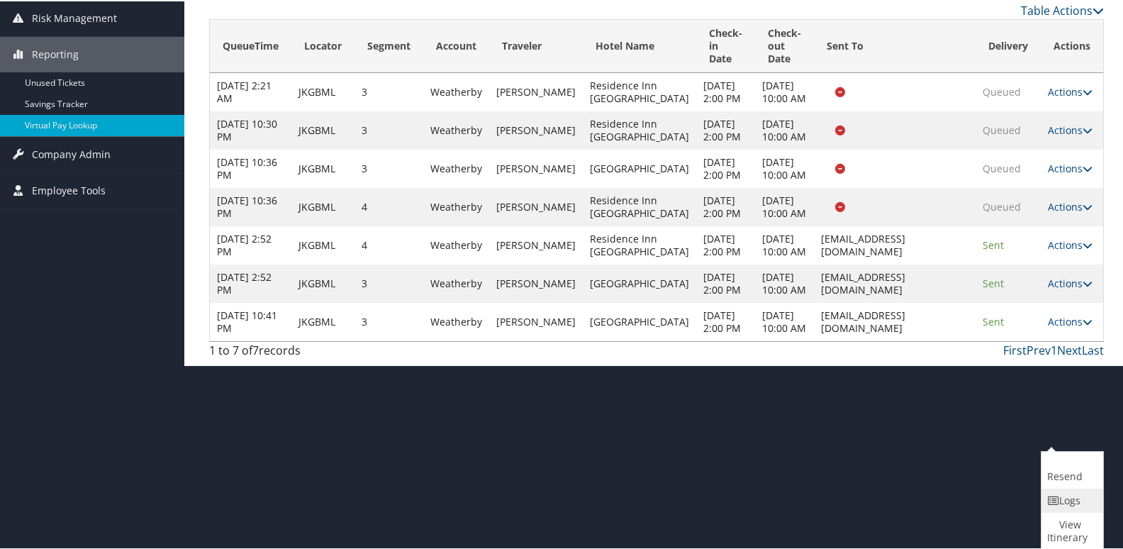
click at [1073, 491] on link "Logs" at bounding box center [1070, 499] width 58 height 24
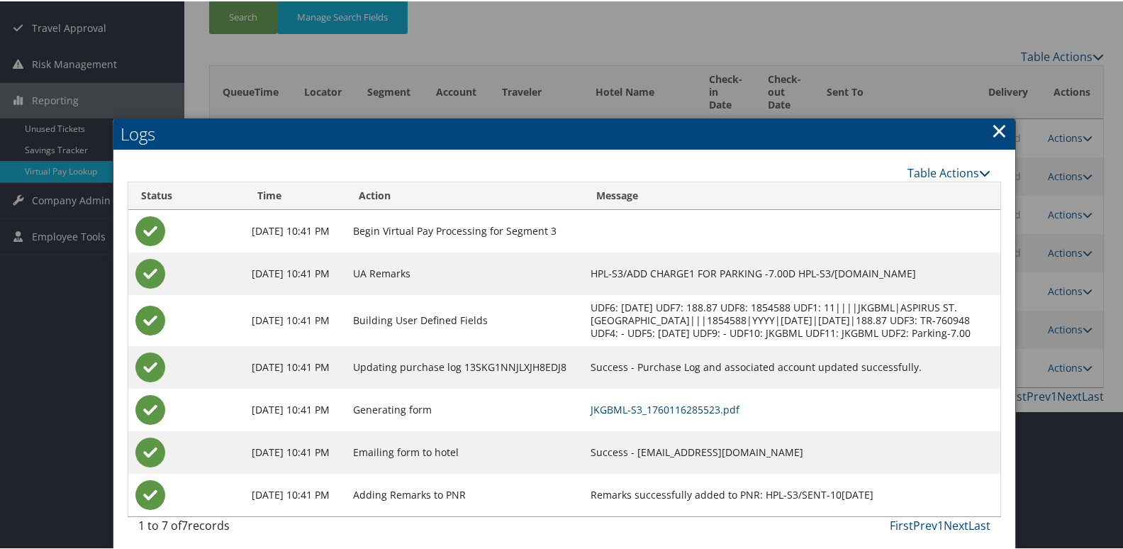
scroll to position [155, 0]
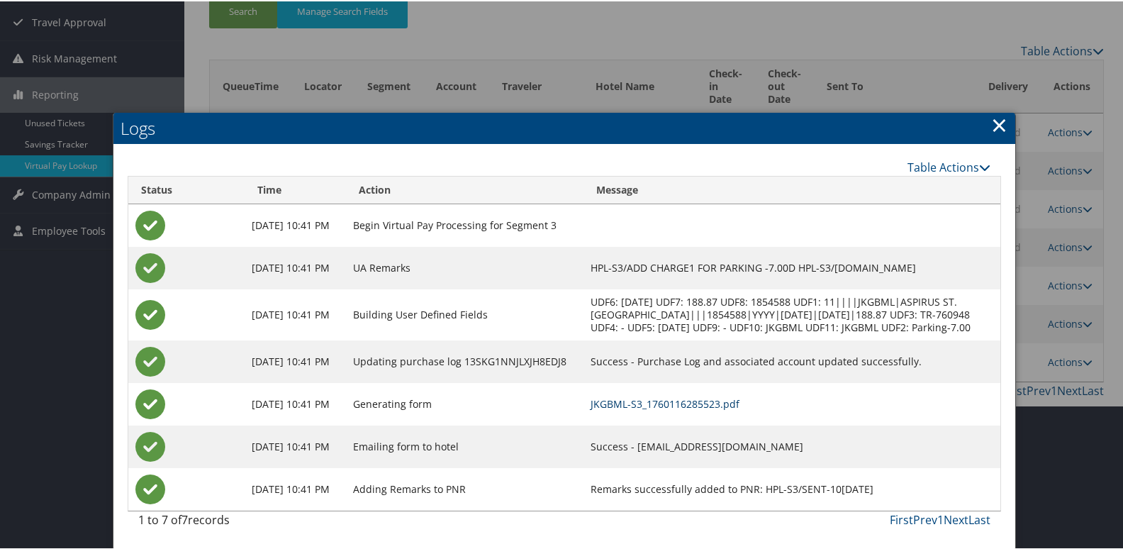
click at [695, 396] on link "JKGBML-S3_1760116285523.pdf" at bounding box center [665, 402] width 149 height 13
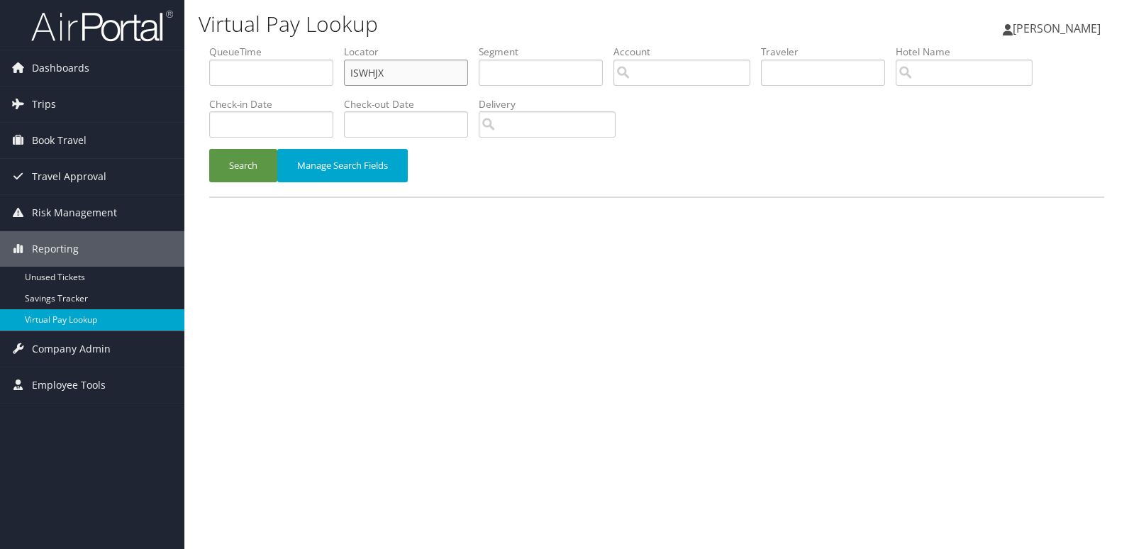
drag, startPoint x: 402, startPoint y: 72, endPoint x: 204, endPoint y: 101, distance: 200.0
click at [212, 45] on ul "QueueTime Locator ISWHJX Segment Account Traveler Hotel Name Check-in Date Chec…" at bounding box center [656, 45] width 895 height 0
paste input "BXNKM"
type input "IBXNKM"
click at [242, 166] on button "Search" at bounding box center [243, 165] width 68 height 33
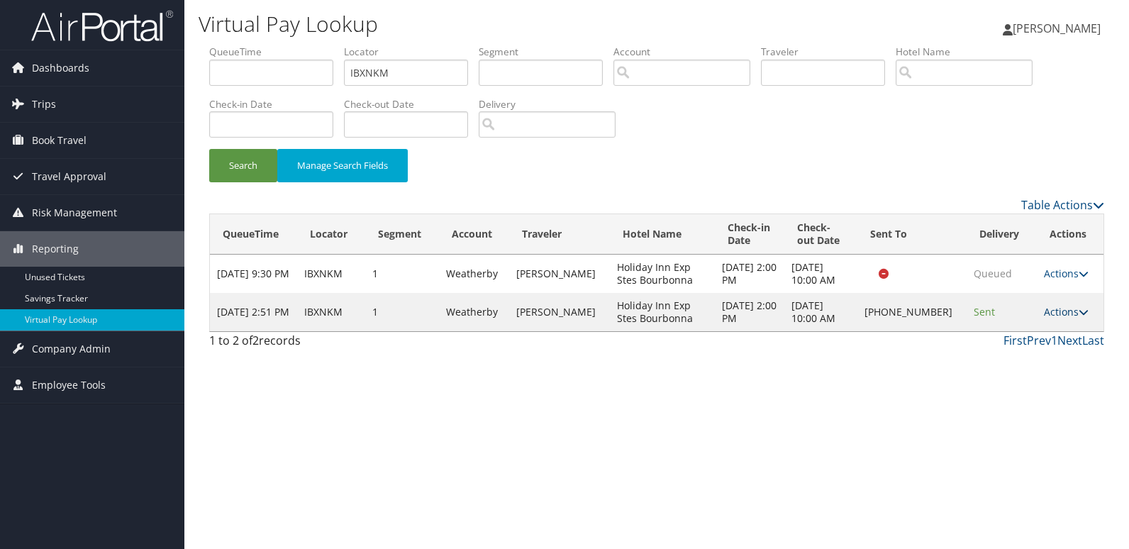
click at [1061, 306] on link "Actions" at bounding box center [1066, 311] width 45 height 13
click at [1038, 347] on link "Logs" at bounding box center [1017, 357] width 121 height 24
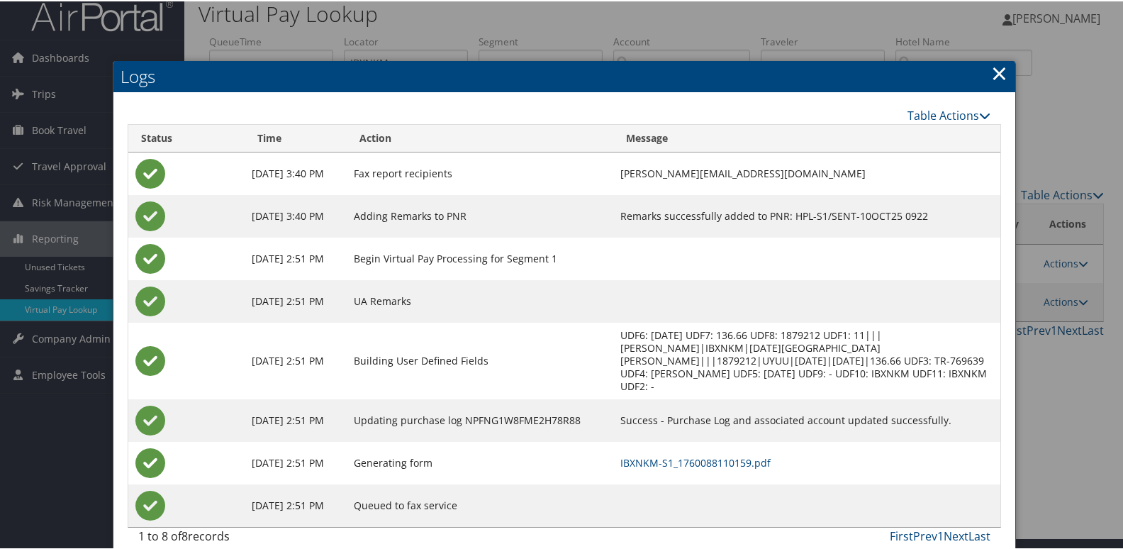
scroll to position [15, 0]
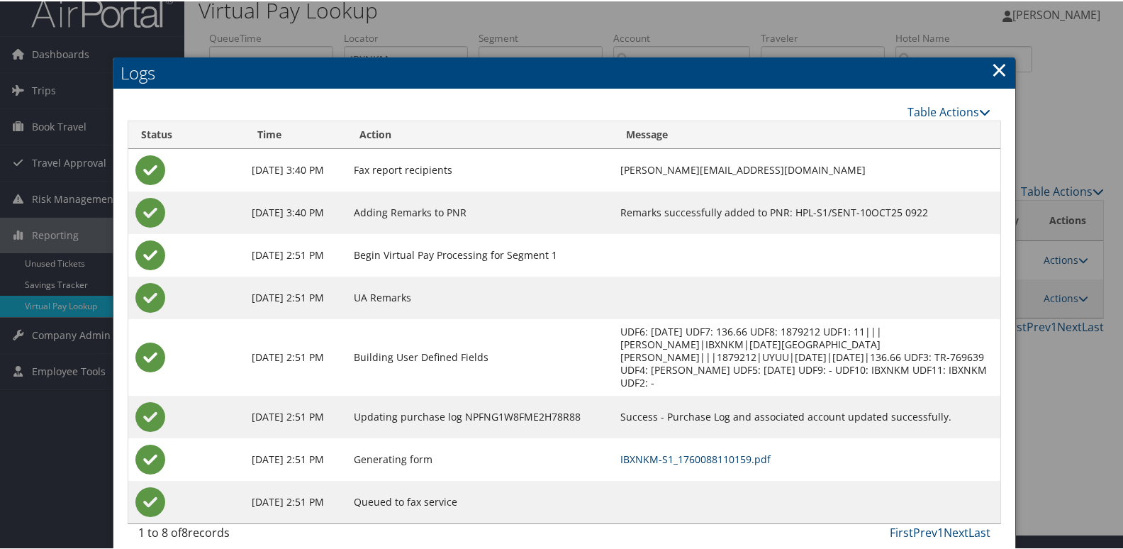
click at [745, 451] on link "IBXNKM-S1_1760088110159.pdf" at bounding box center [695, 457] width 150 height 13
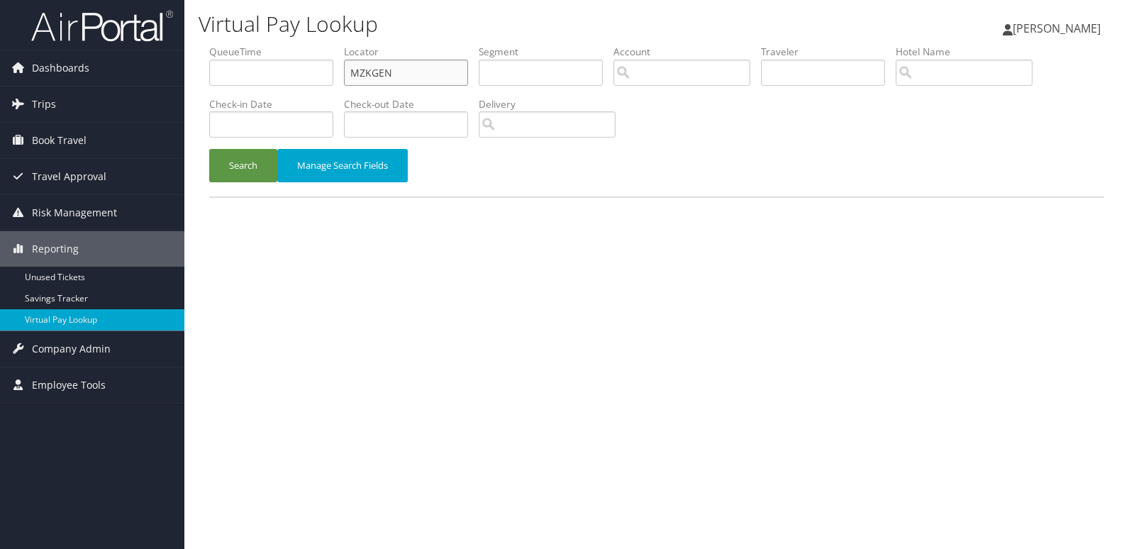
click at [235, 45] on ul "QueueTime Locator MZKGEN Segment Account Traveler Hotel Name Check-in Date Chec…" at bounding box center [656, 45] width 895 height 0
paste input "WDHPMH"
type input "WDHPMH"
click at [269, 167] on button "Search" at bounding box center [243, 165] width 68 height 33
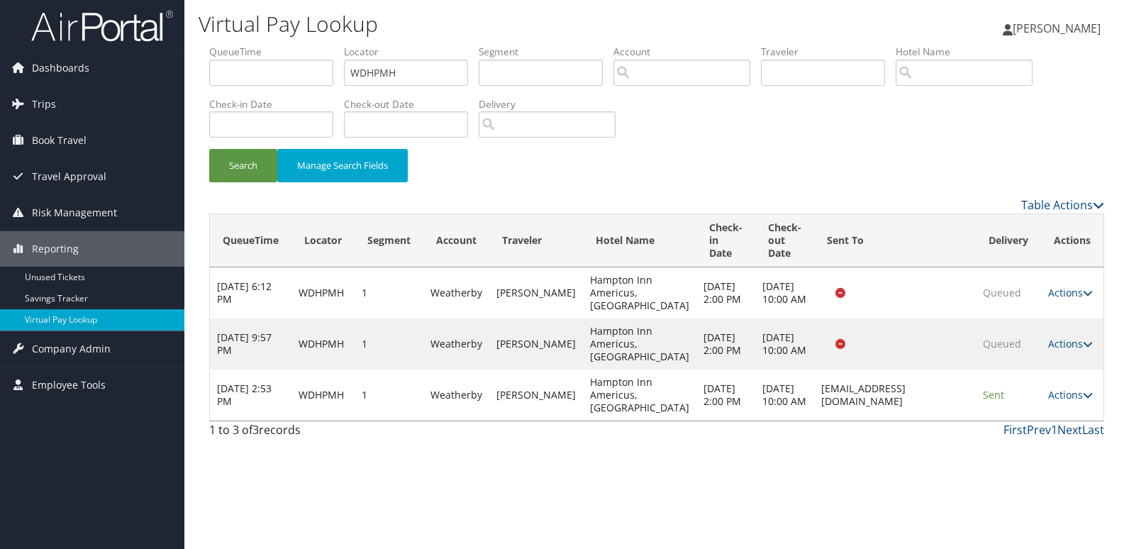
click at [1062, 418] on td "Actions Resend Logs View Itinerary" at bounding box center [1072, 394] width 62 height 51
click at [1073, 401] on link "Actions" at bounding box center [1070, 394] width 45 height 13
click at [1067, 461] on link "Logs" at bounding box center [1041, 471] width 89 height 24
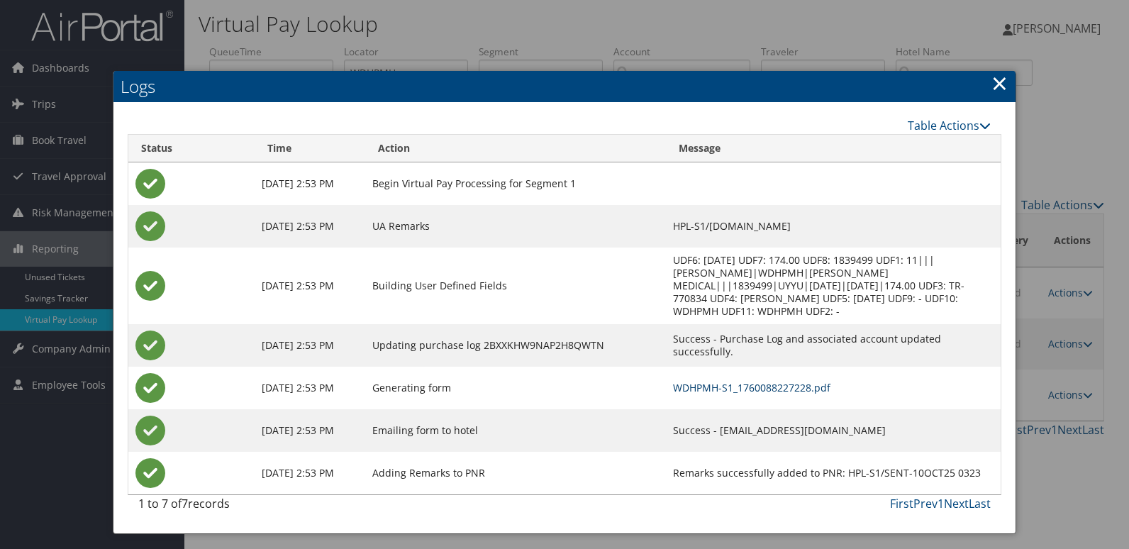
click at [719, 381] on link "WDHPMH-S1_1760088227228.pdf" at bounding box center [751, 387] width 157 height 13
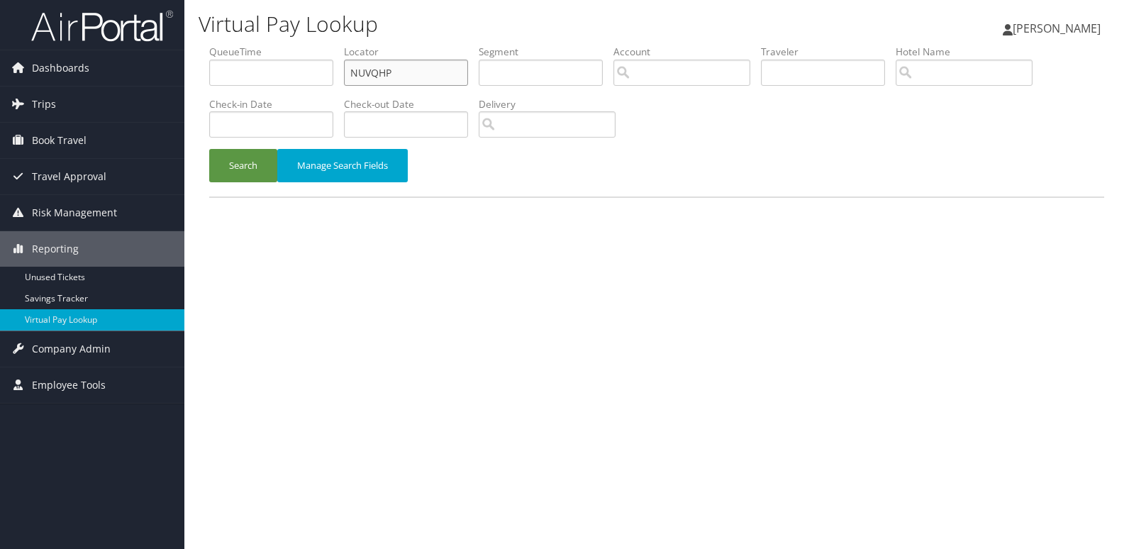
drag, startPoint x: 463, startPoint y: 72, endPoint x: 321, endPoint y: 79, distance: 142.0
click at [321, 45] on ul "QueueTime Locator NUVQHP Segment Account Traveler Hotel Name Check-in Date Chec…" at bounding box center [656, 45] width 895 height 0
paste input "WNVSIS"
type input "WNVSIS"
click at [253, 174] on button "Search" at bounding box center [243, 165] width 68 height 33
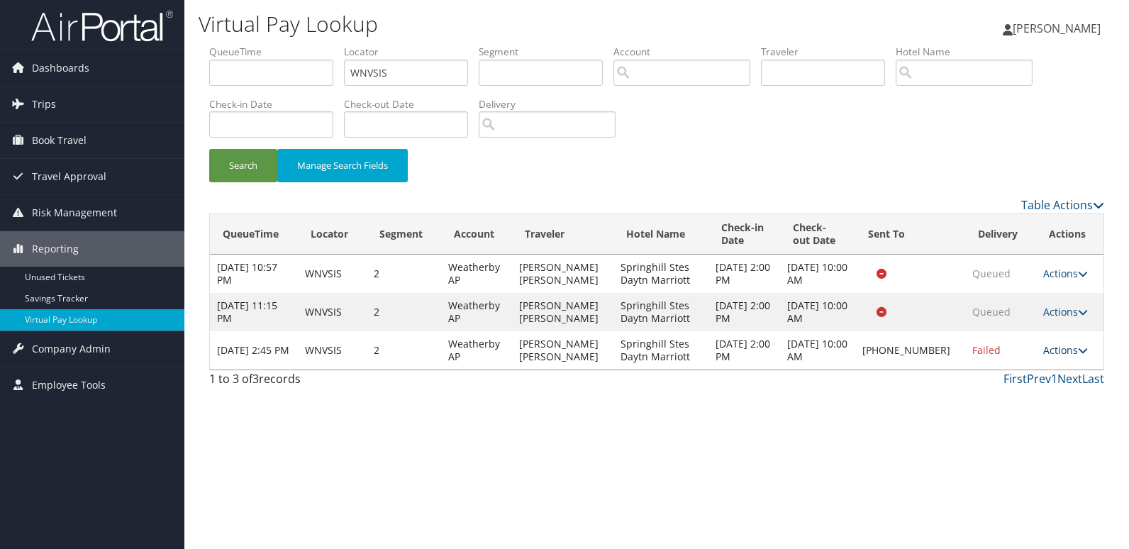
drag, startPoint x: 1054, startPoint y: 345, endPoint x: 1051, endPoint y: 385, distance: 39.9
click at [1055, 345] on link "Actions" at bounding box center [1065, 349] width 45 height 13
click at [1044, 388] on link "Logs" at bounding box center [1016, 395] width 121 height 24
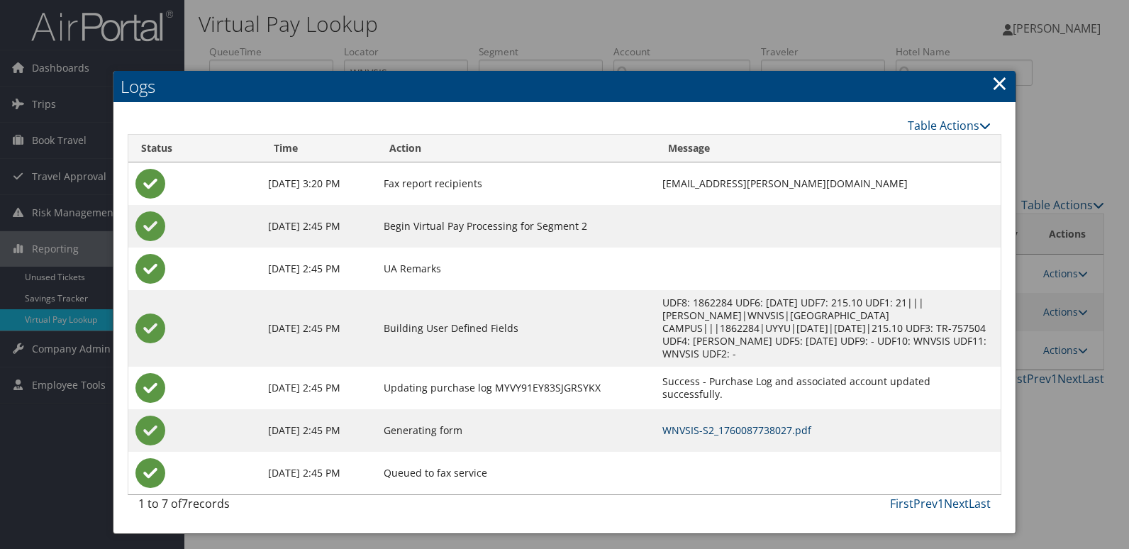
click at [733, 423] on link "WNVSIS-S2_1760087738027.pdf" at bounding box center [736, 429] width 149 height 13
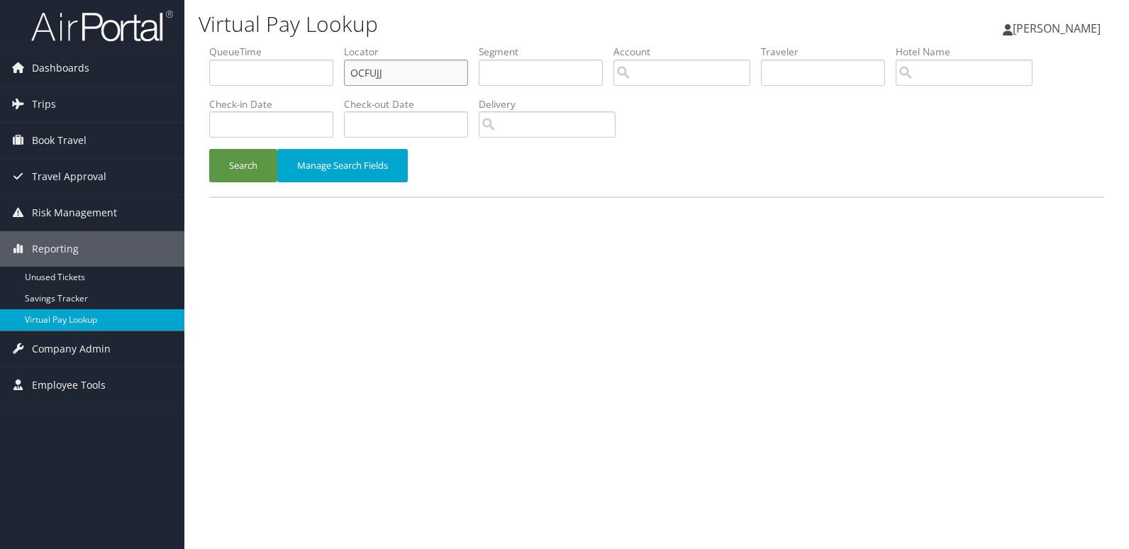
drag, startPoint x: 418, startPoint y: 72, endPoint x: 335, endPoint y: 104, distance: 88.9
click at [343, 45] on ul "QueueTime Locator OCFUJJ Segment Account Traveler Hotel Name Check-in Date Chec…" at bounding box center [656, 45] width 895 height 0
paste input "QMQQPD"
type input "QMQQPD"
click at [239, 160] on button "Search" at bounding box center [243, 165] width 68 height 33
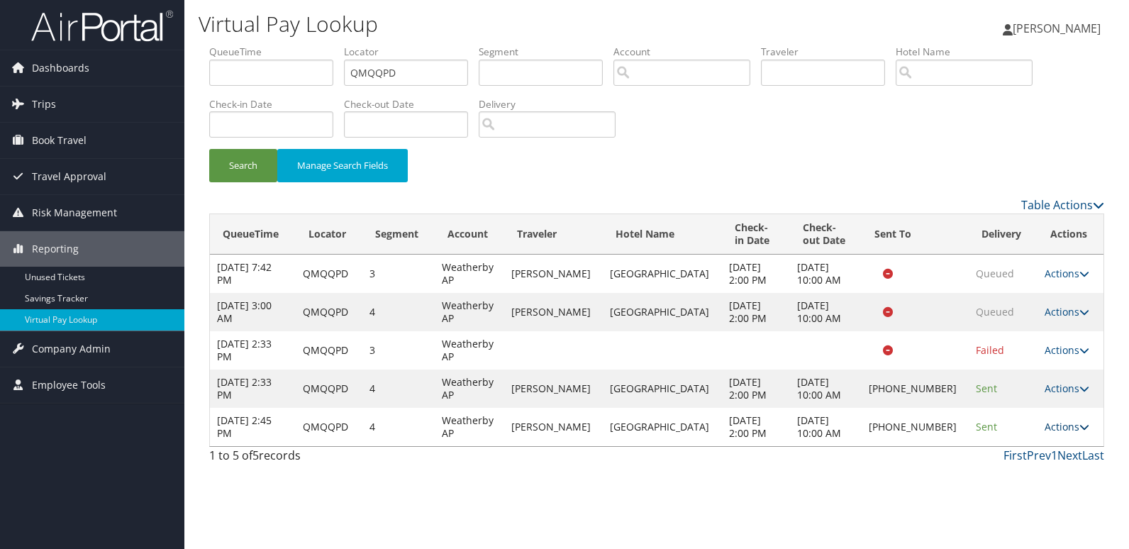
click at [1059, 425] on link "Actions" at bounding box center [1066, 426] width 45 height 13
click at [1002, 464] on link "Logs" at bounding box center [1018, 471] width 121 height 24
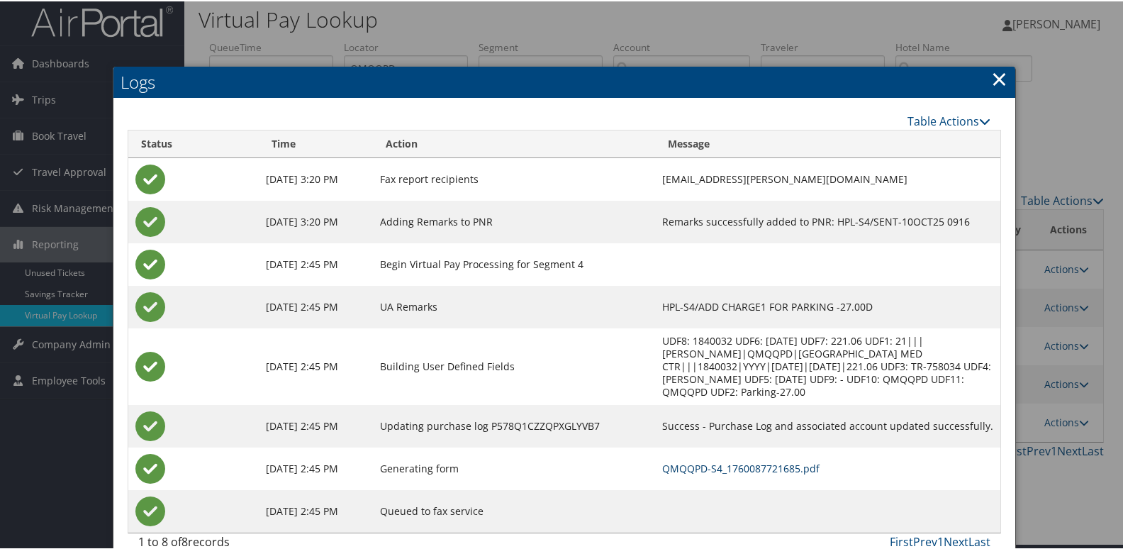
scroll to position [15, 0]
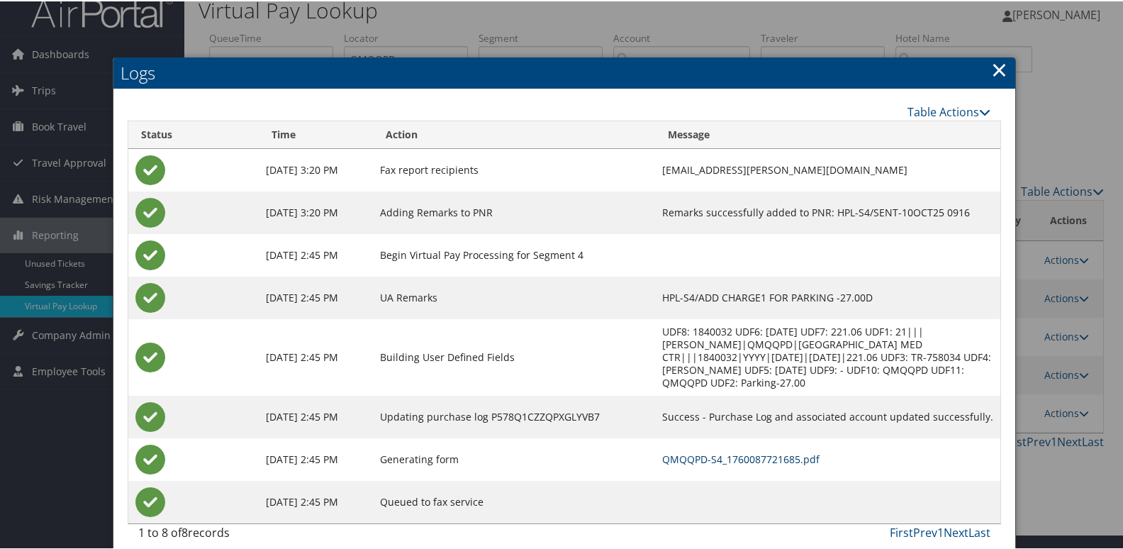
click at [734, 451] on link "QMQQPD-S4_1760087721685.pdf" at bounding box center [740, 457] width 157 height 13
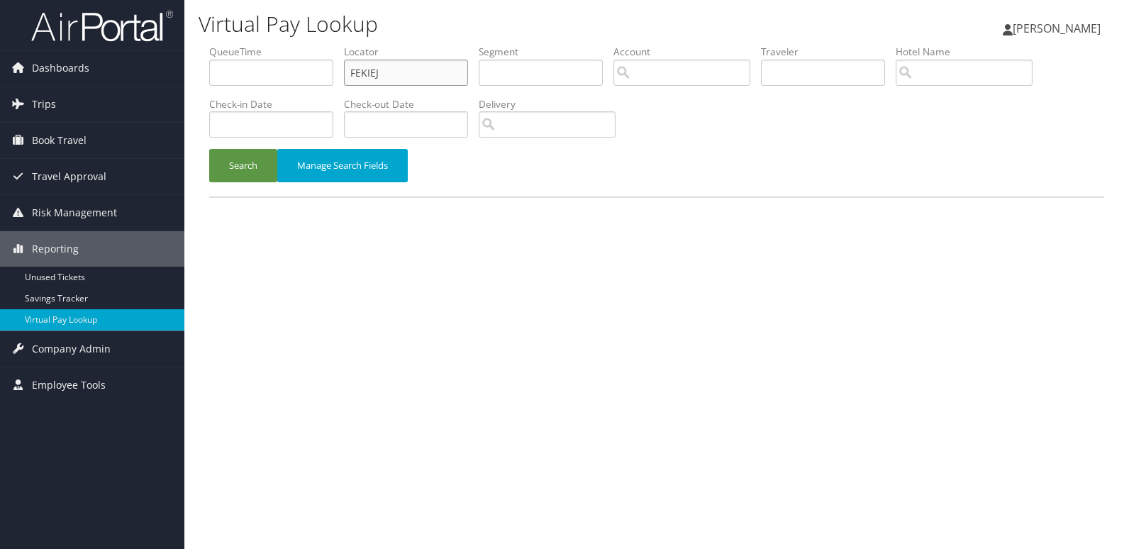
drag, startPoint x: 429, startPoint y: 69, endPoint x: 194, endPoint y: 87, distance: 236.1
click at [269, 45] on ul "QueueTime Locator FEKIEJ Segment Account Traveler Hotel Name Check-in Date Chec…" at bounding box center [656, 45] width 895 height 0
paste input "EGJHVV"
type input "EGJHVV"
click at [235, 173] on button "Search" at bounding box center [243, 165] width 68 height 33
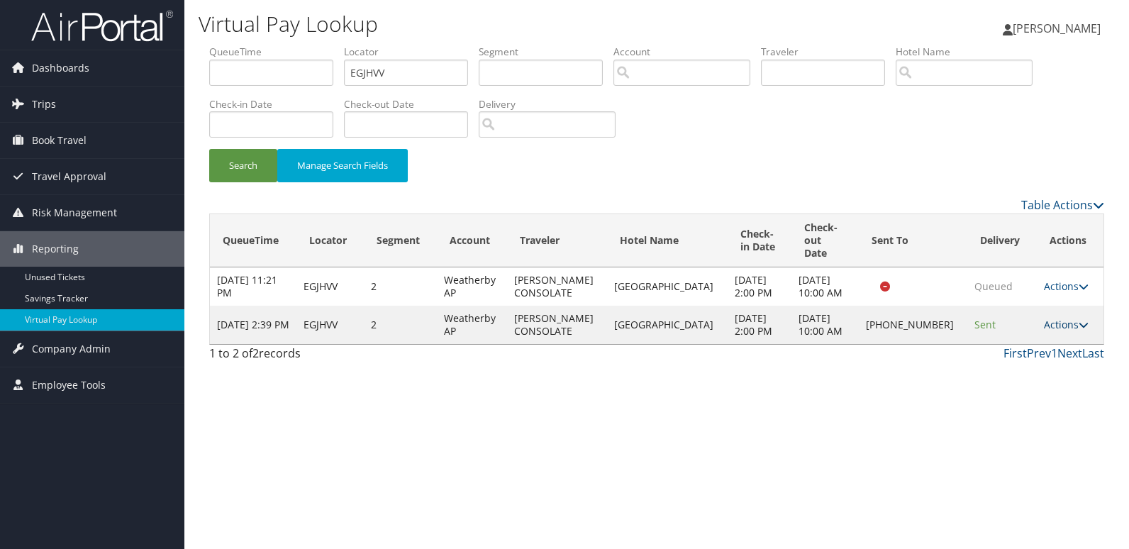
click at [1045, 318] on link "Actions" at bounding box center [1066, 324] width 45 height 13
click at [1037, 356] on link "Logs" at bounding box center [1016, 363] width 121 height 24
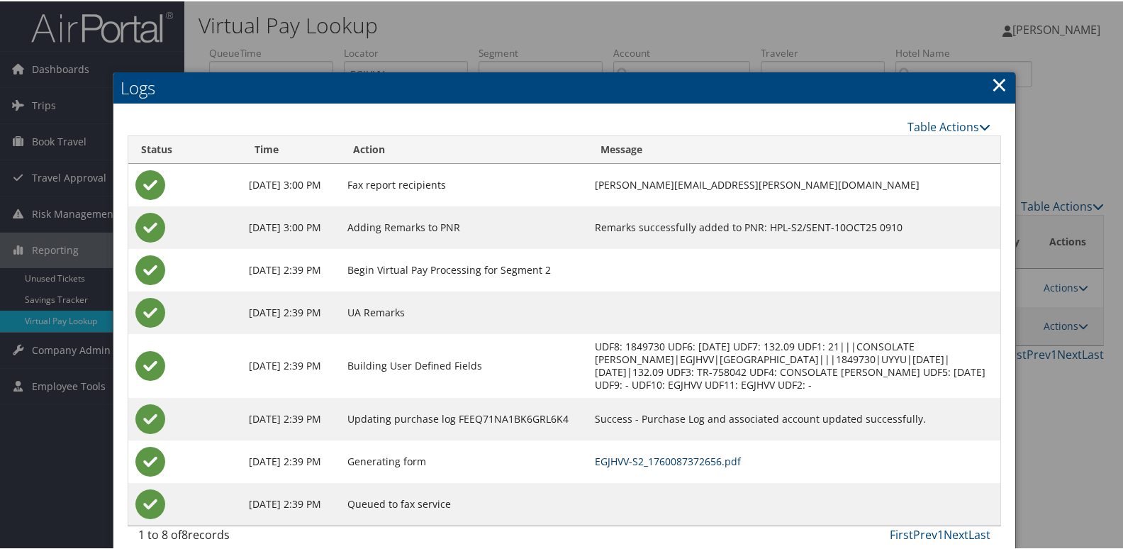
click at [707, 464] on link "EGJHVV-S2_1760087372656.pdf" at bounding box center [668, 459] width 146 height 13
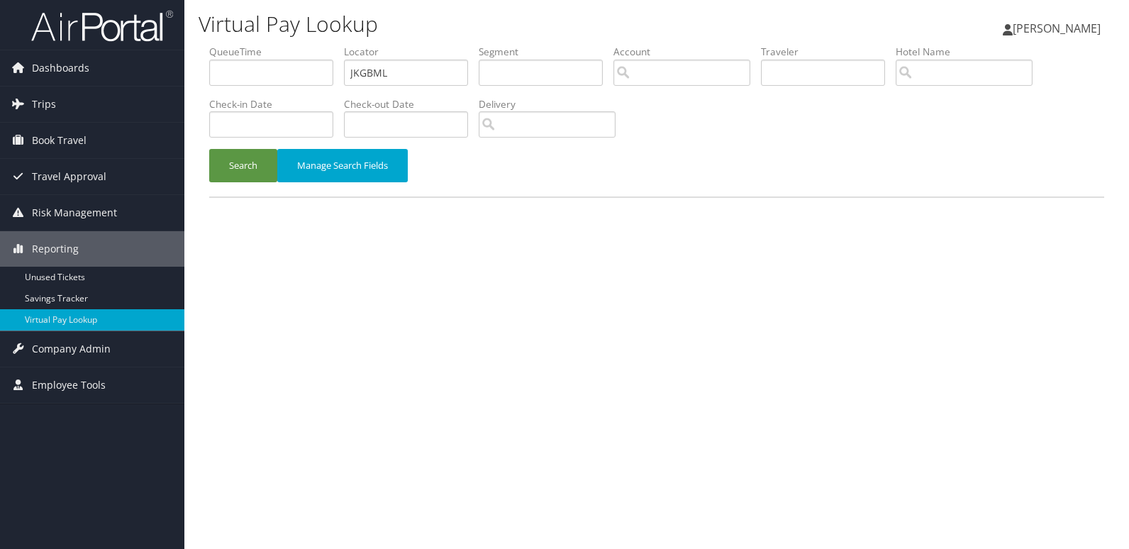
click at [262, 45] on ul "QueueTime Locator JKGBML Segment Account Traveler Hotel Name Check-in Date Chec…" at bounding box center [656, 45] width 895 height 0
type input "EVWVPA"
click at [238, 164] on button "Search" at bounding box center [243, 165] width 68 height 33
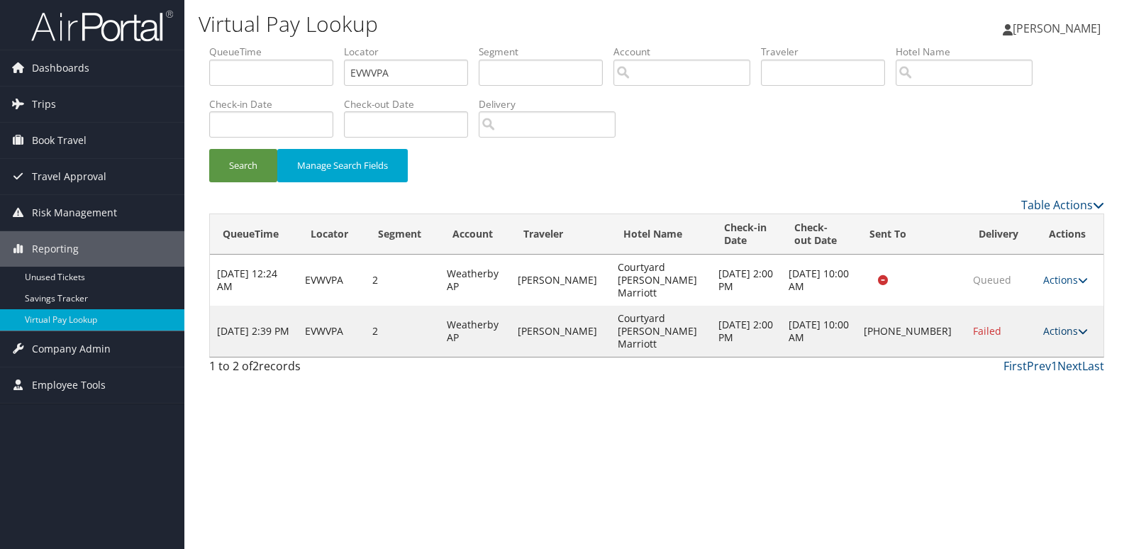
drag, startPoint x: 1062, startPoint y: 310, endPoint x: 1033, endPoint y: 382, distance: 77.9
click at [1062, 324] on link "Actions" at bounding box center [1065, 330] width 45 height 13
click at [1015, 357] on link "Logs" at bounding box center [1016, 357] width 121 height 24
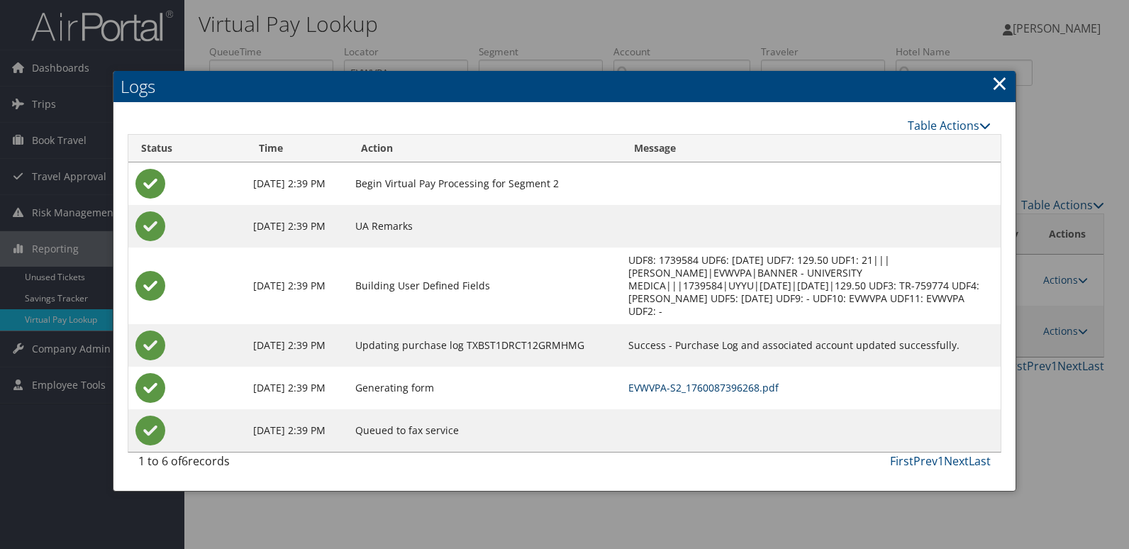
click at [721, 383] on link "EVWVPA-S2_1760087396268.pdf" at bounding box center [703, 387] width 150 height 13
